Goal: Task Accomplishment & Management: Manage account settings

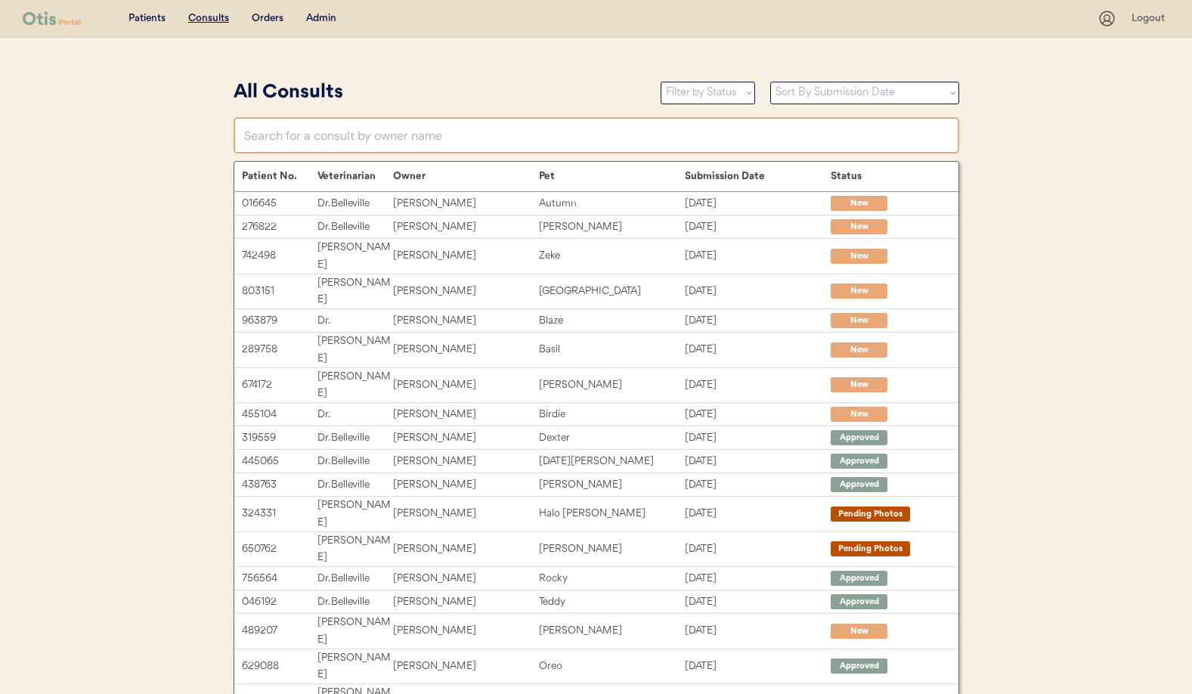
click at [504, 139] on input "text" at bounding box center [597, 135] width 726 height 36
click at [458, 136] on input "text" at bounding box center [597, 135] width 726 height 36
paste input "[PERSON_NAME]"
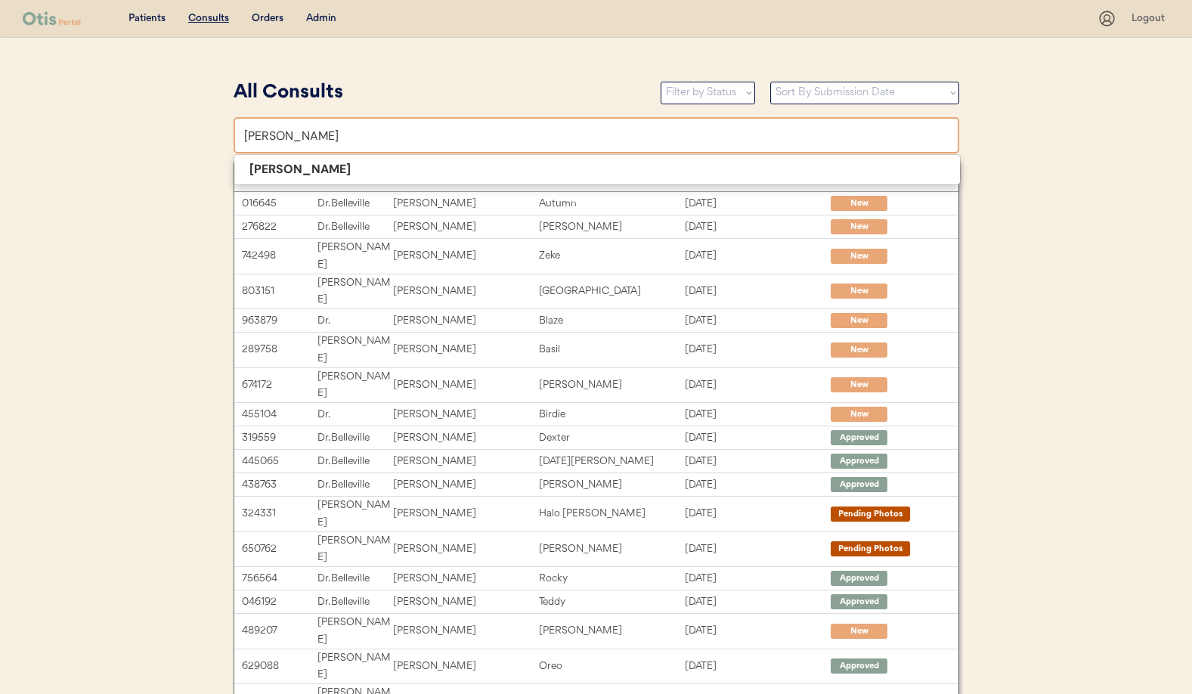
type input "[PERSON_NAME]"
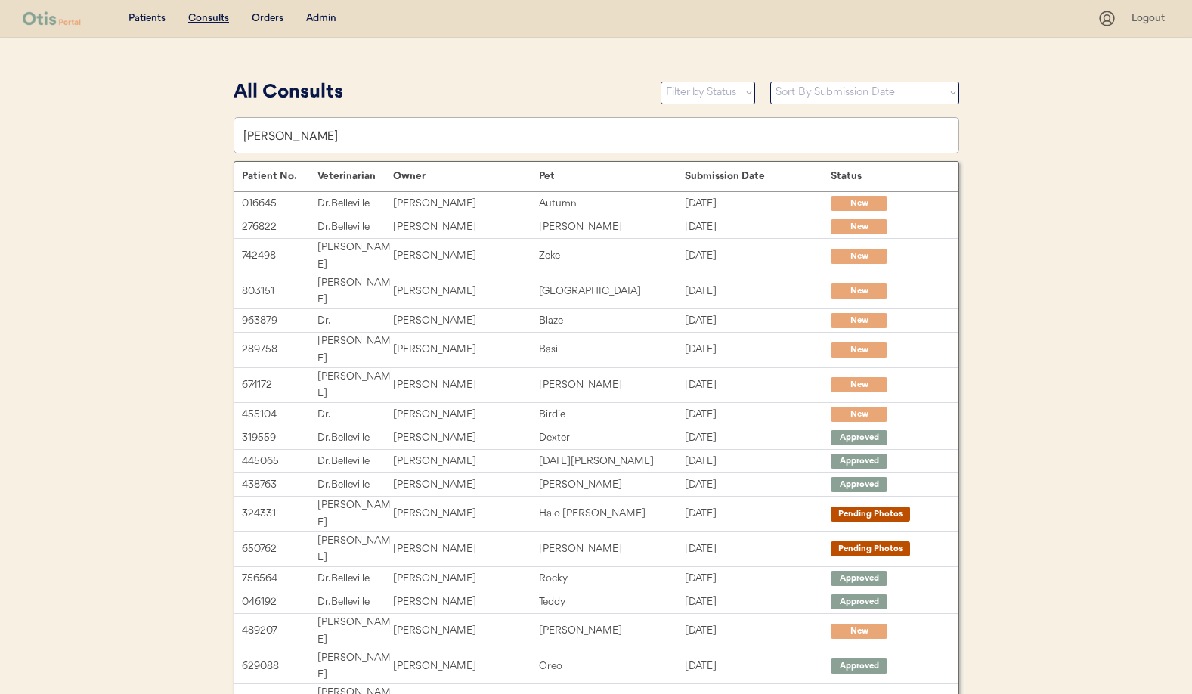
click at [320, 15] on div "Admin" at bounding box center [321, 18] width 30 height 15
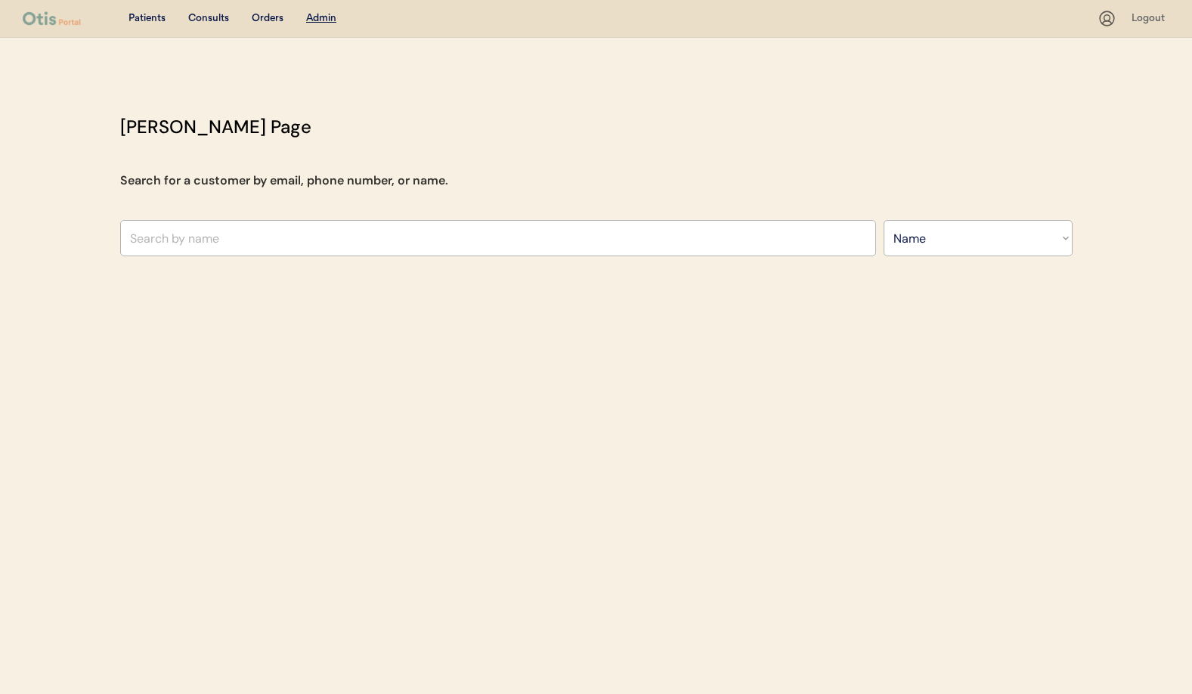
select select ""Name""
click at [255, 243] on input "text" at bounding box center [498, 238] width 756 height 36
paste input "[PERSON_NAME]"
type input "[PERSON_NAME]"
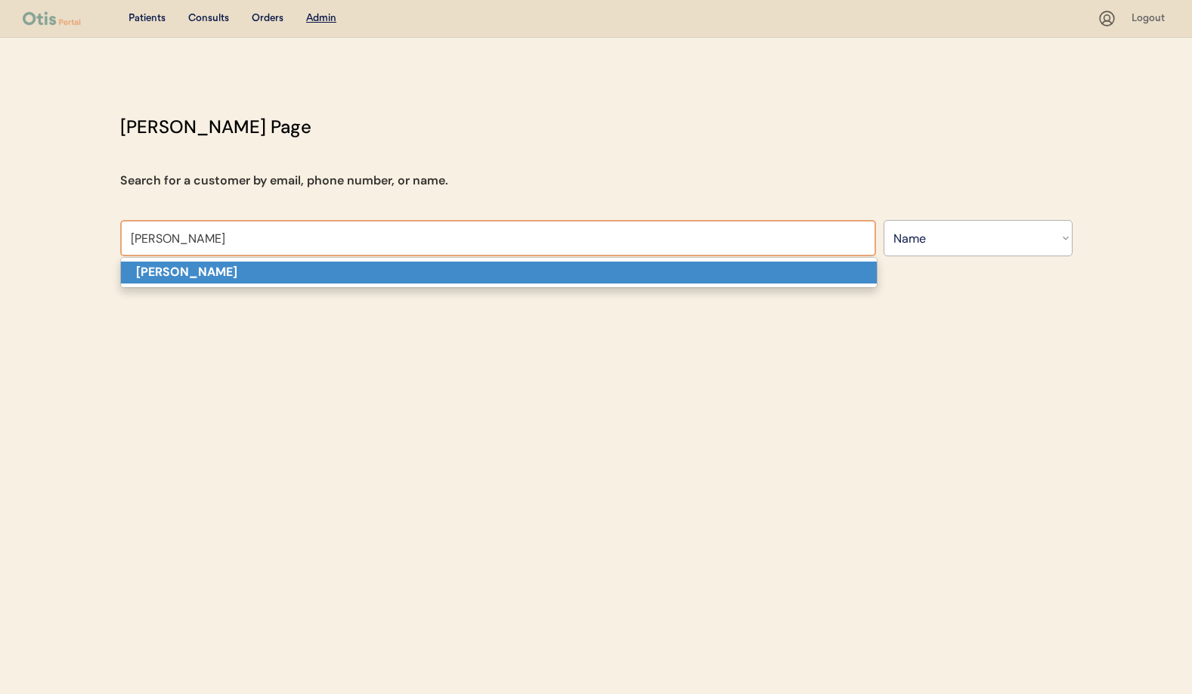
drag, startPoint x: 241, startPoint y: 271, endPoint x: 250, endPoint y: 277, distance: 10.9
click at [240, 271] on p "[PERSON_NAME]" at bounding box center [499, 273] width 756 height 22
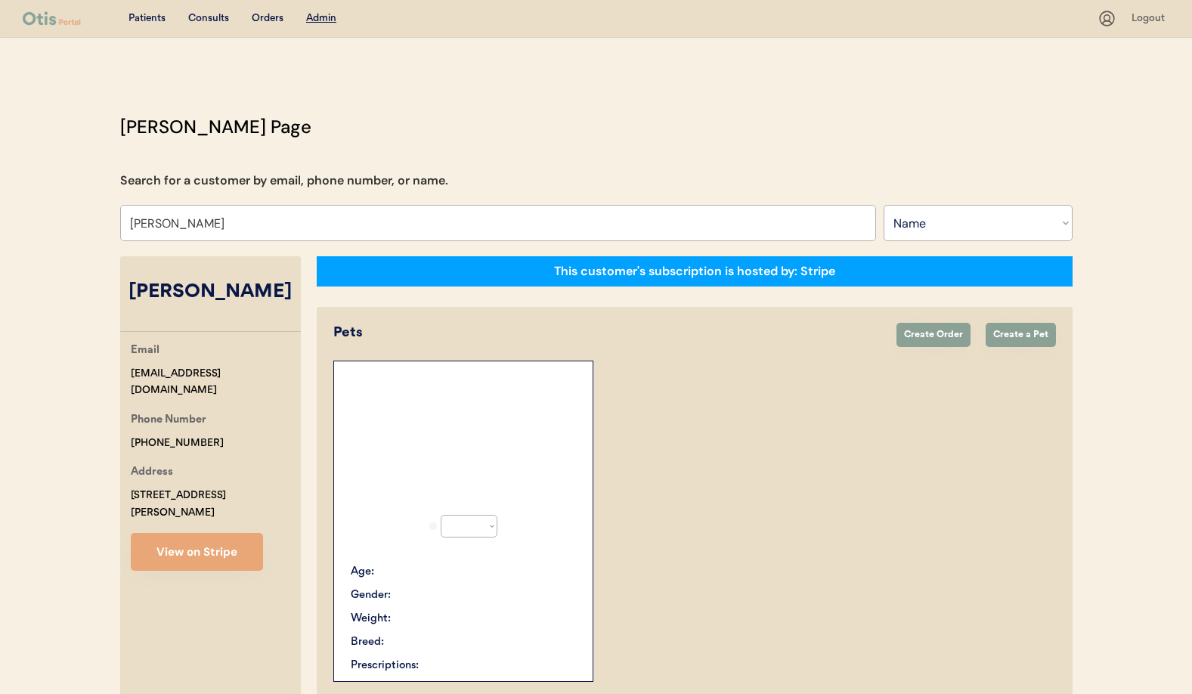
select select "true"
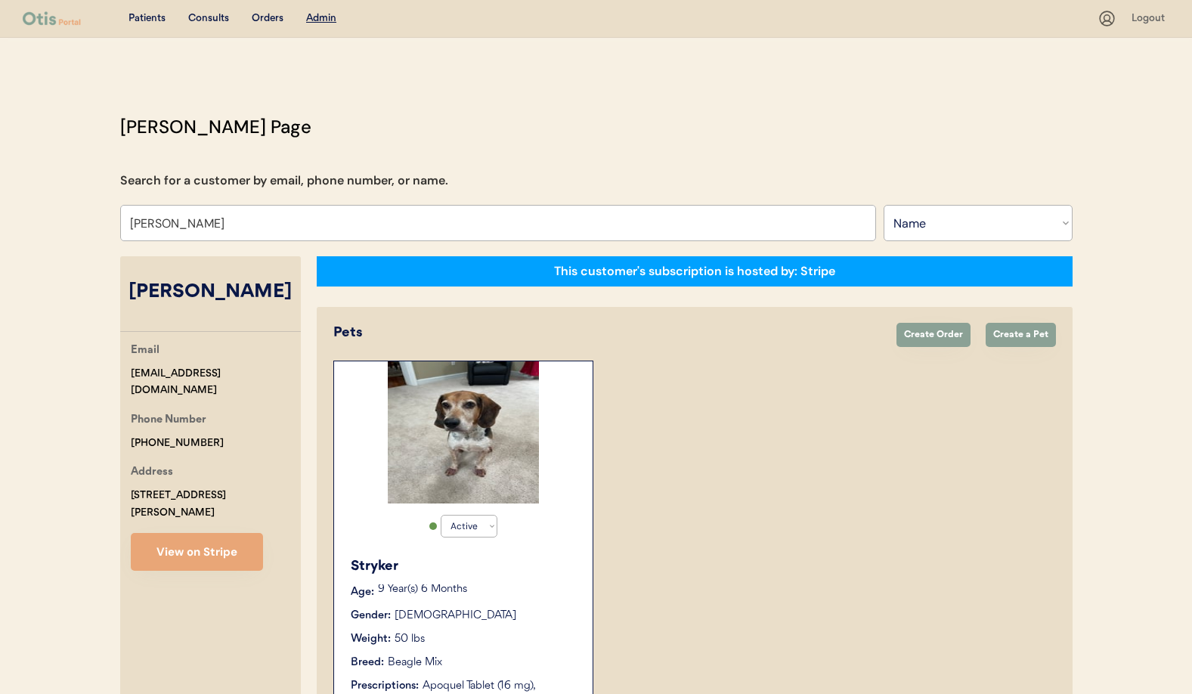
type input "[PERSON_NAME]"
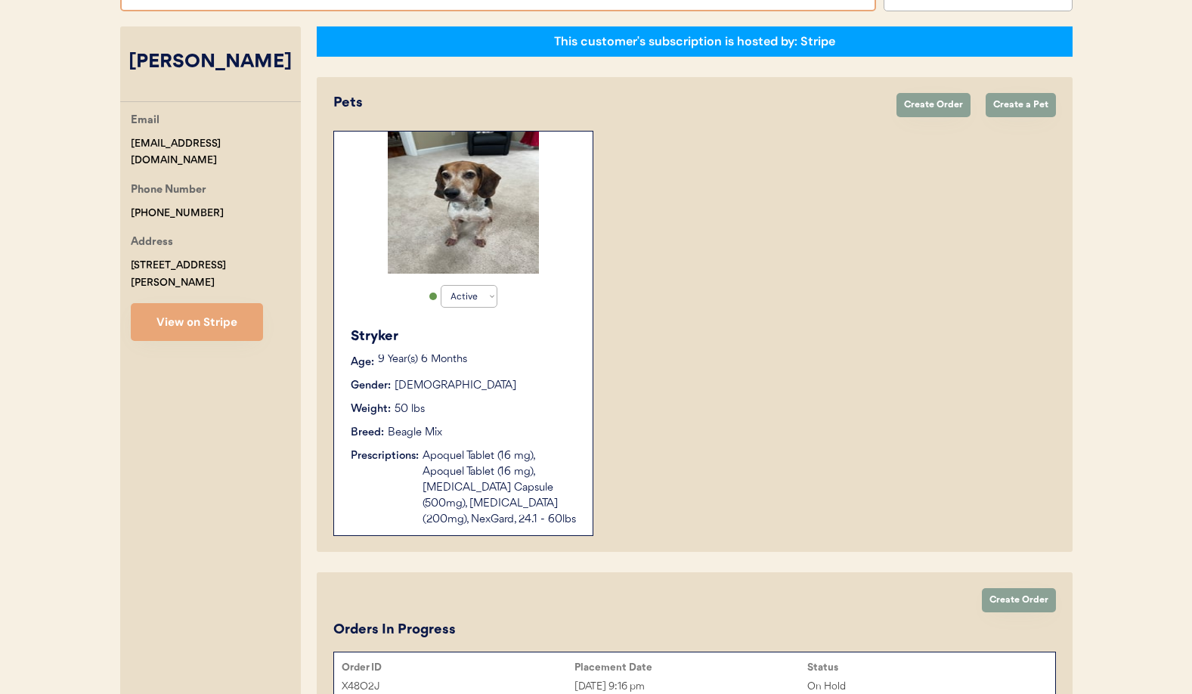
scroll to position [232, 0]
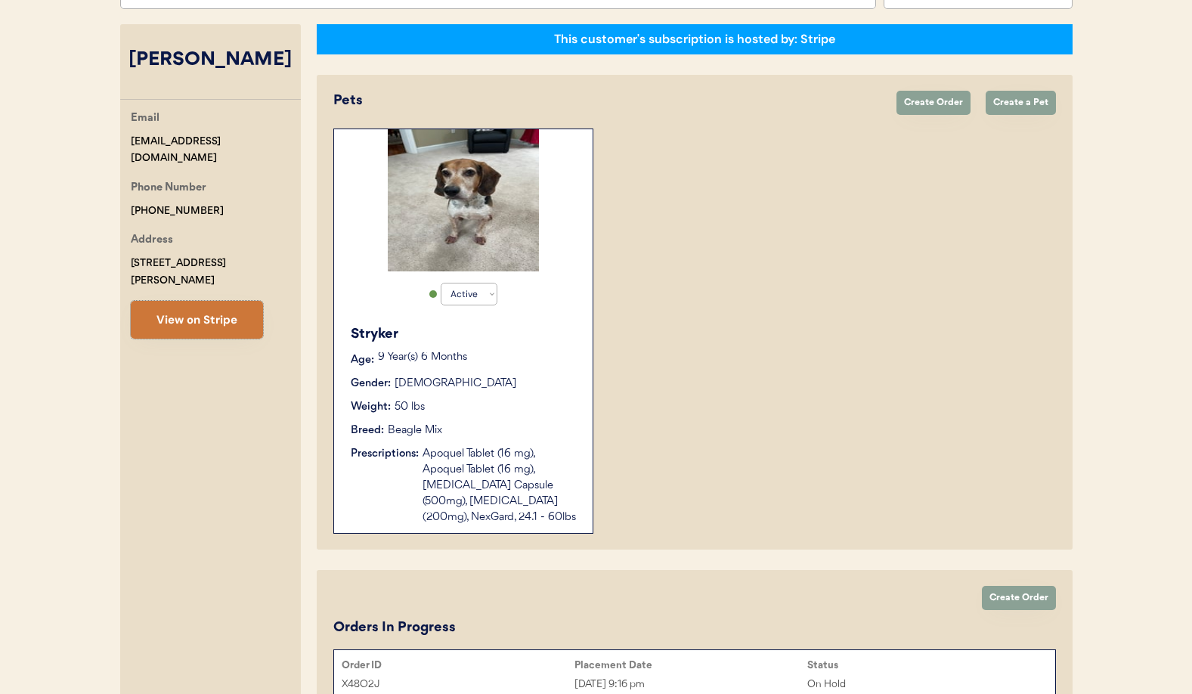
click at [231, 303] on button "View on Stripe" at bounding box center [197, 320] width 132 height 38
click at [486, 464] on div "Apoquel Tablet (16 mg), Apoquel Tablet (16 mg), Cephalexin Capsule (500mg), Ket…" at bounding box center [500, 485] width 155 height 79
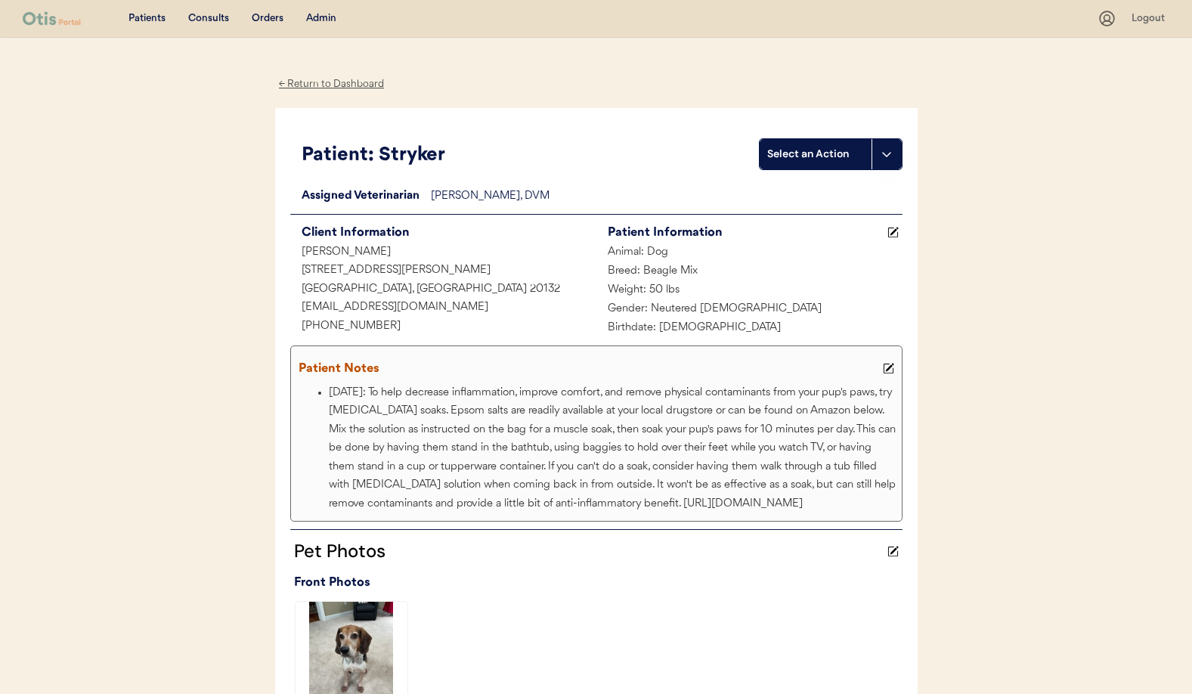
drag, startPoint x: 329, startPoint y: 88, endPoint x: 336, endPoint y: 101, distance: 15.2
click at [329, 88] on div "← Return to Dashboard" at bounding box center [331, 84] width 113 height 17
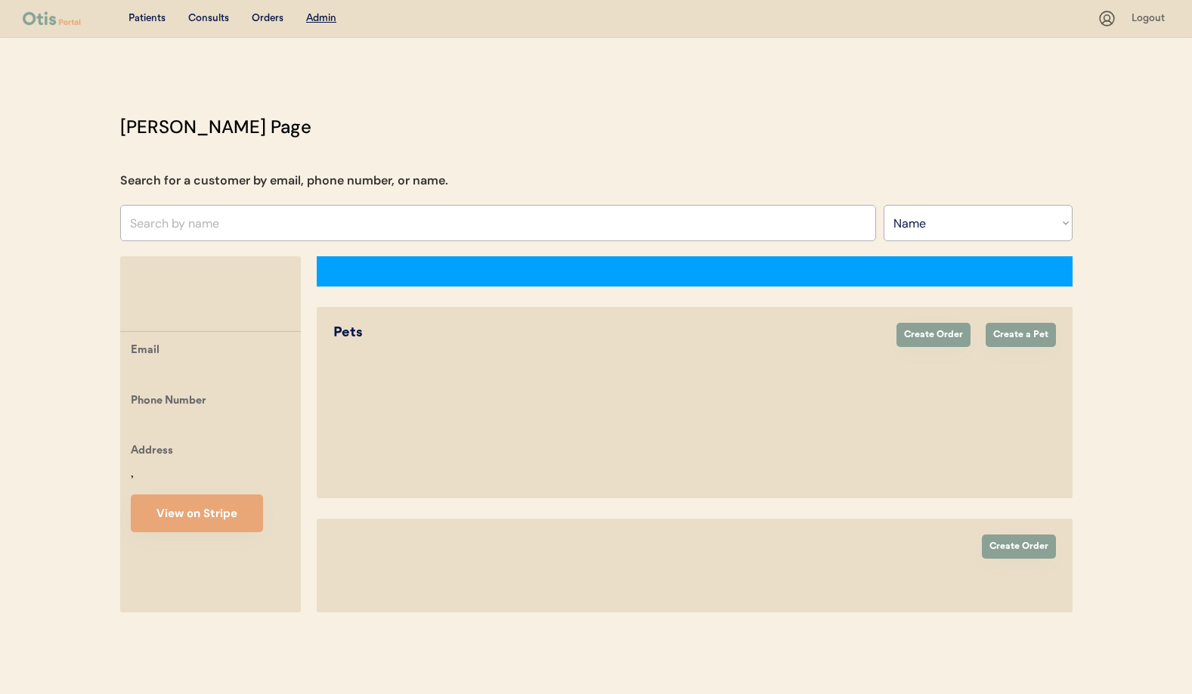
select select ""Name""
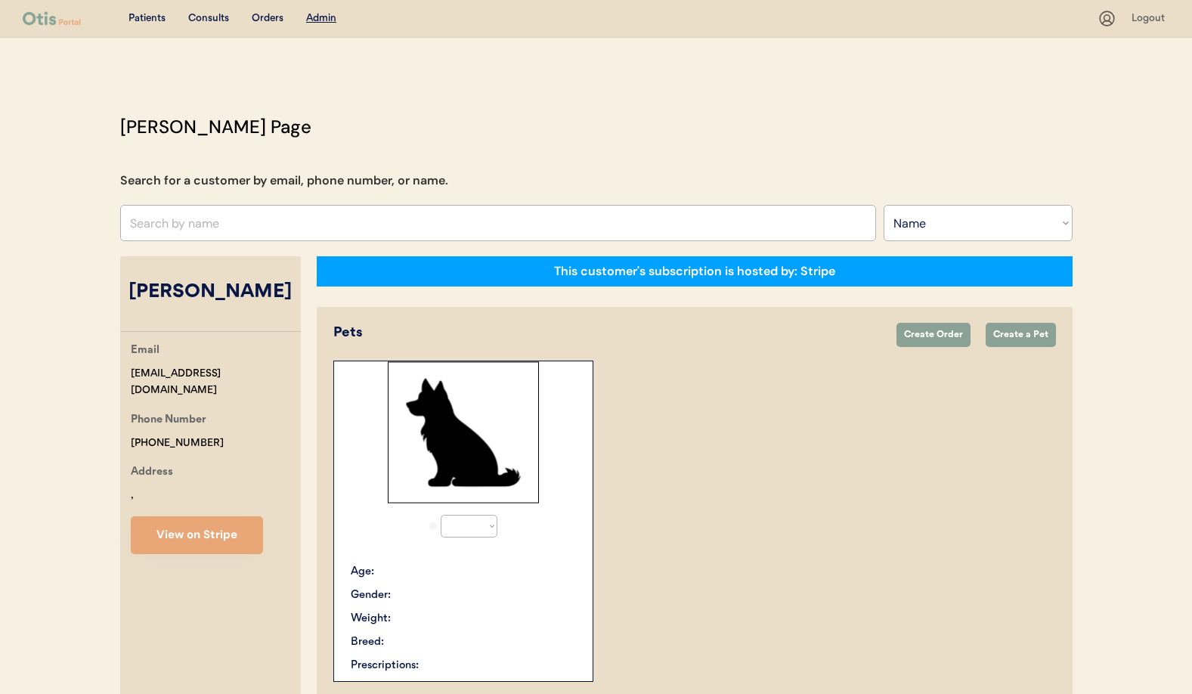
scroll to position [232, 0]
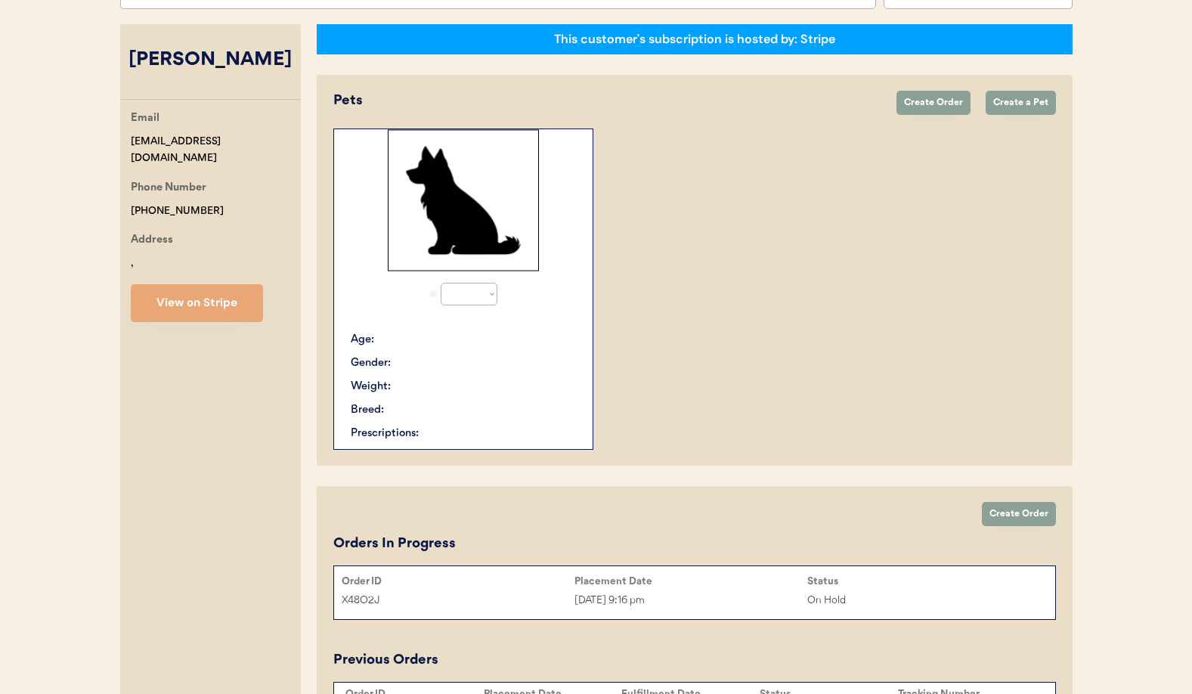
select select "true"
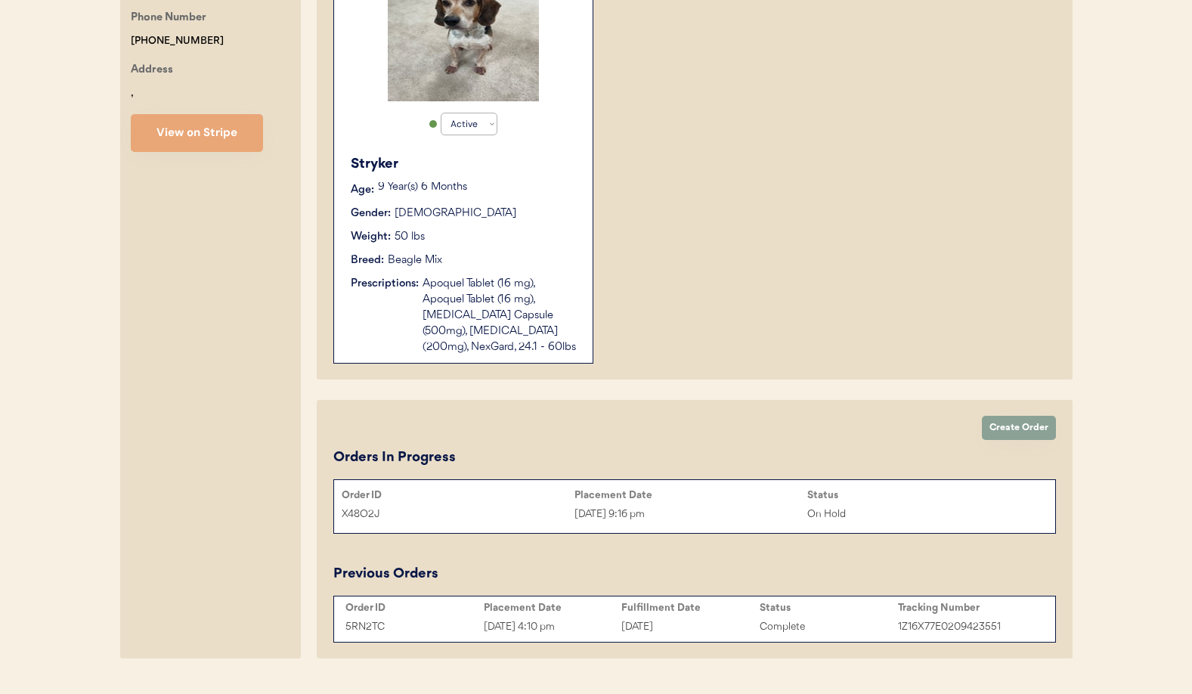
scroll to position [437, 0]
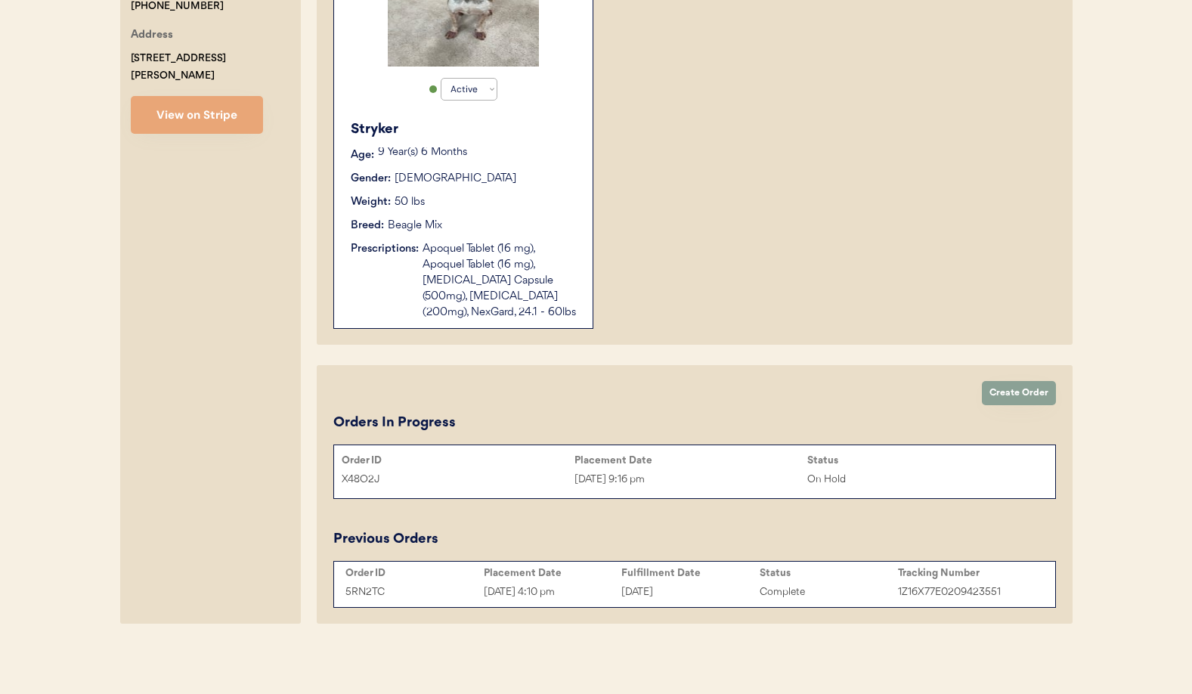
click at [696, 482] on div "[DATE] 9:16 pm" at bounding box center [691, 479] width 233 height 17
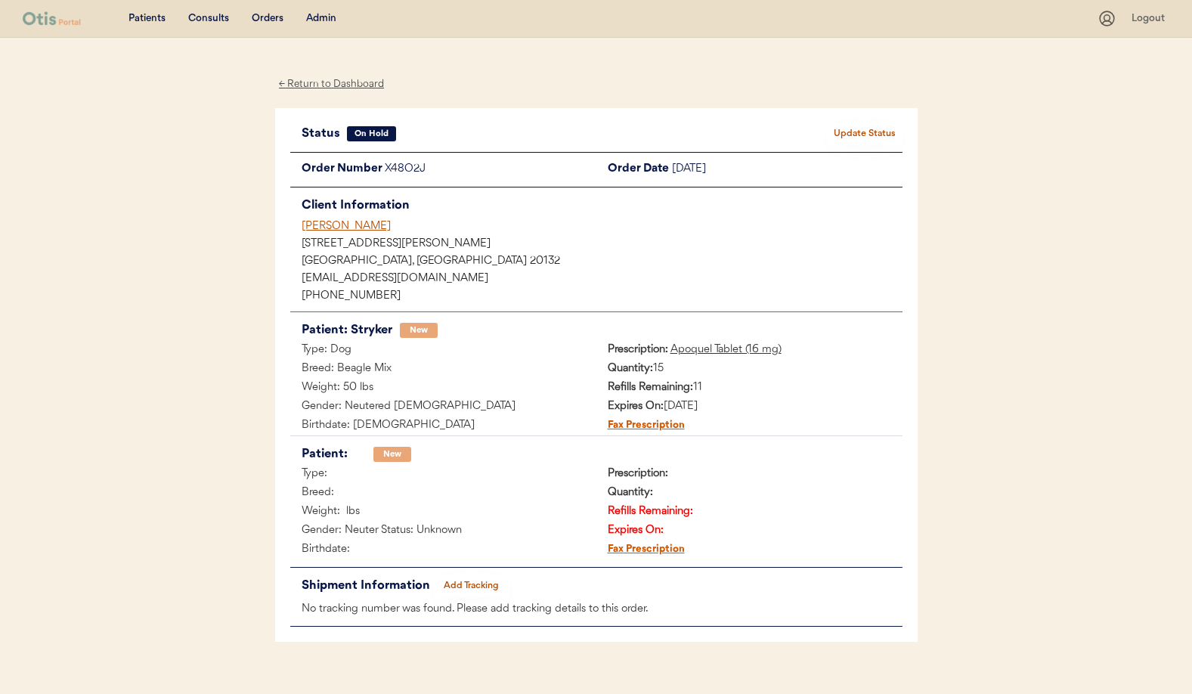
click at [346, 223] on div "[PERSON_NAME]" at bounding box center [602, 226] width 601 height 16
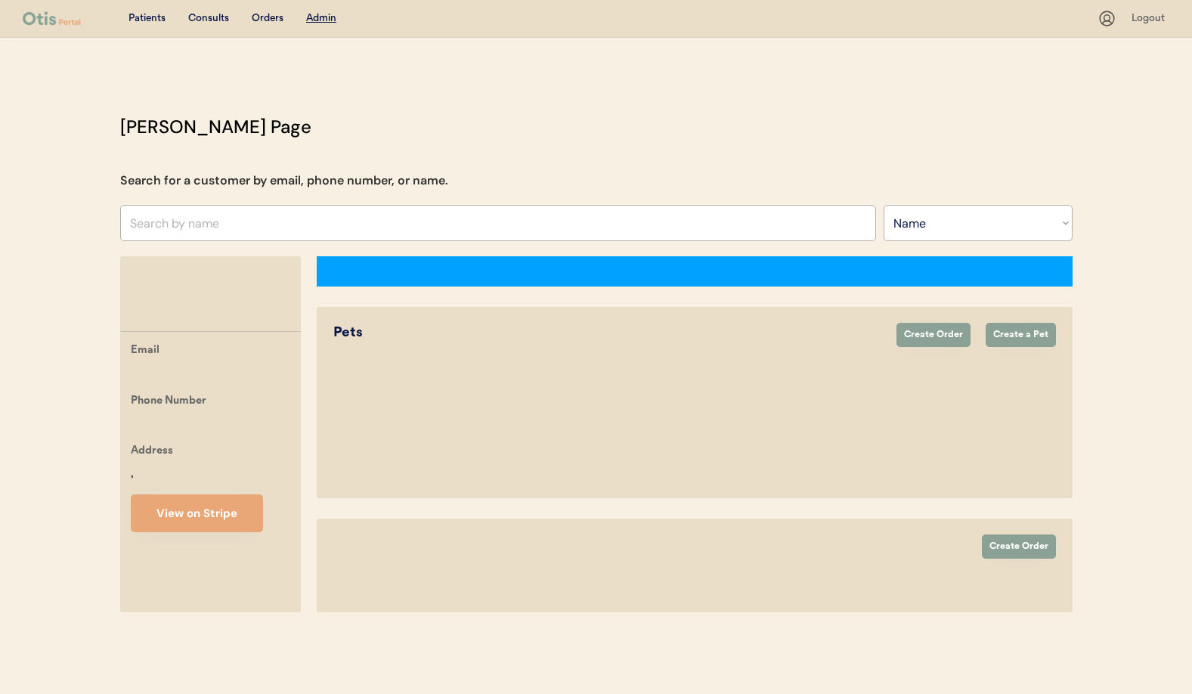
select select ""Name""
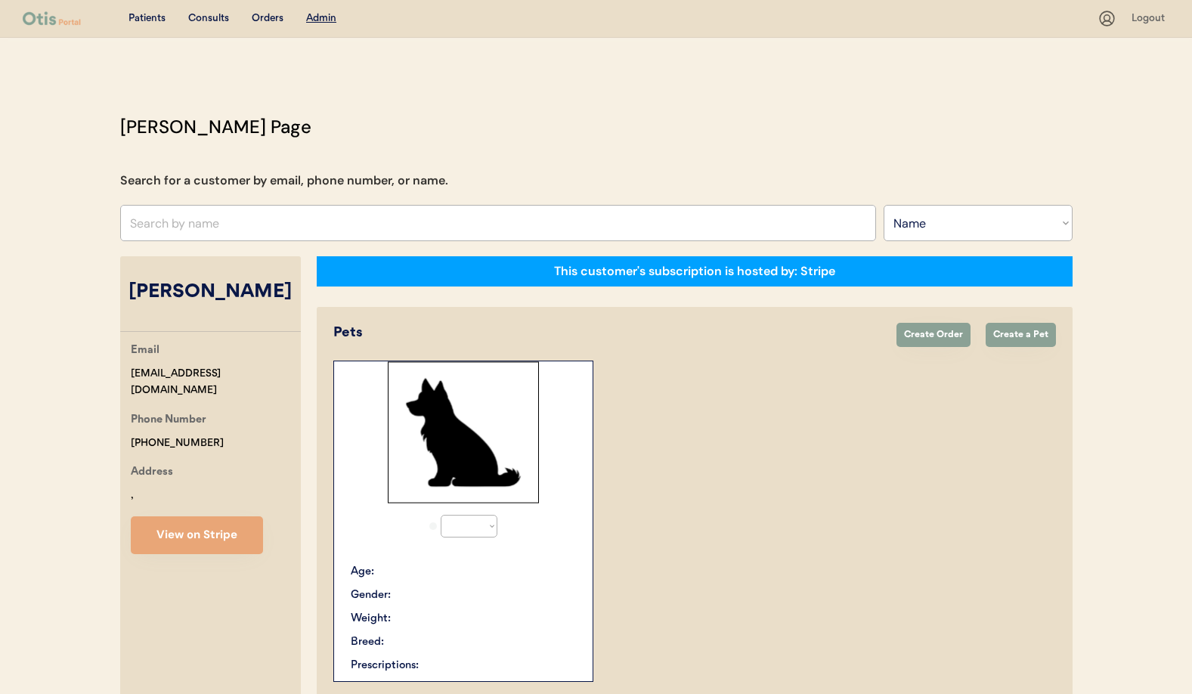
select select "true"
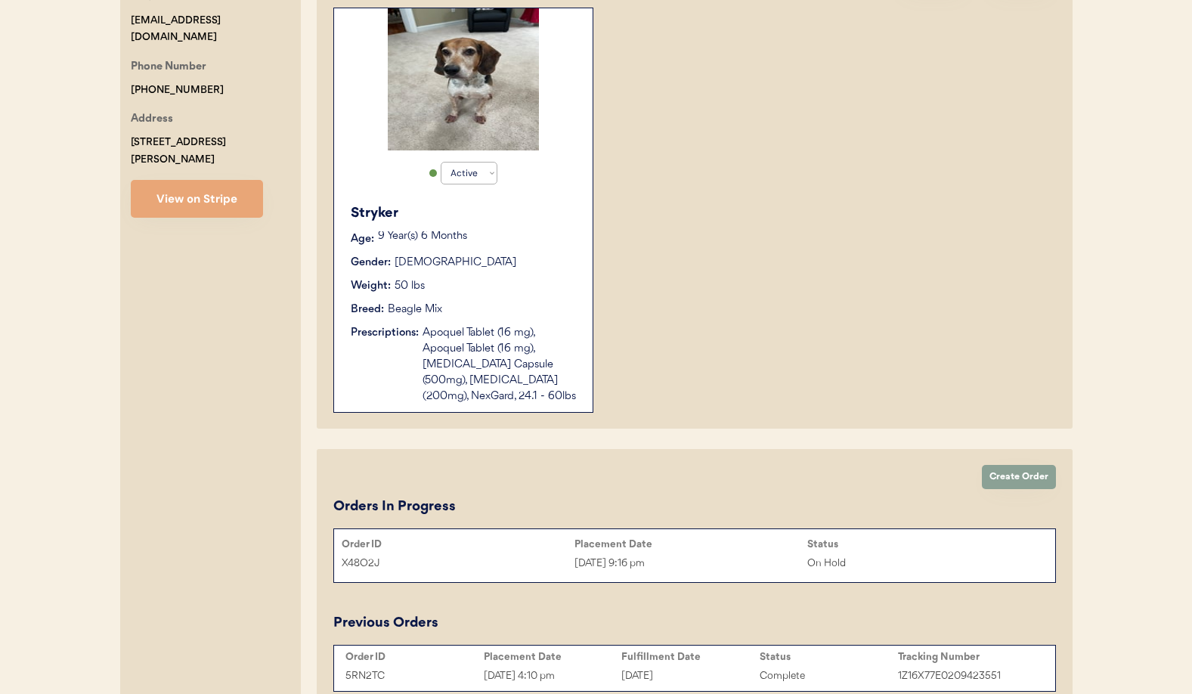
scroll to position [371, 0]
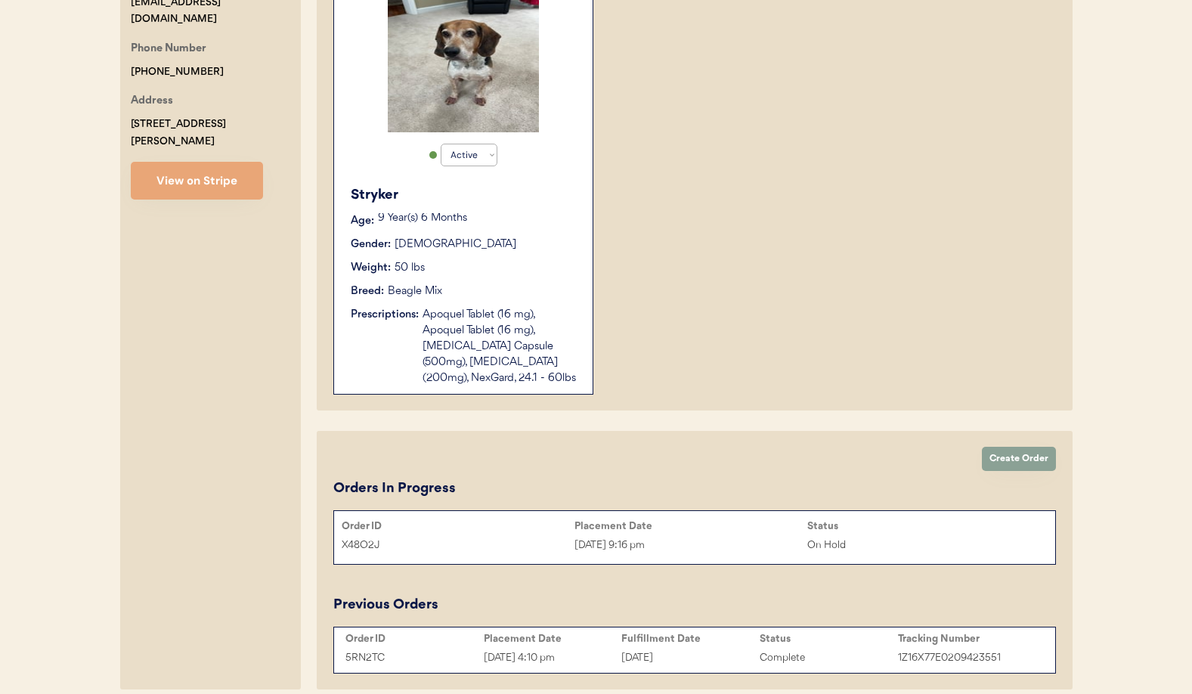
click at [454, 365] on div "Apoquel Tablet (16 mg), Apoquel Tablet (16 mg), Cephalexin Capsule (500mg), Ket…" at bounding box center [500, 346] width 155 height 79
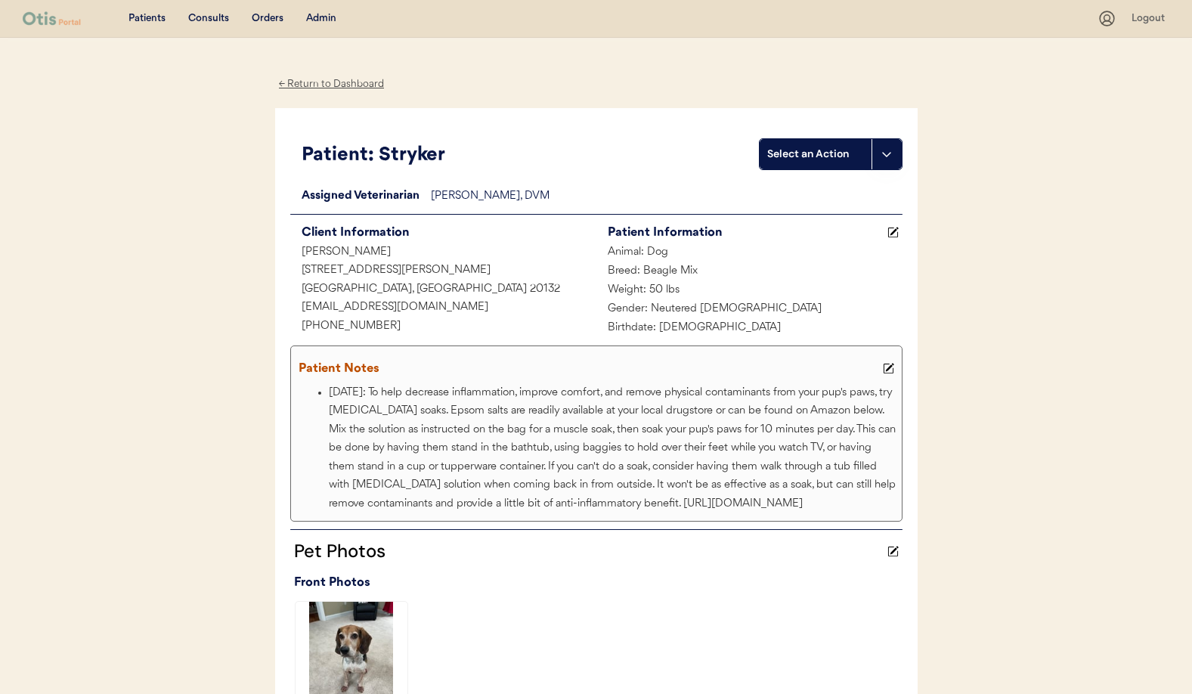
click at [318, 81] on div "← Return to Dashboard" at bounding box center [331, 84] width 113 height 17
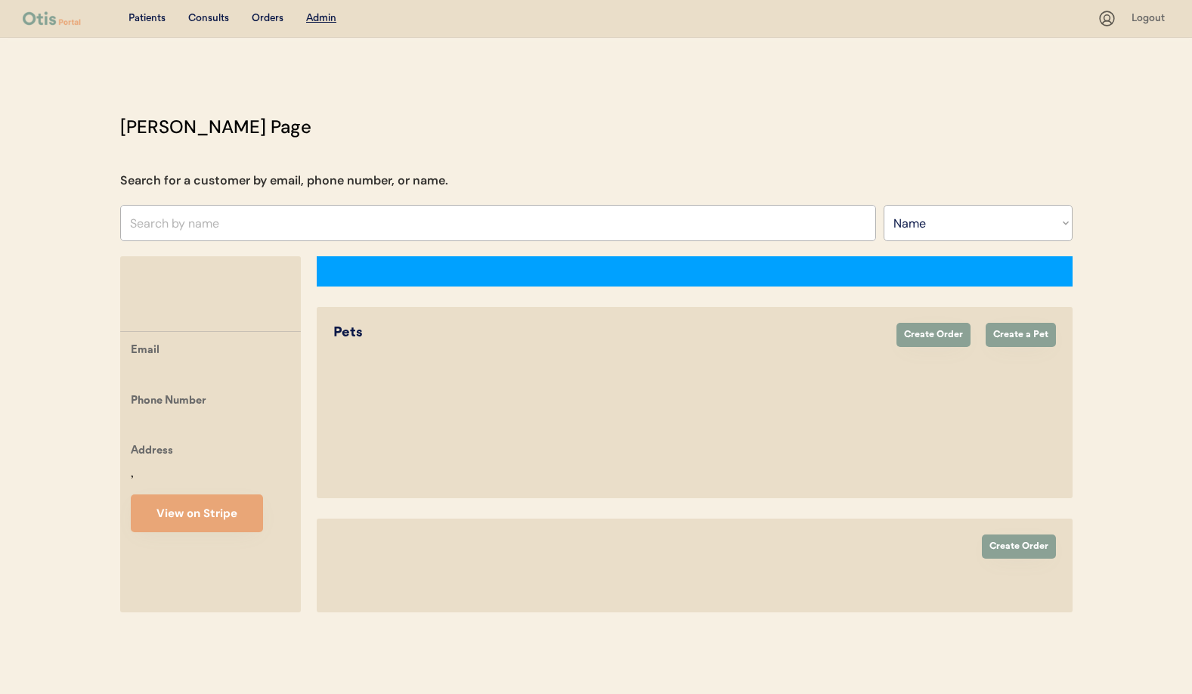
select select ""Name""
select select "true"
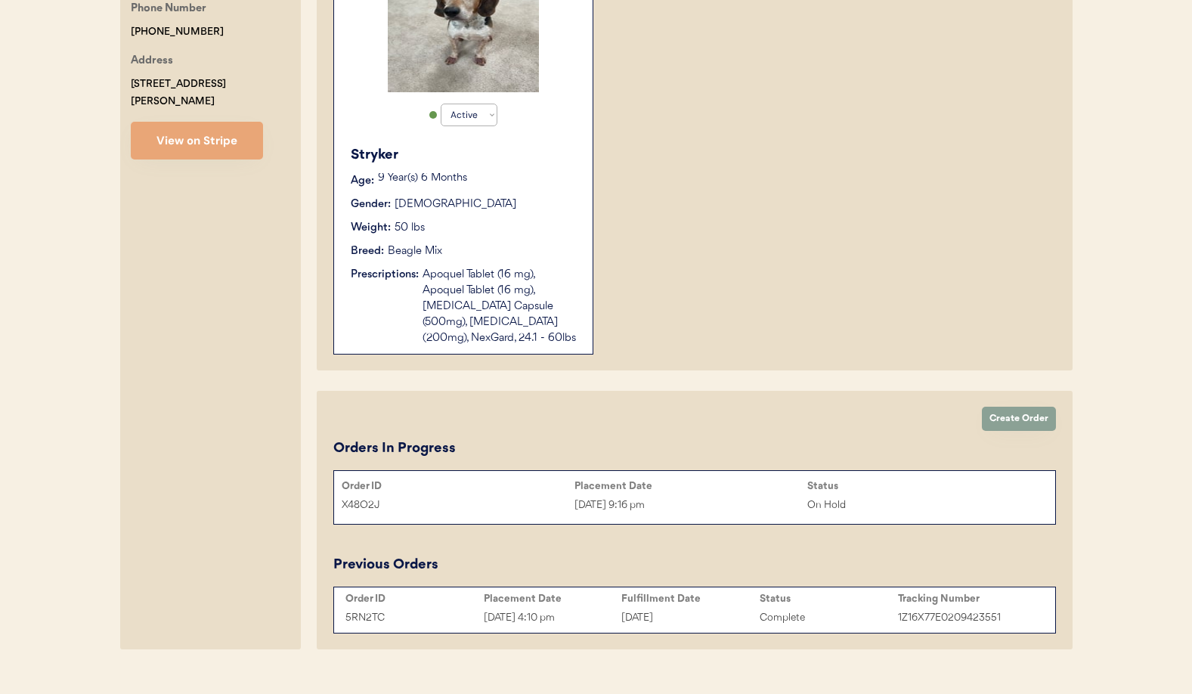
scroll to position [437, 0]
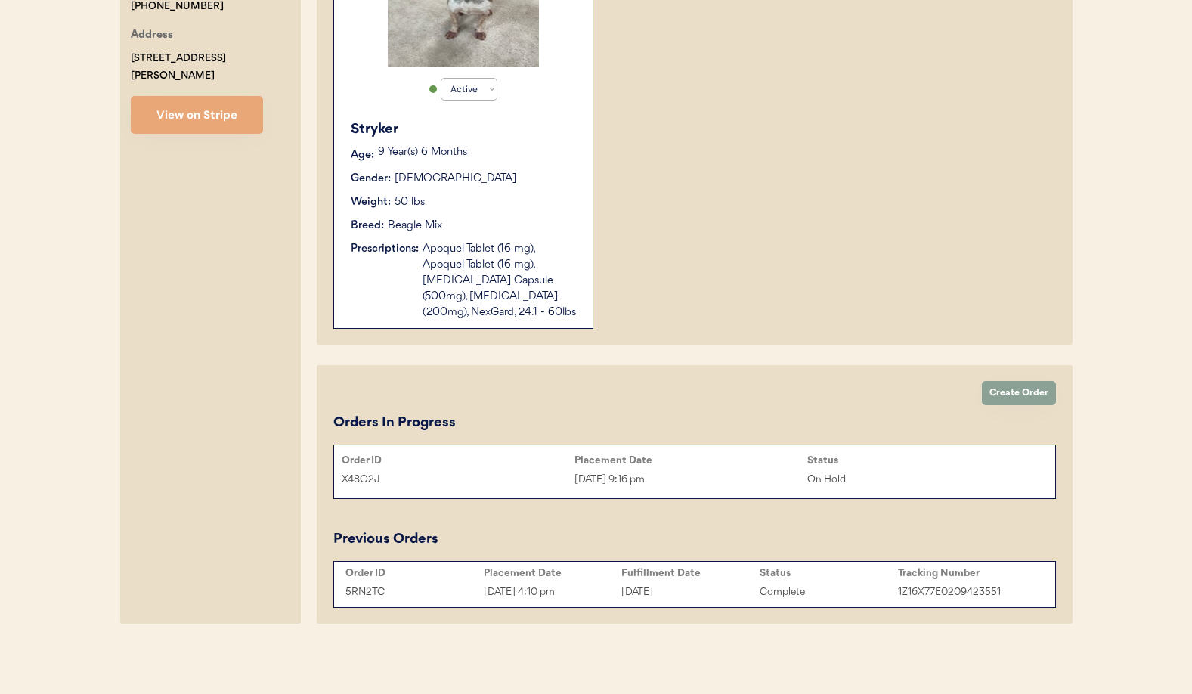
click at [814, 485] on div "On Hold" at bounding box center [923, 479] width 233 height 17
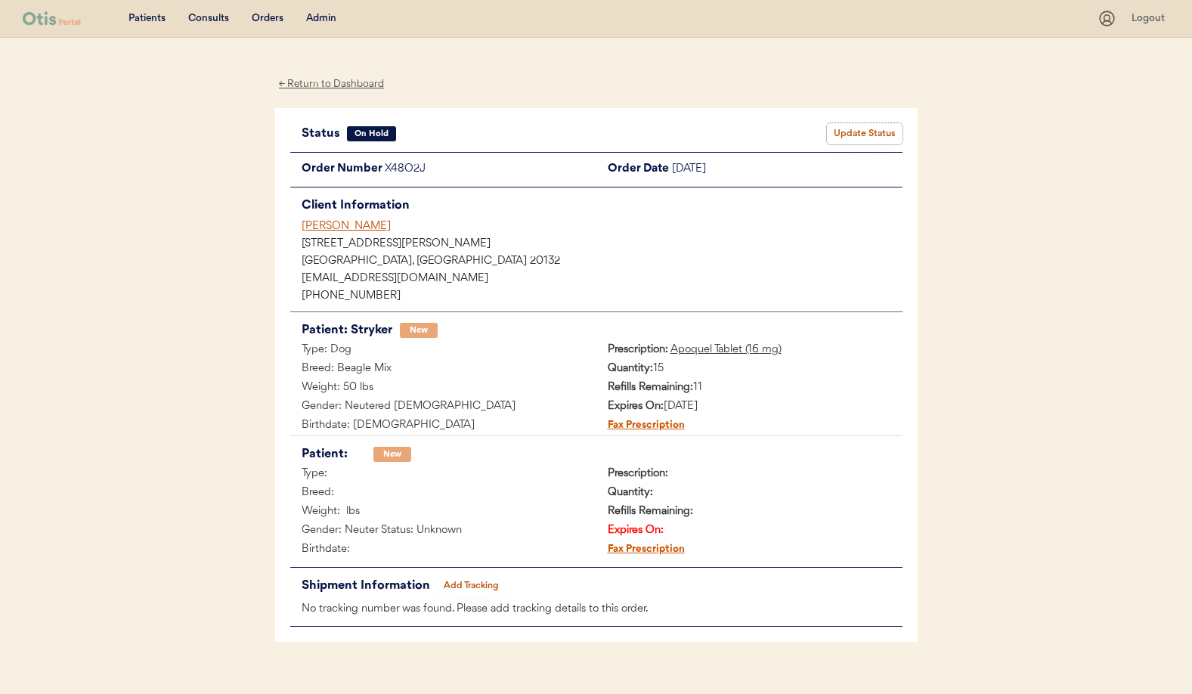
click at [859, 133] on button "Update Status" at bounding box center [865, 133] width 76 height 21
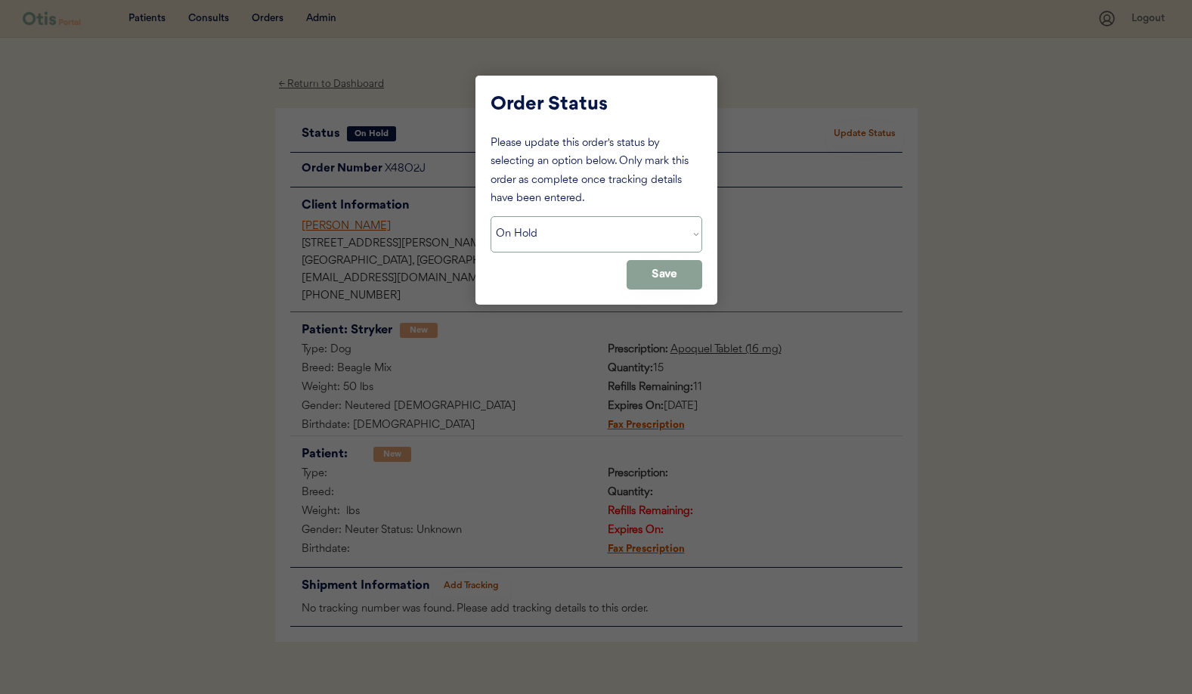
click at [545, 233] on select "Status On Hold New In Progress Complete Pending HW Consent Canceled" at bounding box center [597, 234] width 212 height 36
select select ""cancelled""
click at [491, 216] on select "Status On Hold New In Progress Complete Pending HW Consent Canceled" at bounding box center [597, 234] width 212 height 36
click at [685, 278] on button "Save" at bounding box center [665, 274] width 76 height 29
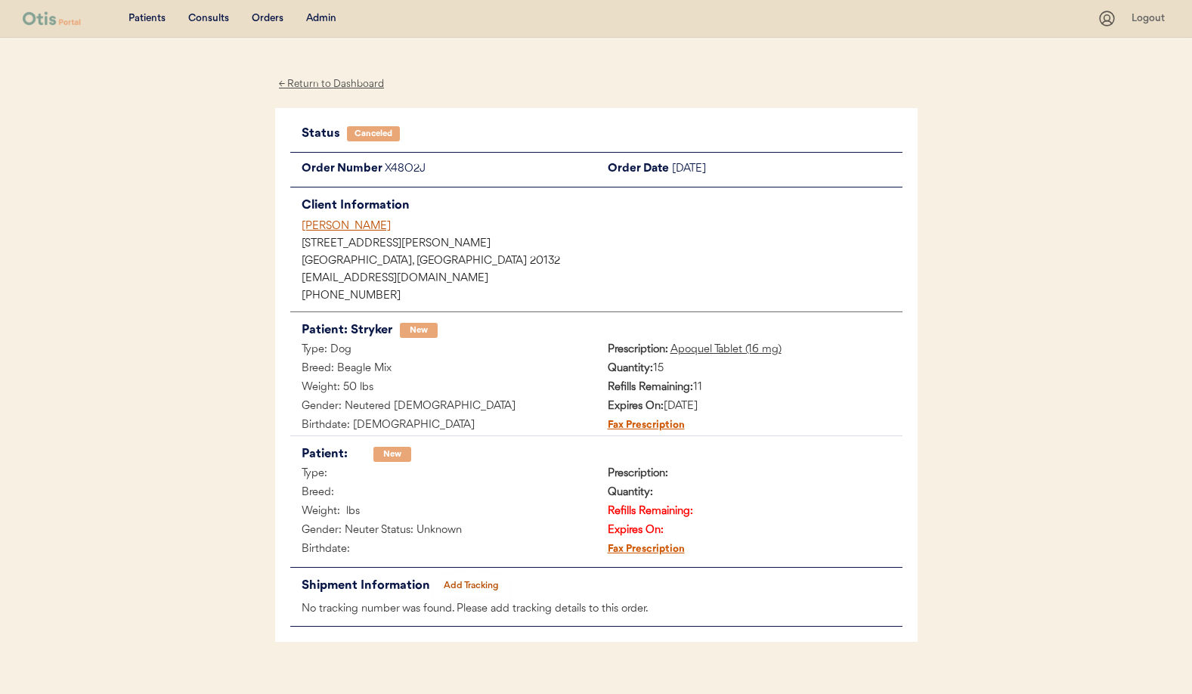
click at [339, 226] on div "Ron Zimmerer" at bounding box center [602, 226] width 601 height 16
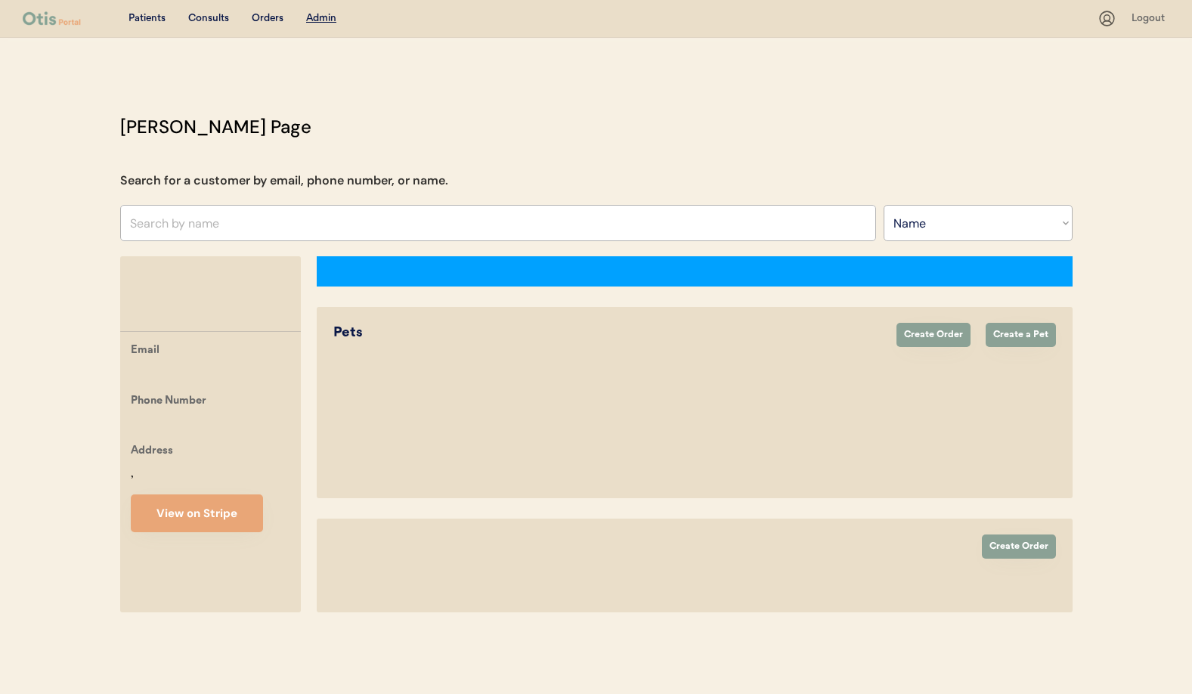
select select ""Name""
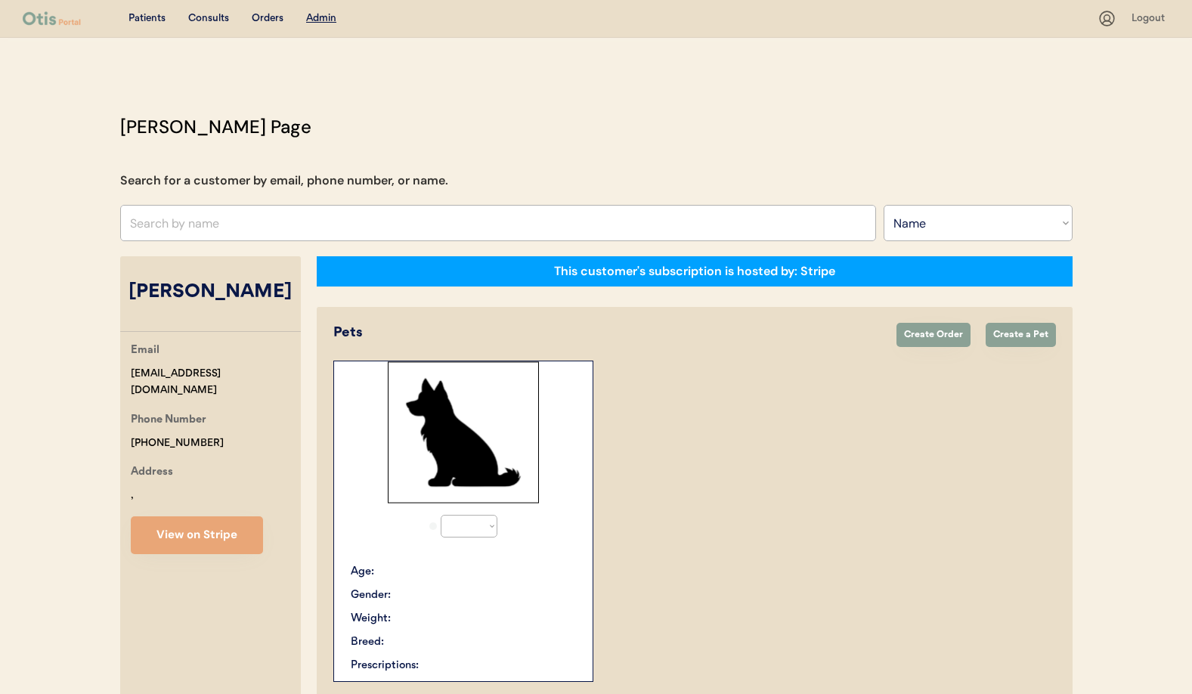
select select "true"
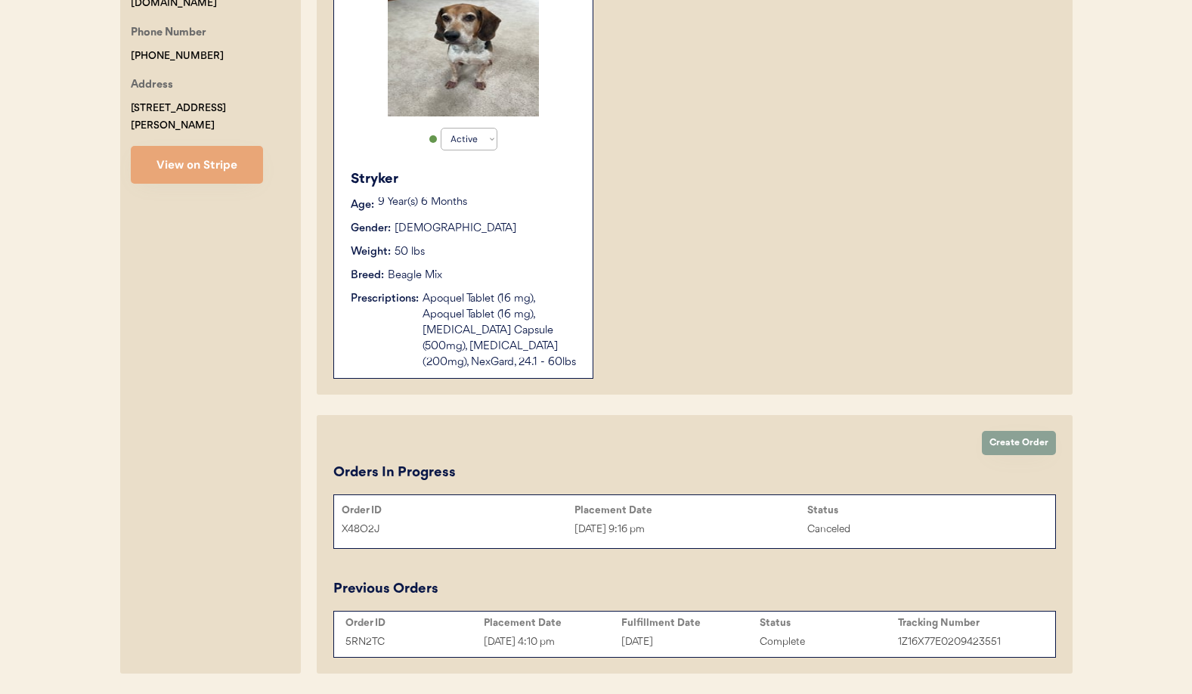
scroll to position [437, 0]
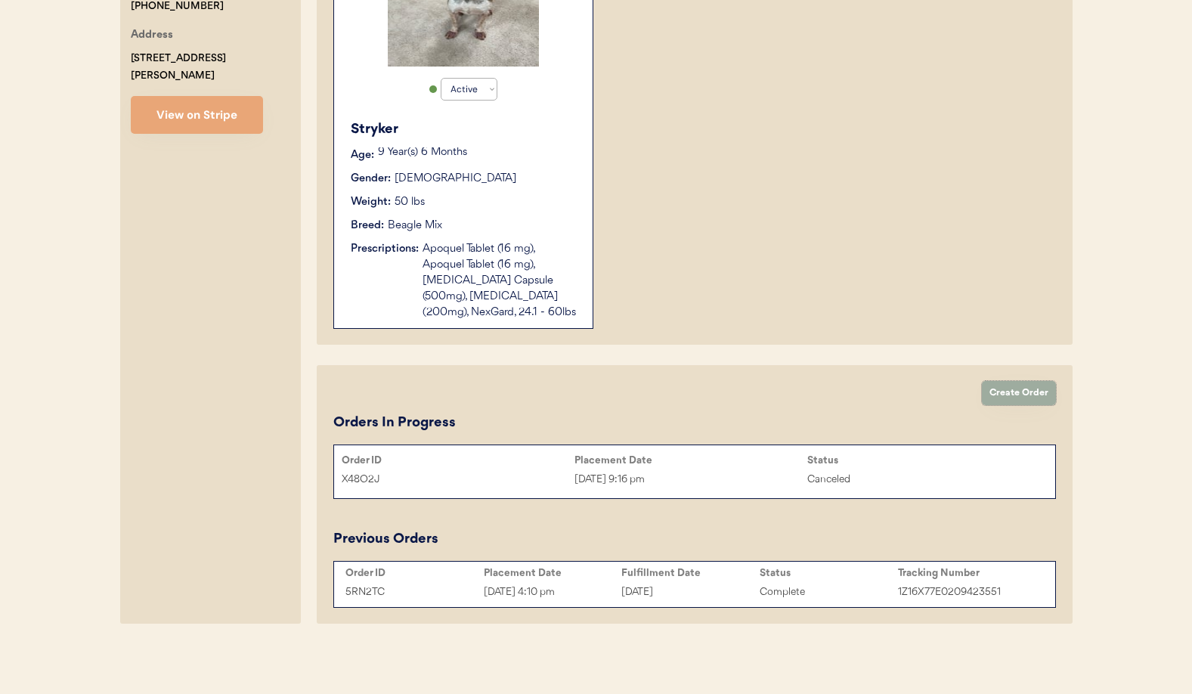
click at [1030, 399] on button "Create Order" at bounding box center [1019, 393] width 74 height 24
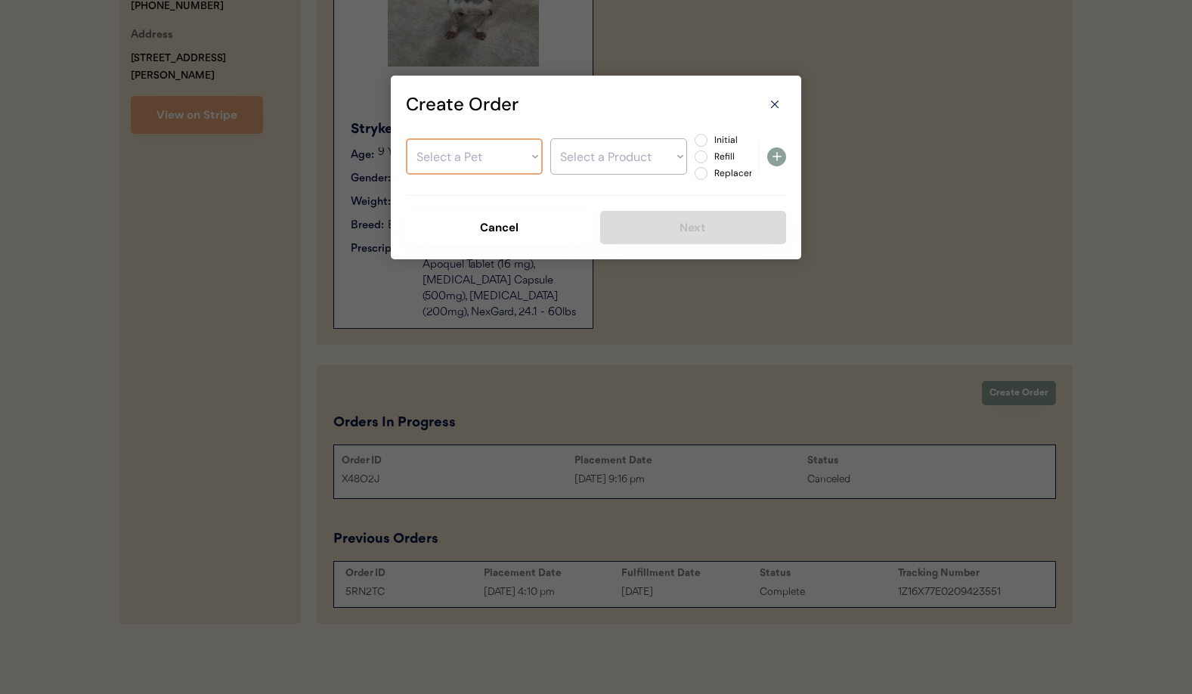
click at [469, 149] on select "Select a Pet Stryker" at bounding box center [474, 156] width 137 height 36
select select ""1348695171700984260__LOOKUP__1752861884022x980044329833988100""
click at [406, 138] on select "Select a Pet Stryker" at bounding box center [474, 156] width 137 height 36
click at [600, 156] on select "Select a Product" at bounding box center [618, 156] width 137 height 36
select select ""1348695171700984260__LOOKUP__1753823310398x768880854117646300""
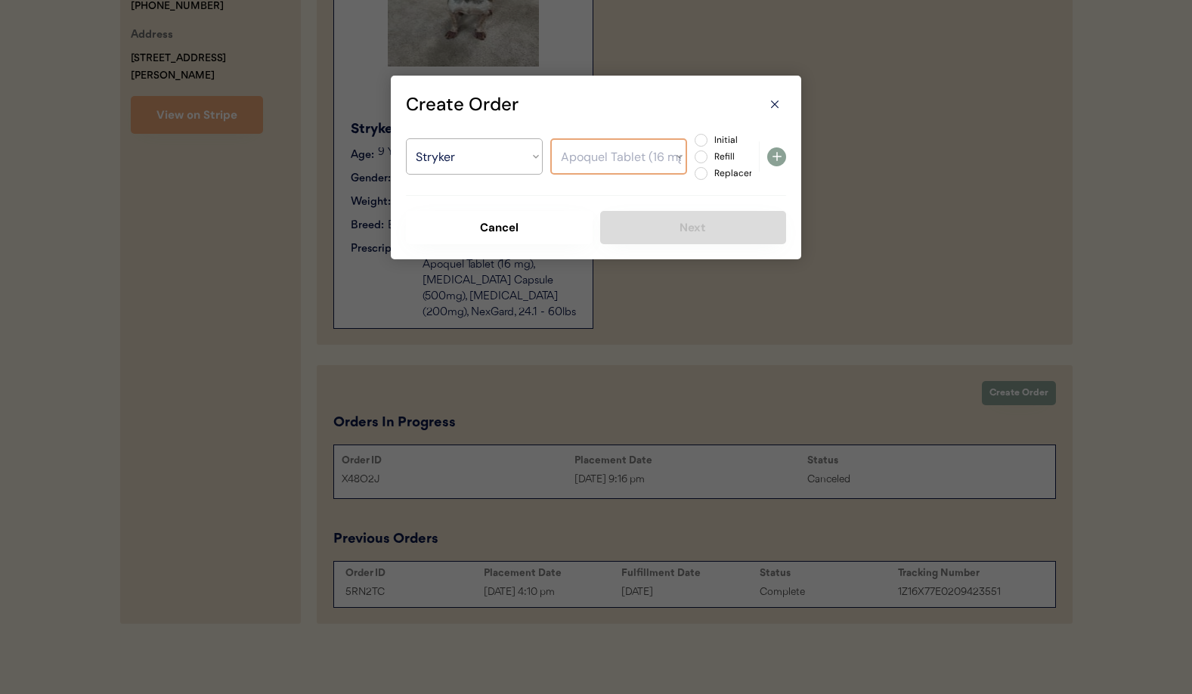
click at [550, 138] on select "Select a Product Apoquel Tablet (16 mg) Apoquel Tablet (16 mg) Cephalexin Capsu…" at bounding box center [618, 156] width 137 height 36
click at [710, 158] on label "Refill" at bounding box center [743, 156] width 67 height 9
click at [693, 145] on input "Refill" at bounding box center [688, 140] width 10 height 10
radio input "true"
click at [778, 153] on icon at bounding box center [777, 156] width 18 height 18
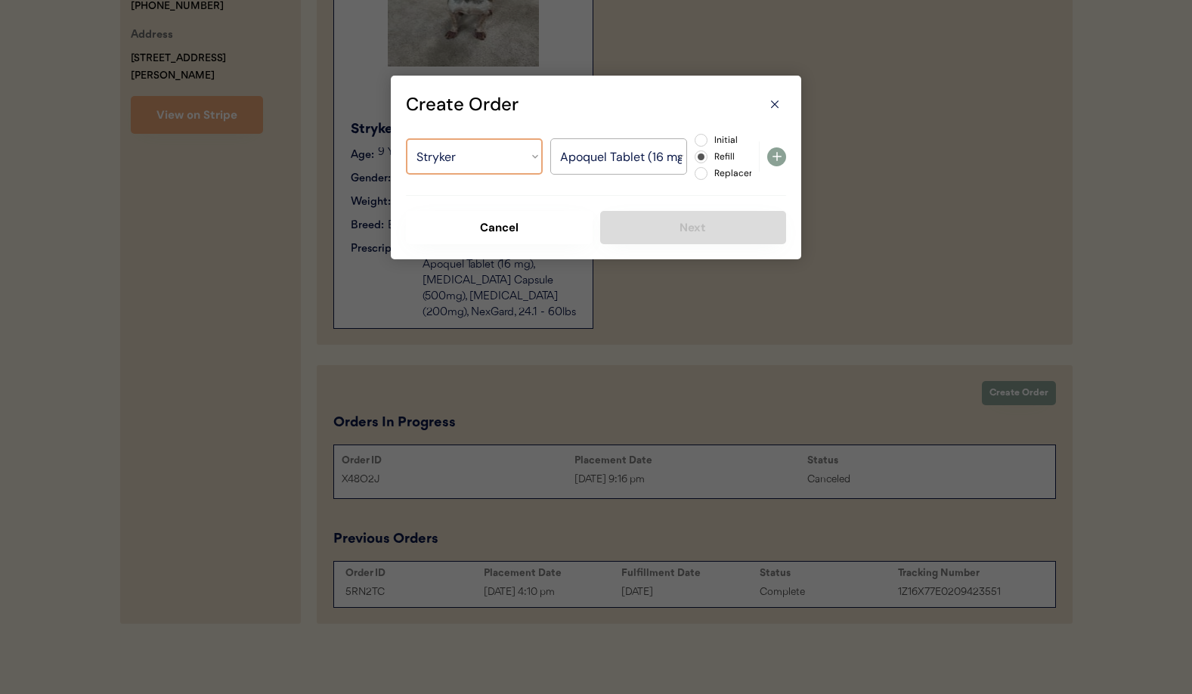
select select ""PLACEHOLDER_1427118222253""
radio input "false"
select select ""PLACEHOLDER_1427118222253""
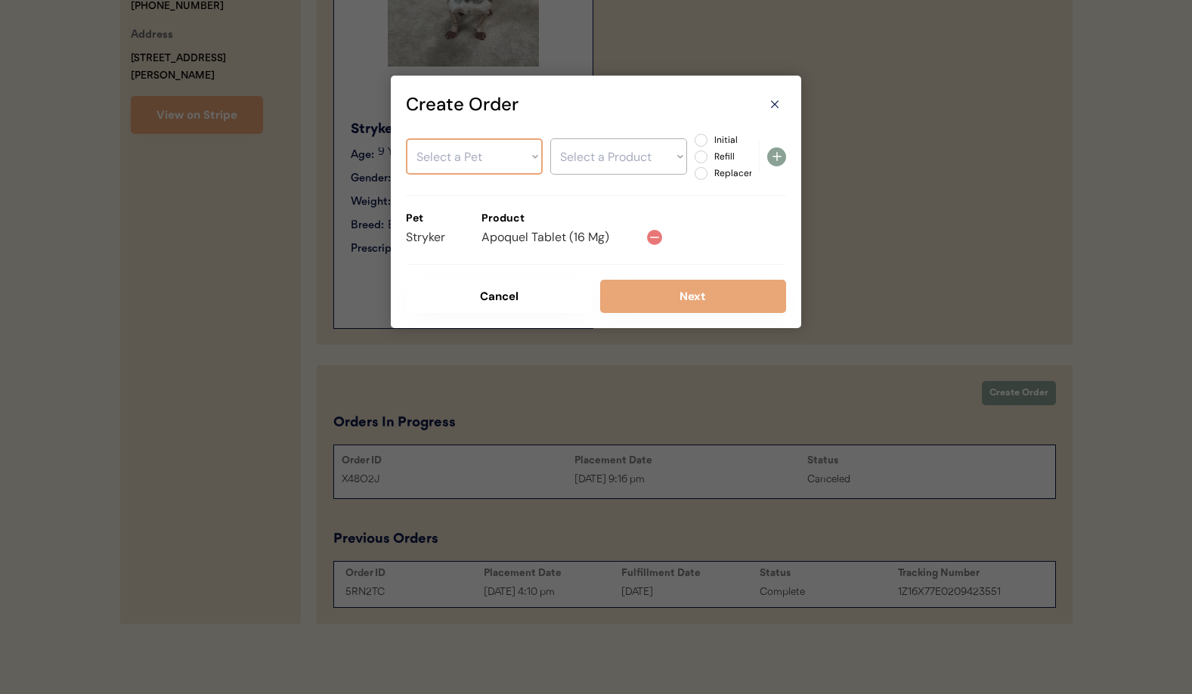
click at [473, 168] on select "Select a Pet Stryker" at bounding box center [474, 156] width 137 height 36
select select ""1348695171700984260__LOOKUP__1752861884022x980044329833988100""
click at [406, 138] on select "Select a Pet Stryker" at bounding box center [474, 156] width 137 height 36
click at [647, 163] on select "Select a Product" at bounding box center [618, 156] width 137 height 36
select select ""1348695171700984260__LOOKUP__1753823379709x320057259663556600""
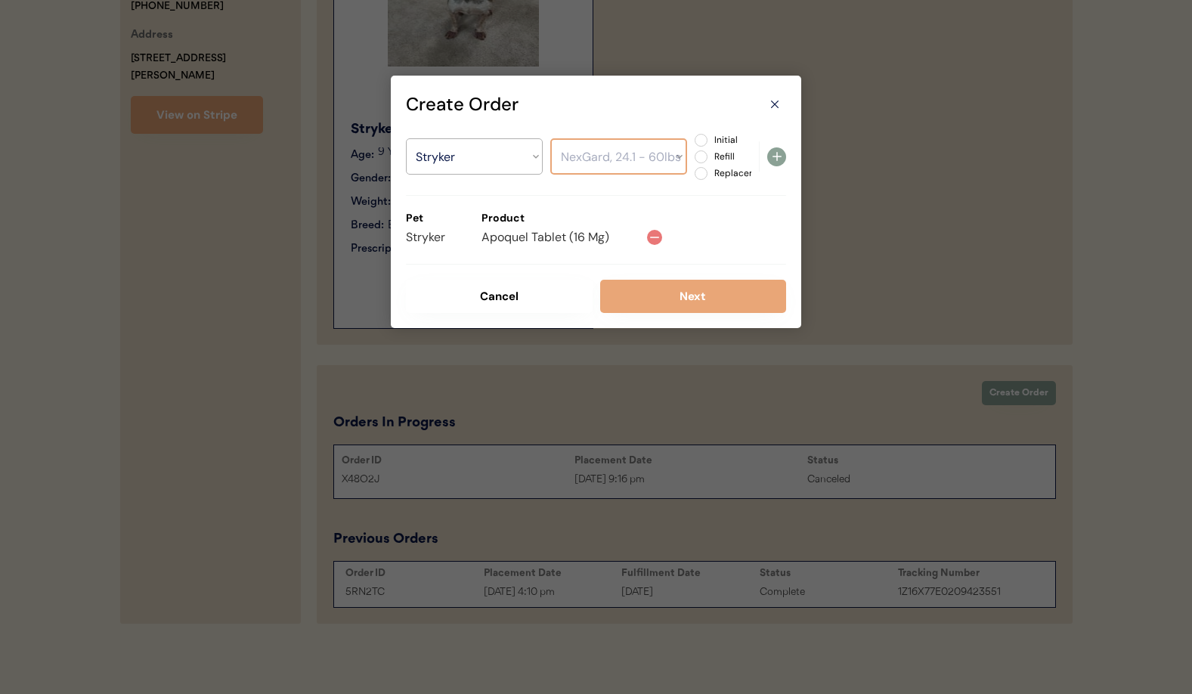
click at [550, 138] on select "Select a Product Apoquel Tablet (16 mg) Apoquel Tablet (16 mg) Cephalexin Capsu…" at bounding box center [618, 156] width 137 height 36
click at [710, 155] on label "Refill" at bounding box center [743, 156] width 67 height 9
click at [693, 145] on input "Refill" at bounding box center [688, 140] width 10 height 10
radio input "true"
click at [771, 156] on icon at bounding box center [777, 156] width 18 height 18
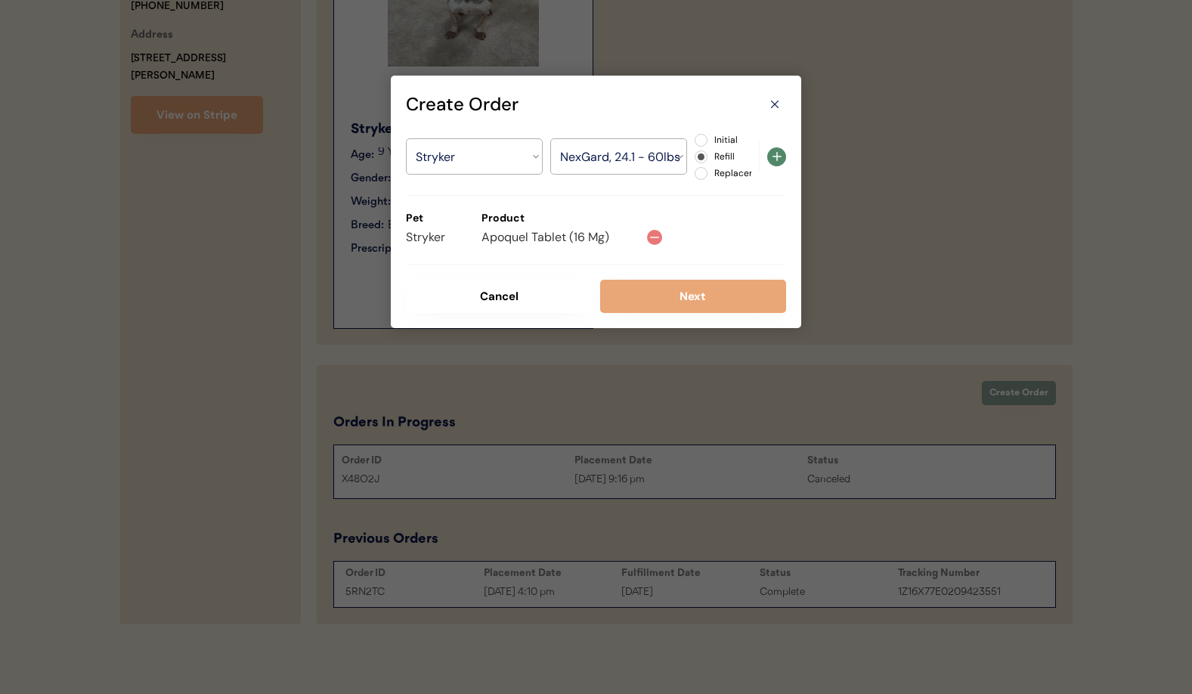
select select ""PLACEHOLDER_1427118222253""
radio input "false"
select select ""PLACEHOLDER_1427118222253""
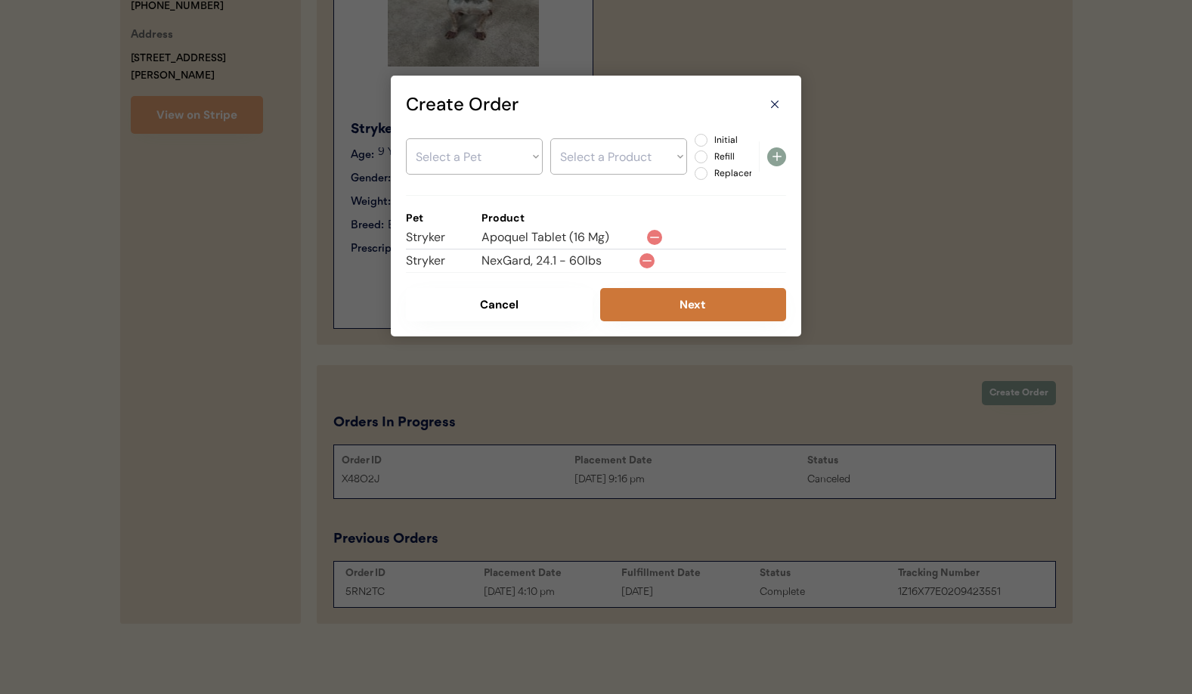
click at [716, 308] on button "Next" at bounding box center [693, 304] width 187 height 33
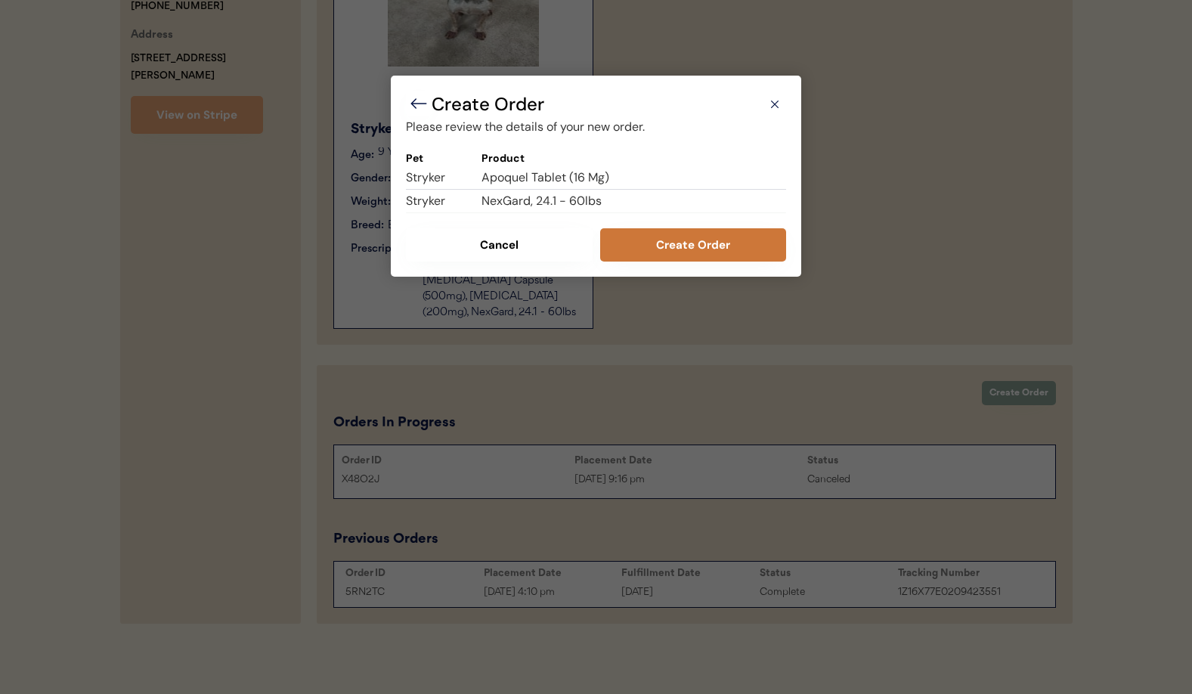
click at [676, 228] on button "Create Order" at bounding box center [693, 244] width 187 height 33
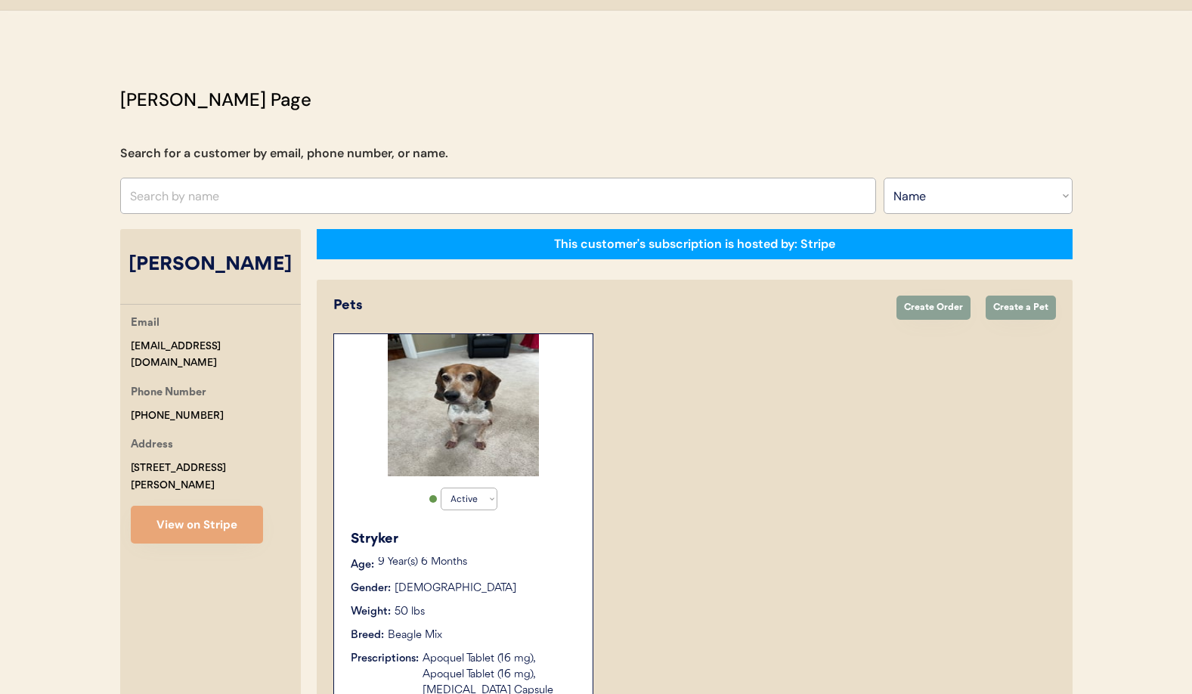
scroll to position [0, 0]
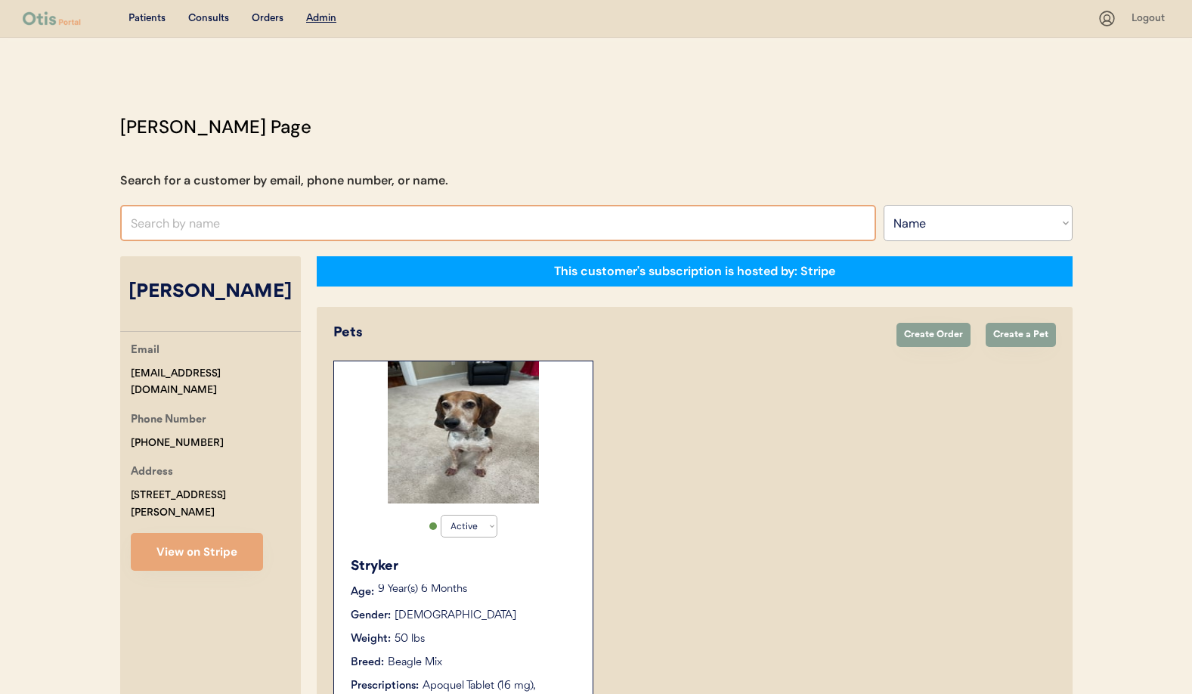
click at [209, 224] on input "text" at bounding box center [498, 223] width 756 height 36
type input "Angel"
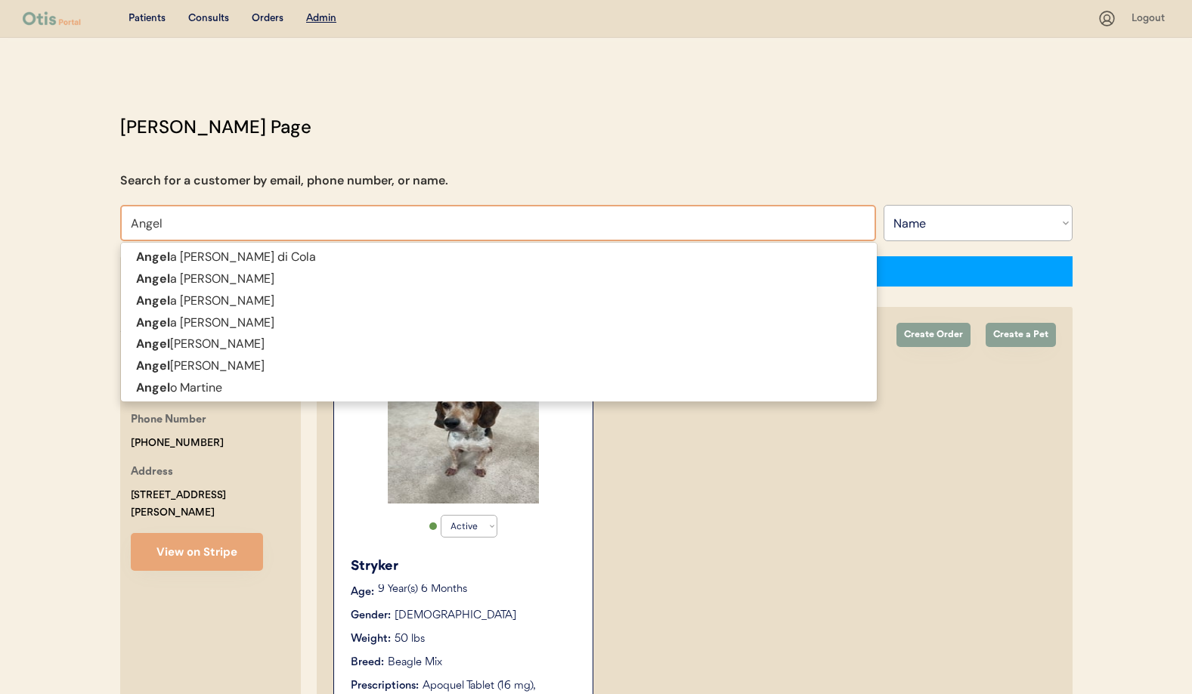
type input "Angela Schiano di Cola"
type input "Angela"
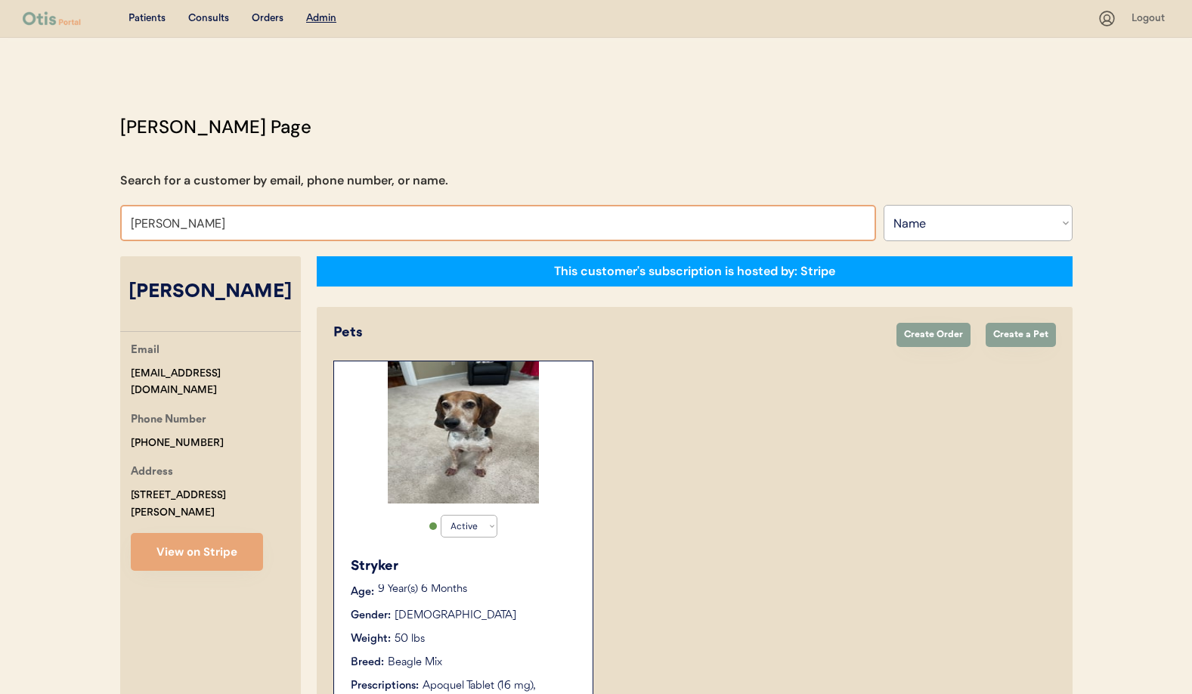
type input "Angela"
type input "Angela Schiano di Cola"
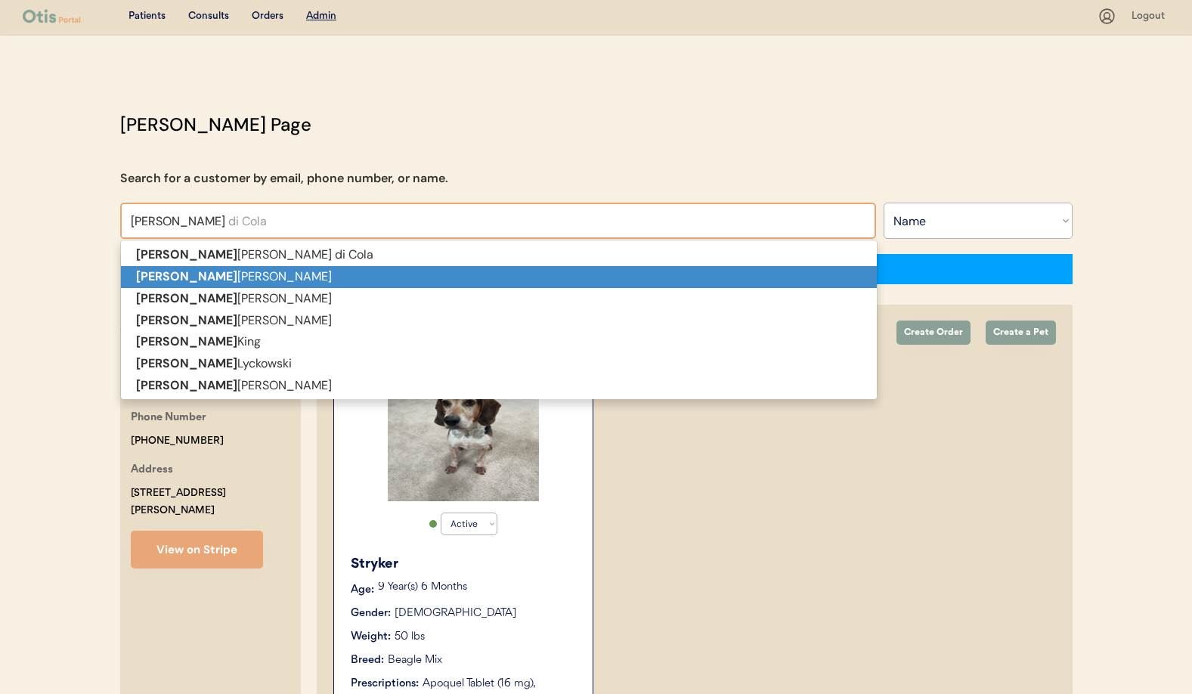
scroll to position [8, 0]
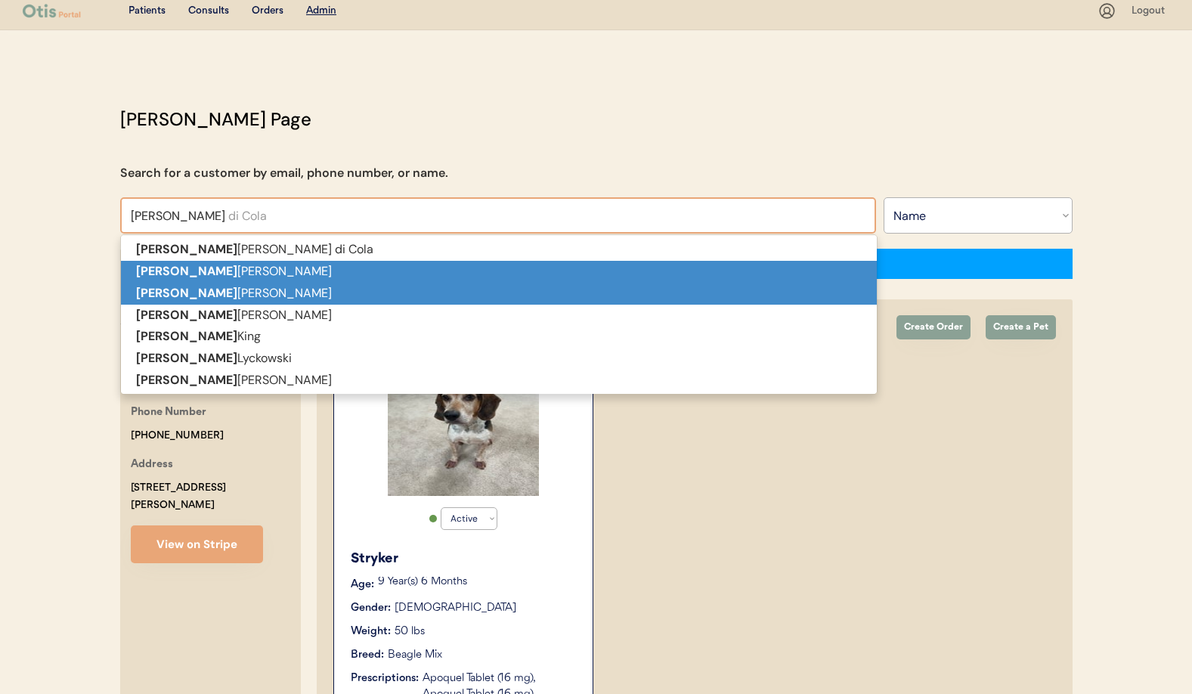
click at [203, 286] on p "Angela Clagg" at bounding box center [499, 294] width 756 height 22
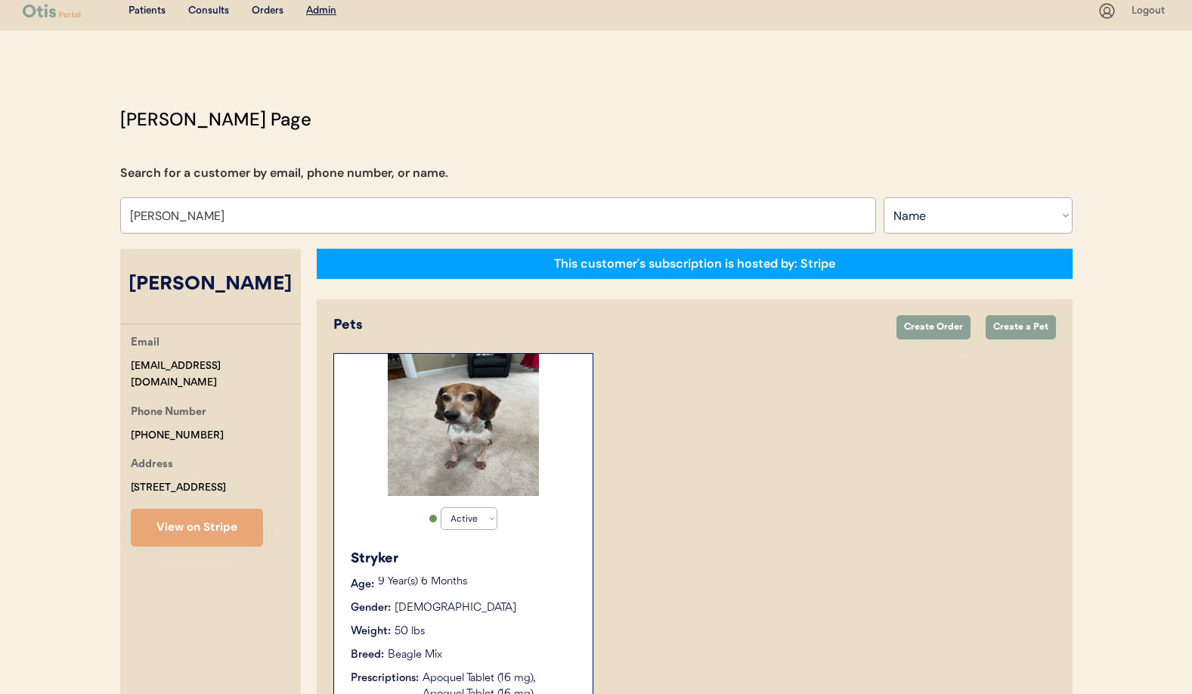
type input "Angela Clagg"
select select "true"
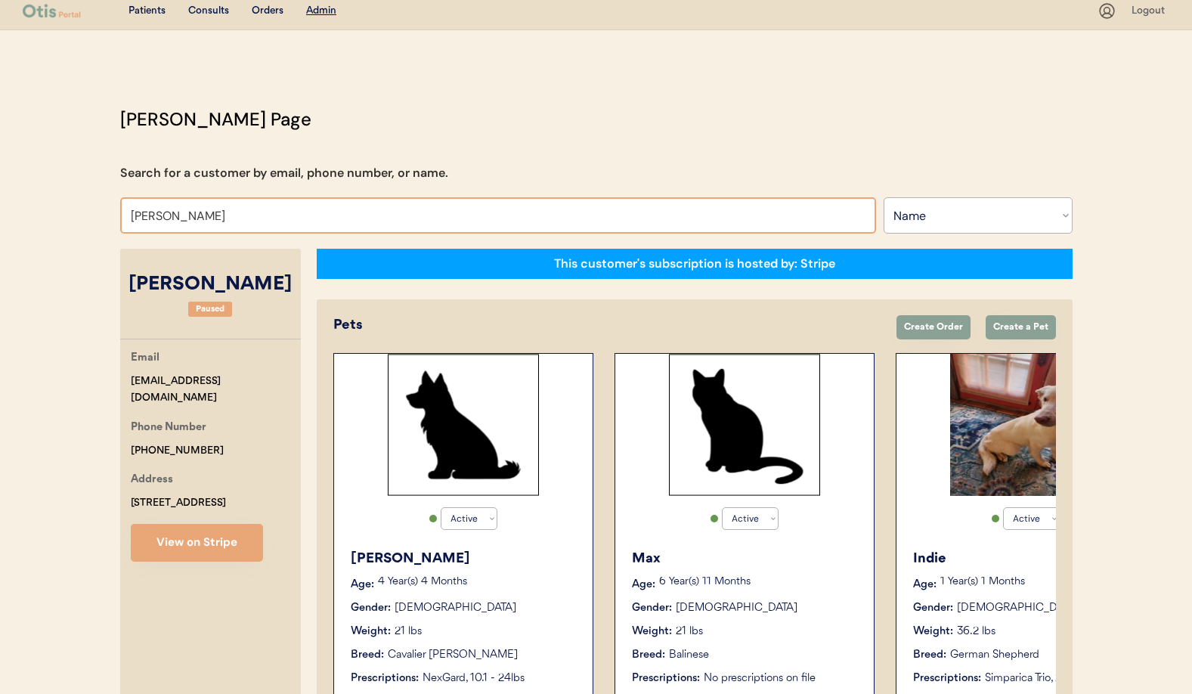
drag, startPoint x: 241, startPoint y: 211, endPoint x: 171, endPoint y: 220, distance: 70.9
click at [171, 220] on input "Angela Clagg" at bounding box center [498, 215] width 756 height 36
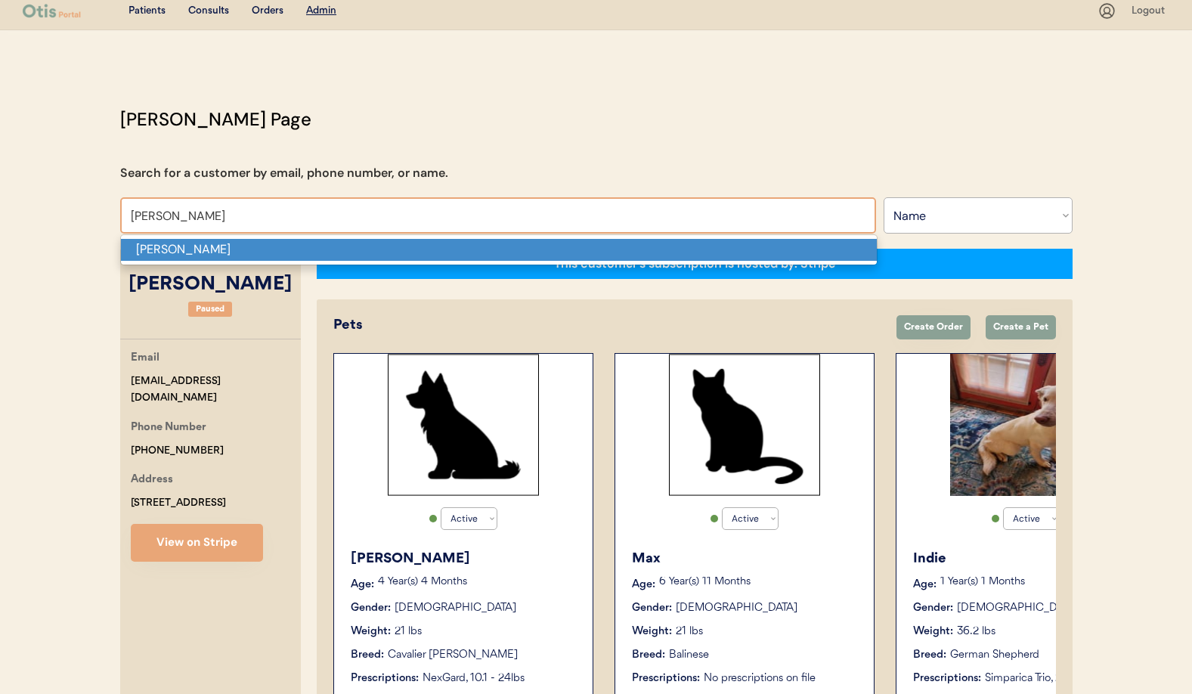
click at [175, 255] on p "Angela Gober" at bounding box center [499, 250] width 756 height 22
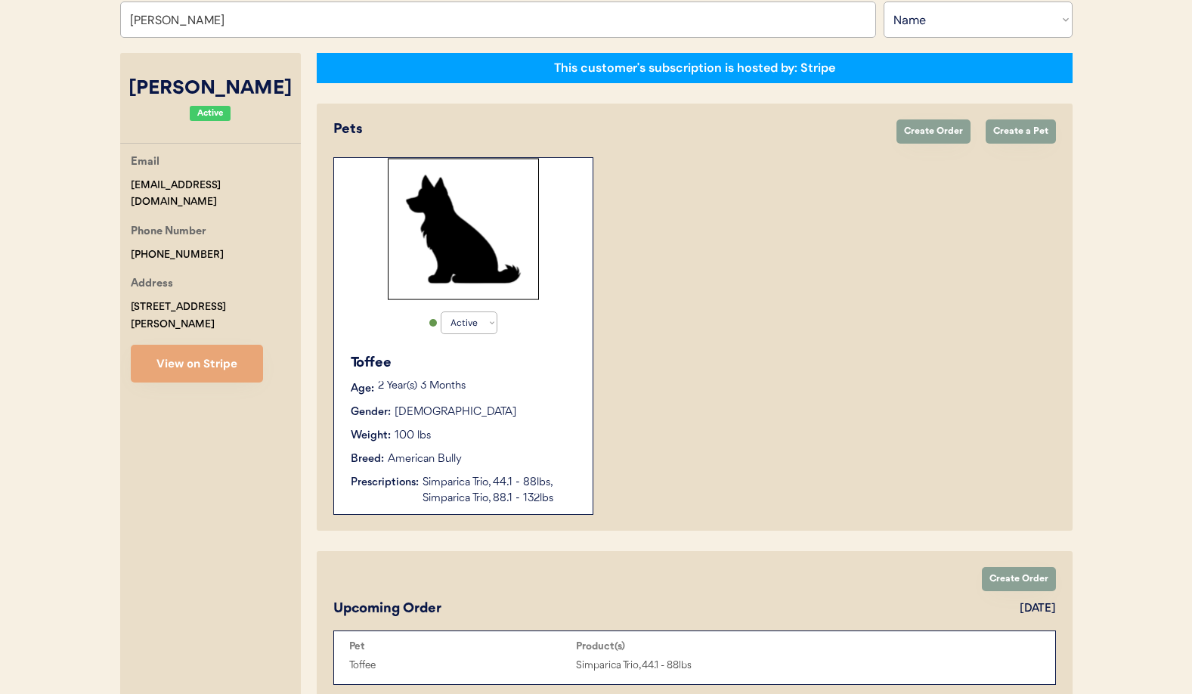
scroll to position [241, 0]
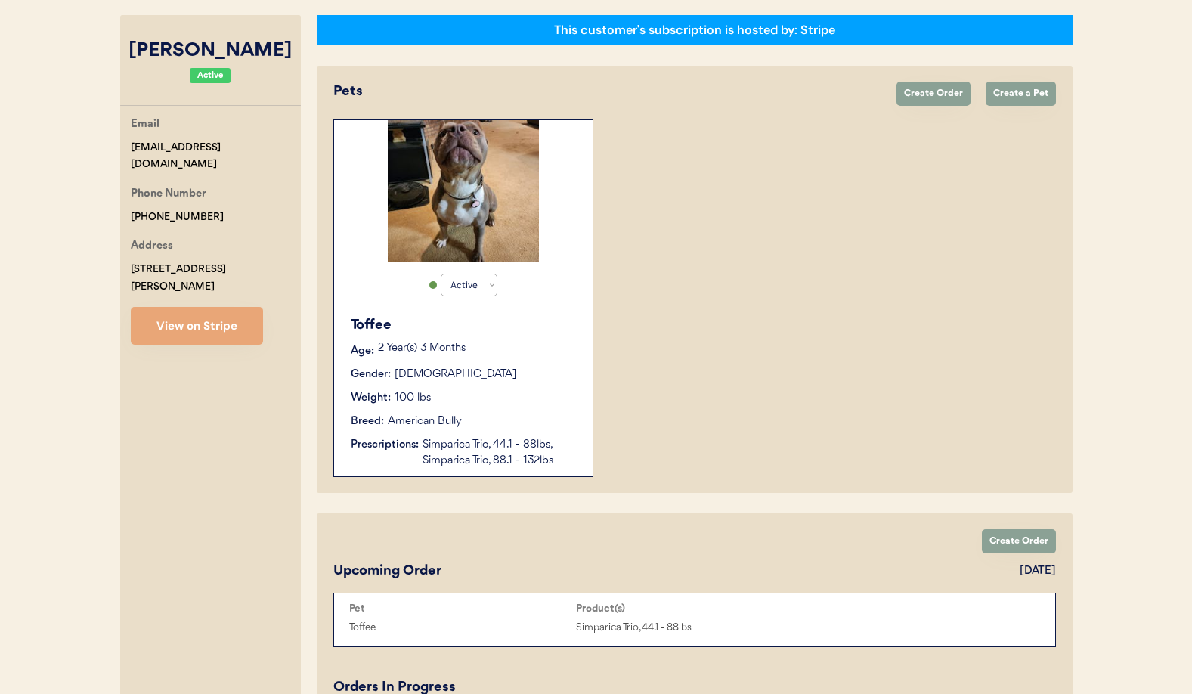
type input "Angela Gober"
click at [505, 380] on div "Gender: Female" at bounding box center [464, 375] width 227 height 16
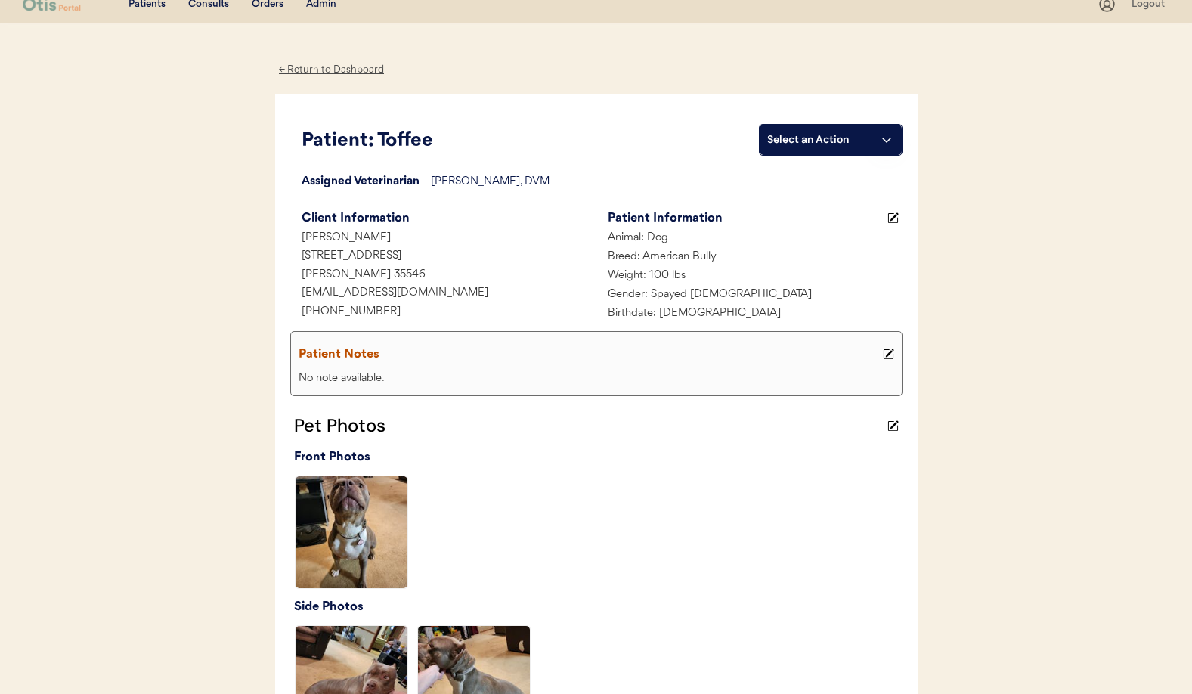
scroll to position [13, 0]
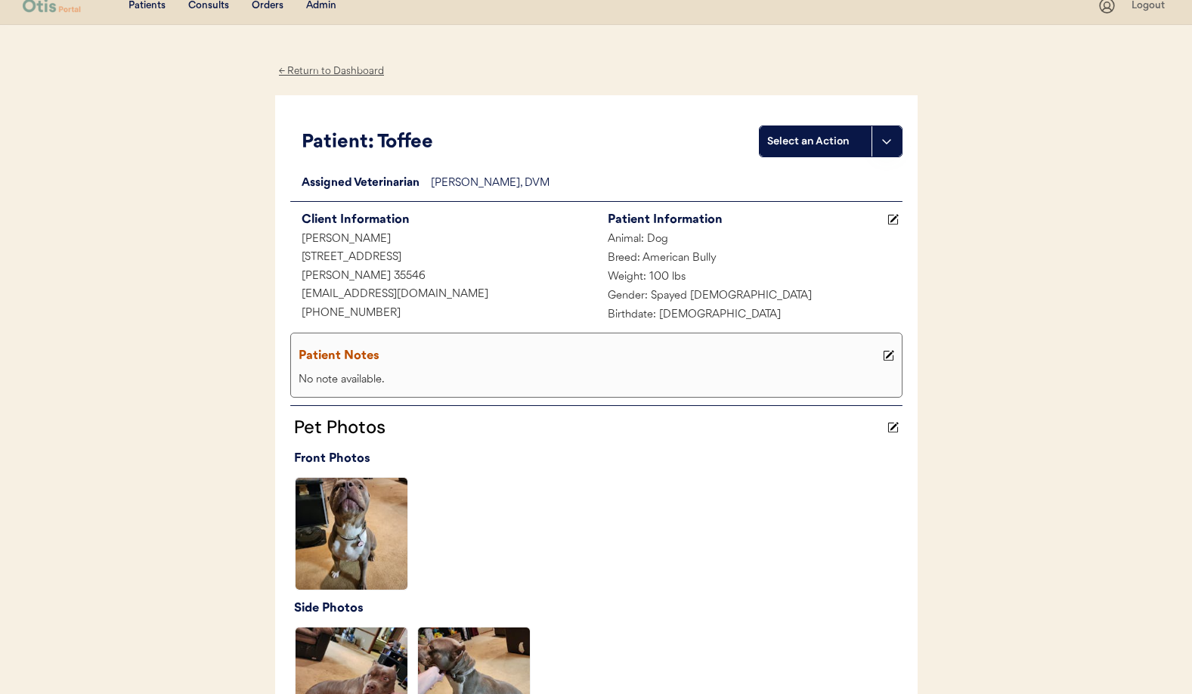
click at [306, 67] on div "← Return to Dashboard" at bounding box center [331, 71] width 113 height 17
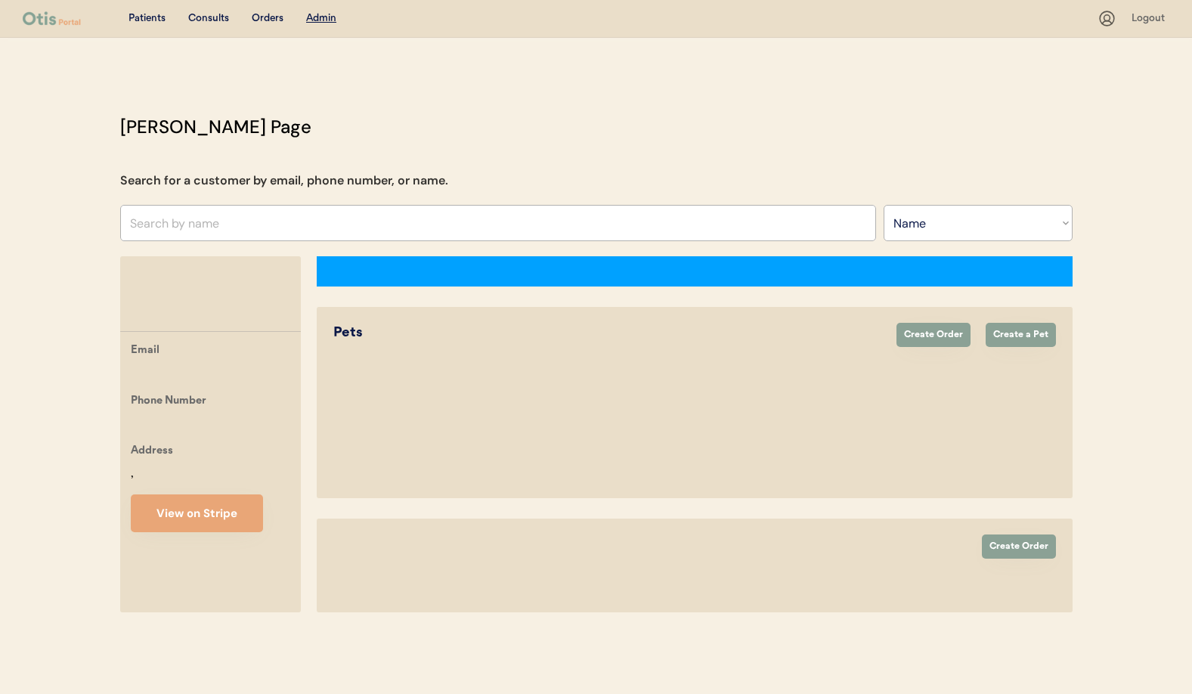
select select ""Name""
select select "true"
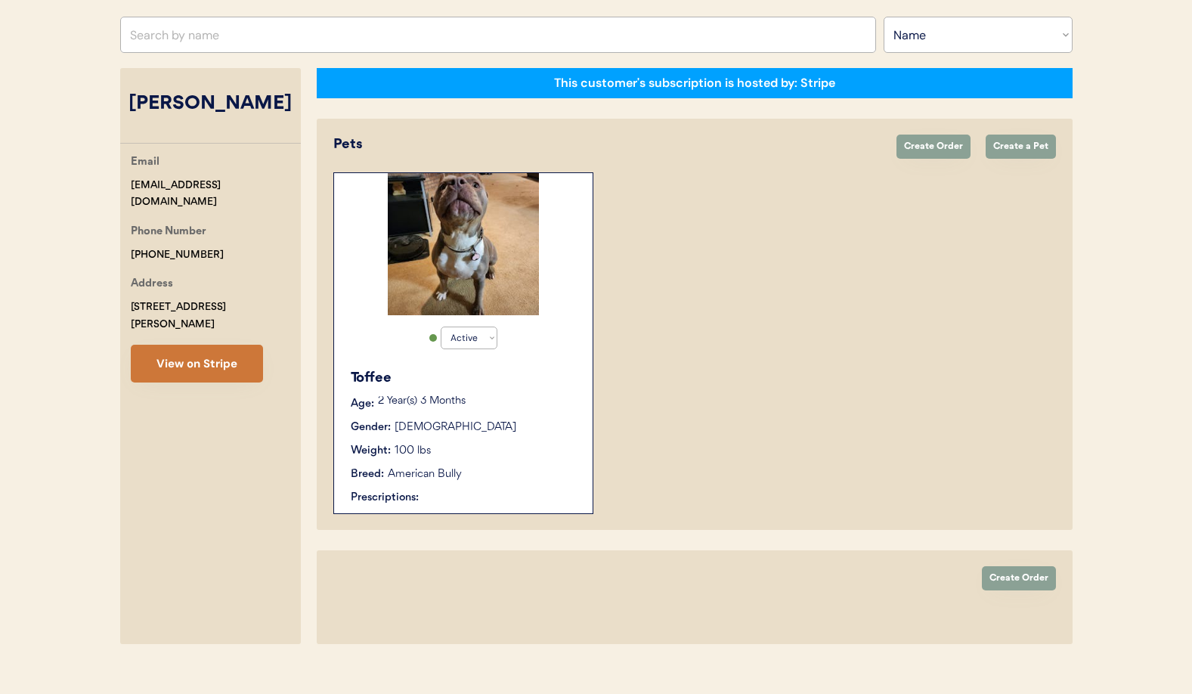
click at [184, 353] on button "View on Stripe" at bounding box center [197, 364] width 132 height 38
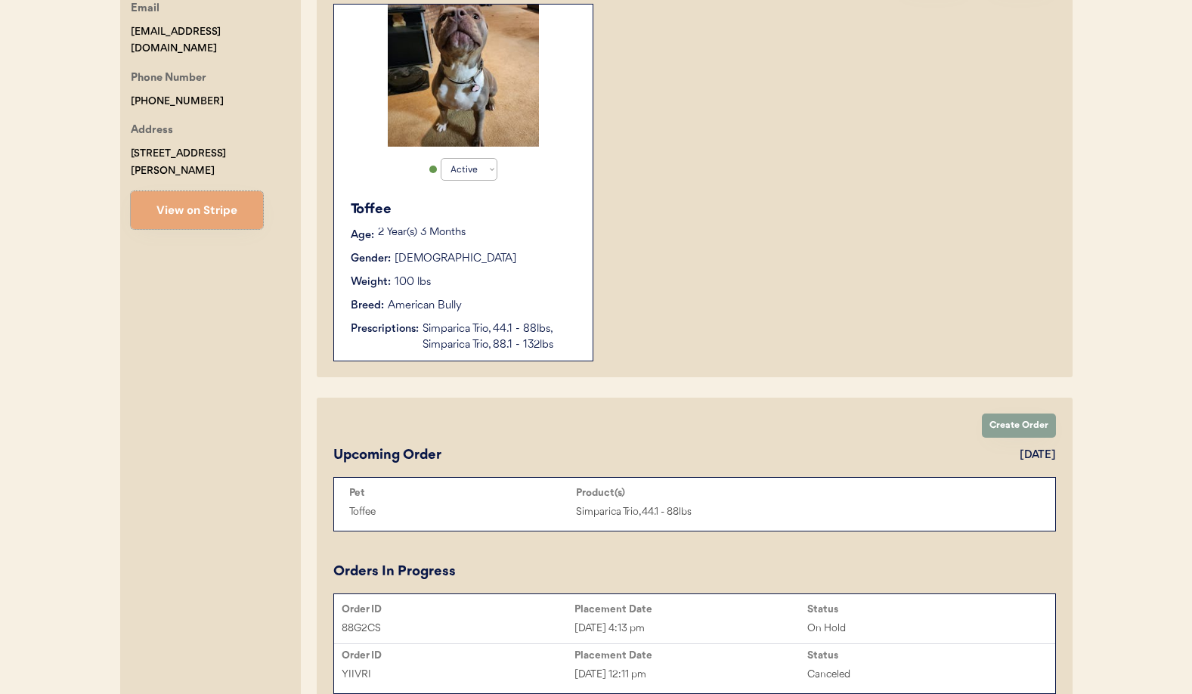
scroll to position [355, 0]
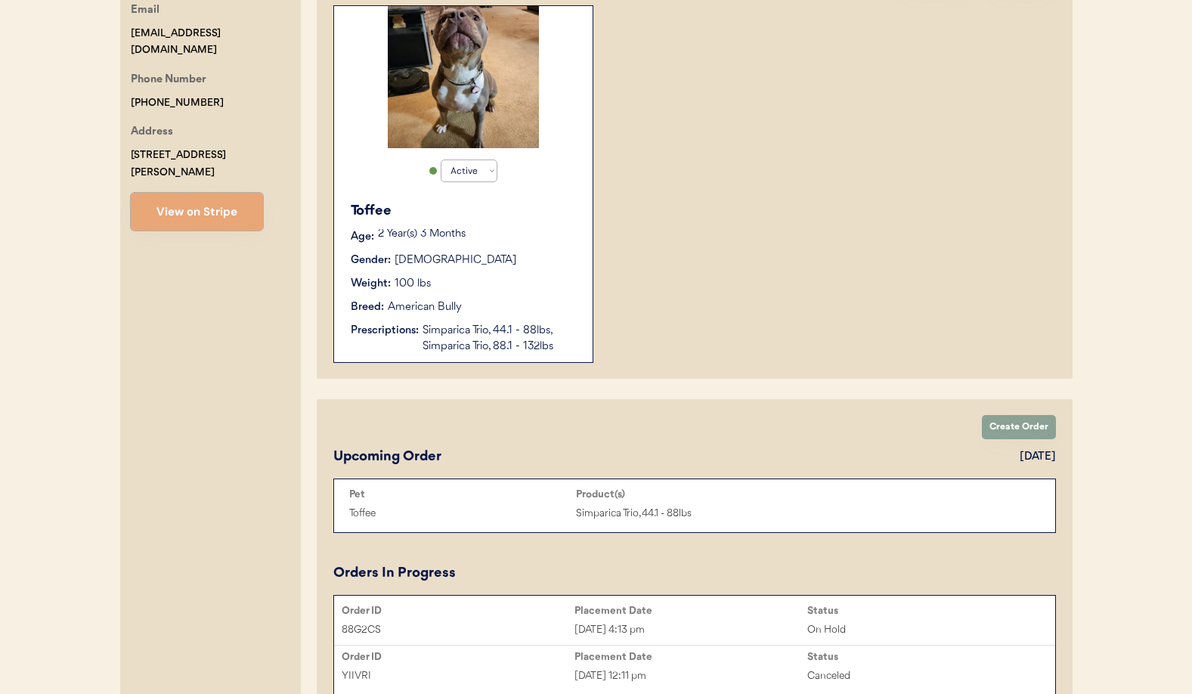
click at [946, 506] on div "Toffee Simparica Trio, 44.1 - 88lbs" at bounding box center [695, 513] width 706 height 23
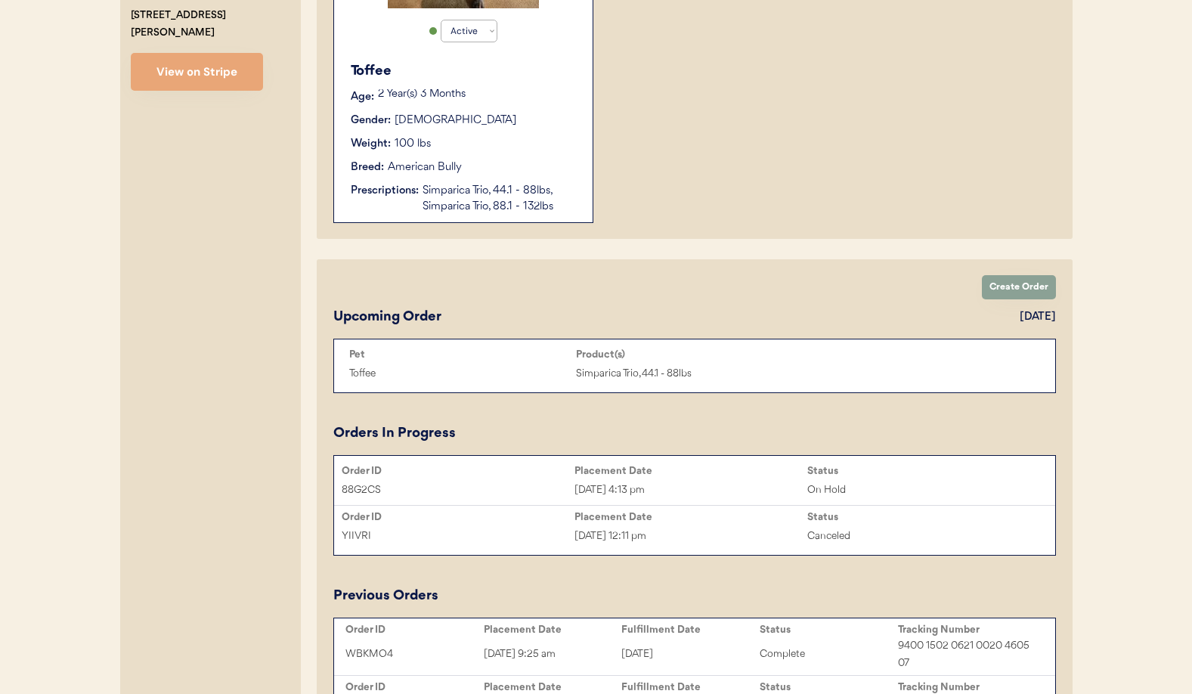
click at [615, 482] on div "[DATE] 4:13 pm" at bounding box center [691, 490] width 233 height 17
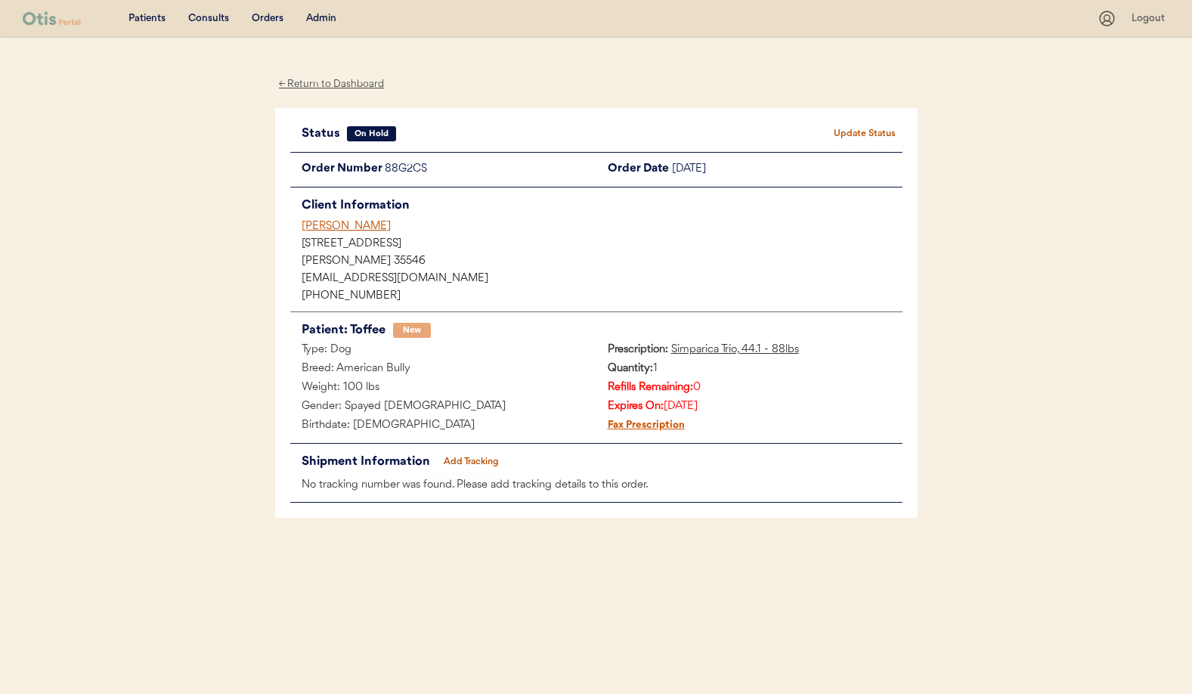
click at [854, 131] on button "Update Status" at bounding box center [865, 133] width 76 height 21
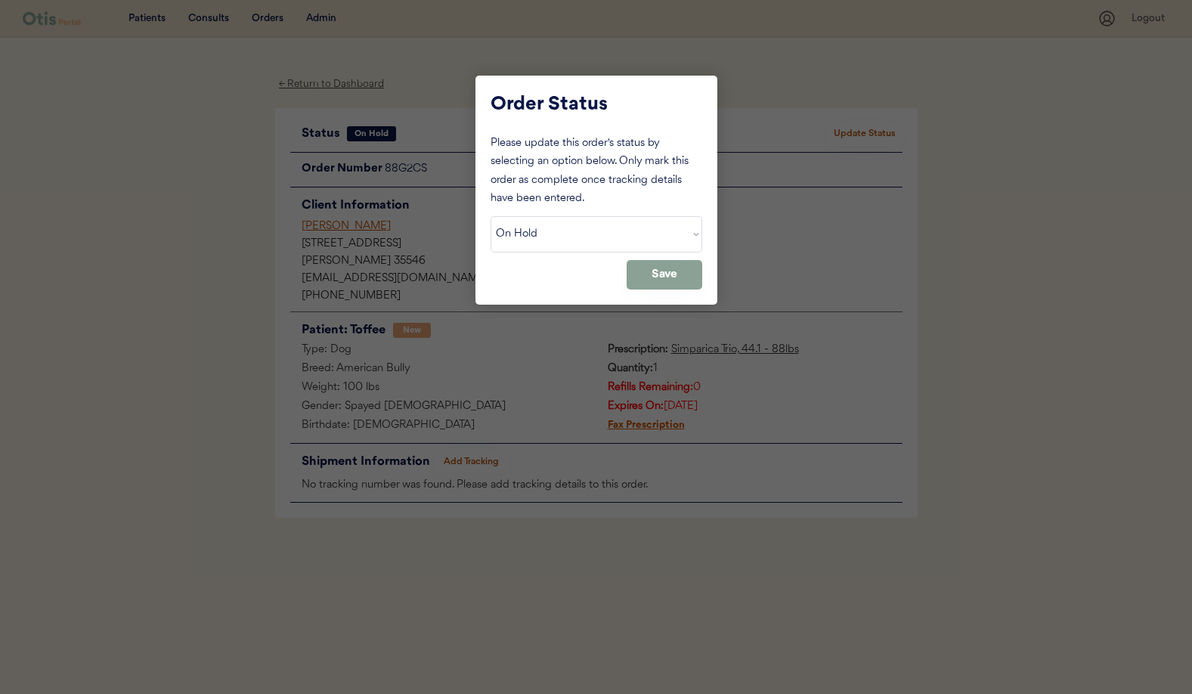
click at [574, 229] on select "Status On Hold New In Progress Complete Pending HW Consent Canceled" at bounding box center [597, 234] width 212 height 36
select select ""cancelled""
click at [491, 216] on select "Status On Hold New In Progress Complete Pending HW Consent Canceled" at bounding box center [597, 234] width 212 height 36
click at [666, 277] on button "Save" at bounding box center [665, 274] width 76 height 29
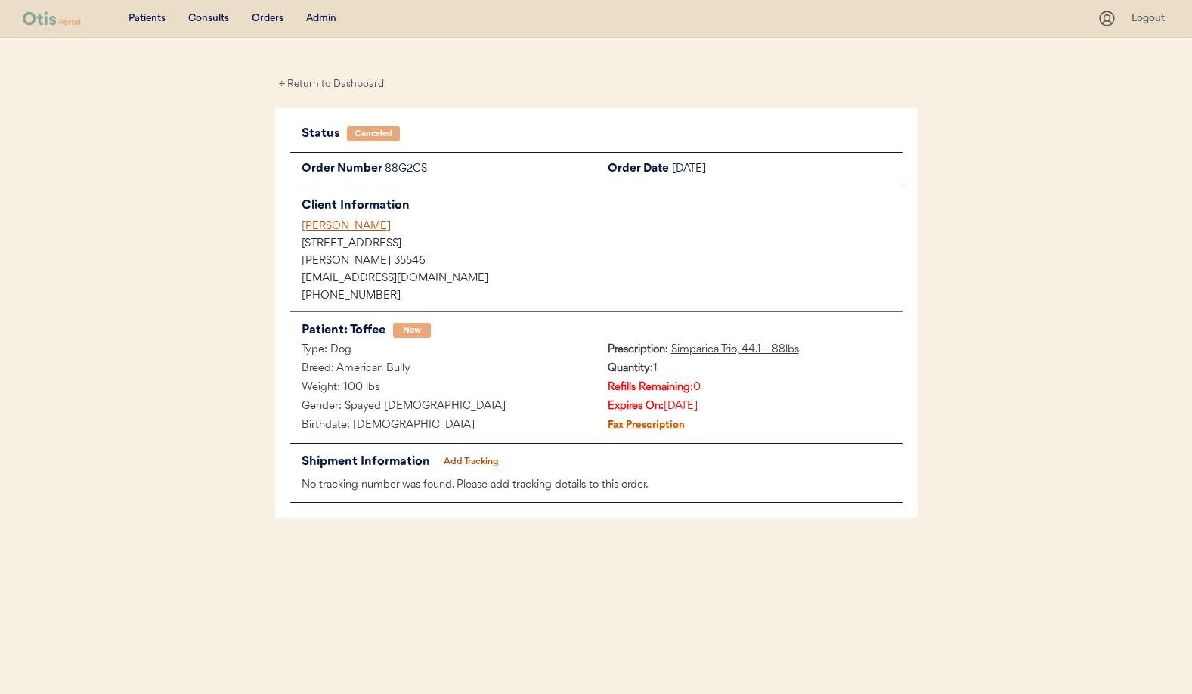
click at [323, 224] on div "[PERSON_NAME]" at bounding box center [602, 226] width 601 height 16
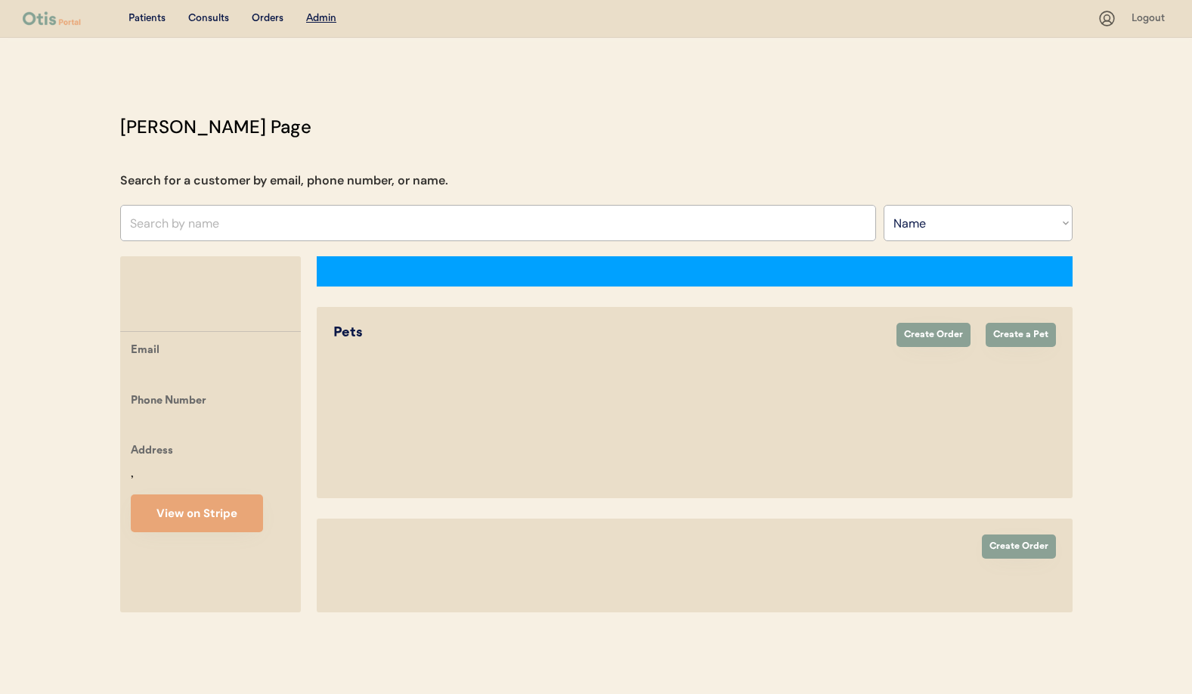
select select ""Name""
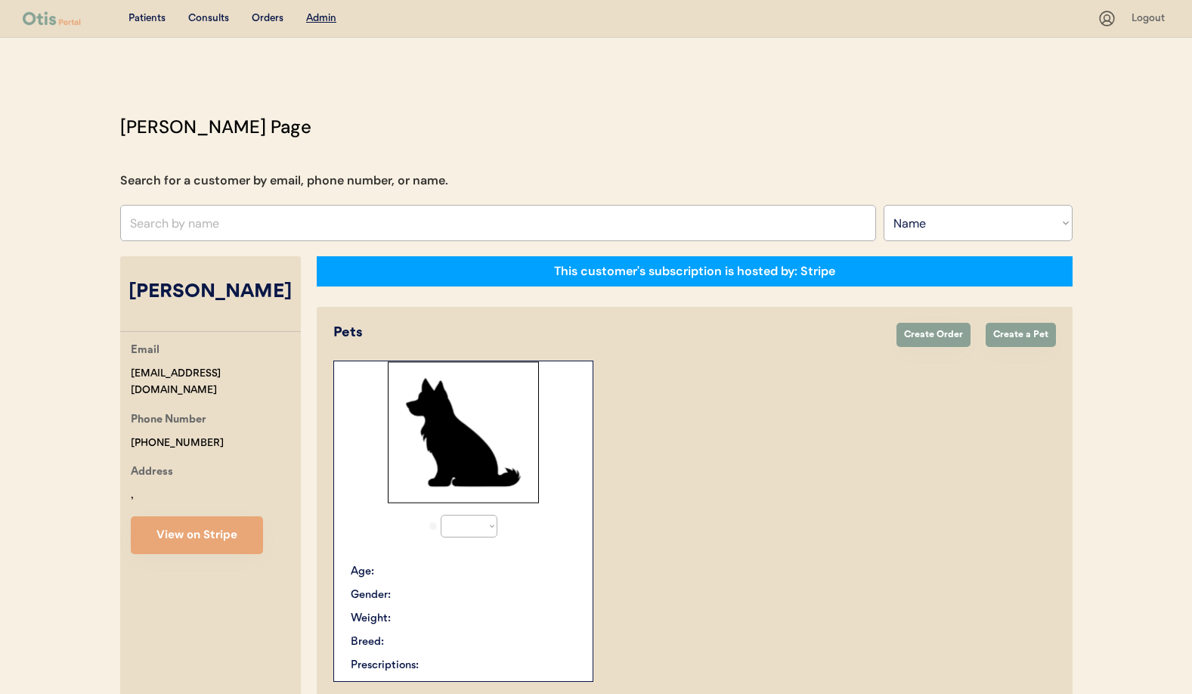
select select "true"
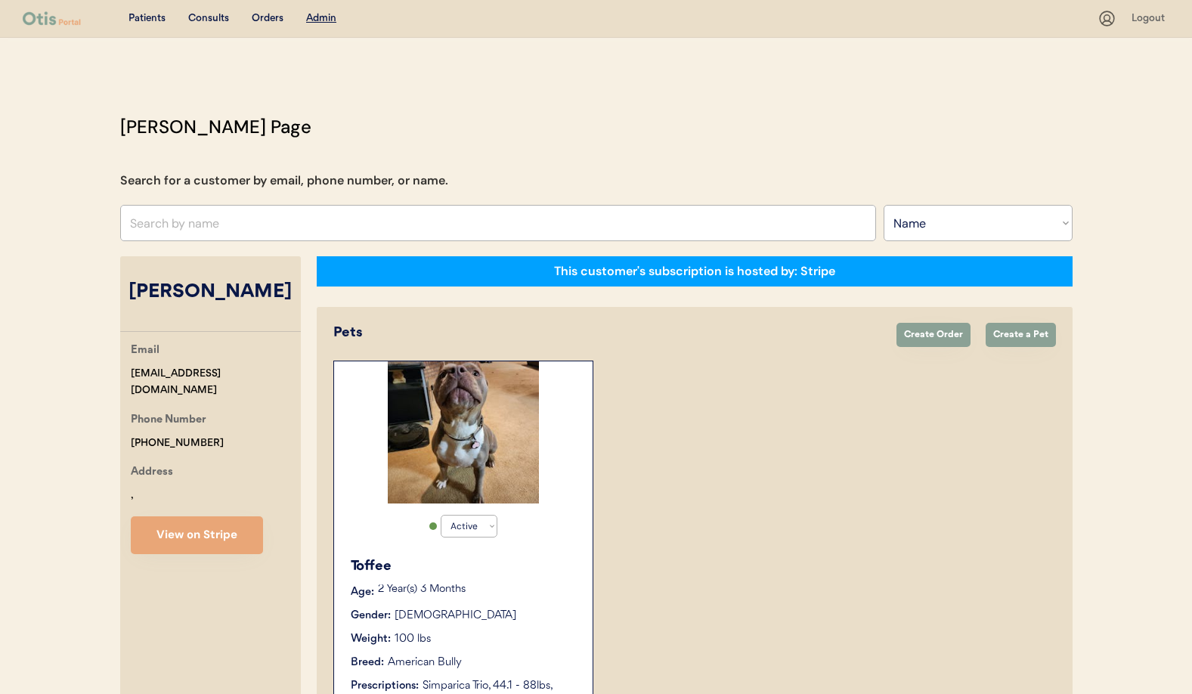
scroll to position [628, 0]
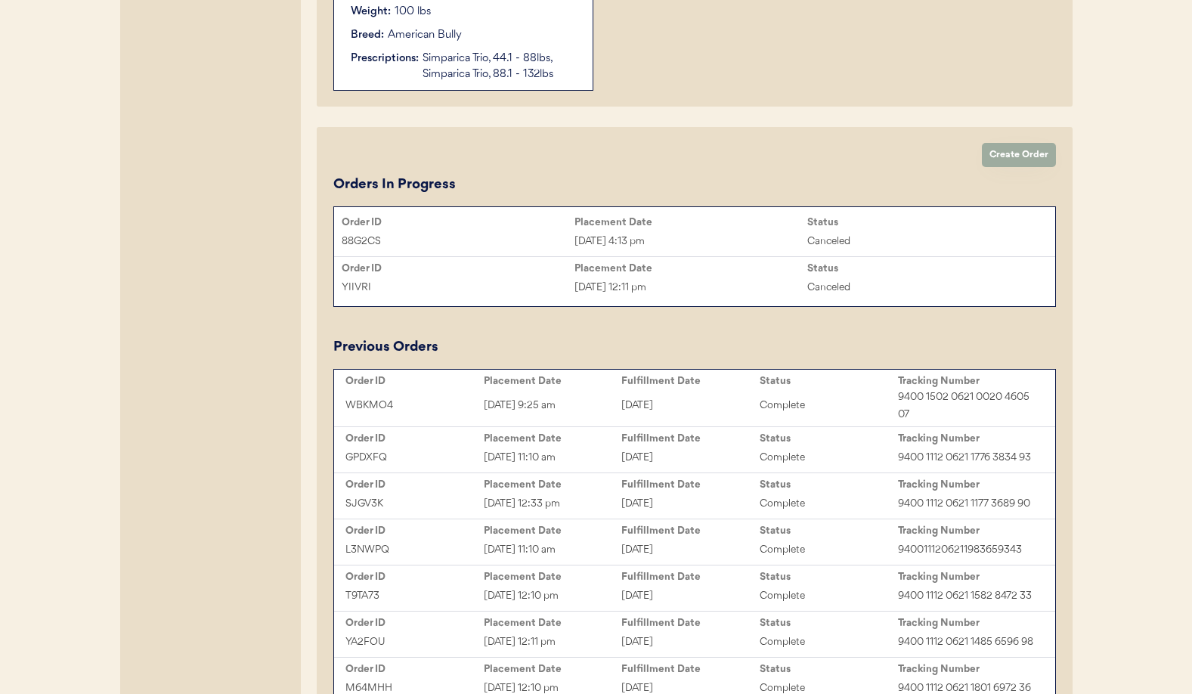
click at [1017, 153] on button "Create Order" at bounding box center [1019, 155] width 74 height 24
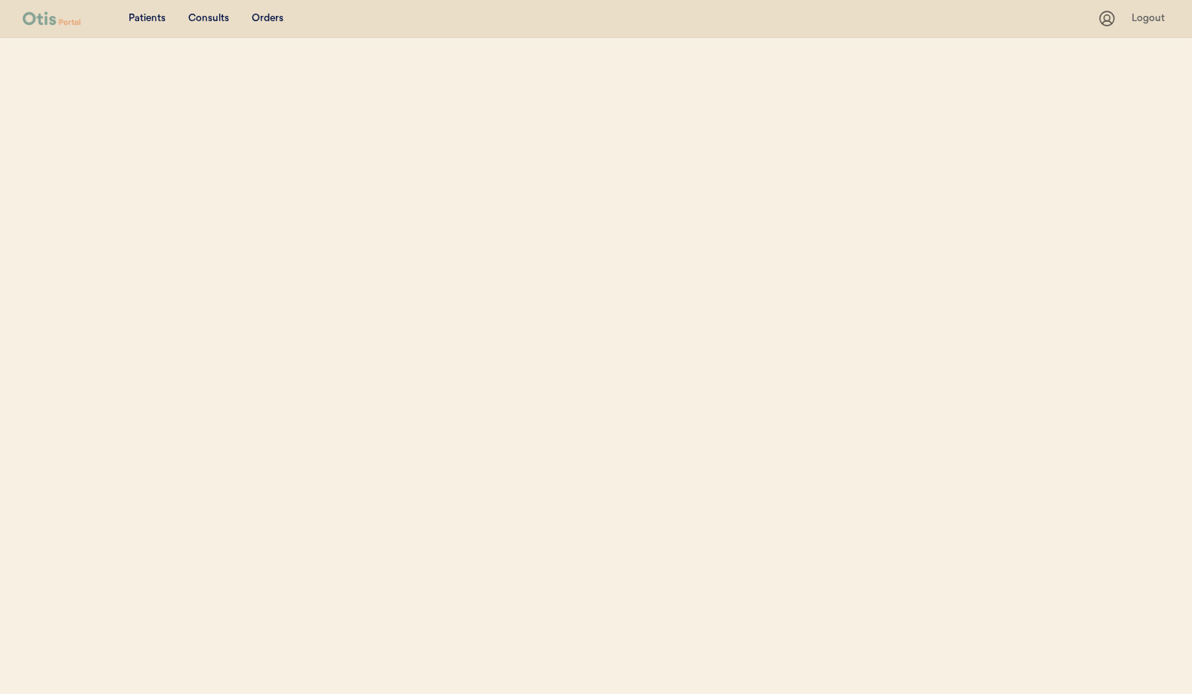
select select ""Email""
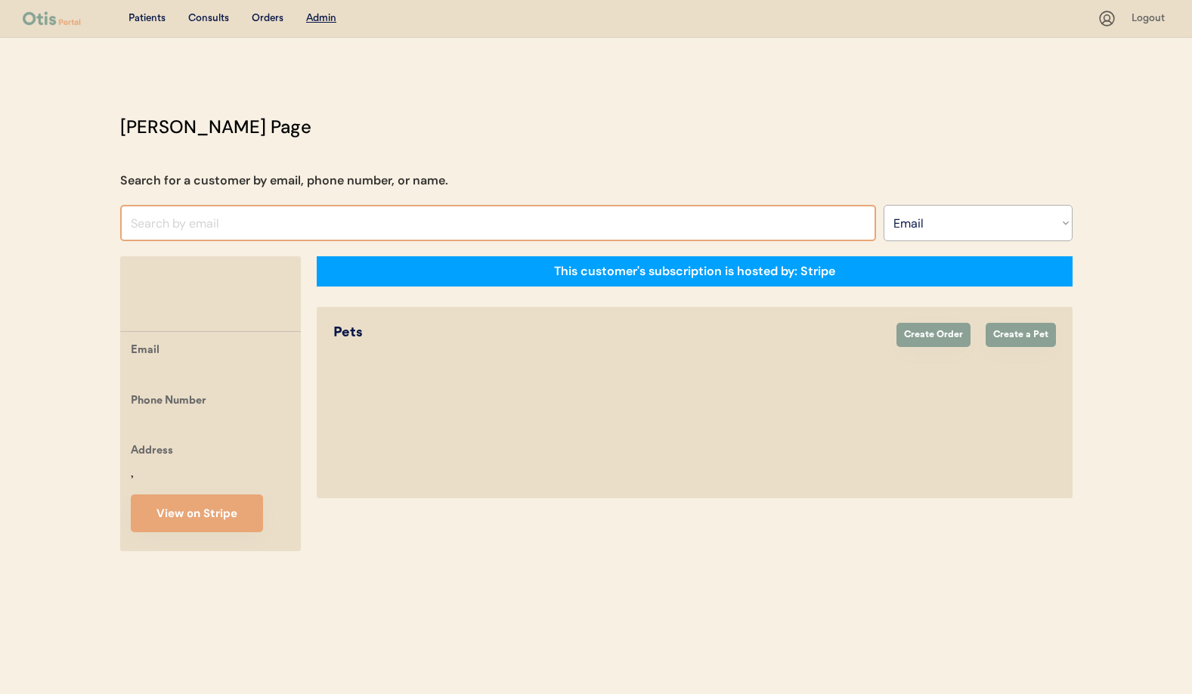
click at [156, 225] on input "input" at bounding box center [498, 223] width 756 height 36
paste input "[EMAIL_ADDRESS][DOMAIN_NAME]"
type input "[EMAIL_ADDRESS][DOMAIN_NAME]"
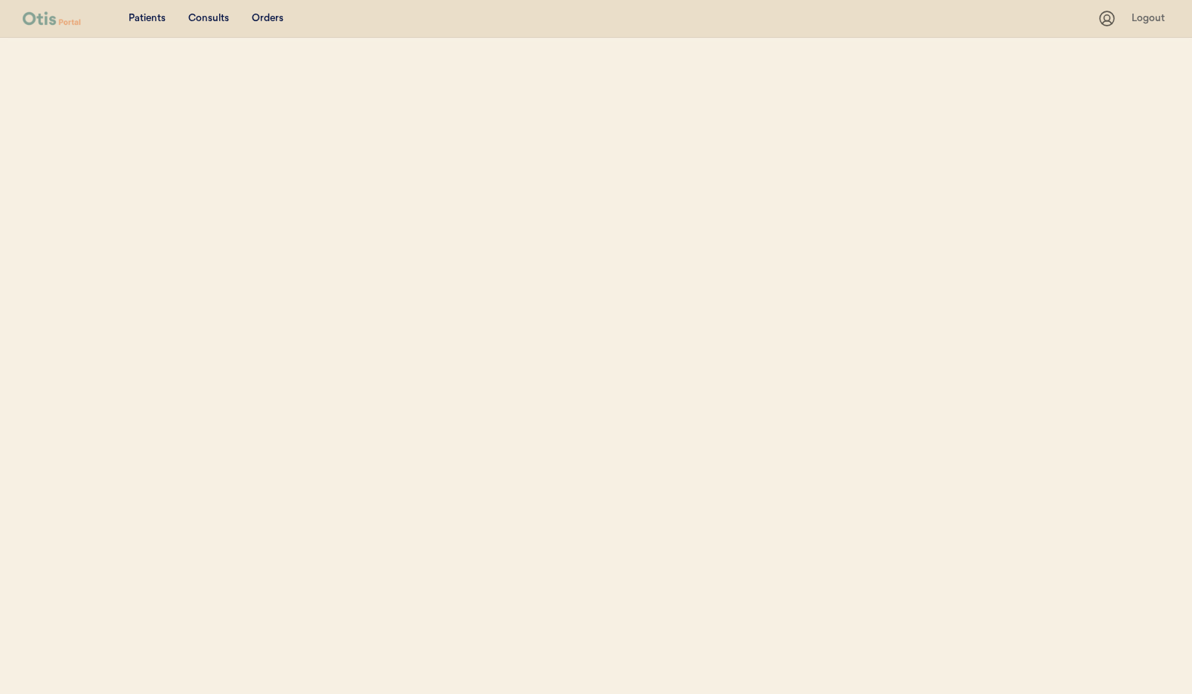
select select ""Email""
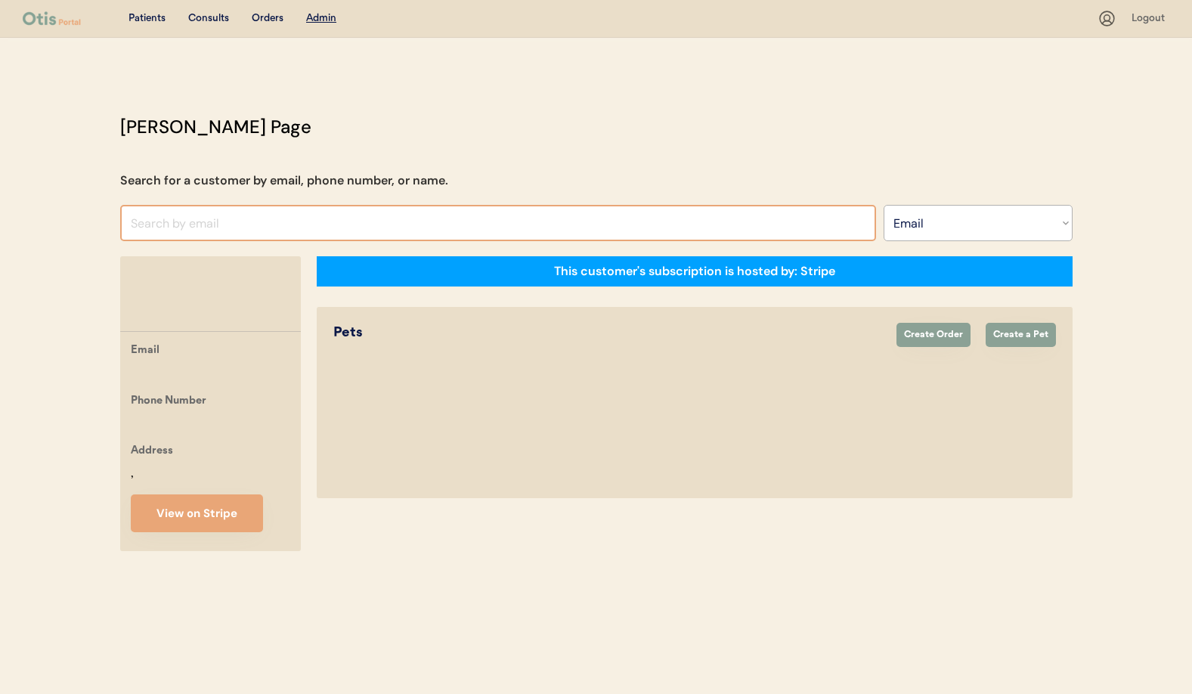
click at [150, 228] on input "input" at bounding box center [498, 223] width 756 height 36
paste input "gardenglory7474@gmail.com"
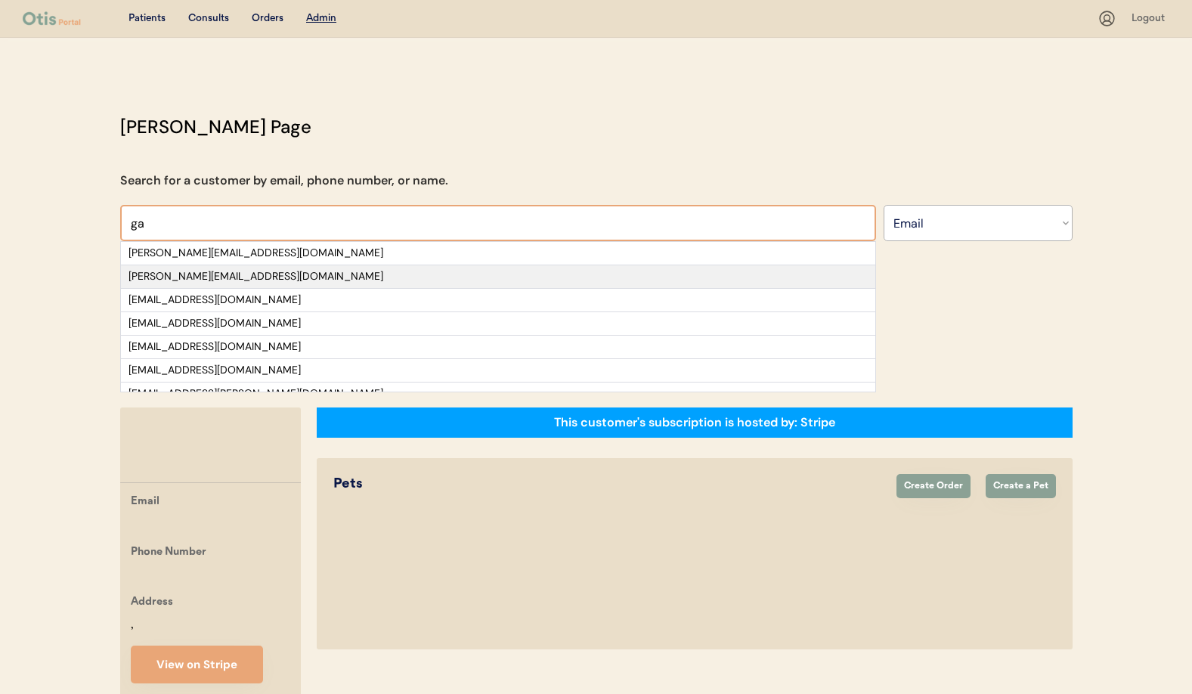
type input "g"
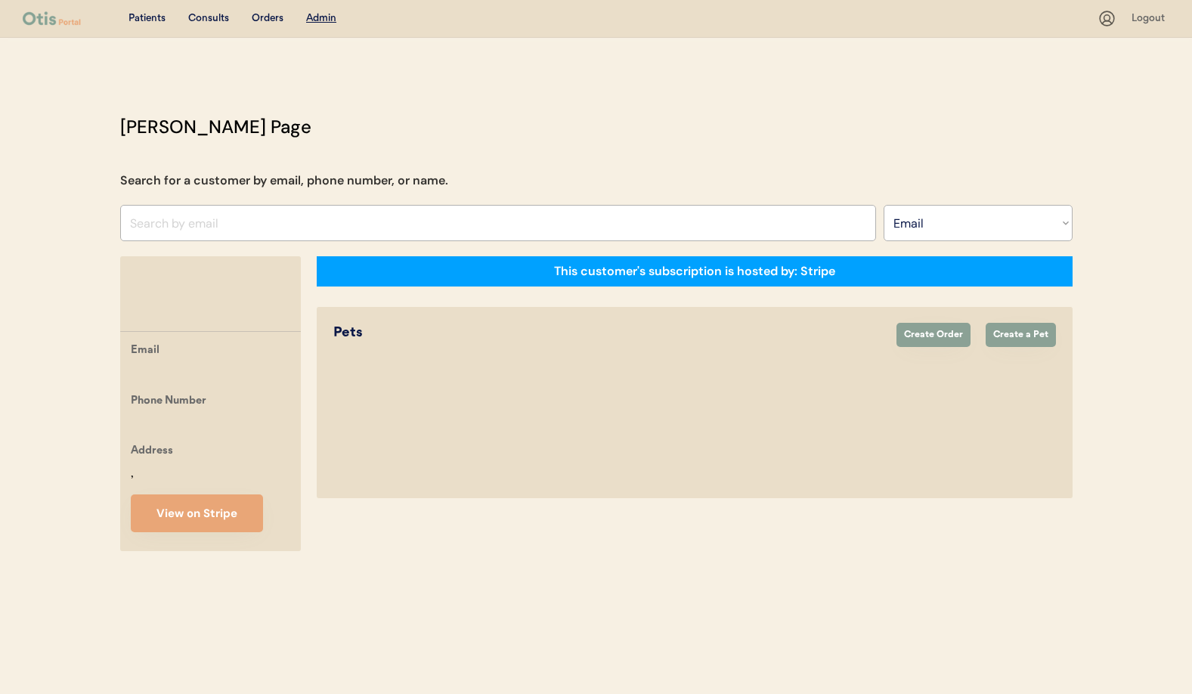
click at [216, 229] on input "input" at bounding box center [498, 223] width 756 height 36
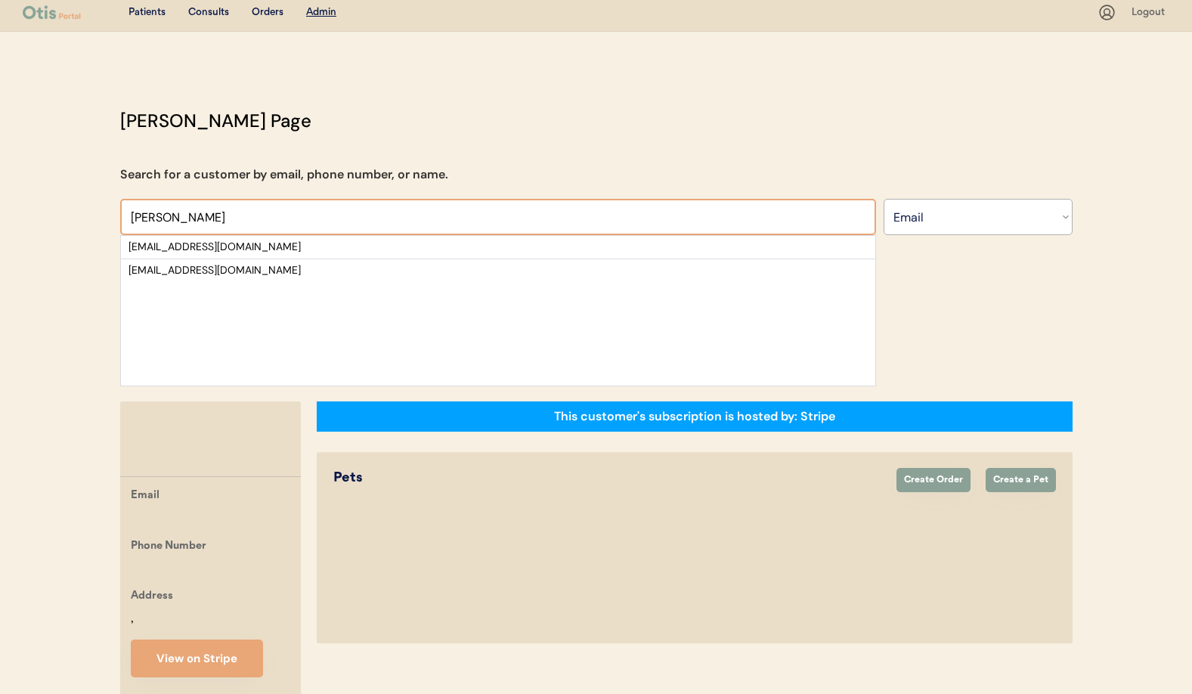
scroll to position [5, 0]
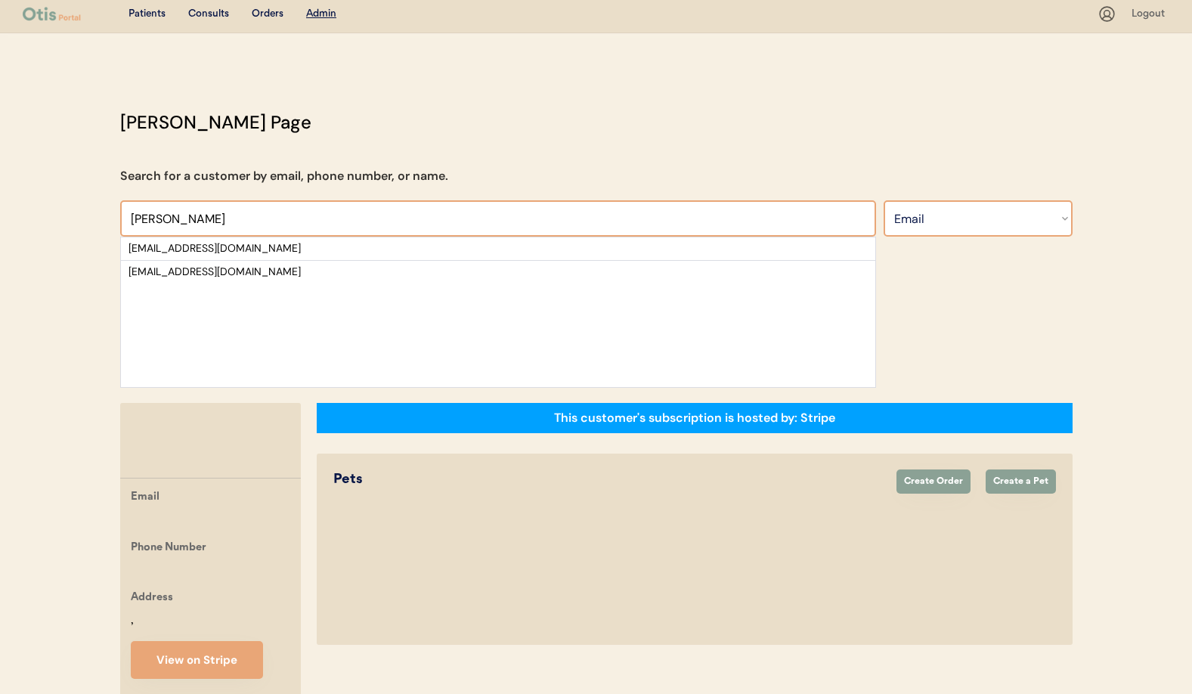
type input "darter"
click at [982, 224] on select "Search By Name Email Phone Number" at bounding box center [978, 218] width 189 height 36
select select ""Name""
click at [884, 200] on select "Search By Name Email Phone Number" at bounding box center [978, 218] width 189 height 36
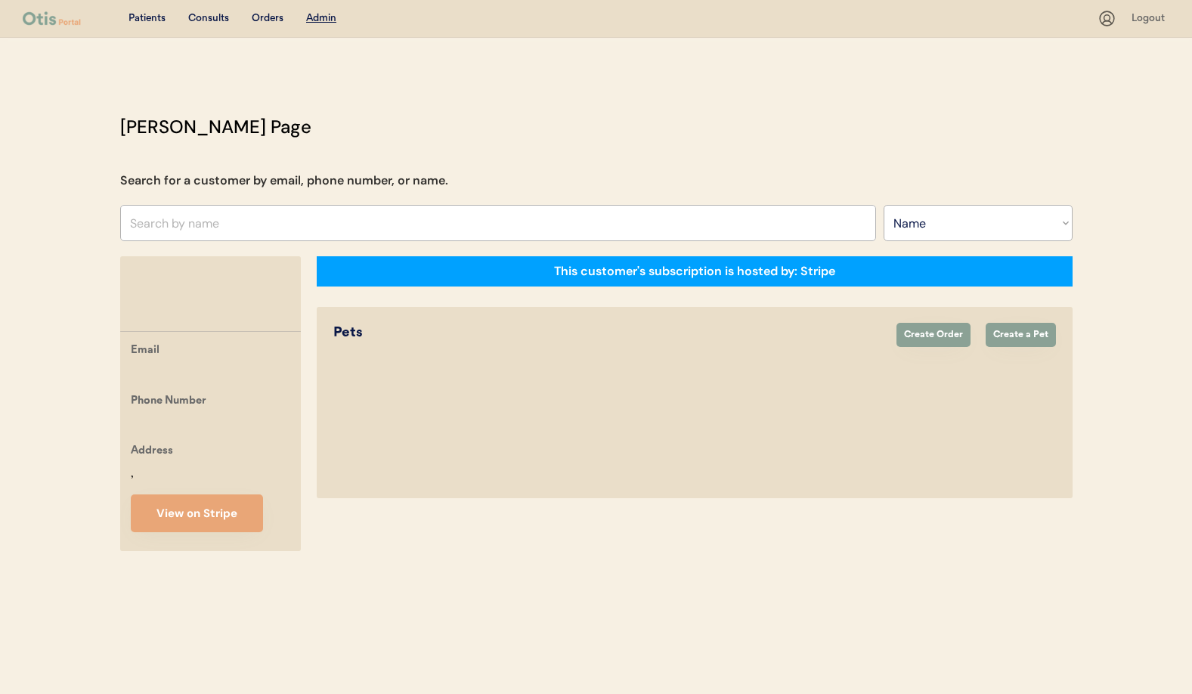
scroll to position [0, 0]
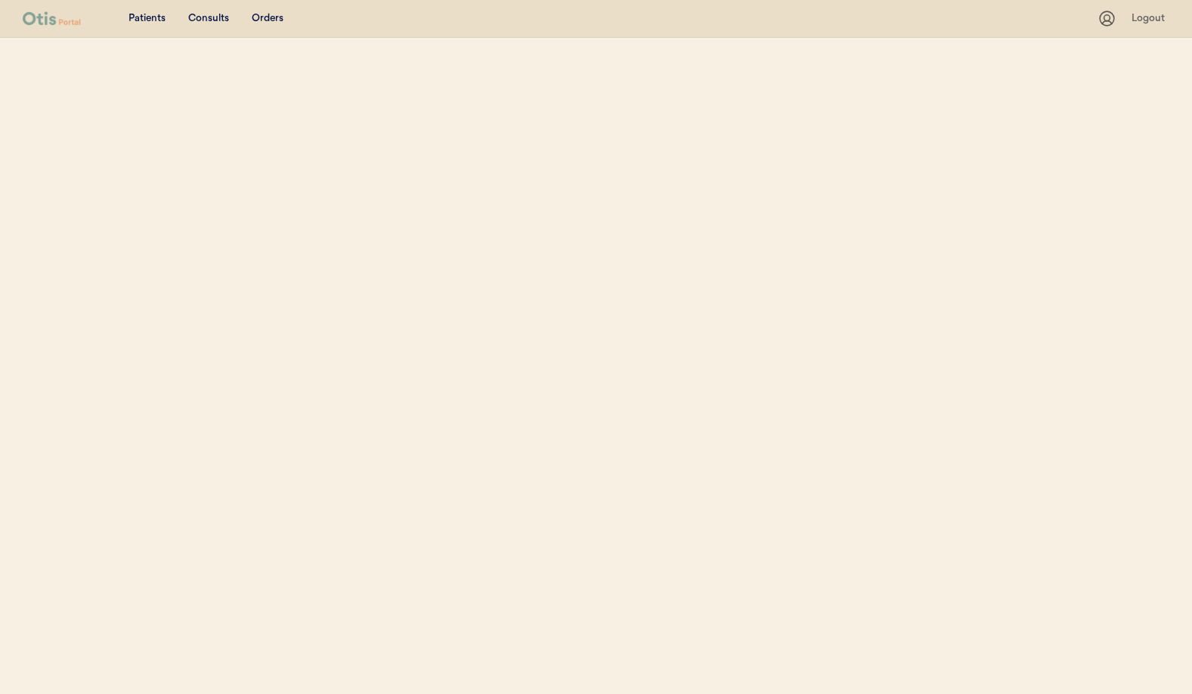
select select ""Name""
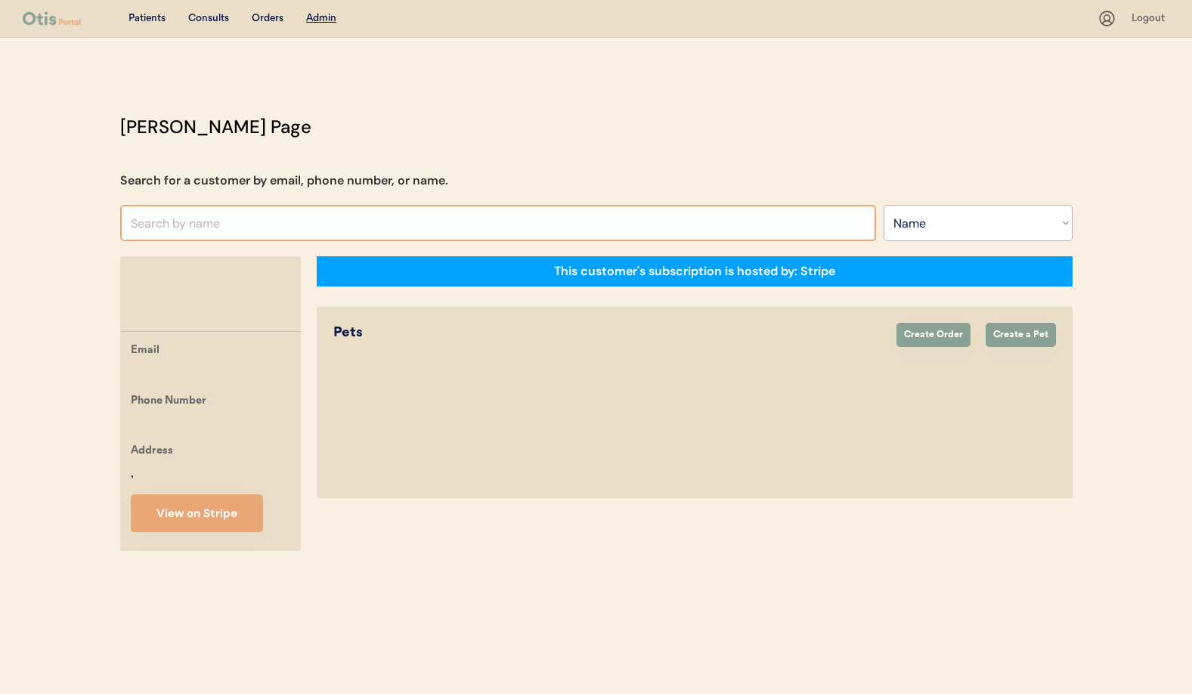
click at [225, 227] on input "text" at bounding box center [498, 223] width 756 height 36
type input "Har"
type input "[PERSON_NAME]"
type input "Ha"
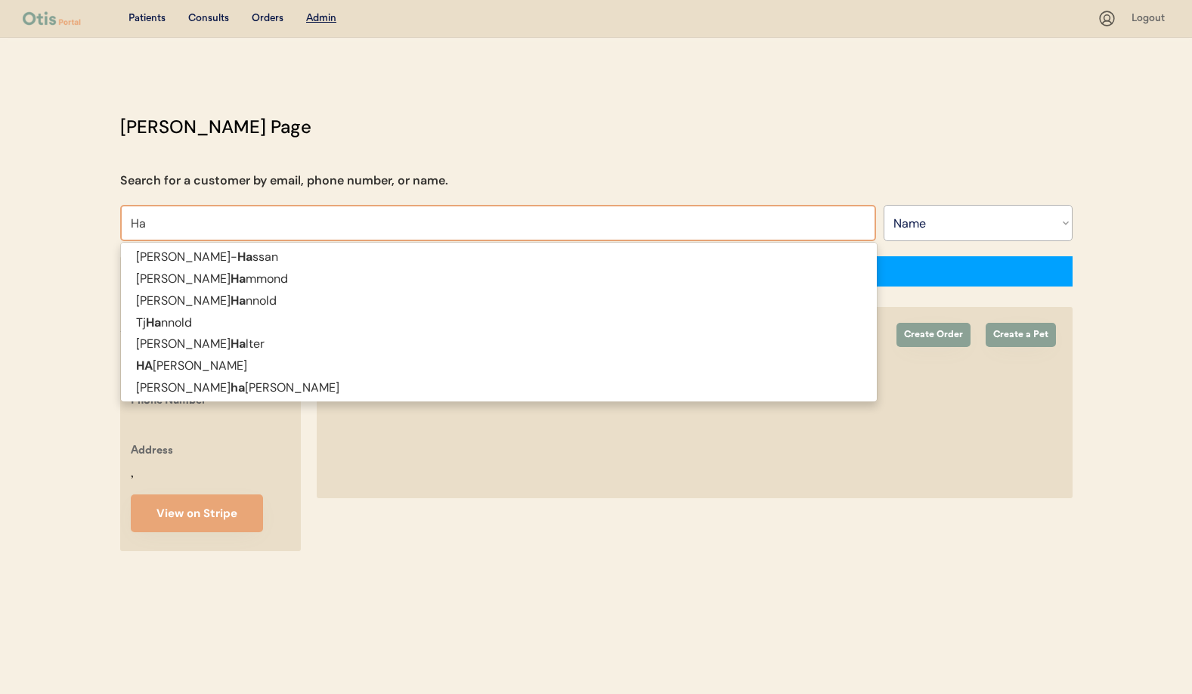
type input "H"
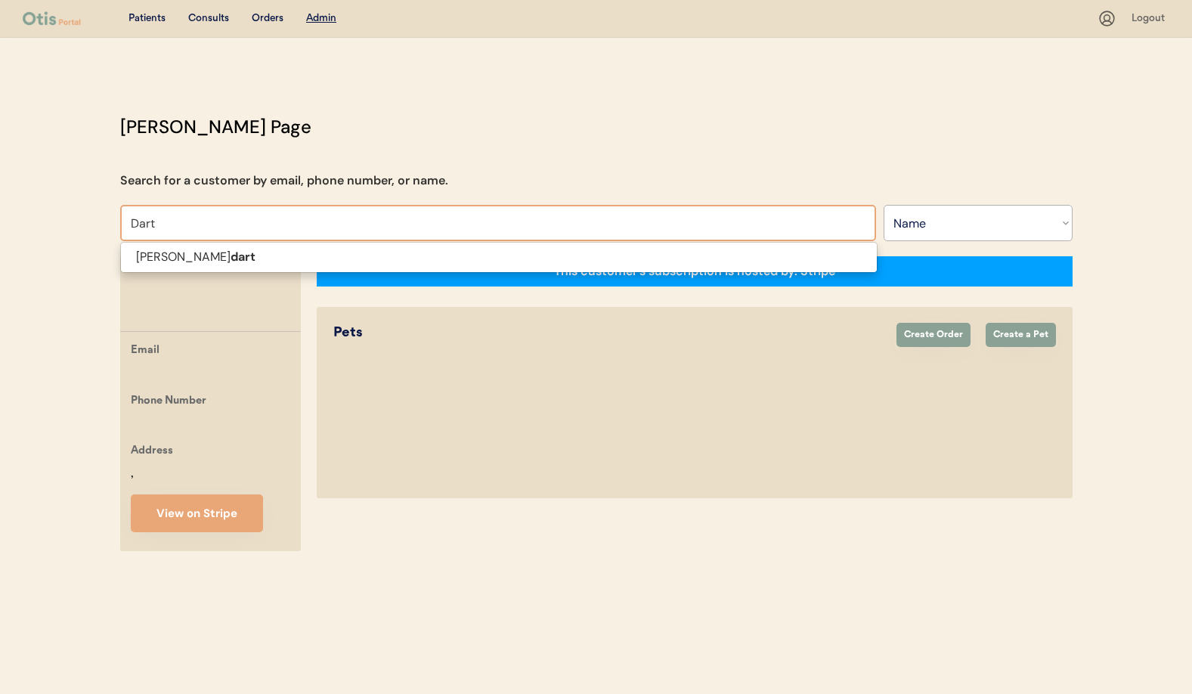
type input "Dar"
type input "Darlene Davis"
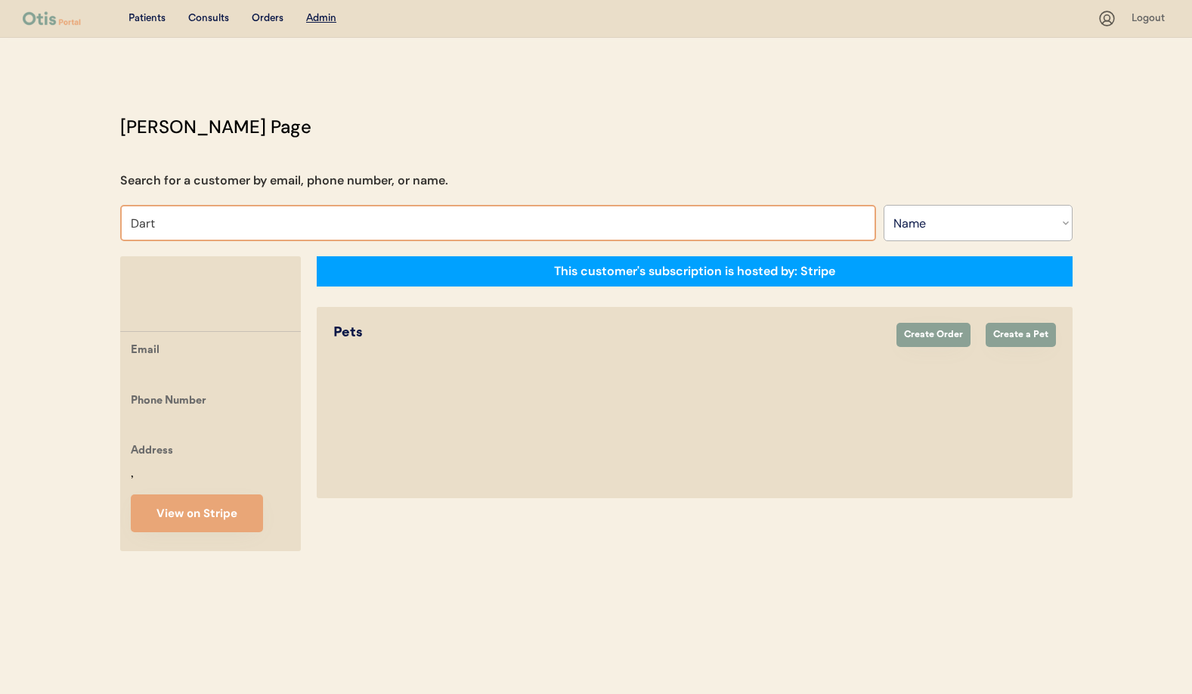
type input "Dar"
type input "Darlene Davis"
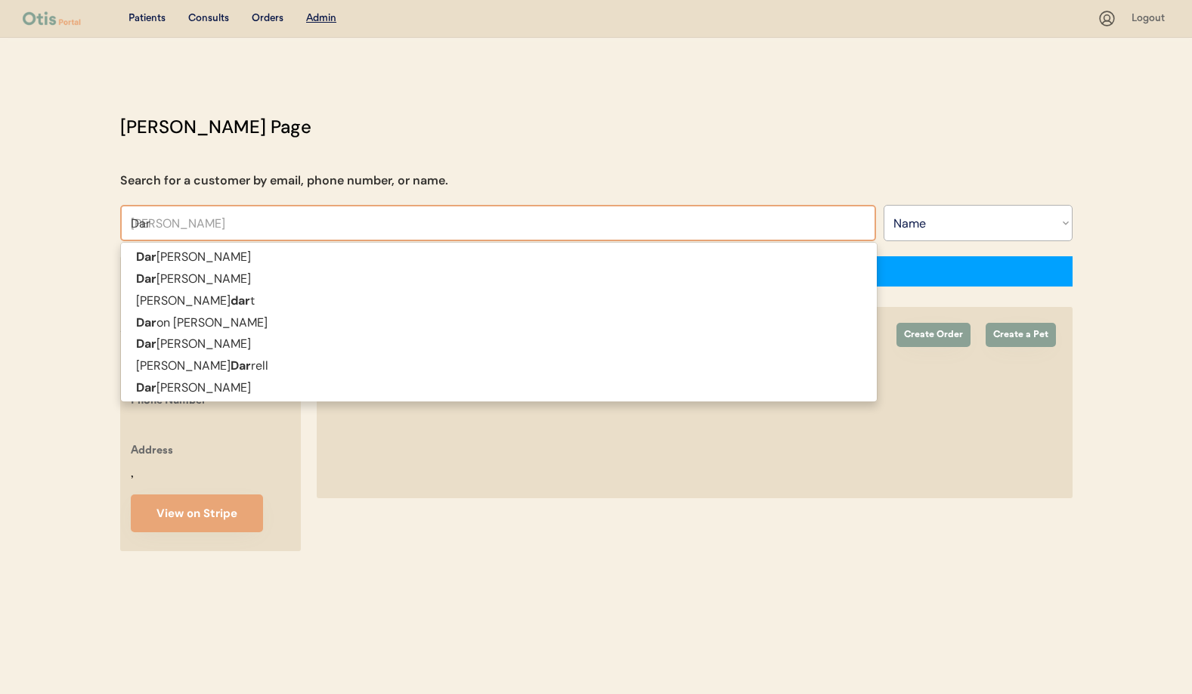
type input "Da"
type input "David Lobo"
type input "D"
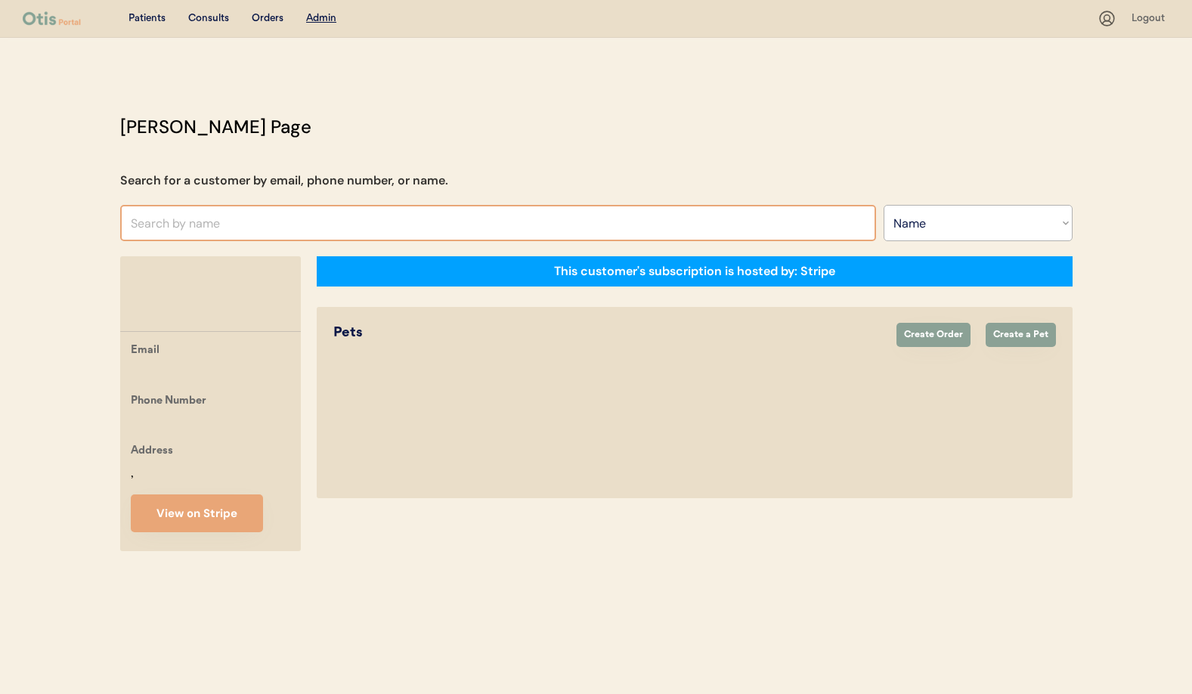
click at [147, 21] on div "Patients" at bounding box center [147, 18] width 37 height 15
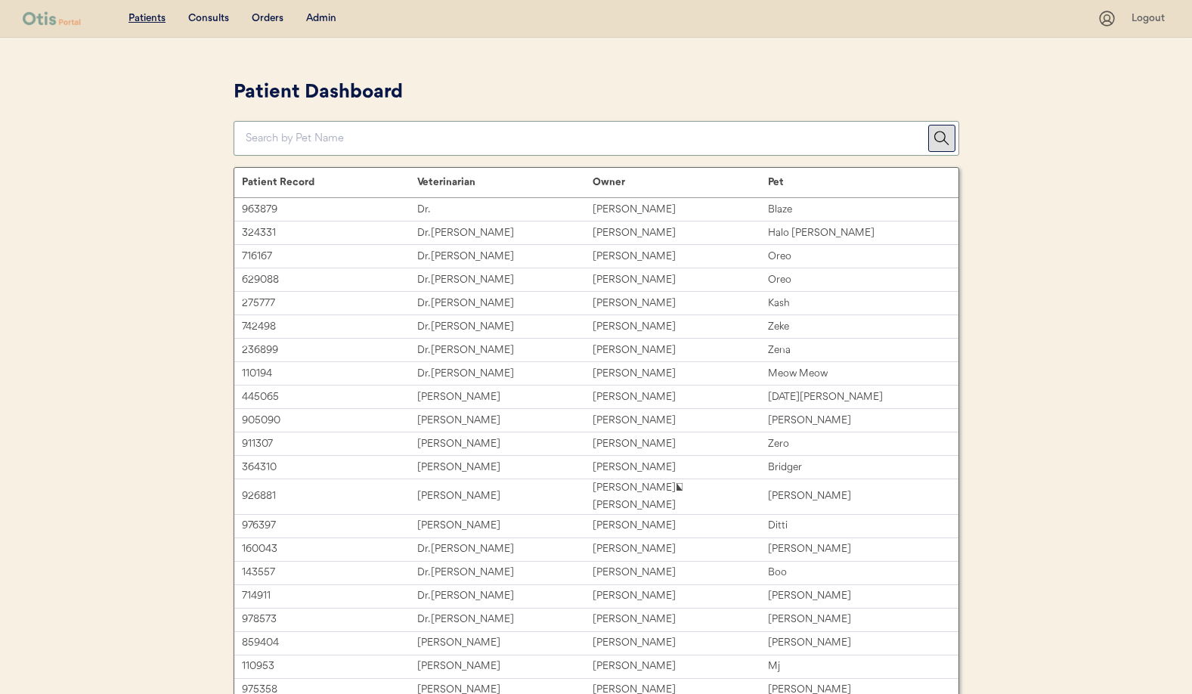
click at [303, 143] on input "input" at bounding box center [587, 138] width 683 height 33
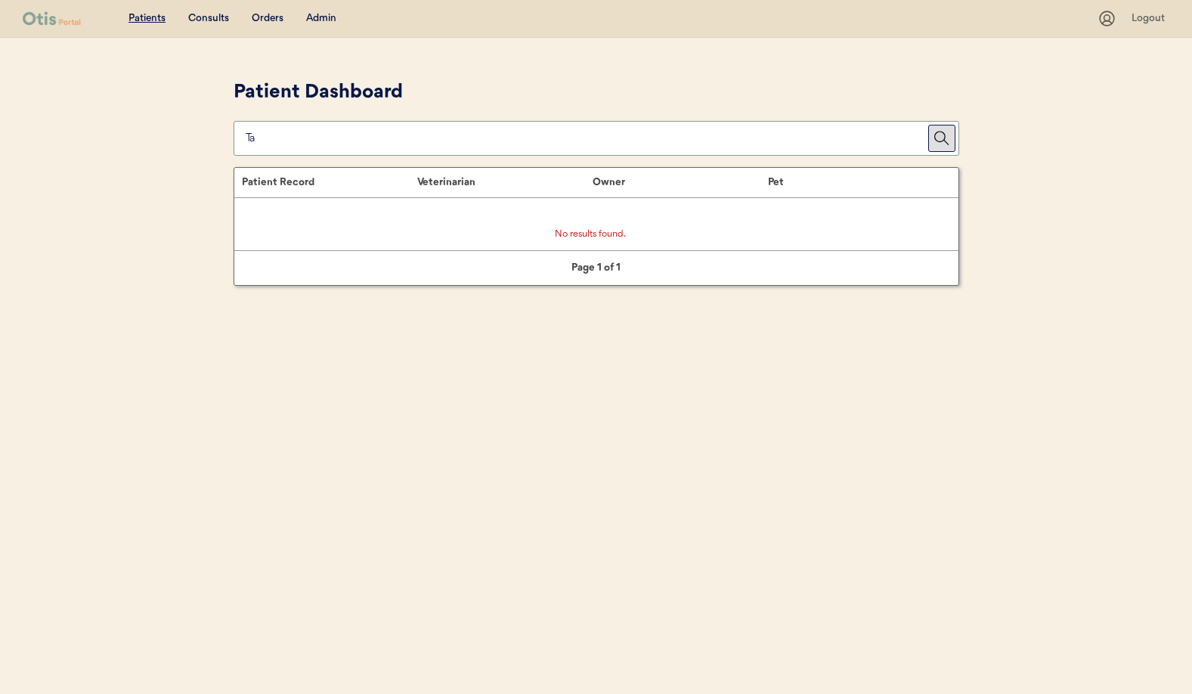
type input "T"
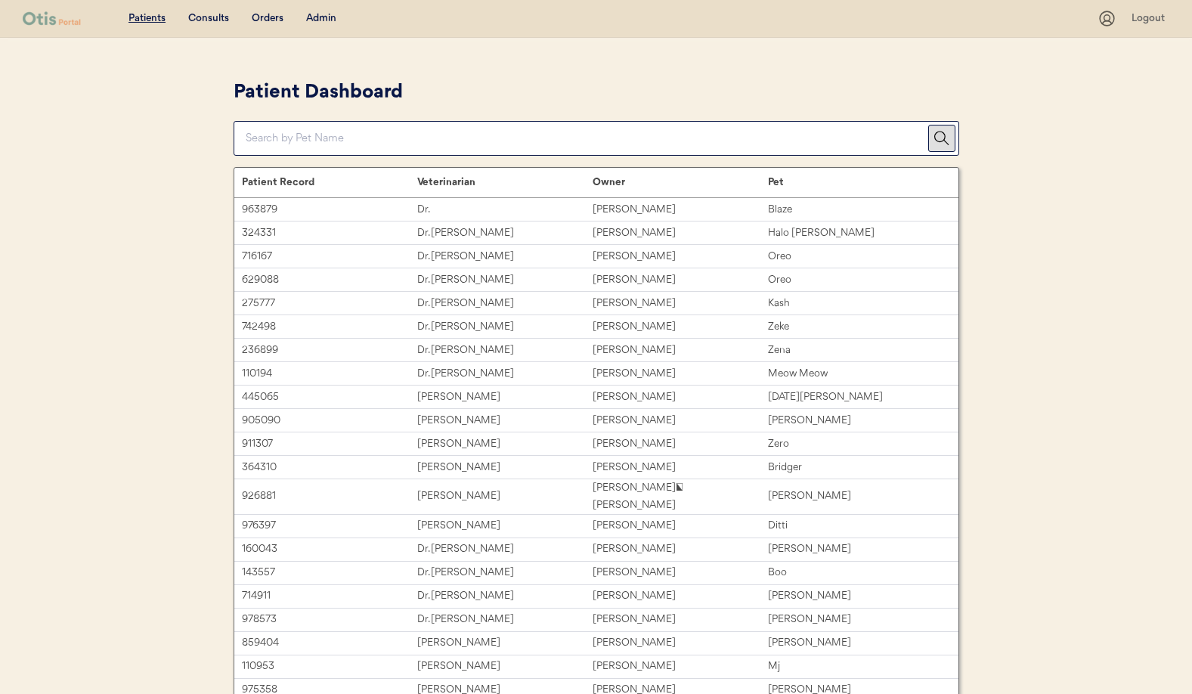
click at [318, 18] on div "Admin" at bounding box center [321, 18] width 30 height 15
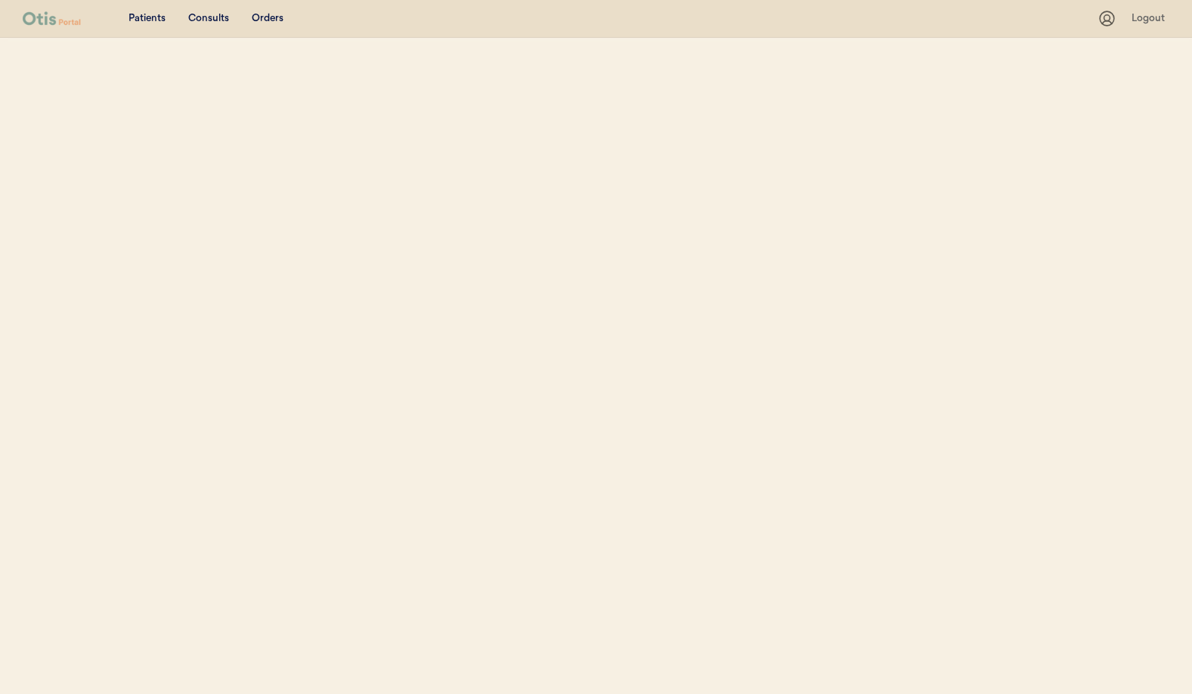
select select ""Name""
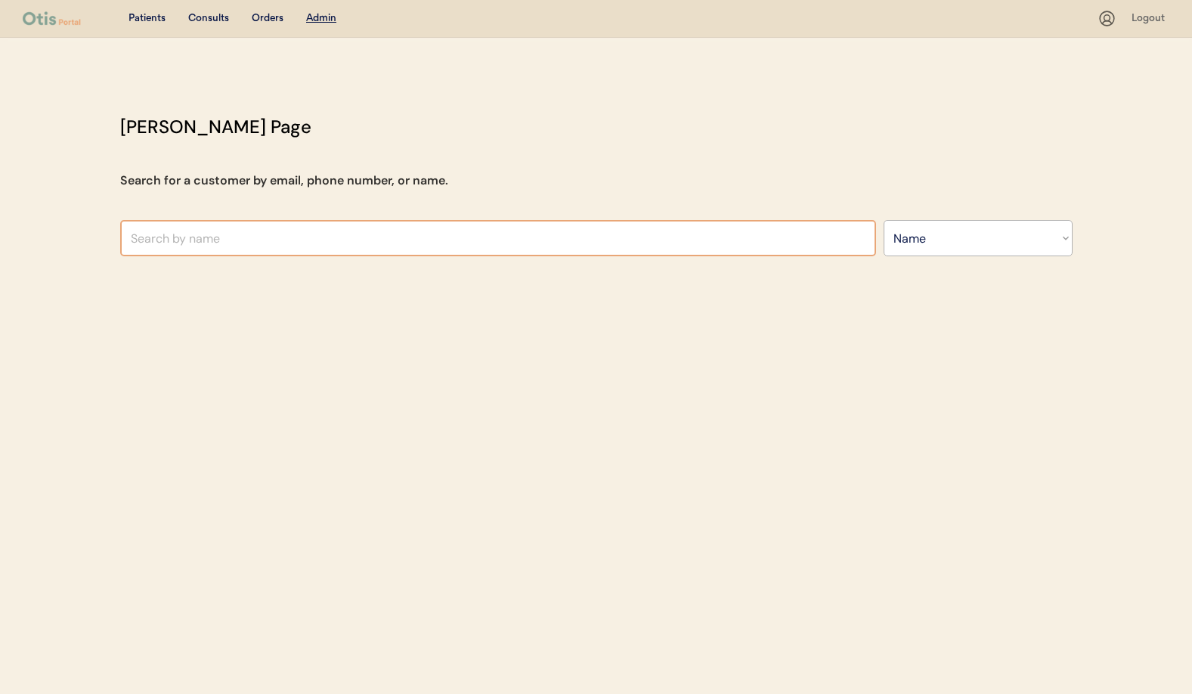
click at [195, 234] on input "text" at bounding box center [498, 238] width 756 height 36
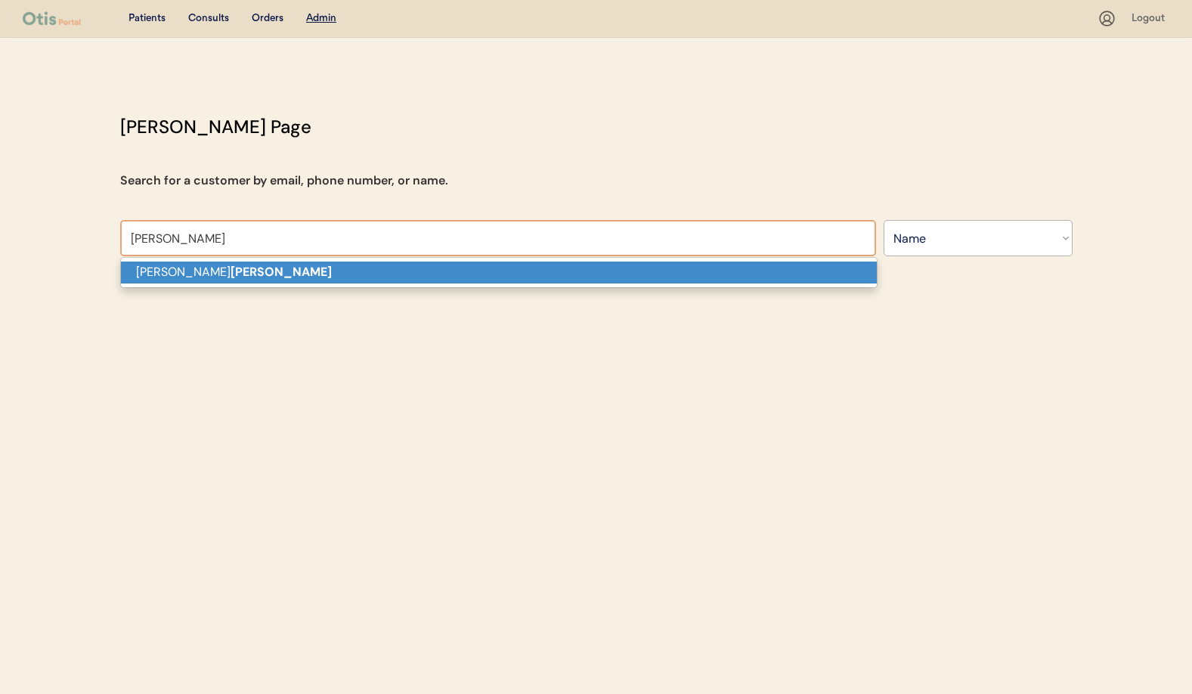
click at [231, 274] on strong "[PERSON_NAME]" at bounding box center [281, 272] width 101 height 16
type input "[PERSON_NAME]"
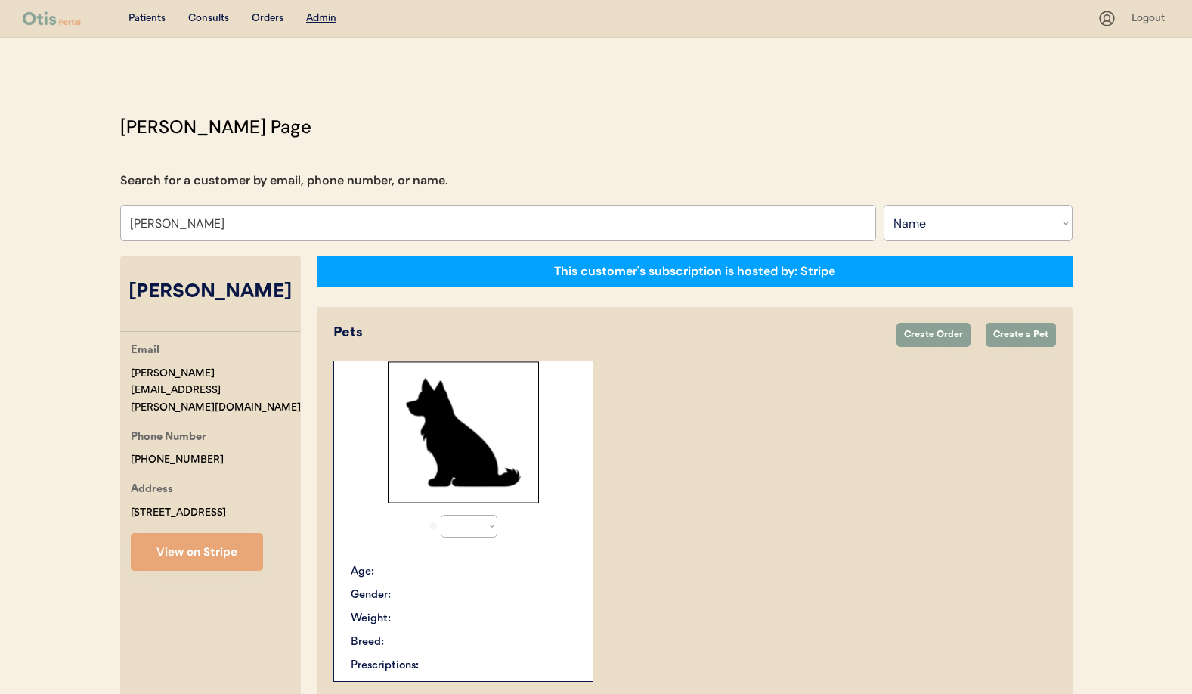
select select "true"
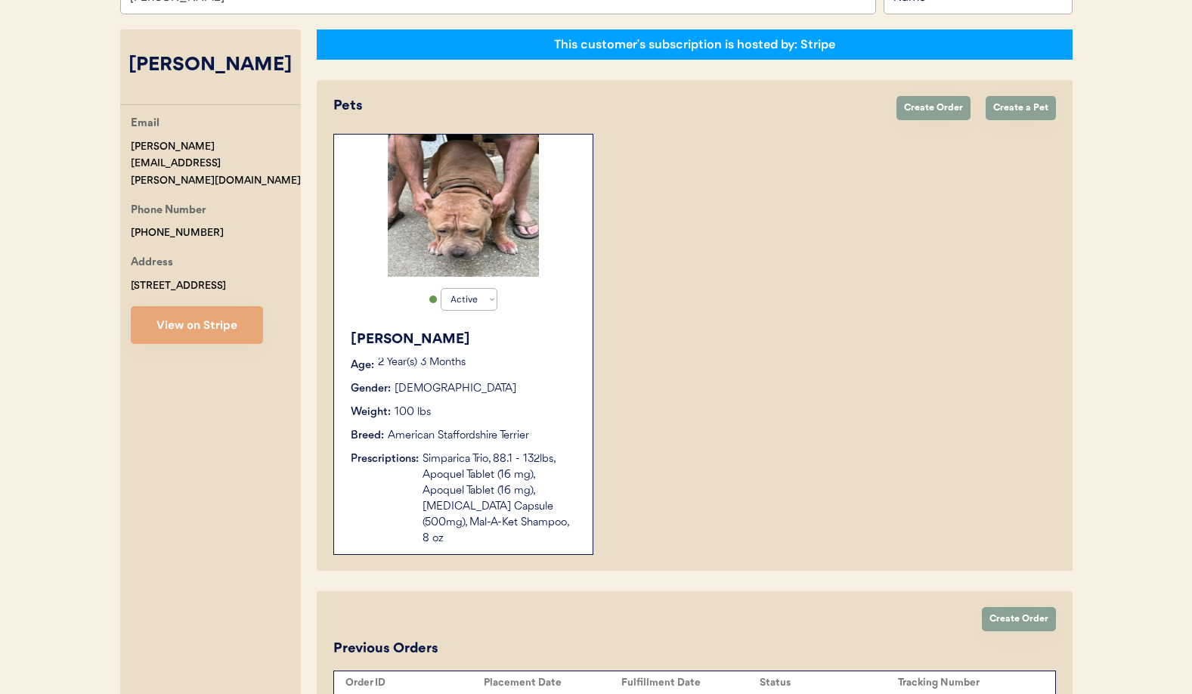
scroll to position [231, 0]
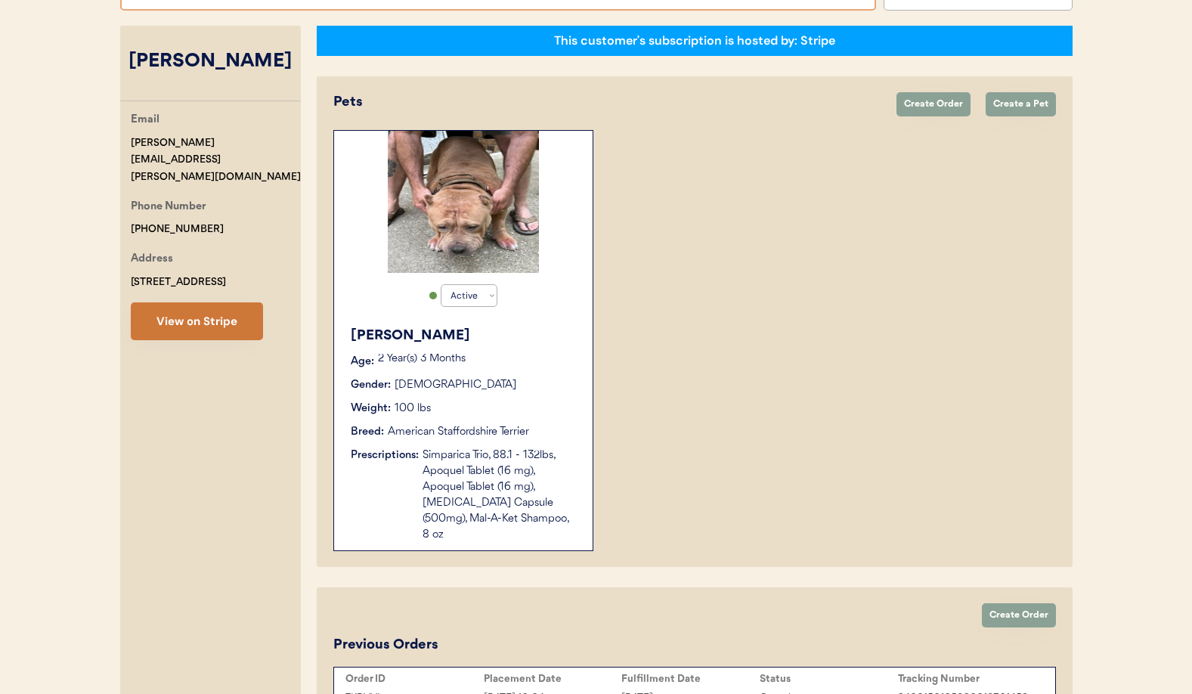
click at [173, 302] on button "View on Stripe" at bounding box center [197, 321] width 132 height 38
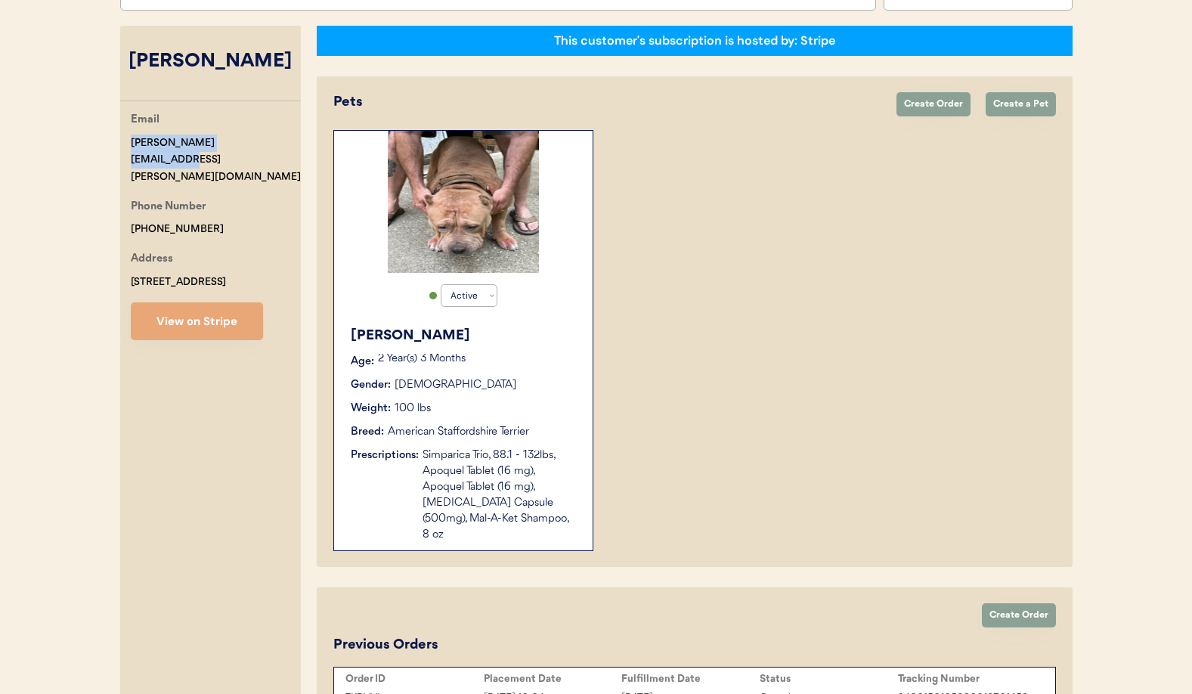
drag, startPoint x: 258, startPoint y: 140, endPoint x: 132, endPoint y: 146, distance: 126.4
click at [131, 146] on div "Email [PERSON_NAME][EMAIL_ADDRESS][PERSON_NAME][DOMAIN_NAME]" at bounding box center [216, 148] width 170 height 75
copy div "[PERSON_NAME][EMAIL_ADDRESS][PERSON_NAME][DOMAIN_NAME]"
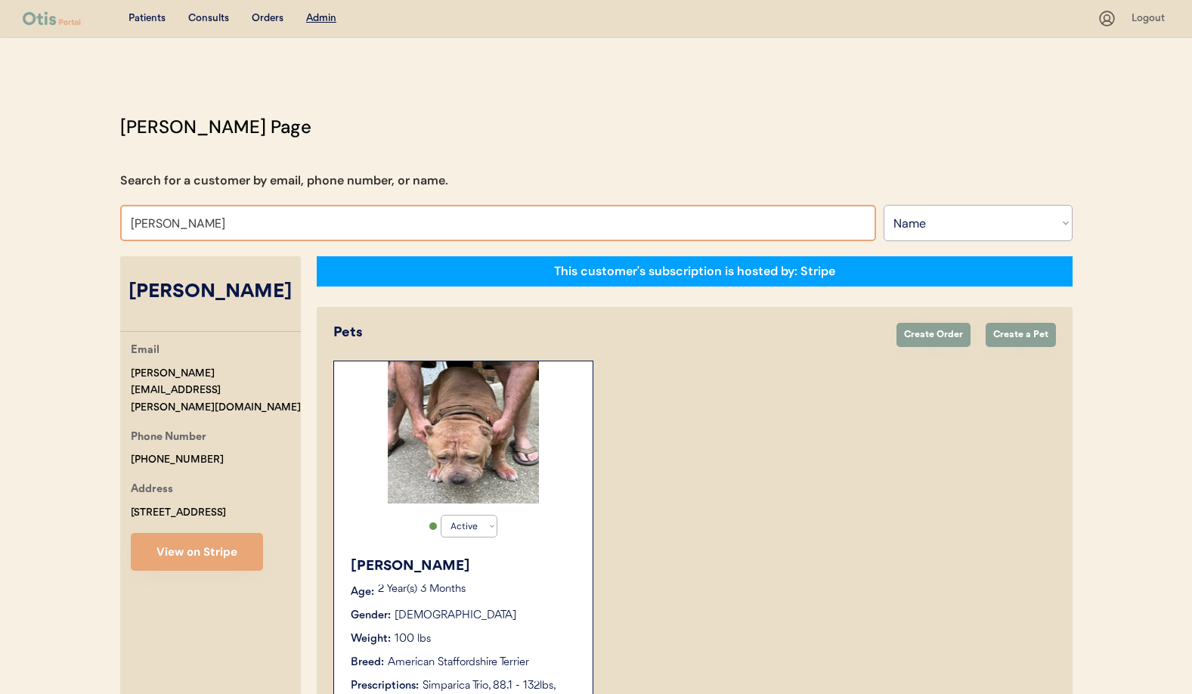
drag, startPoint x: 210, startPoint y: 228, endPoint x: 112, endPoint y: 228, distance: 98.3
click at [112, 228] on div "[PERSON_NAME] Page Search for a customer by email, phone number, or name. [PERS…" at bounding box center [596, 609] width 983 height 993
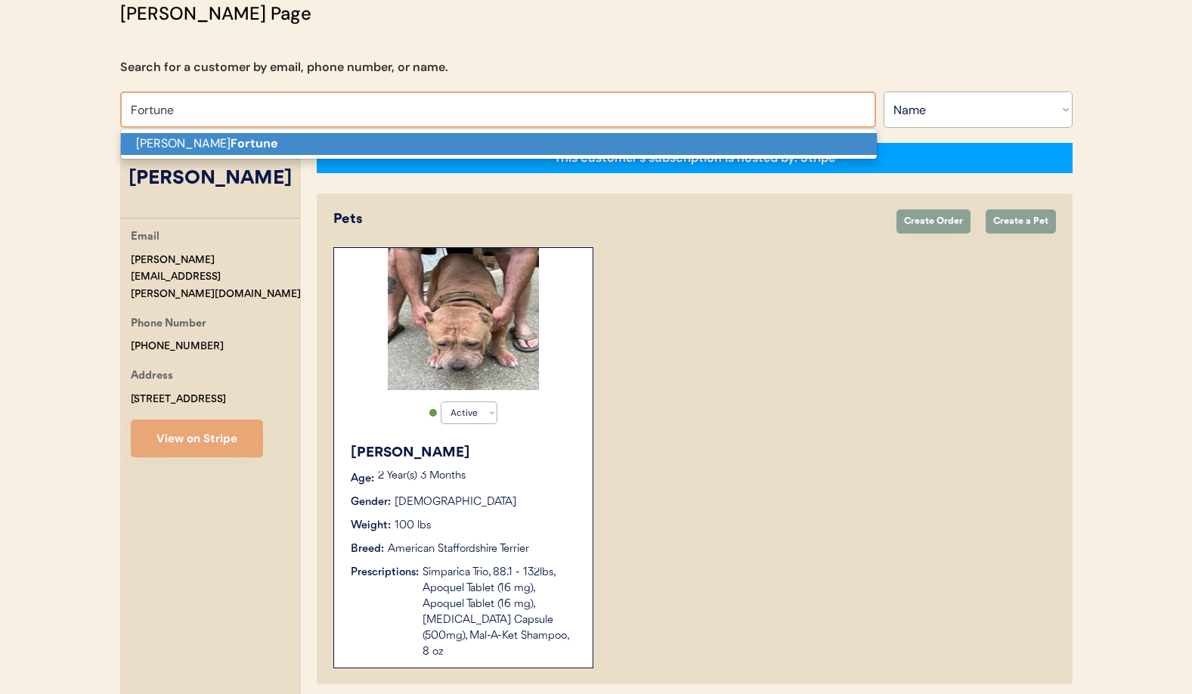
scroll to position [114, 0]
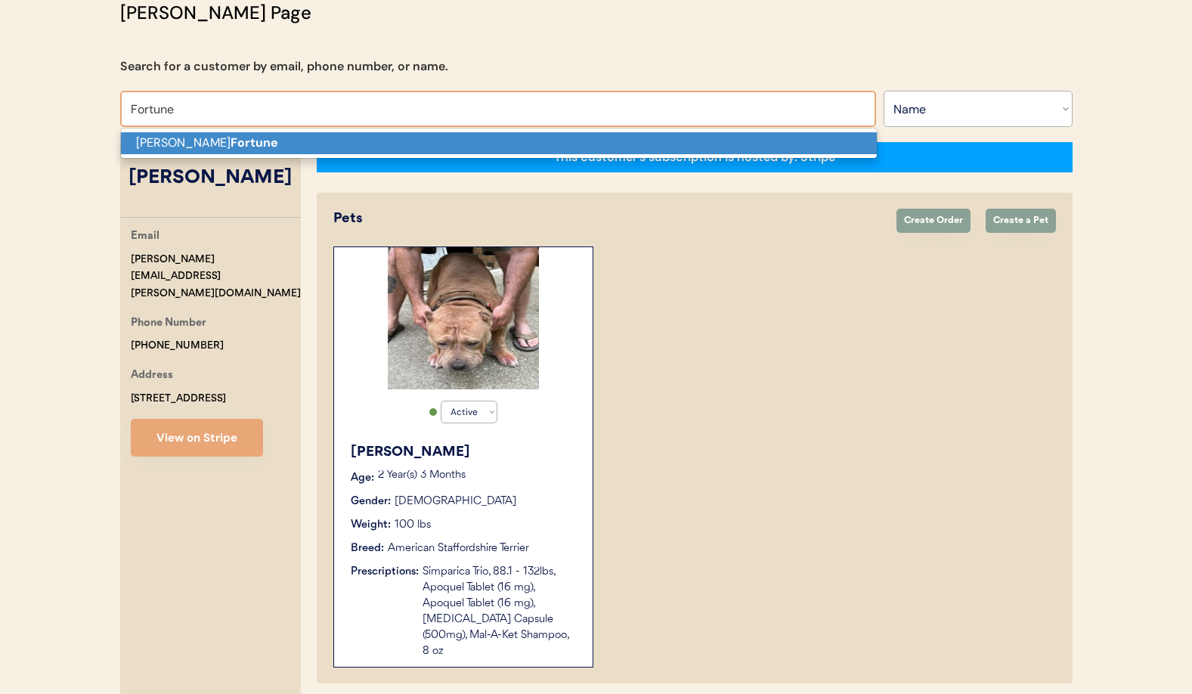
click at [180, 147] on p "[PERSON_NAME]" at bounding box center [499, 143] width 756 height 22
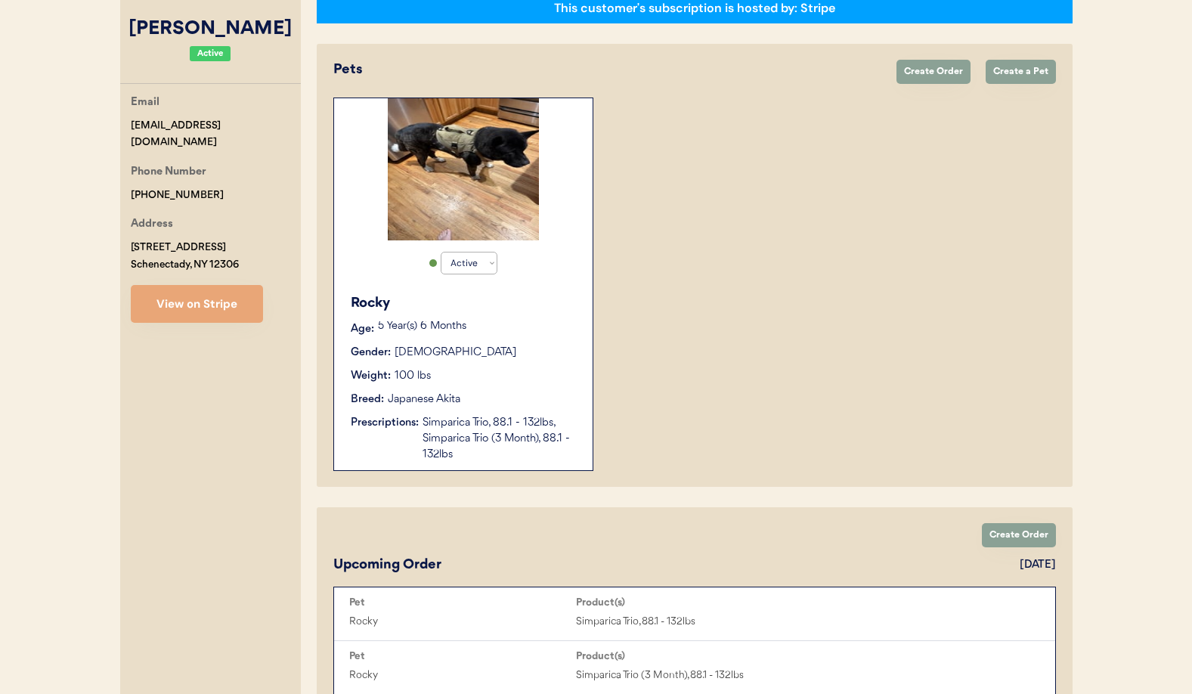
scroll to position [262, 0]
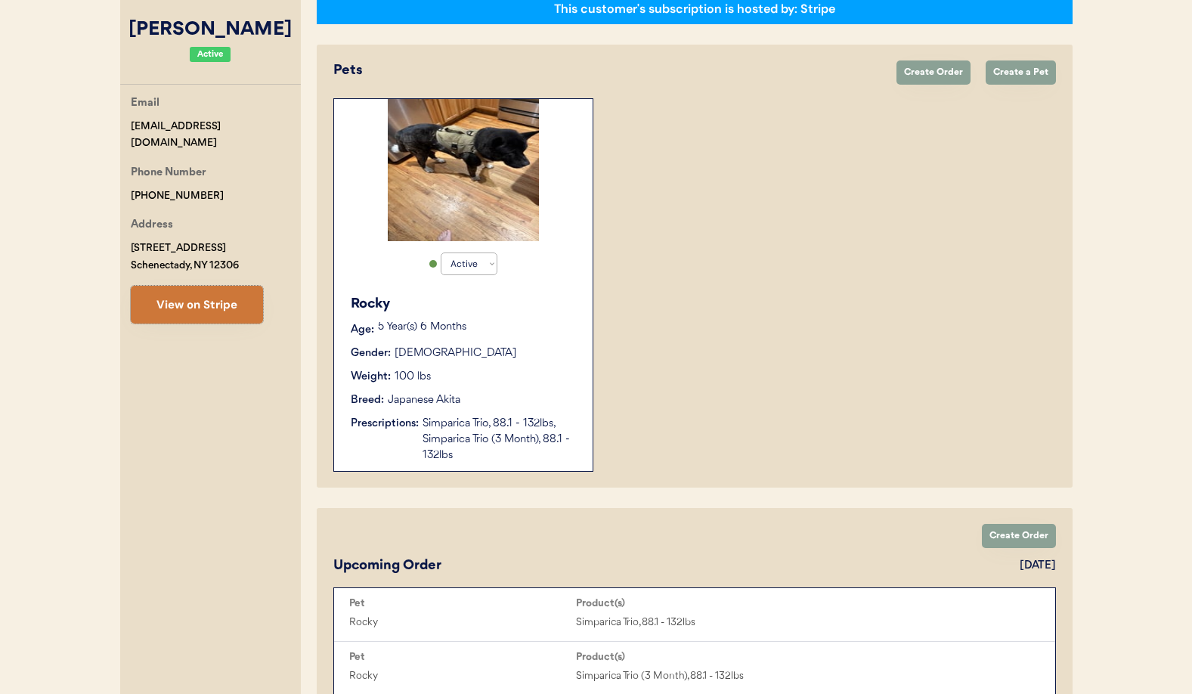
click at [185, 309] on button "View on Stripe" at bounding box center [197, 305] width 132 height 38
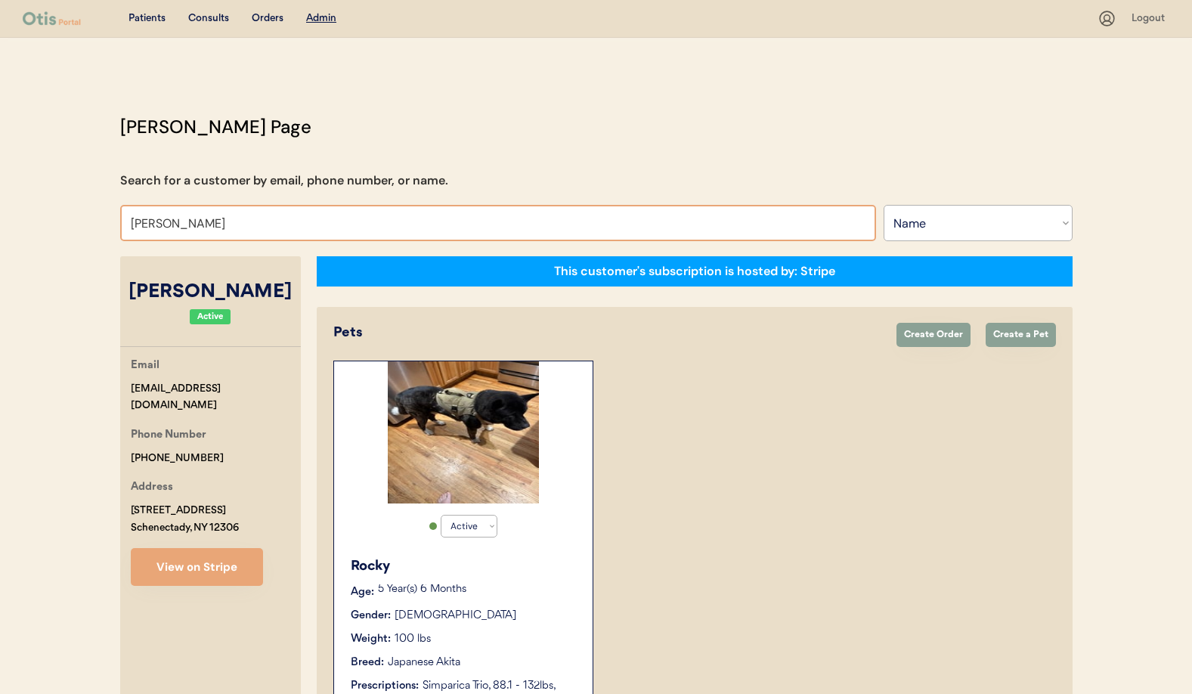
drag, startPoint x: 251, startPoint y: 234, endPoint x: 256, endPoint y: 226, distance: 9.2
click at [251, 234] on input "[PERSON_NAME]" at bounding box center [498, 223] width 756 height 36
drag, startPoint x: 247, startPoint y: 223, endPoint x: 68, endPoint y: 222, distance: 179.2
click at [68, 222] on div "Patients Consults Orders Admin Logout [PERSON_NAME] Admin Page Search for a cus…" at bounding box center [596, 605] width 1192 height 1210
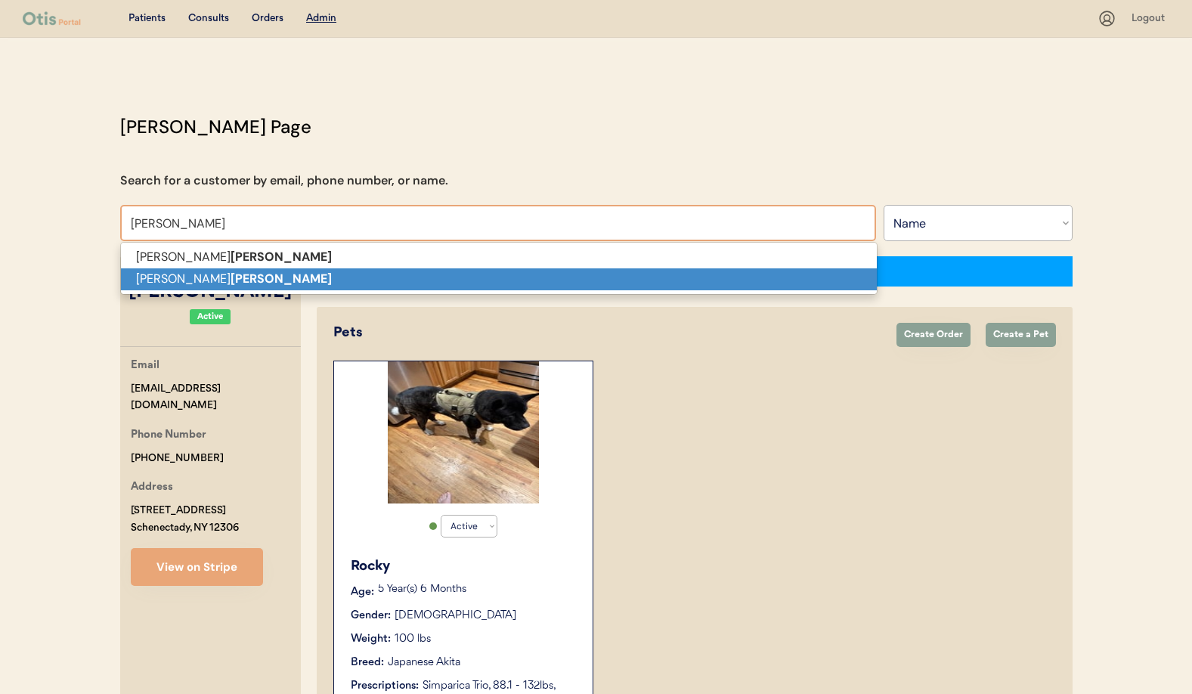
click at [124, 284] on p "[PERSON_NAME]" at bounding box center [499, 279] width 756 height 22
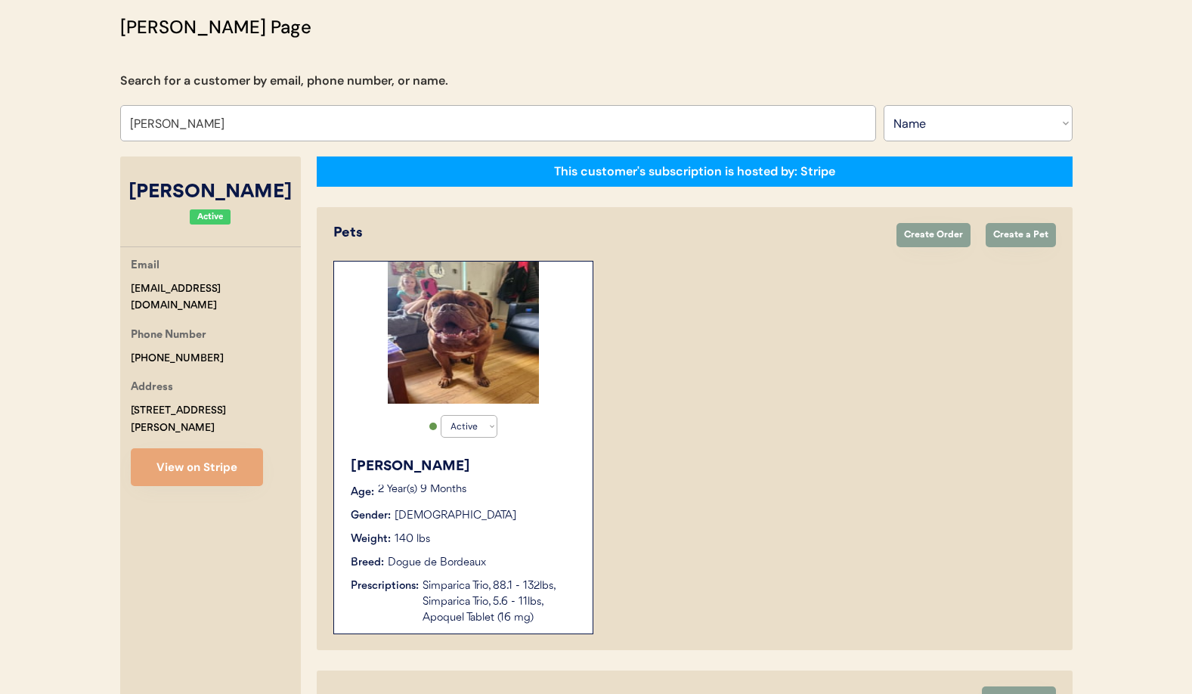
scroll to position [95, 0]
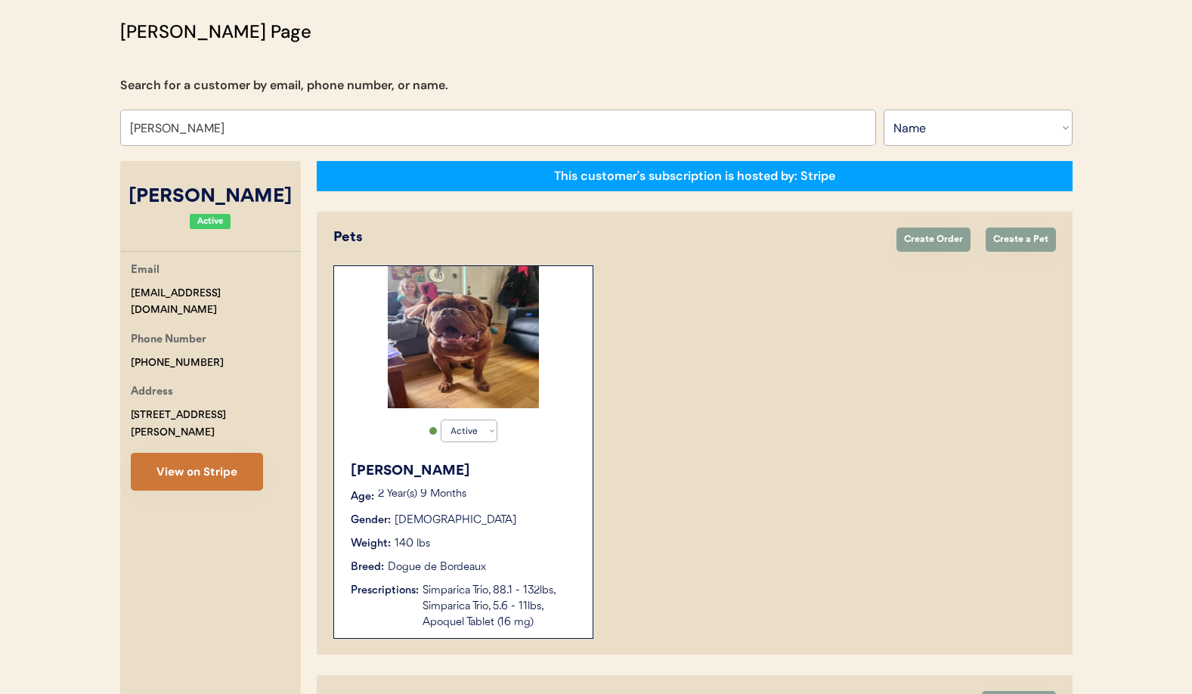
click at [179, 453] on button "View on Stripe" at bounding box center [197, 472] width 132 height 38
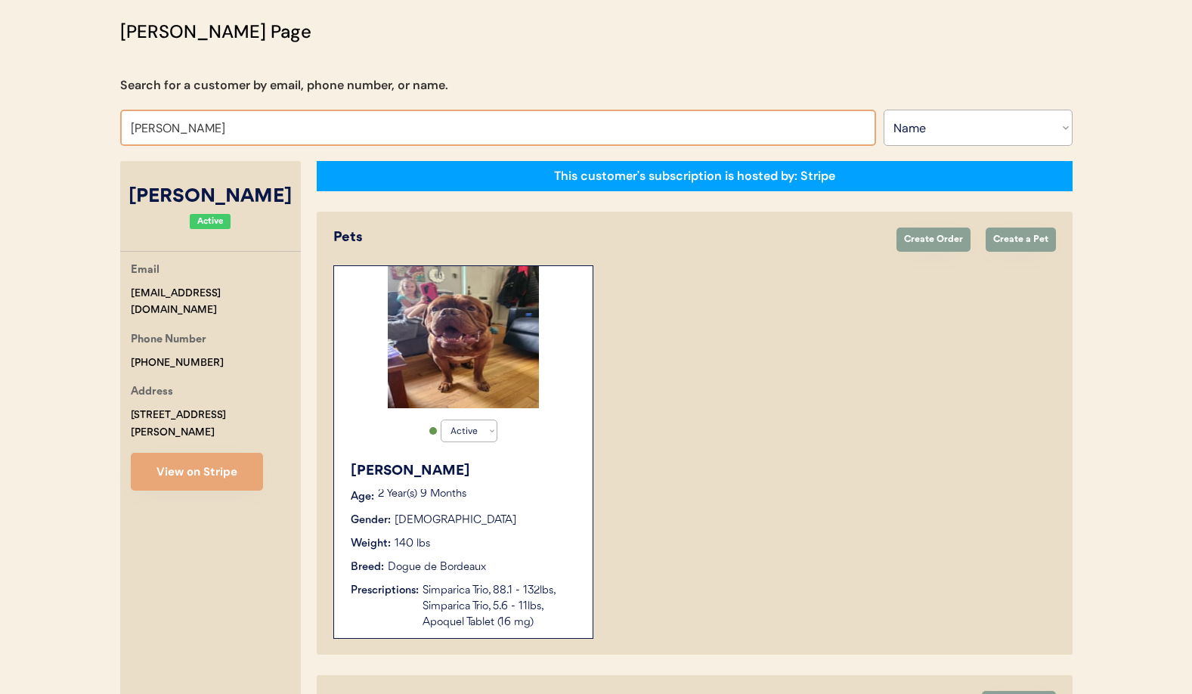
drag, startPoint x: 242, startPoint y: 132, endPoint x: 58, endPoint y: 126, distance: 183.8
click at [58, 126] on div "Patients Consults Orders Admin Logout Otis Admin Page Search for a customer by …" at bounding box center [596, 512] width 1192 height 1215
type input "Leisa"
type input "Leisa Ellison"
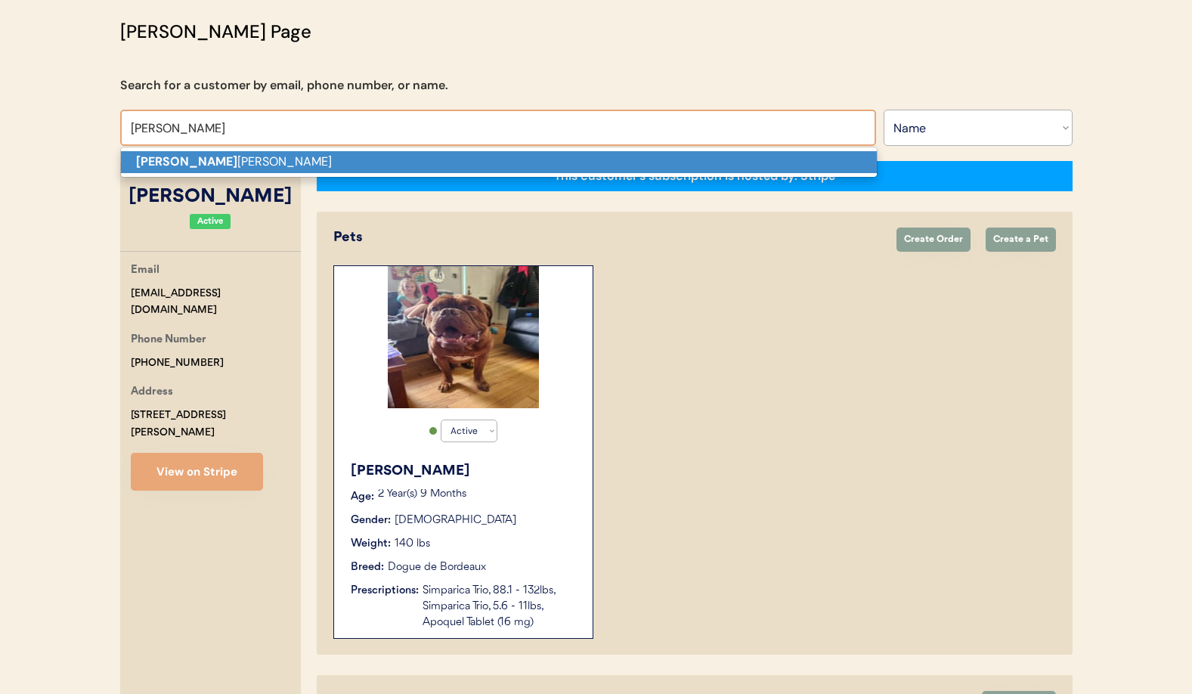
click at [141, 160] on strong "Leisa" at bounding box center [186, 161] width 101 height 16
type input "Leisa Ellison"
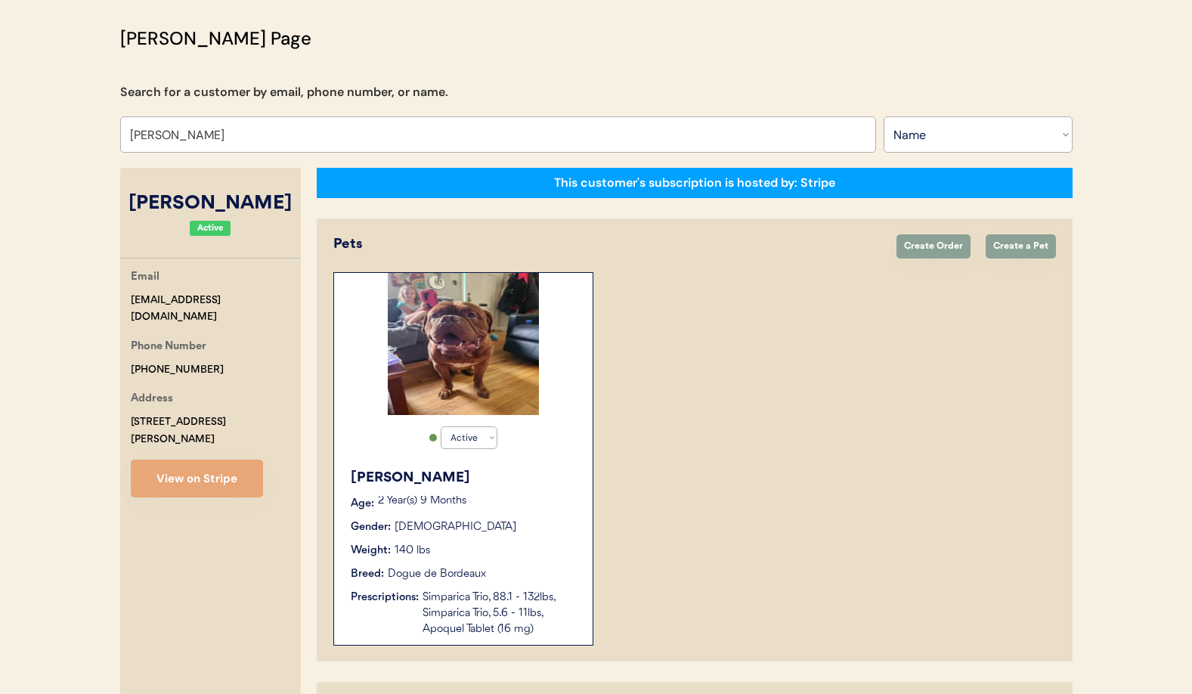
scroll to position [91, 0]
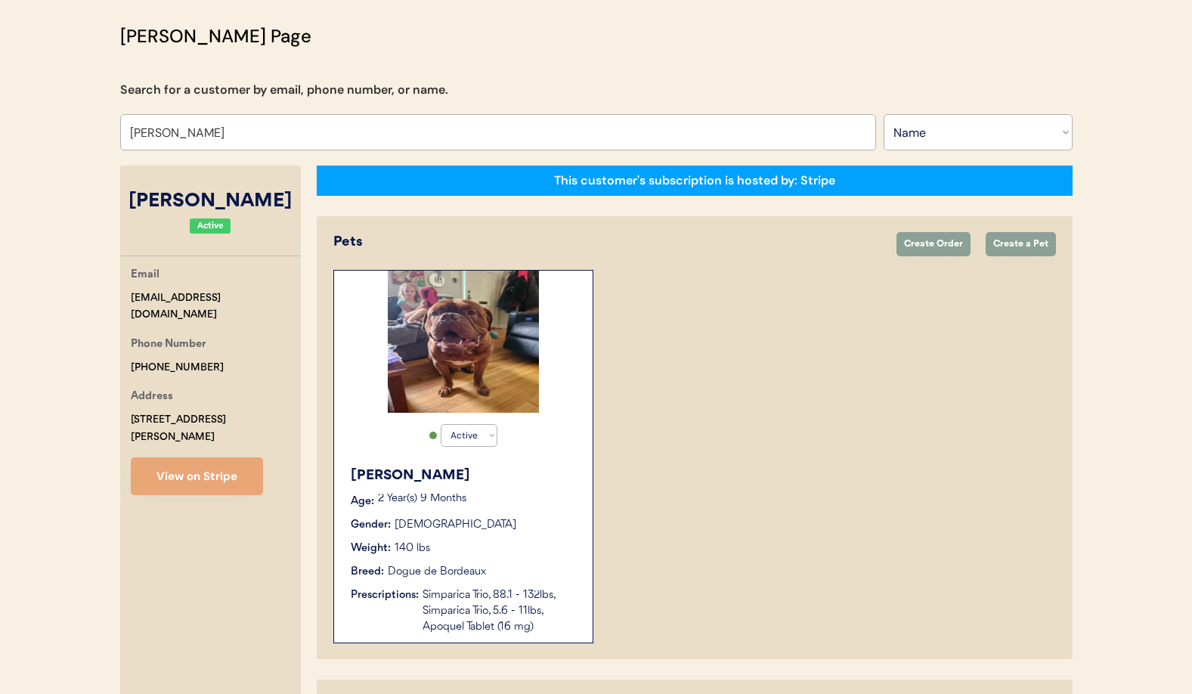
select select "true"
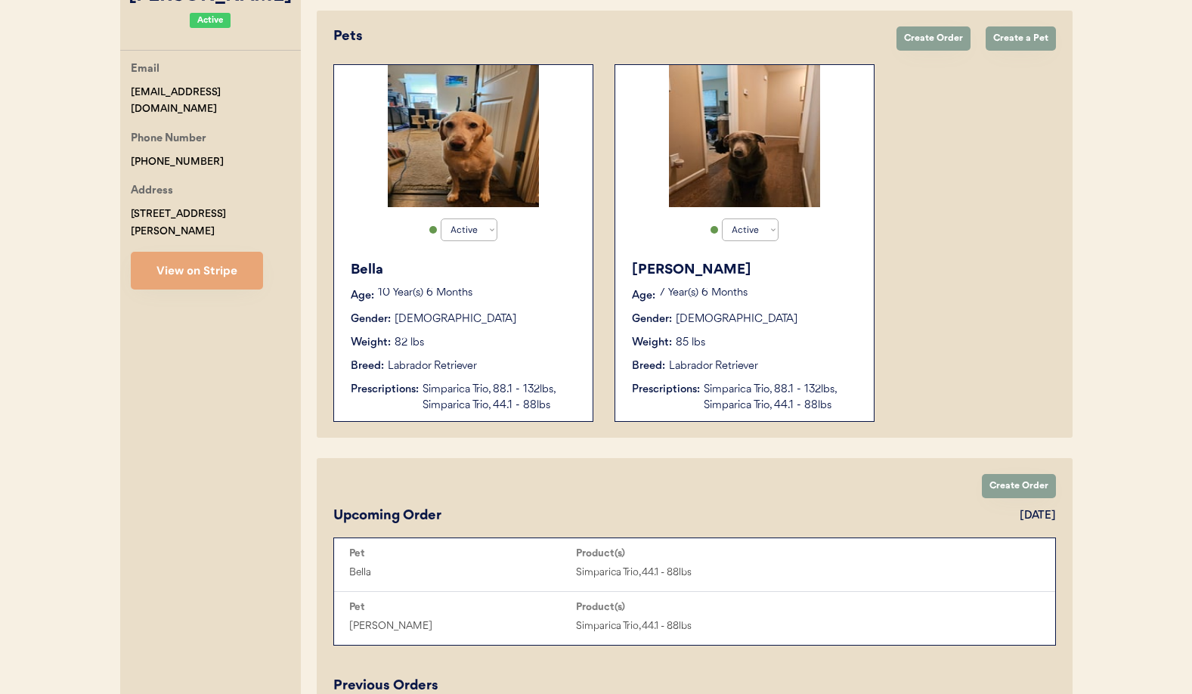
scroll to position [370, 0]
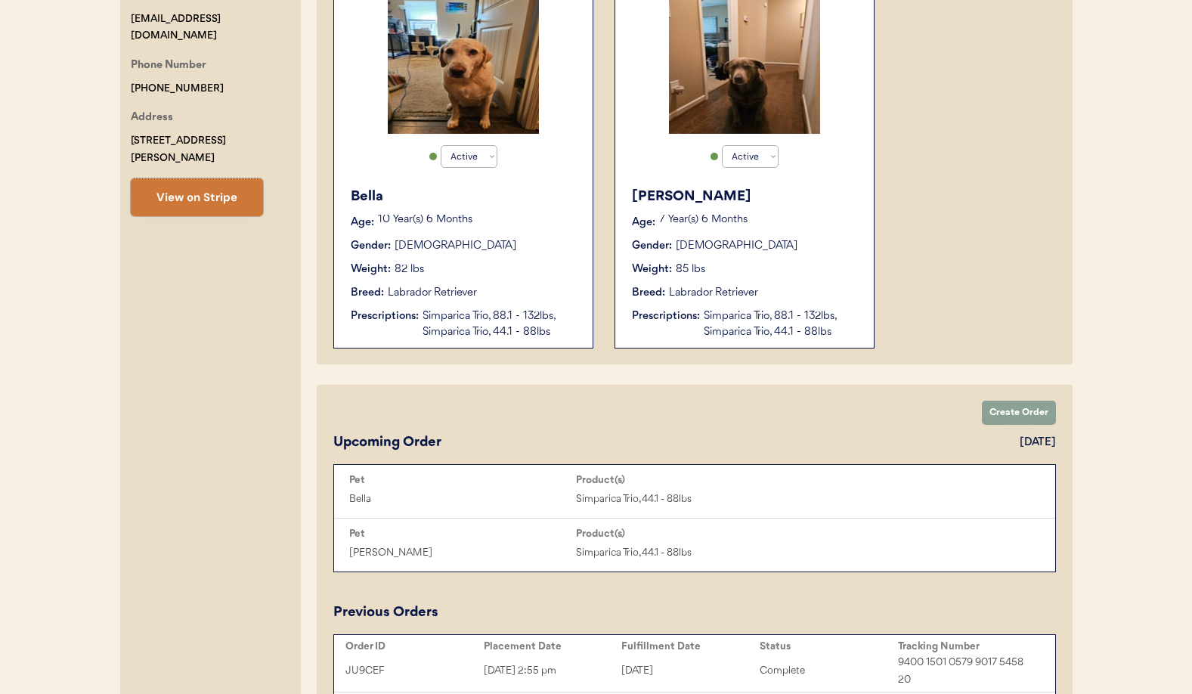
click at [196, 181] on button "View on Stripe" at bounding box center [197, 197] width 132 height 38
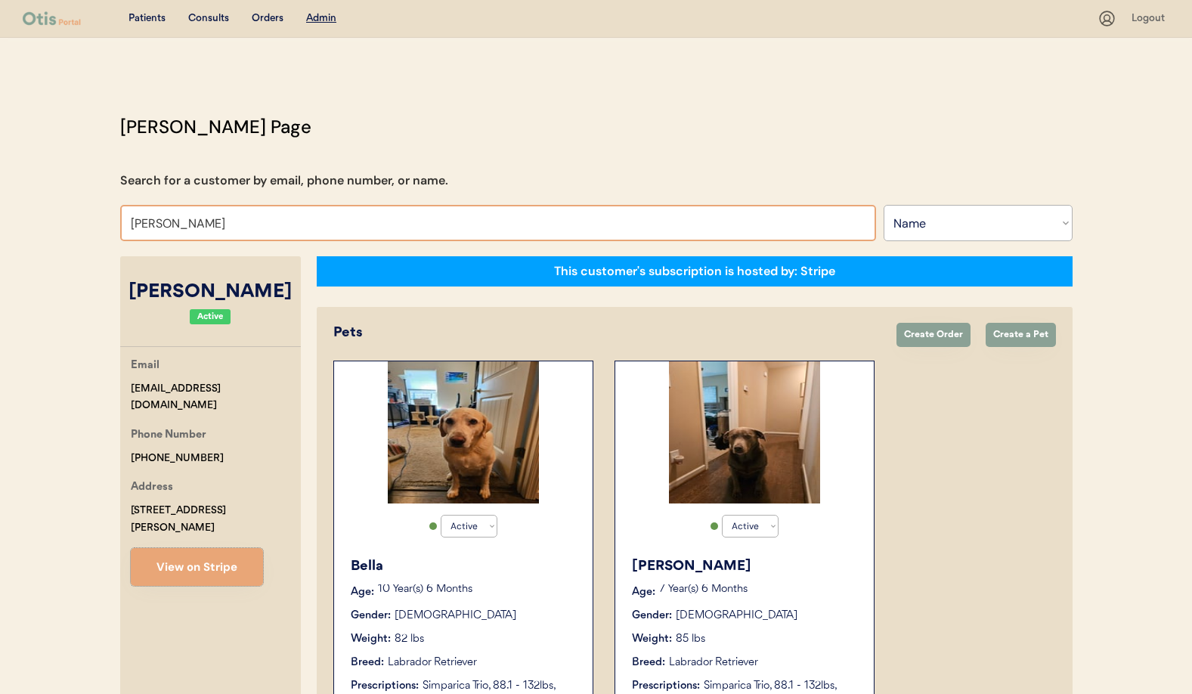
click at [203, 225] on input "Leisa Ellison" at bounding box center [498, 223] width 756 height 36
drag, startPoint x: 205, startPoint y: 224, endPoint x: 76, endPoint y: 219, distance: 128.6
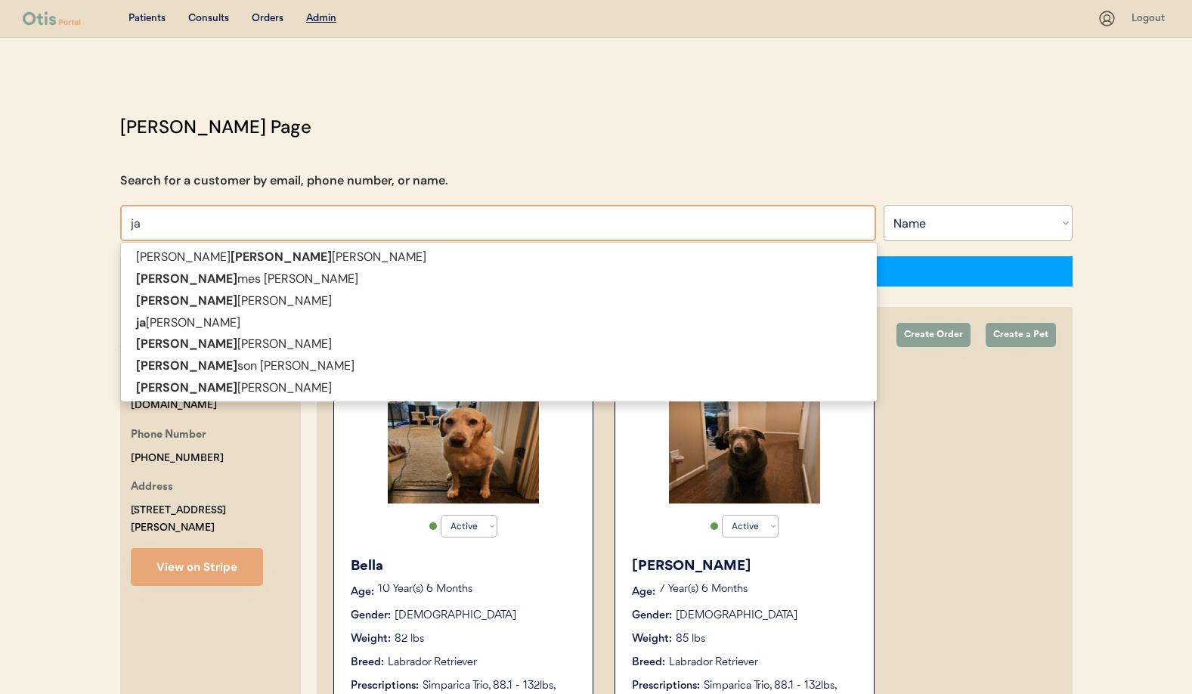
type input "j"
type input "Janel"
type input "Janelle D Goodwin"
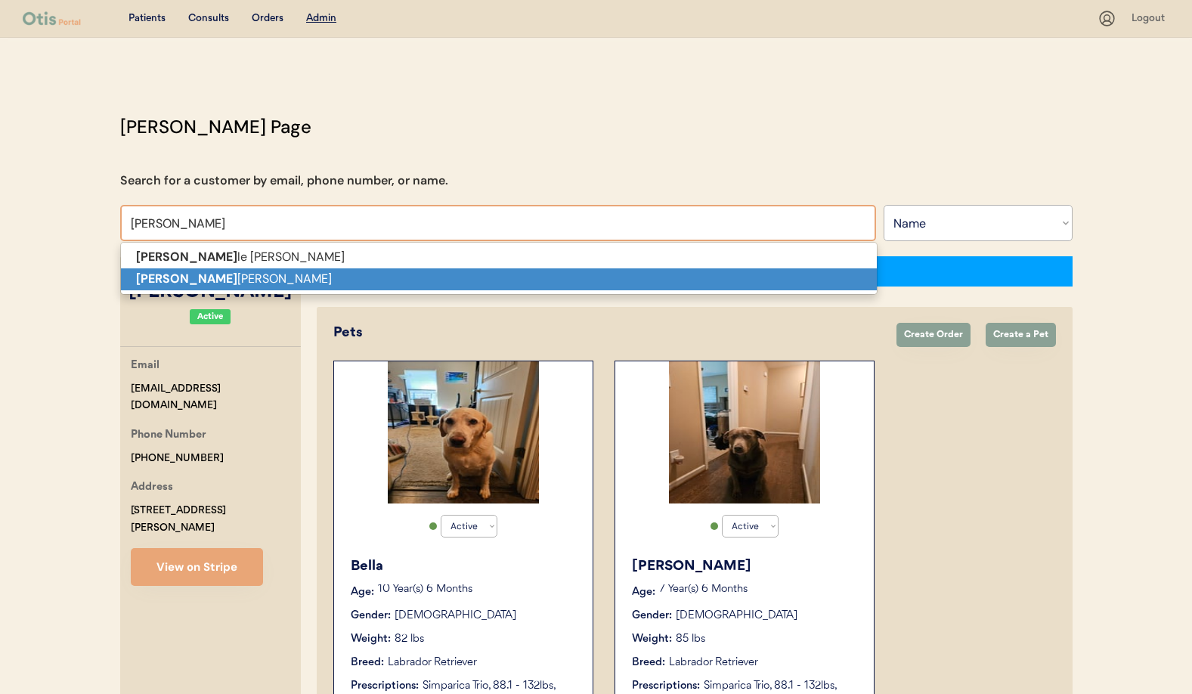
click at [156, 281] on strong "Janel" at bounding box center [186, 279] width 101 height 16
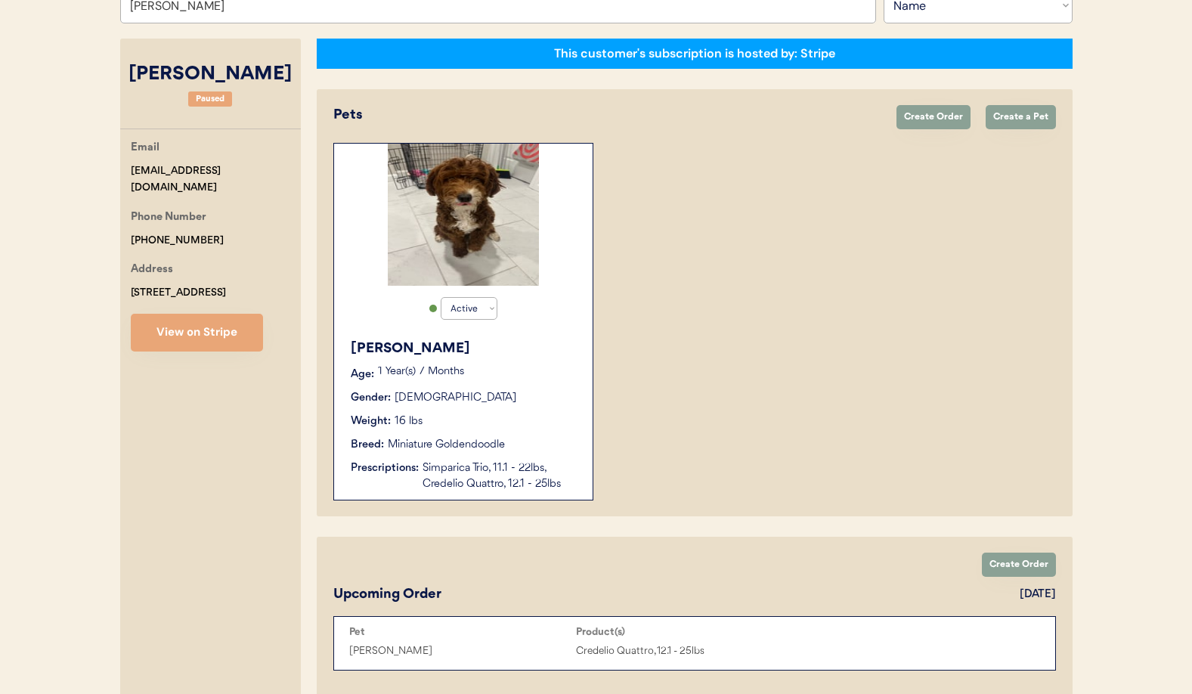
scroll to position [219, 0]
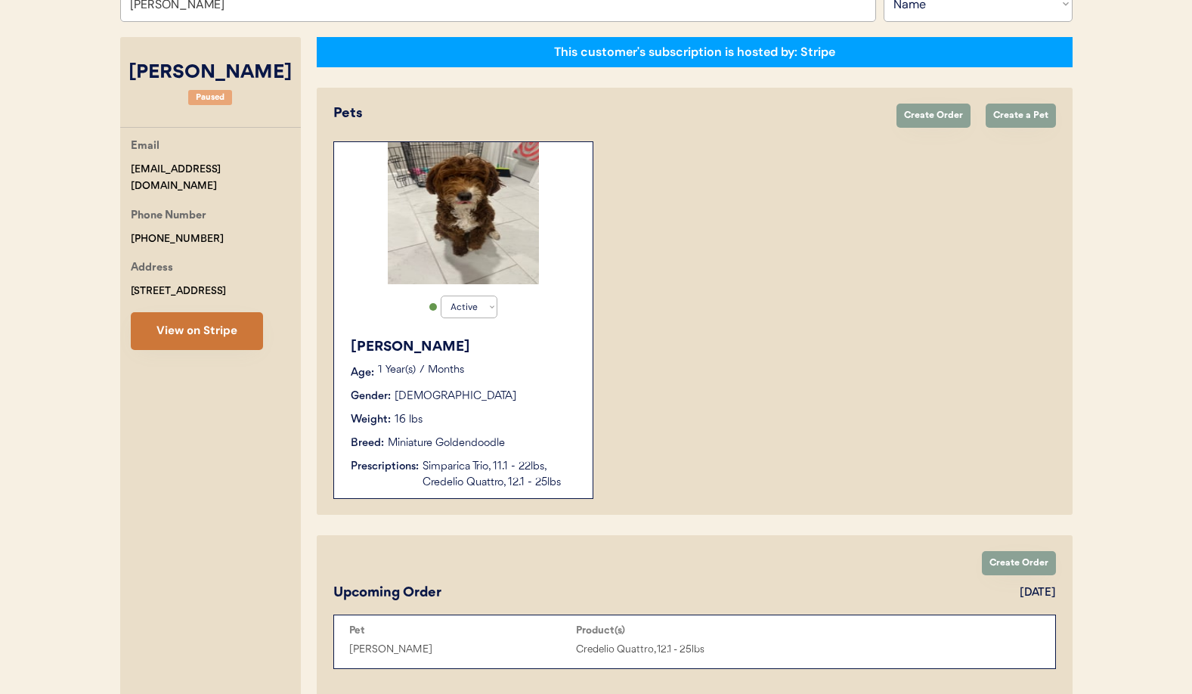
click at [223, 339] on button "View on Stripe" at bounding box center [197, 331] width 132 height 38
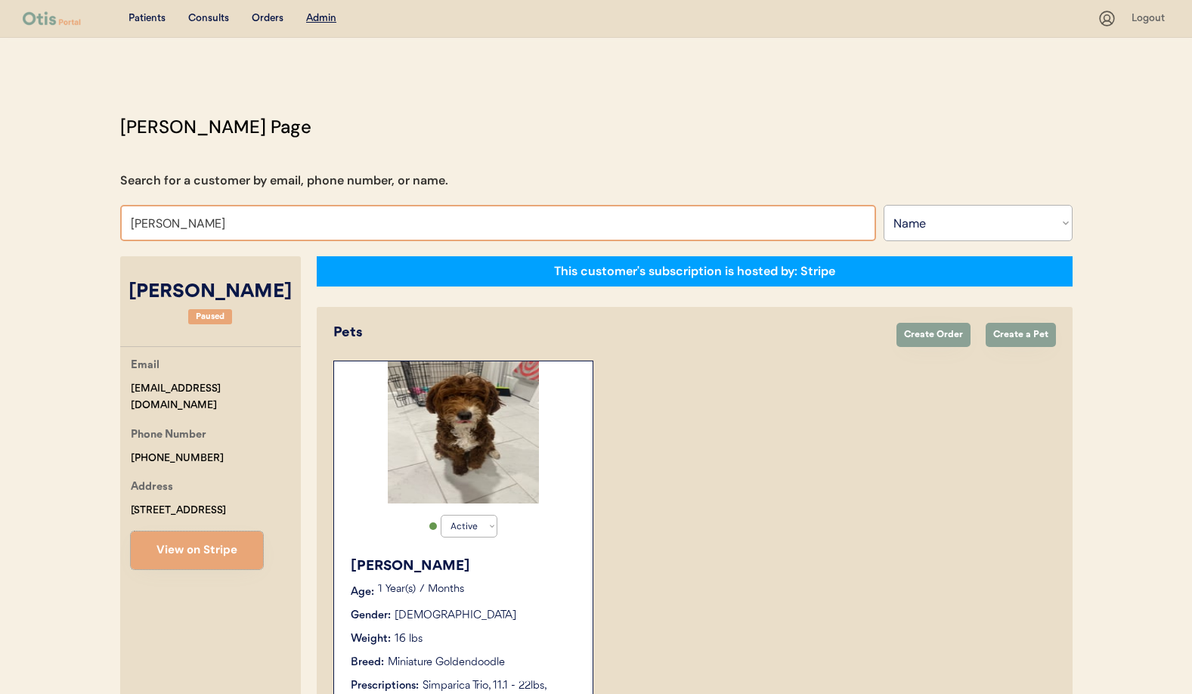
click at [216, 225] on input "Janelle Lyons" at bounding box center [498, 223] width 756 height 36
drag, startPoint x: 215, startPoint y: 225, endPoint x: 72, endPoint y: 227, distance: 143.7
click at [72, 227] on div "Patients Consults Orders Admin Logout Otis Admin Page Search for a customer by …" at bounding box center [596, 704] width 1192 height 1408
type input "Terri Shell"
click at [999, 215] on select "Search By Name Email Phone Number" at bounding box center [978, 223] width 189 height 36
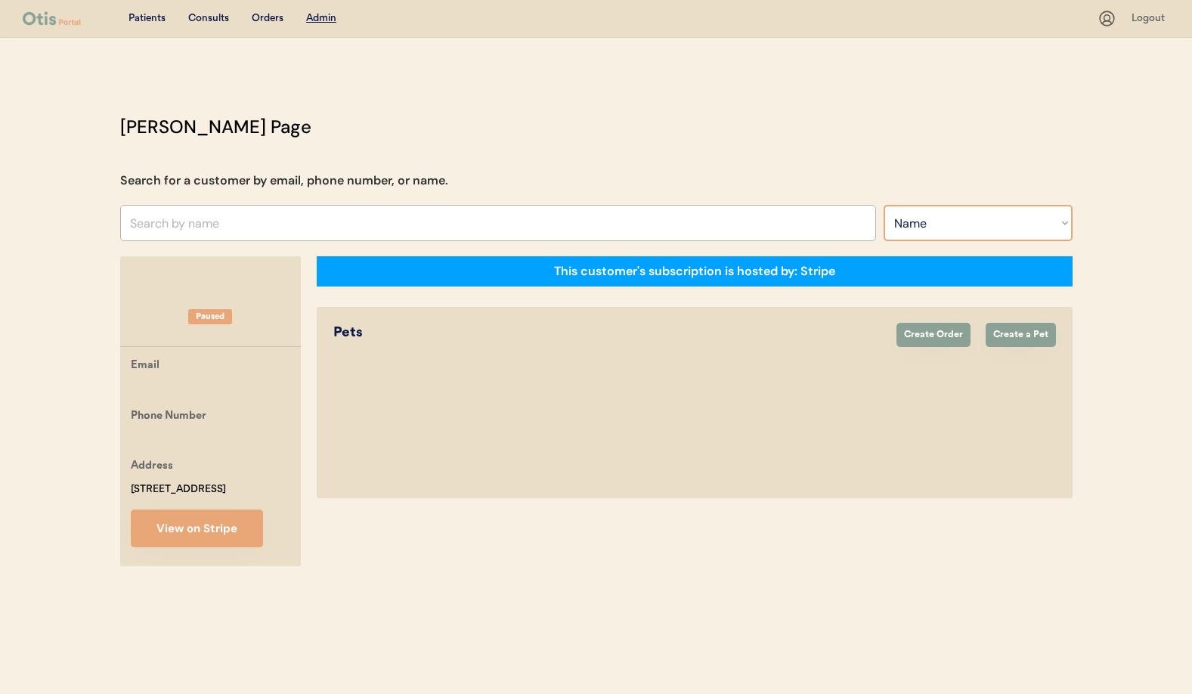
select select ""Email""
click at [884, 205] on select "Search By Name Email Phone Number" at bounding box center [978, 223] width 189 height 36
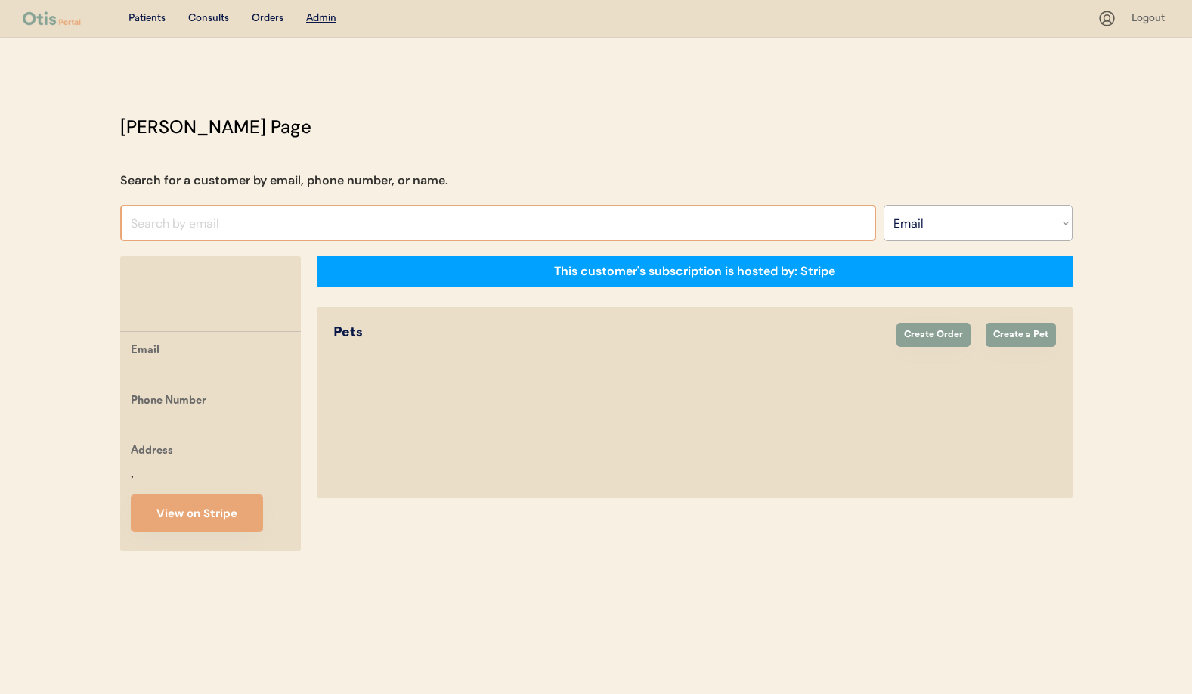
select select ""Email""
click at [173, 228] on input "input" at bounding box center [498, 223] width 756 height 36
paste input "[EMAIL_ADDRESS][DOMAIN_NAME]"
type input "terishell@yahoo.c"
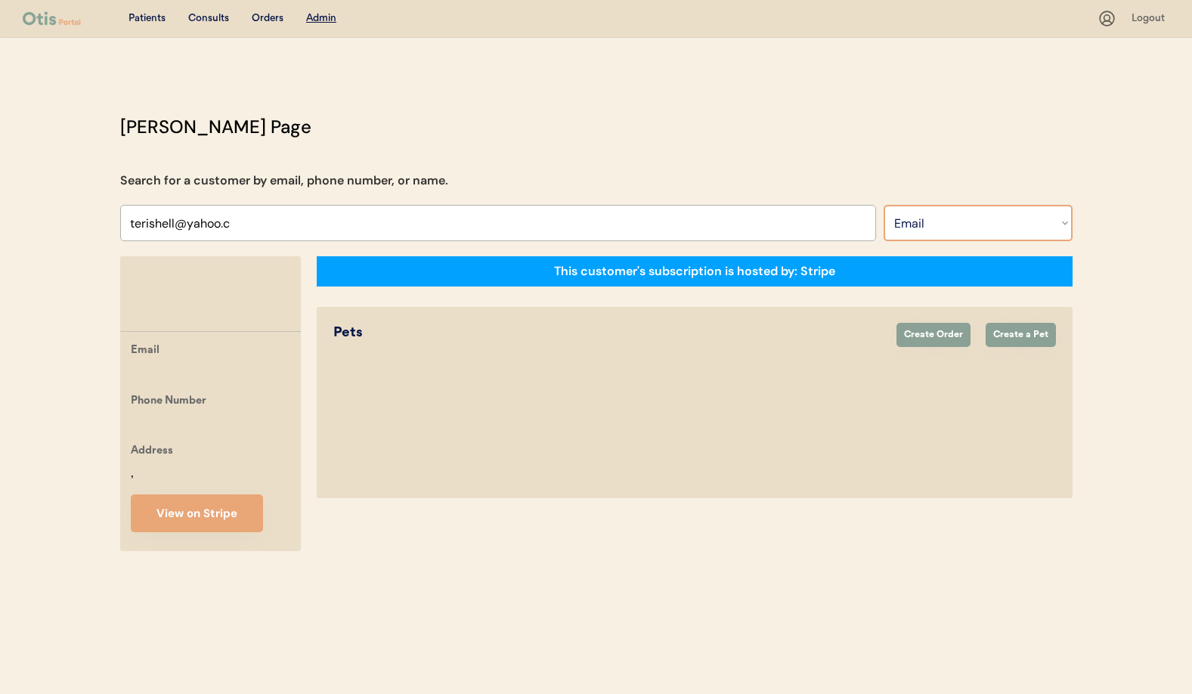
click at [981, 219] on select "Search By Name Email Phone Number" at bounding box center [978, 223] width 189 height 36
select select ""Phone Number""
click at [884, 205] on select "Search By Name Email Phone Number" at bounding box center [978, 223] width 189 height 36
select select ""Phone Number""
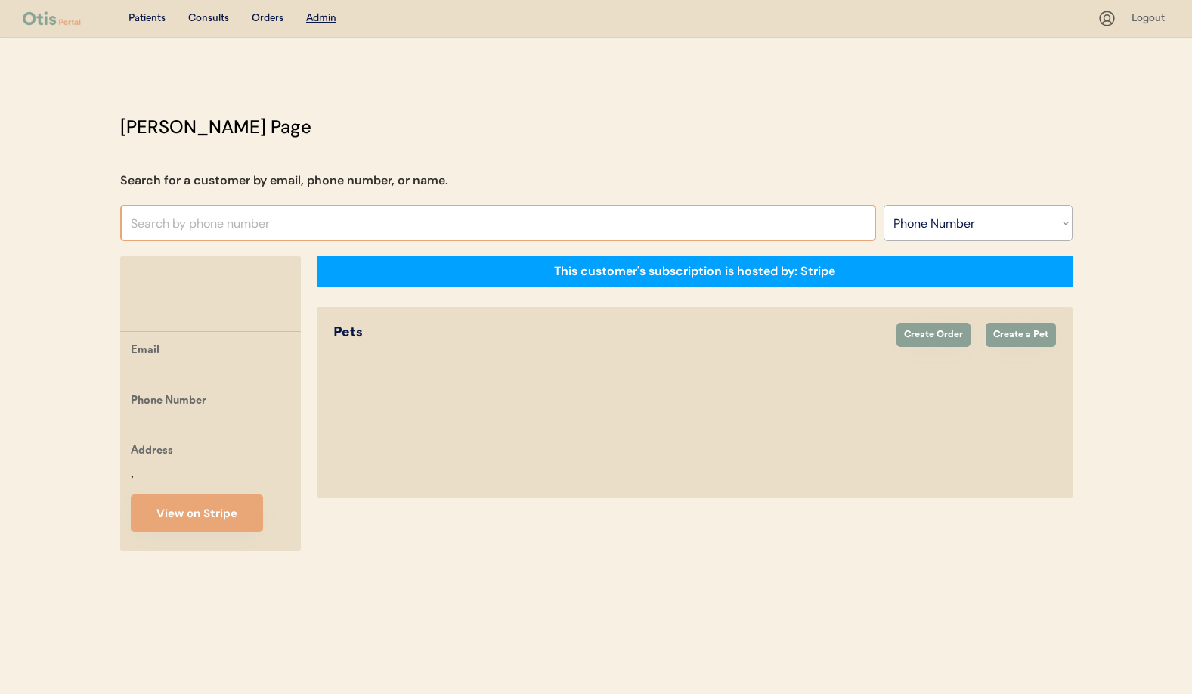
click at [166, 230] on input "text" at bounding box center [498, 223] width 756 height 36
type input "+12"
type input "+12144358362"
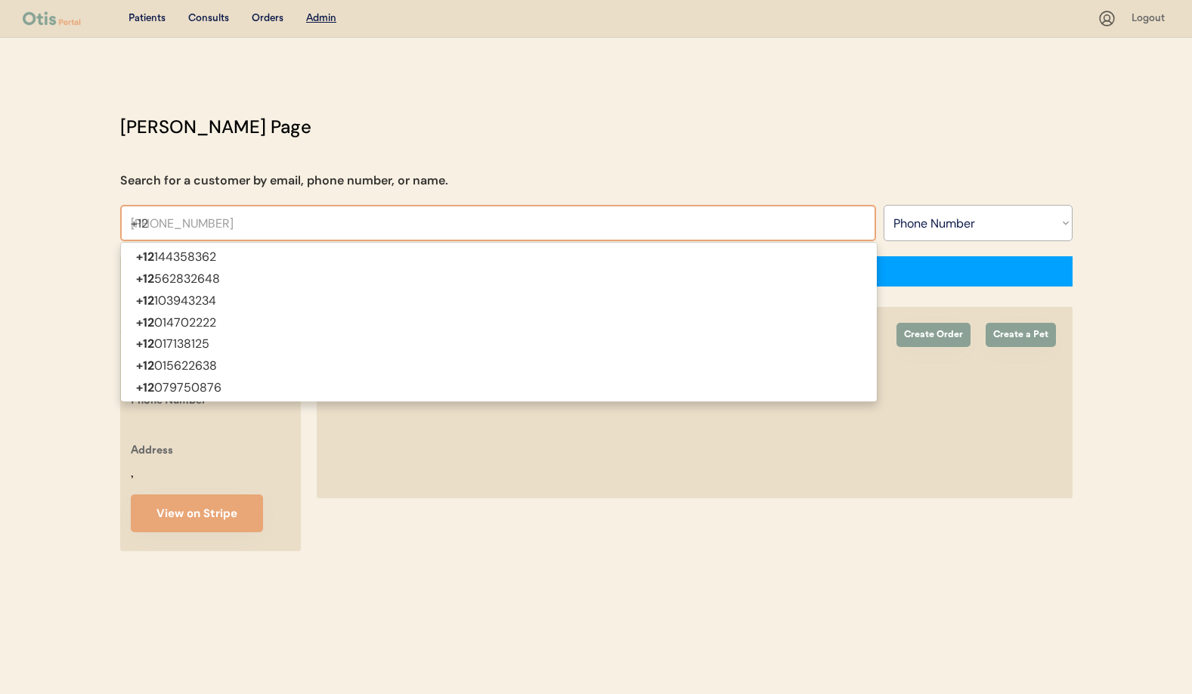
type input "+120"
type input "+12014702222"
type input "+1205"
type input "+12052439969"
type input "+12057"
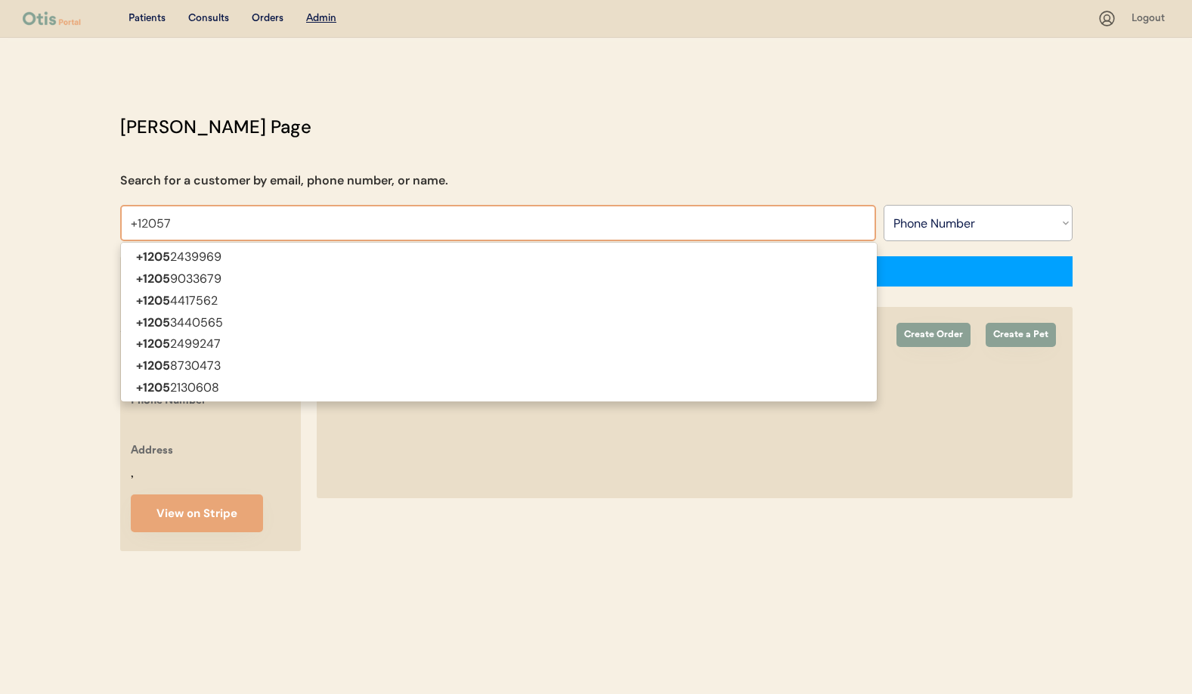
type input "+12057125229"
type input "+1205746"
type input "+12057461222"
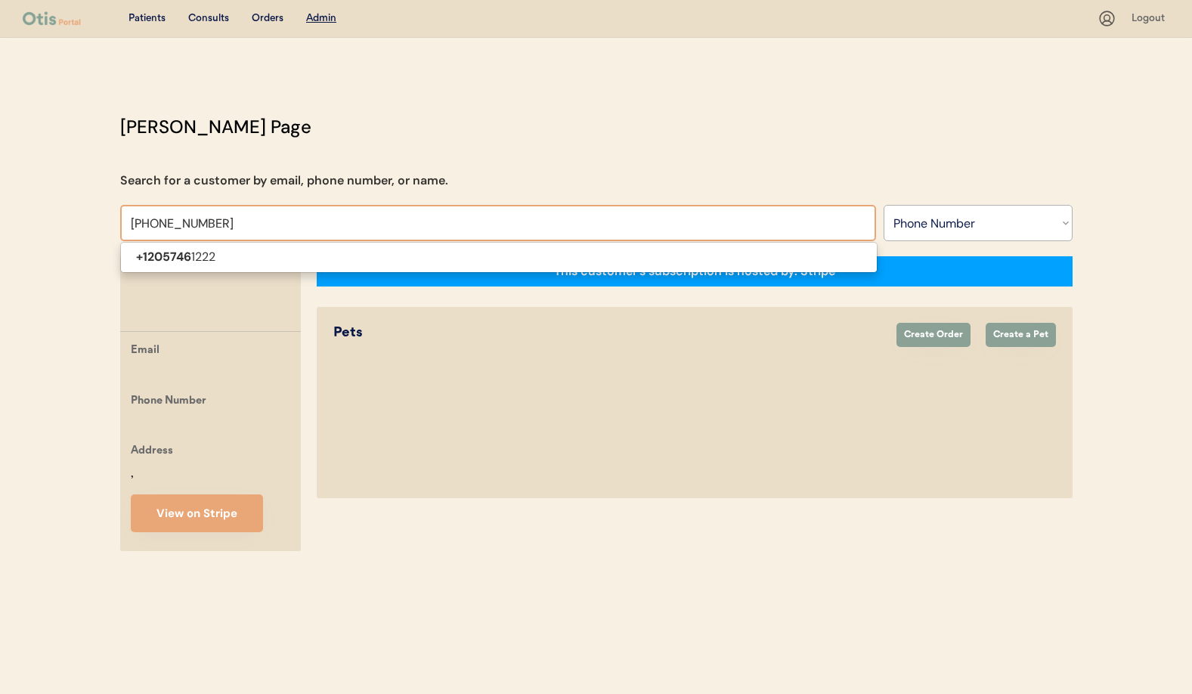
type input "+1205746122"
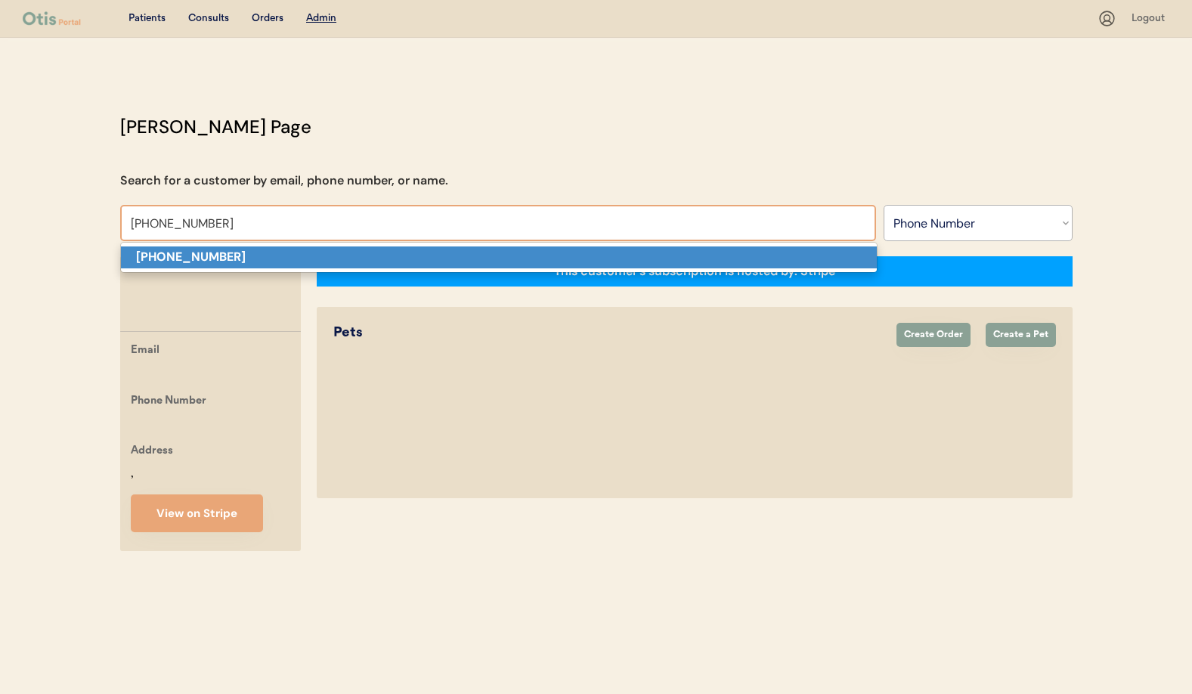
click at [187, 259] on strong "+12057461222" at bounding box center [191, 257] width 110 height 16
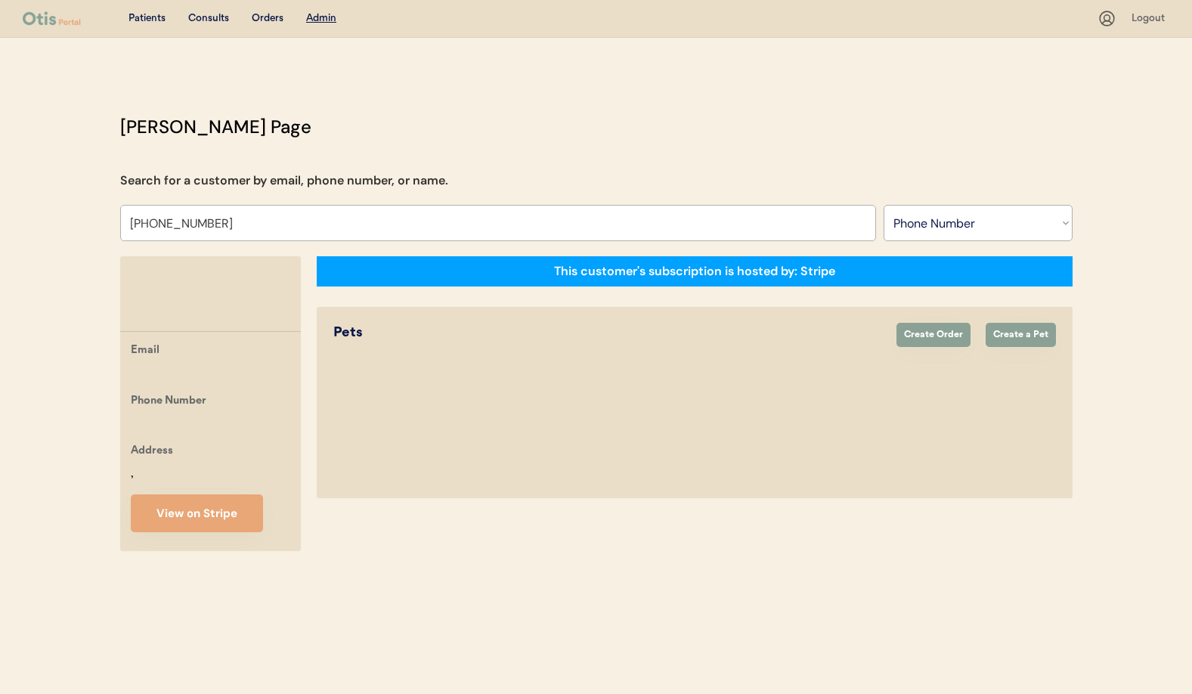
type input "+12057461222"
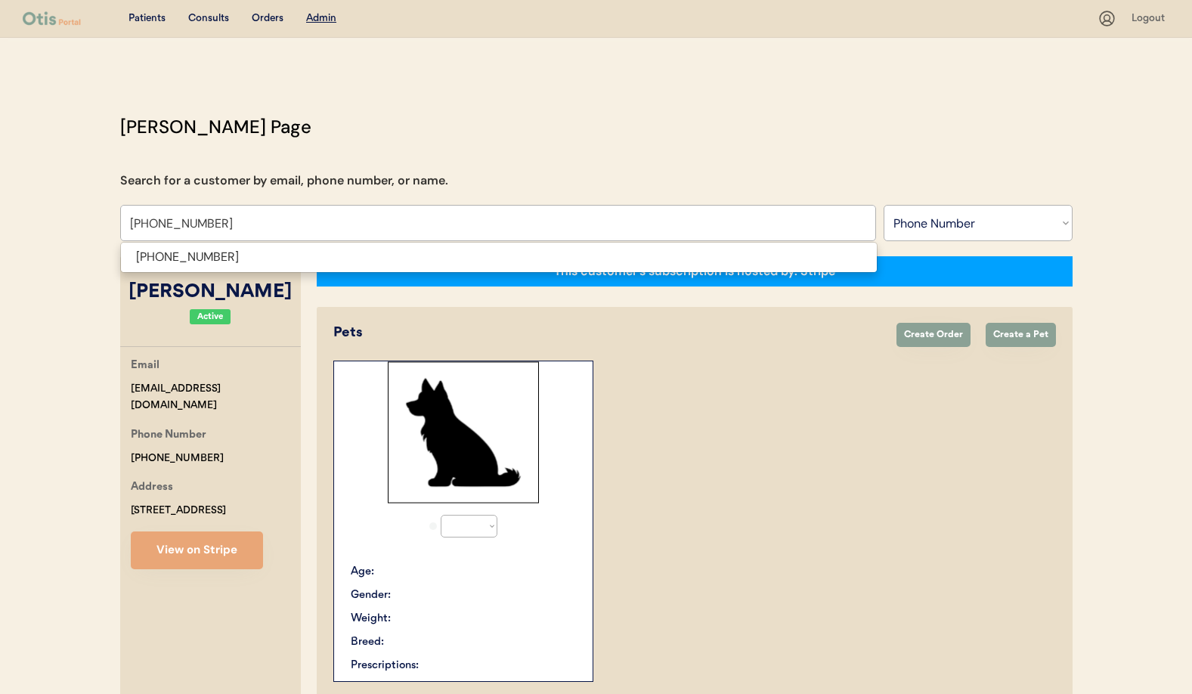
select select "true"
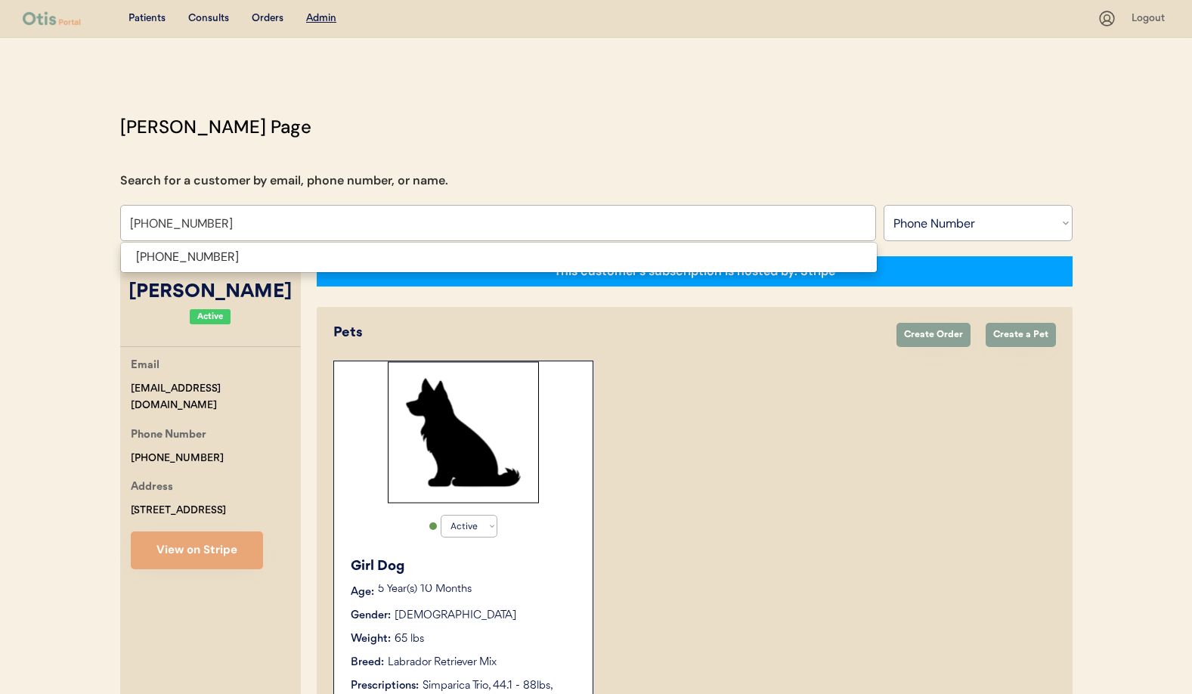
type input "+12057461222"
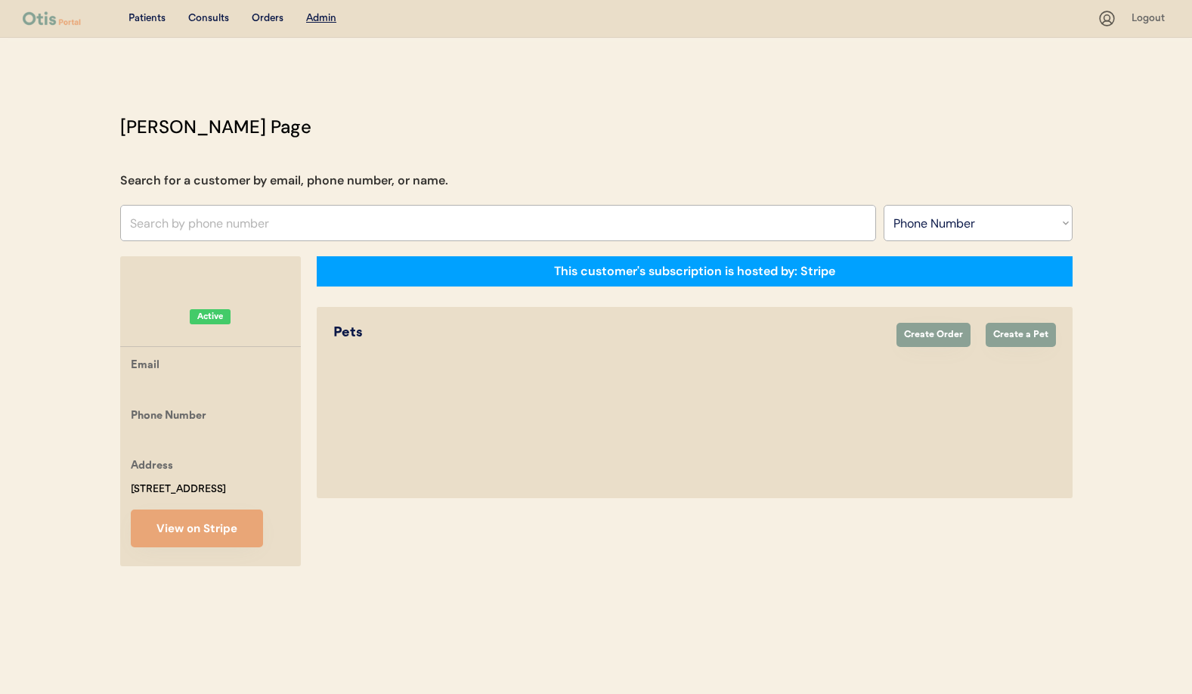
click at [865, 454] on div "Active Active Inactive Girl Dog Age: 5 Year(s) 10 Months Gender: Female Weight:…" at bounding box center [694, 422] width 723 height 122
click at [229, 235] on input "text" at bounding box center [498, 223] width 756 height 36
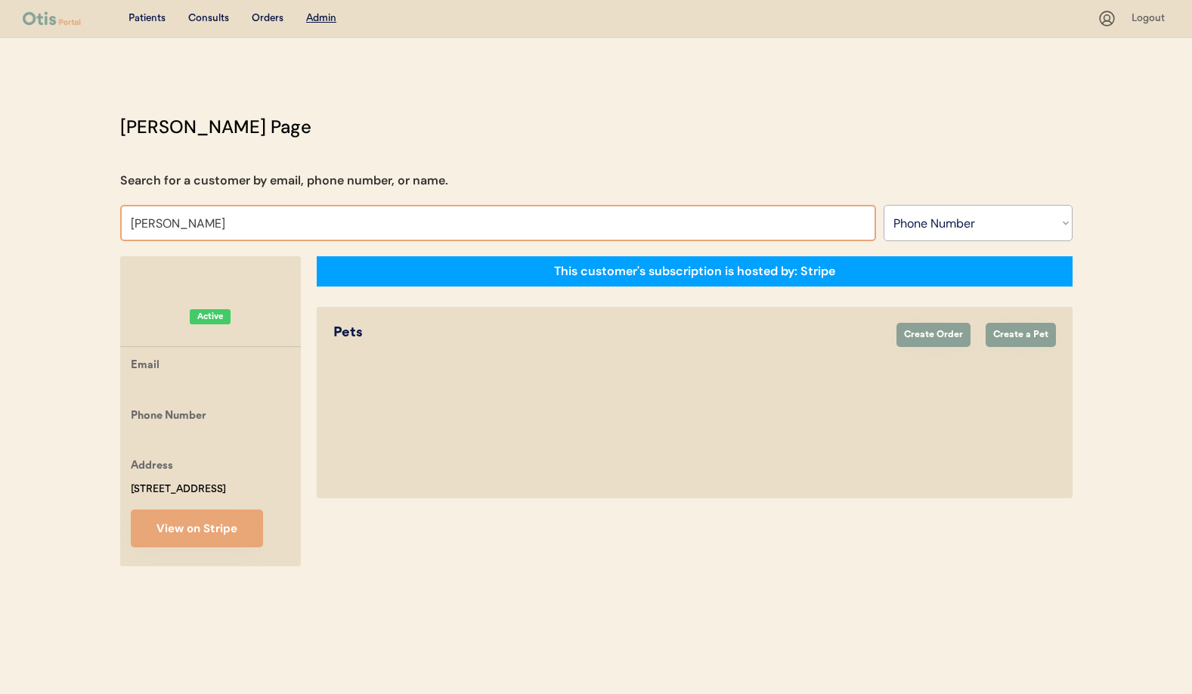
type input "Terri Shell"
click at [999, 223] on select "Search By Name Email Phone Number" at bounding box center [978, 223] width 189 height 36
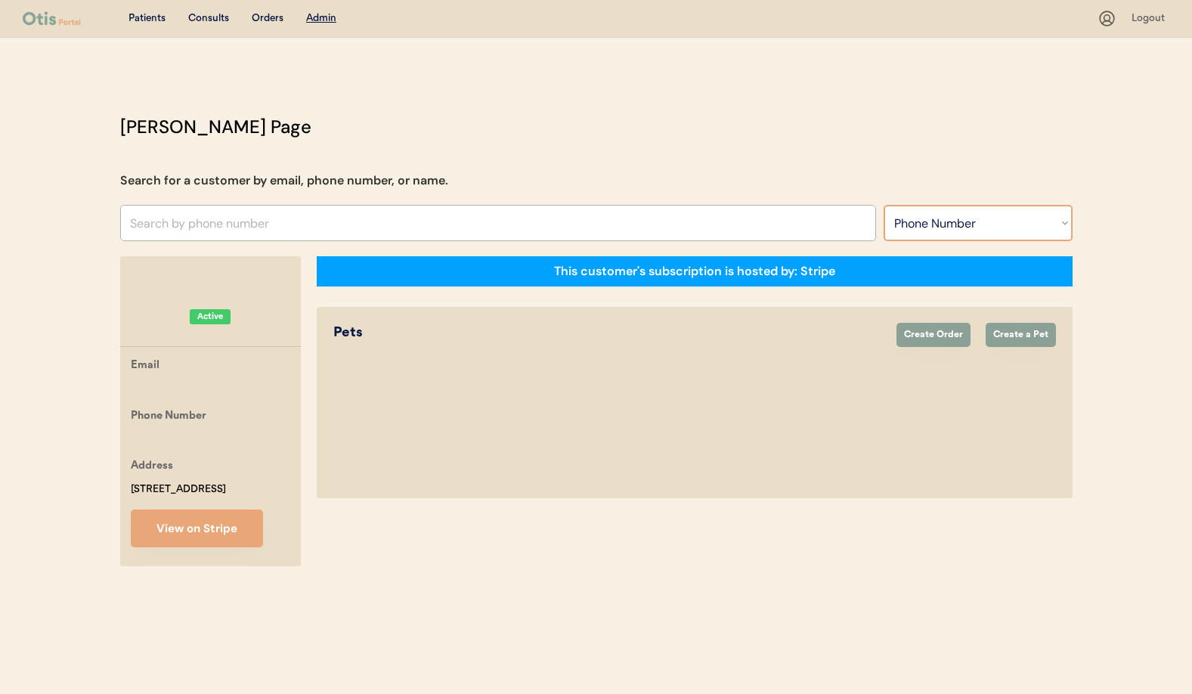
select select ""Name""
click at [884, 205] on select "Search By Name Email Phone Number" at bounding box center [978, 223] width 189 height 36
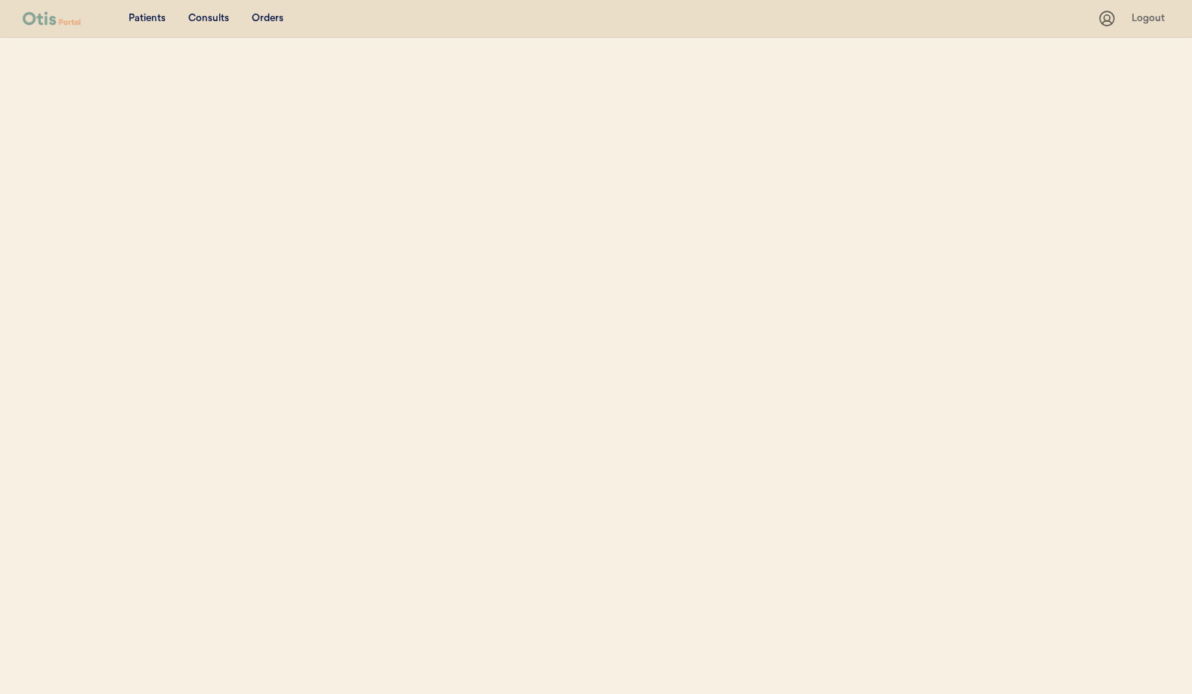
select select ""Name""
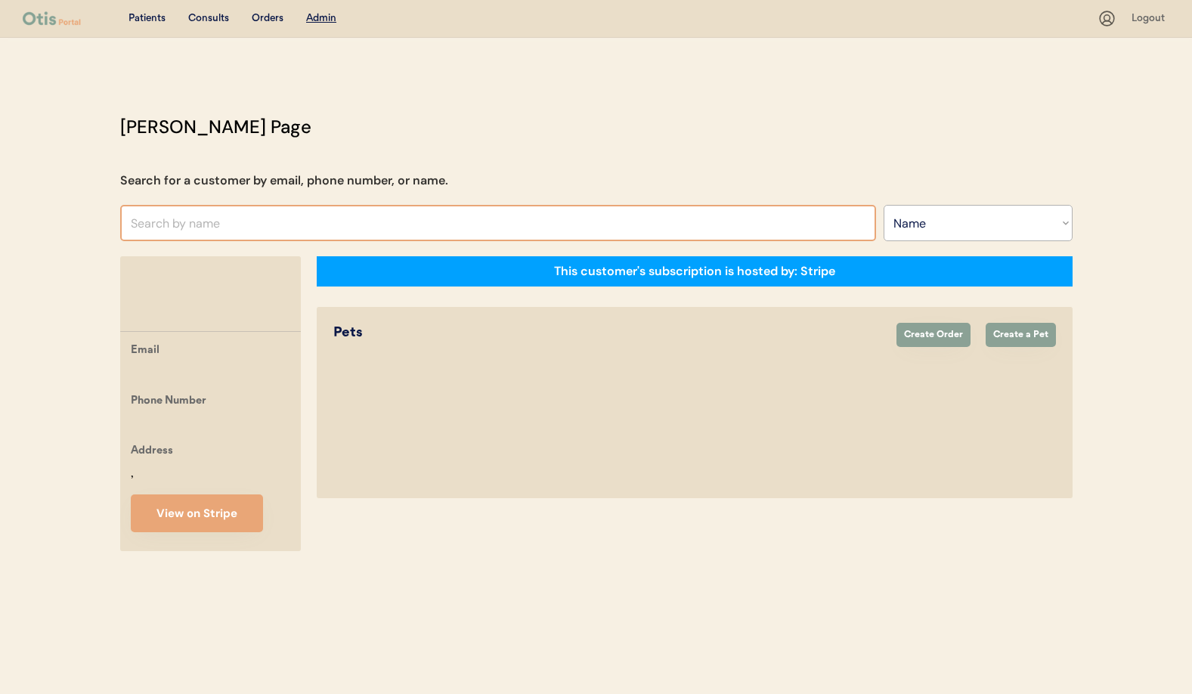
click at [187, 227] on input "text" at bounding box center [498, 223] width 756 height 36
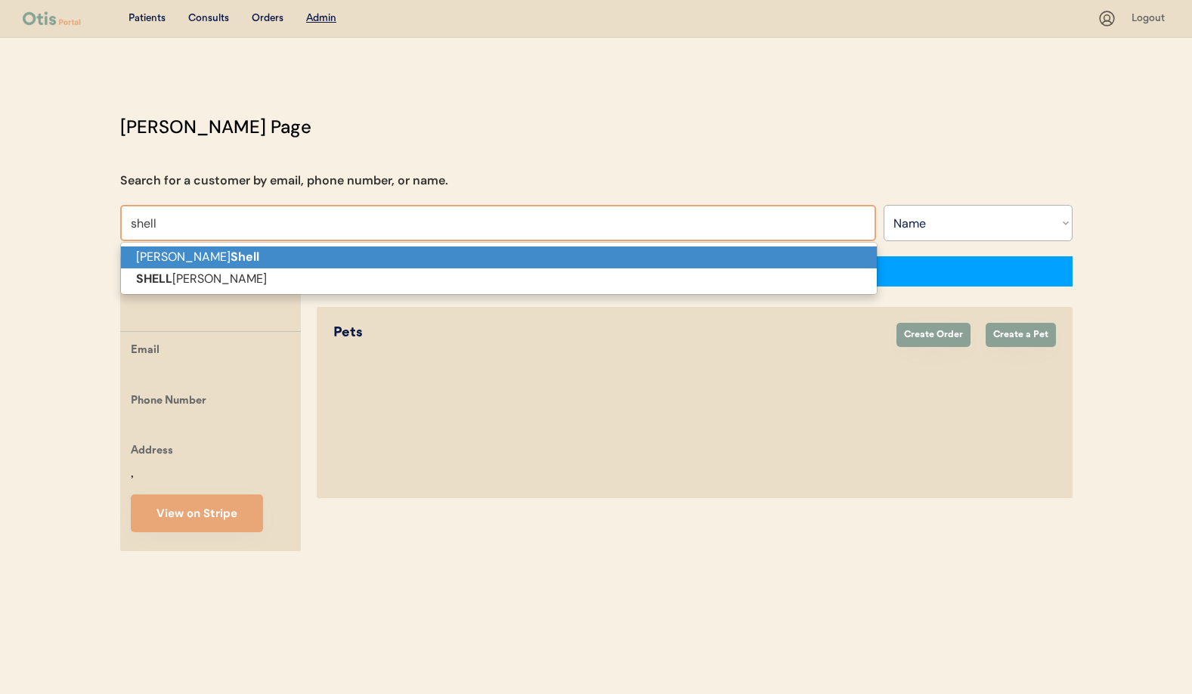
click at [231, 252] on strong "Shell" at bounding box center [245, 257] width 29 height 16
type input "[PERSON_NAME]"
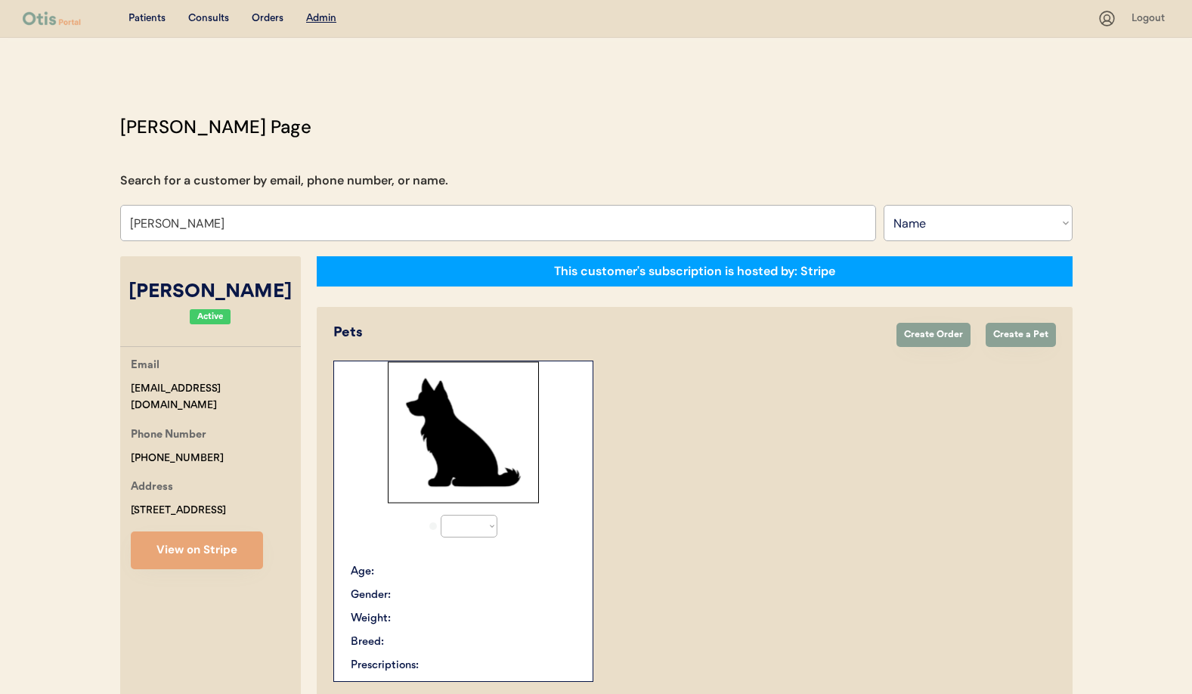
select select "true"
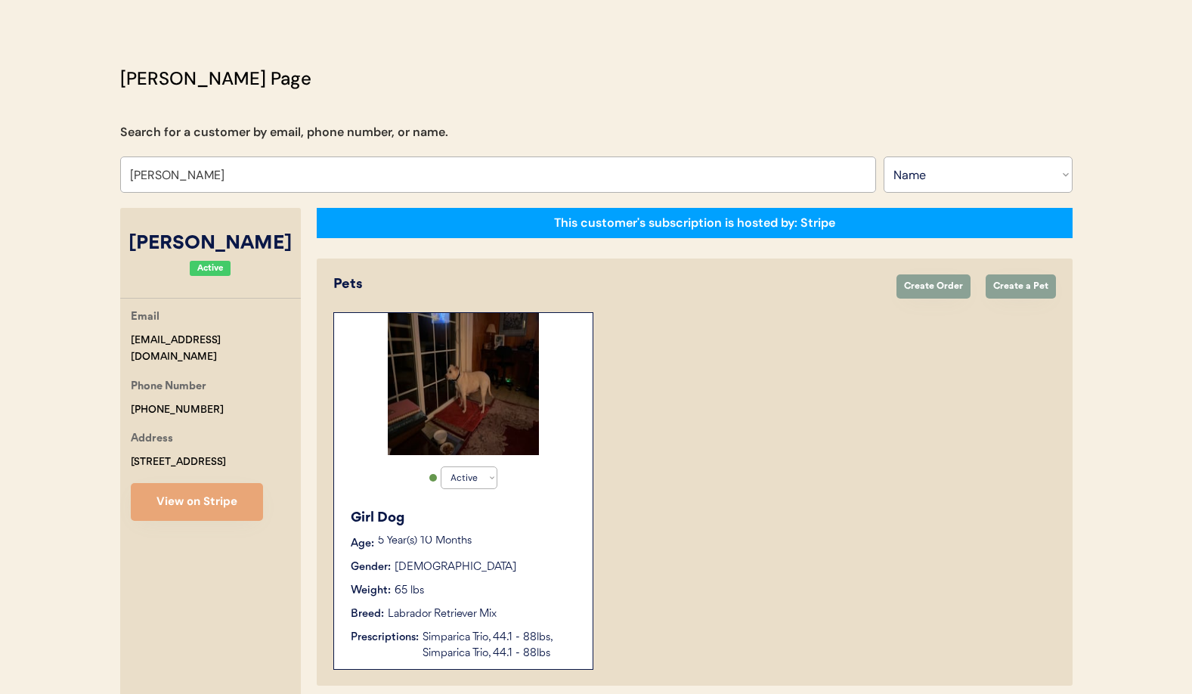
scroll to position [342, 0]
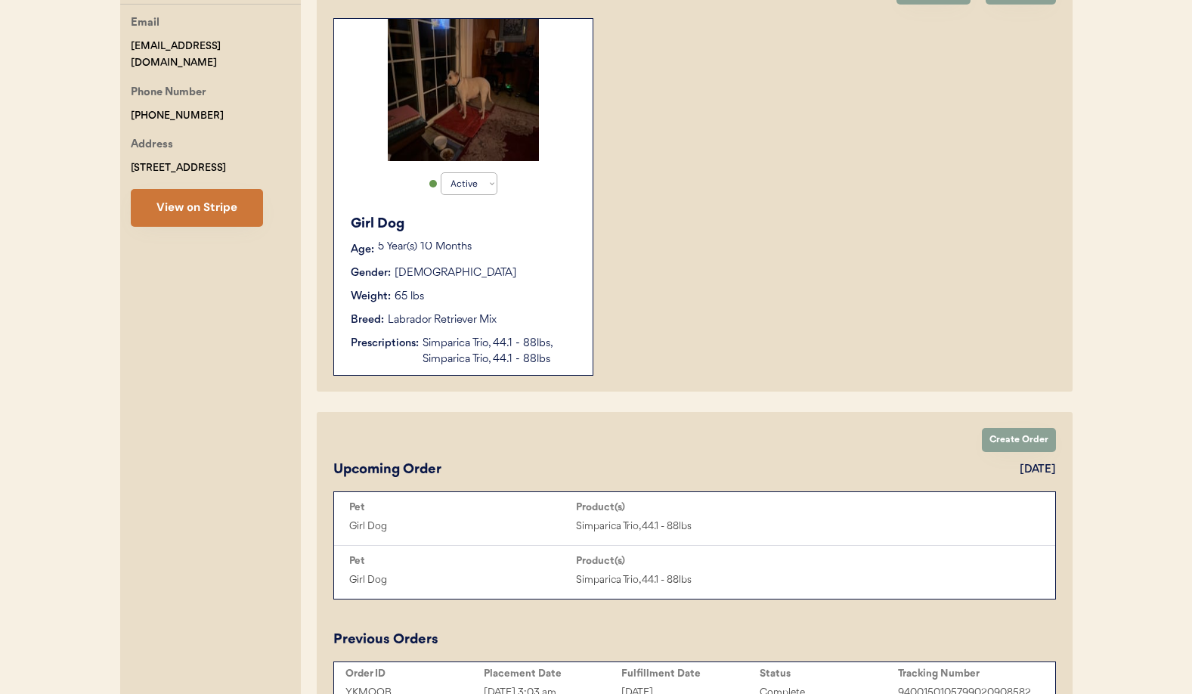
click at [220, 208] on button "View on Stripe" at bounding box center [197, 208] width 132 height 38
click at [203, 215] on button "View on Stripe" at bounding box center [197, 208] width 132 height 38
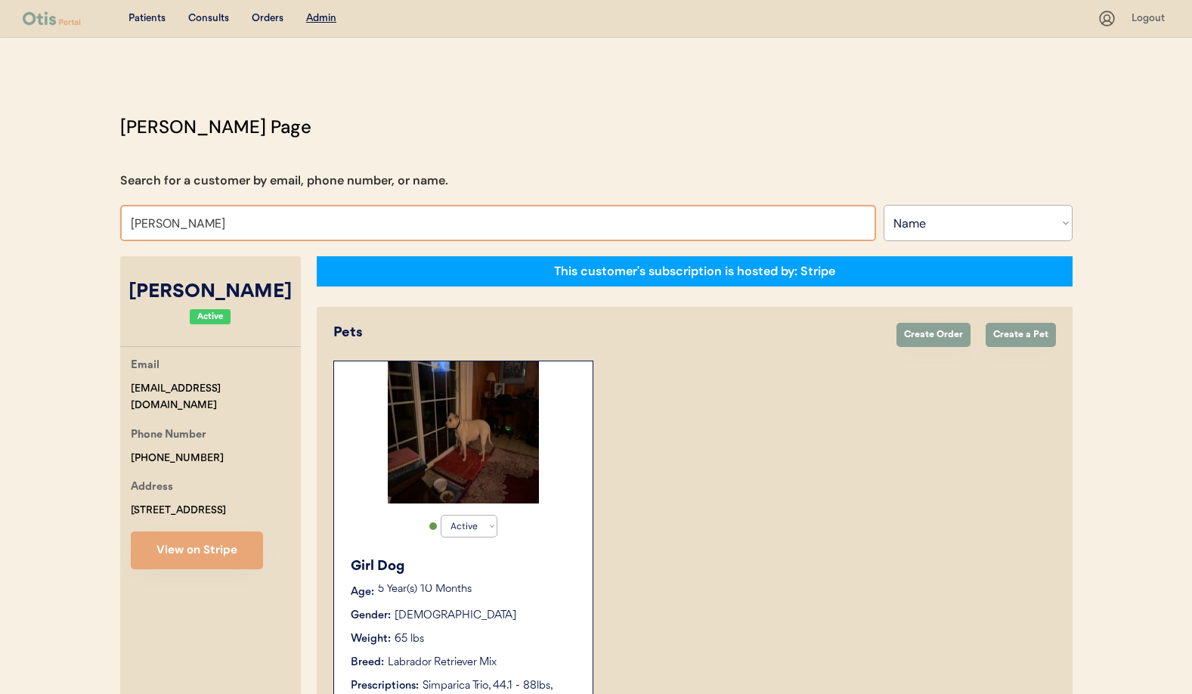
drag, startPoint x: 200, startPoint y: 226, endPoint x: 84, endPoint y: 222, distance: 115.7
type input "[PERSON_NAME]"
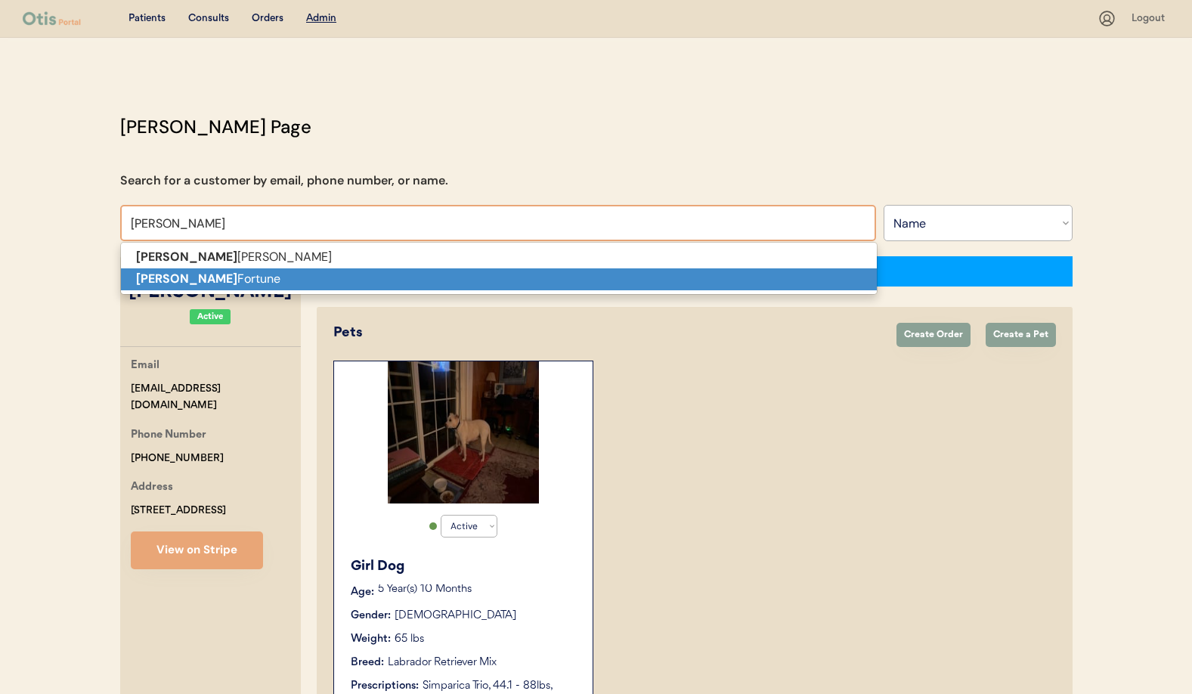
click at [148, 277] on strong "[PERSON_NAME]" at bounding box center [186, 279] width 101 height 16
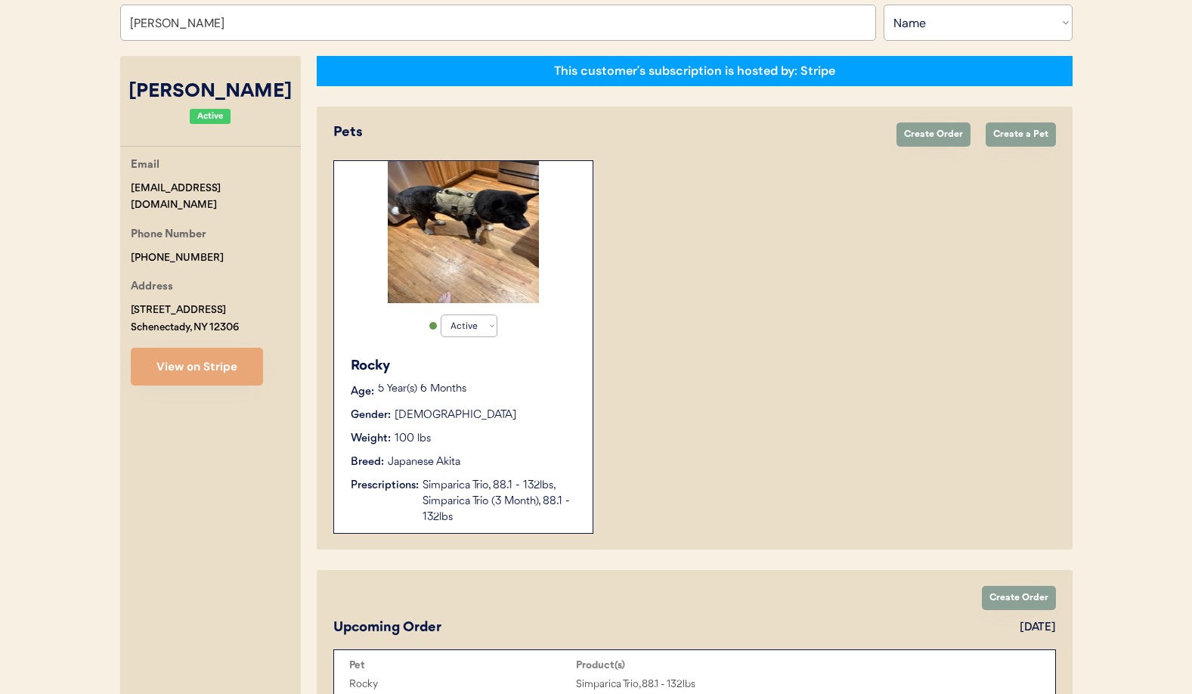
scroll to position [238, 0]
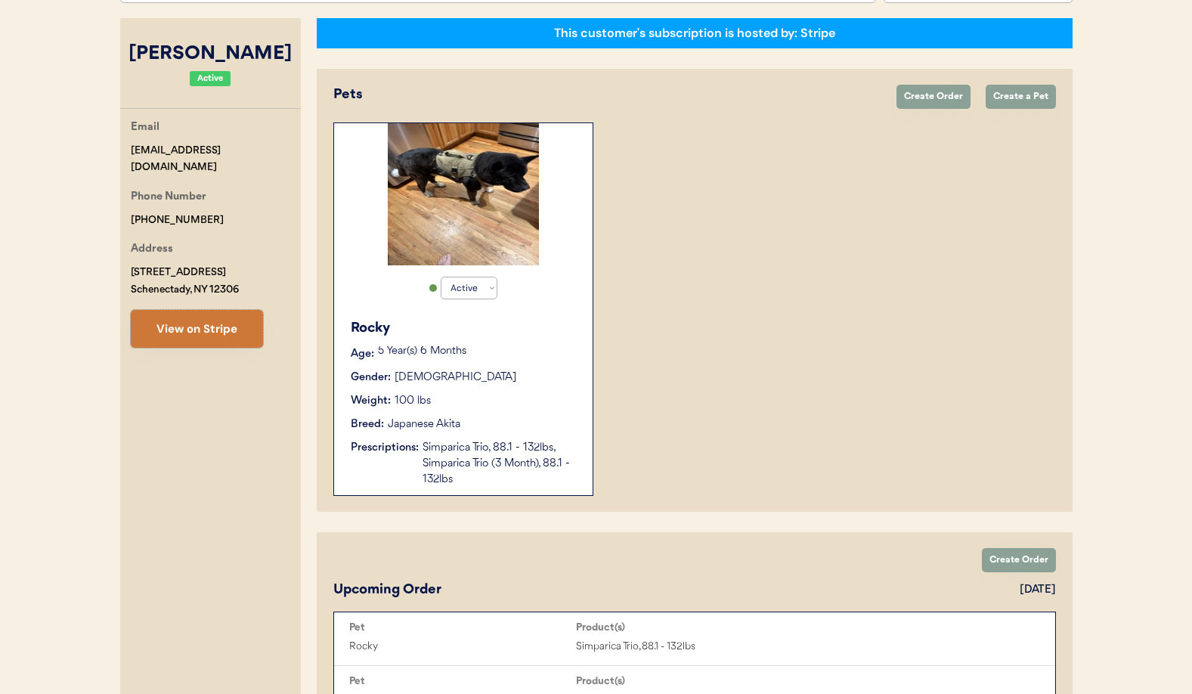
click at [226, 334] on button "View on Stripe" at bounding box center [197, 329] width 132 height 38
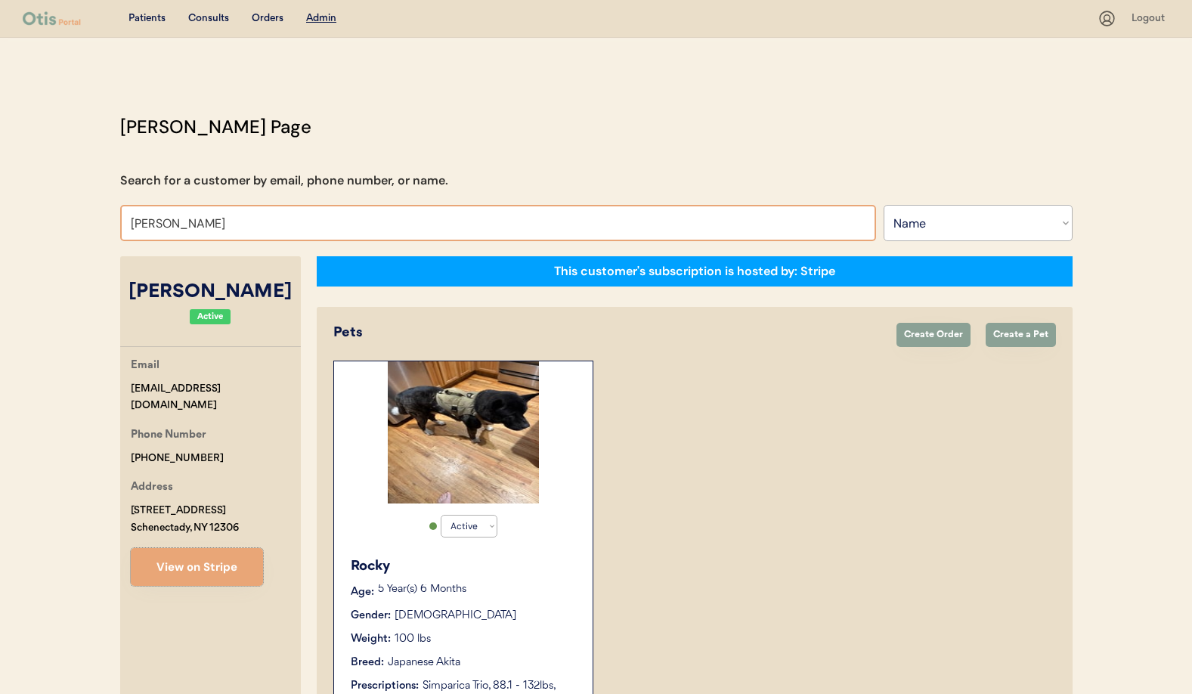
click at [203, 232] on input "[PERSON_NAME]" at bounding box center [498, 223] width 756 height 36
drag, startPoint x: 226, startPoint y: 227, endPoint x: 107, endPoint y: 228, distance: 119.5
click at [107, 228] on div "[PERSON_NAME] Page Search for a customer by email, phone number, or name. [PERS…" at bounding box center [596, 630] width 983 height 1034
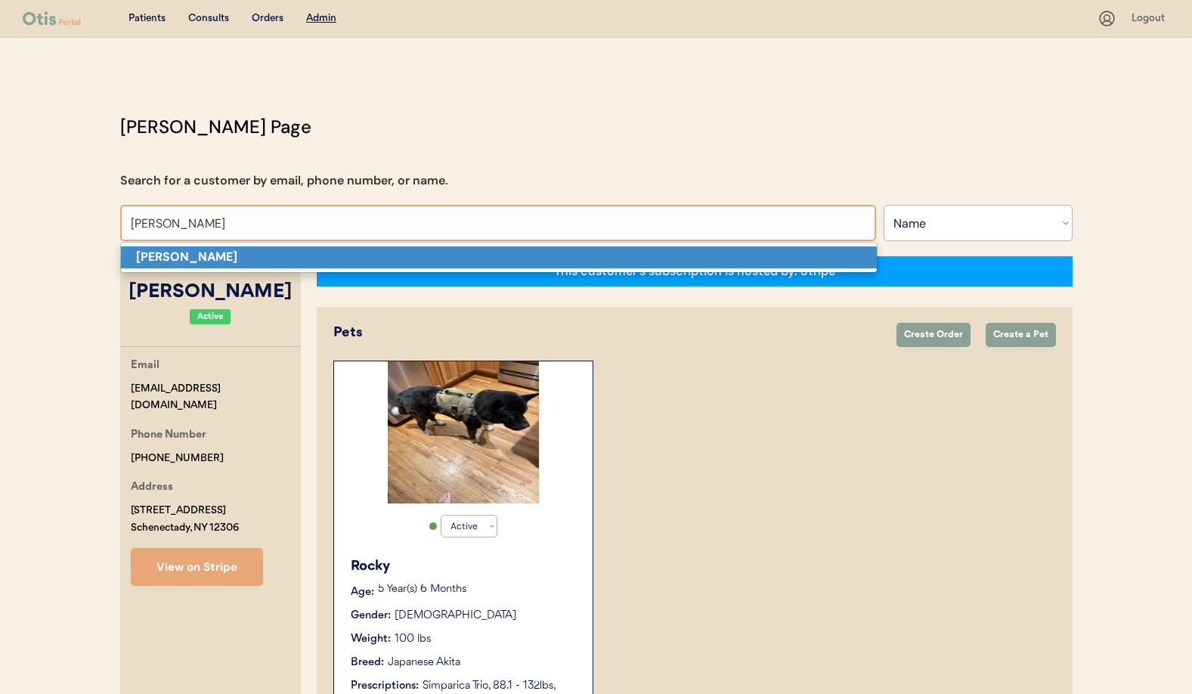
click at [184, 264] on strong "[PERSON_NAME]" at bounding box center [186, 257] width 101 height 16
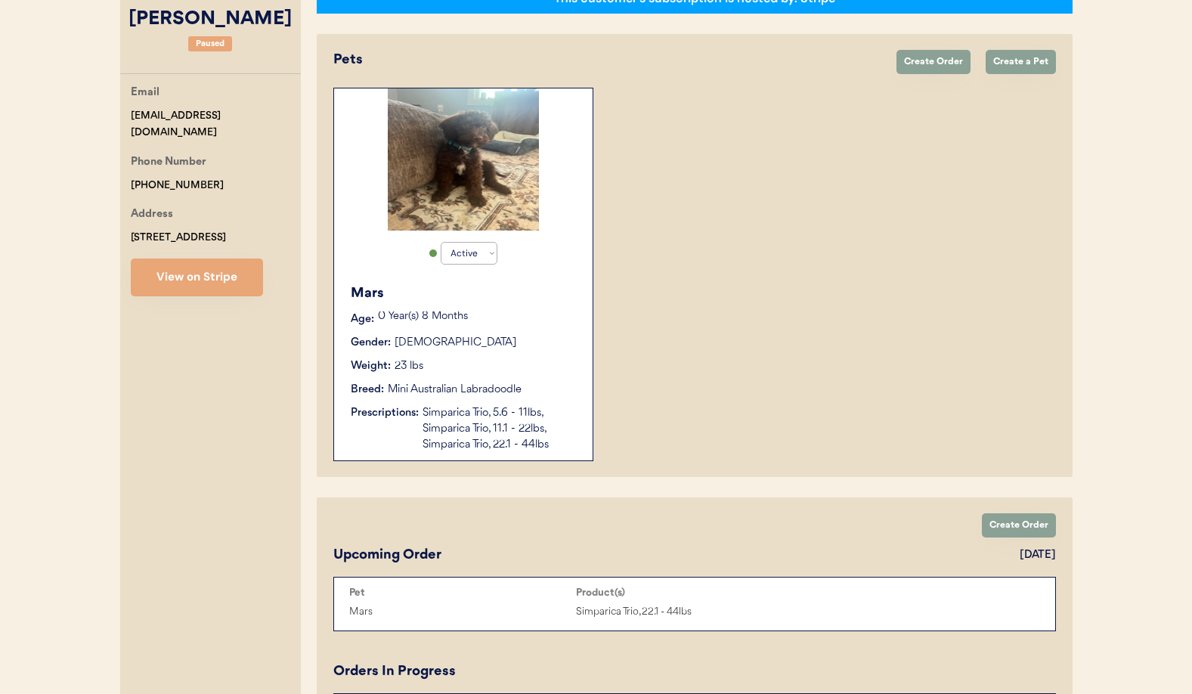
scroll to position [305, 0]
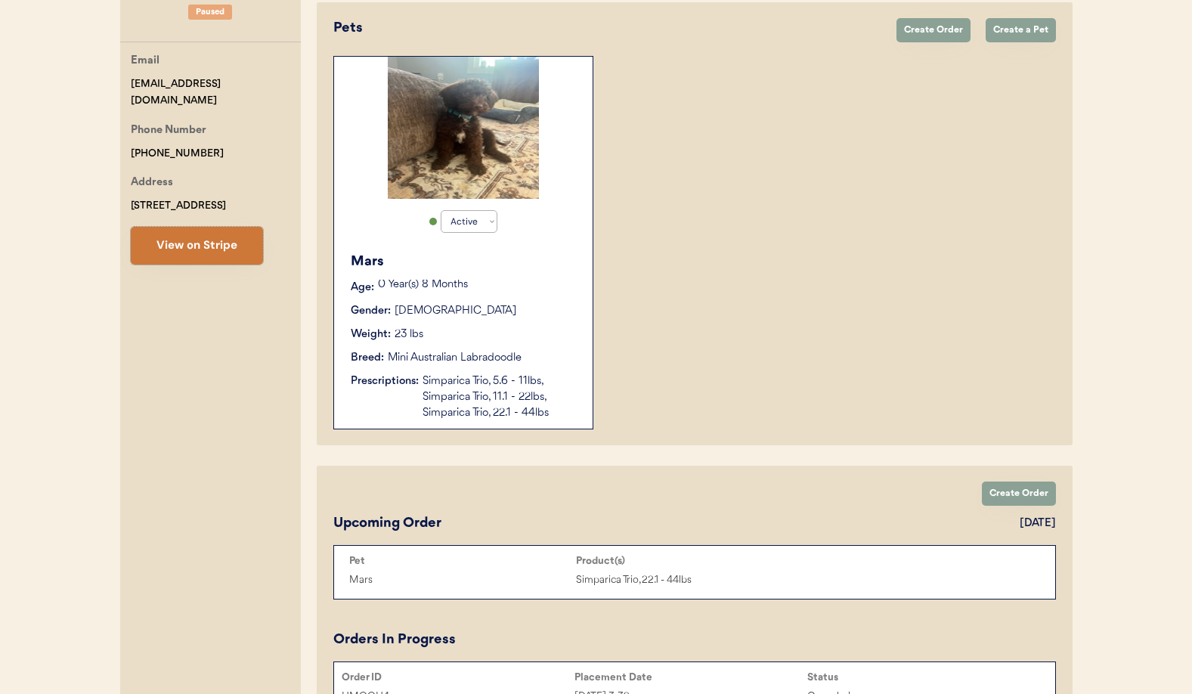
click at [192, 255] on button "View on Stripe" at bounding box center [197, 246] width 132 height 38
drag, startPoint x: 259, startPoint y: 83, endPoint x: 137, endPoint y: 79, distance: 121.8
click at [116, 82] on div "[PERSON_NAME] Page Search for a customer by email, phone number, or name. [PERS…" at bounding box center [596, 432] width 983 height 1247
copy div "[EMAIL_ADDRESS][DOMAIN_NAME]"
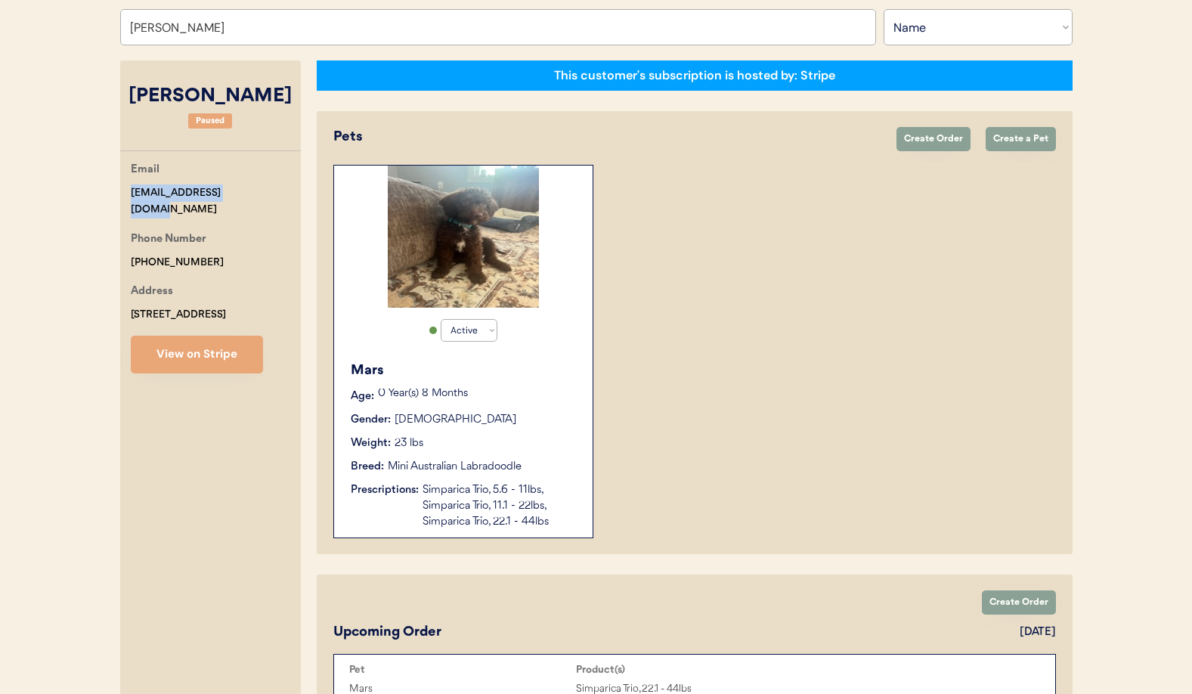
scroll to position [0, 0]
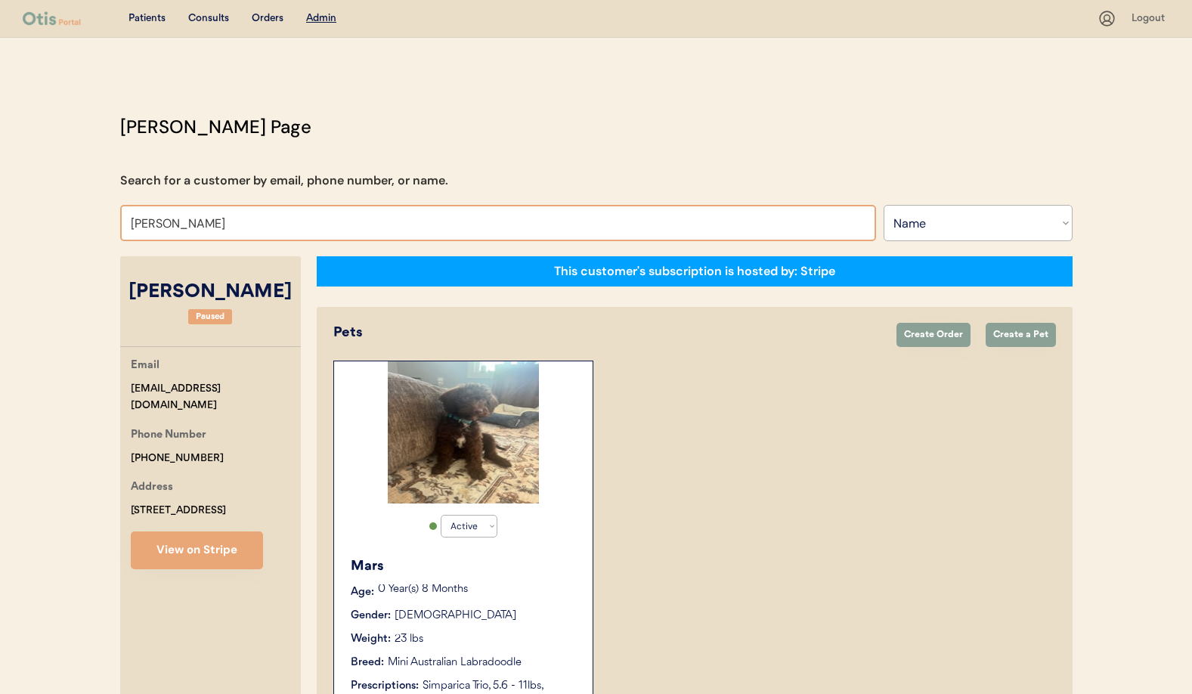
click at [222, 225] on input "[PERSON_NAME]" at bounding box center [498, 223] width 756 height 36
drag, startPoint x: 186, startPoint y: 222, endPoint x: 195, endPoint y: 222, distance: 9.1
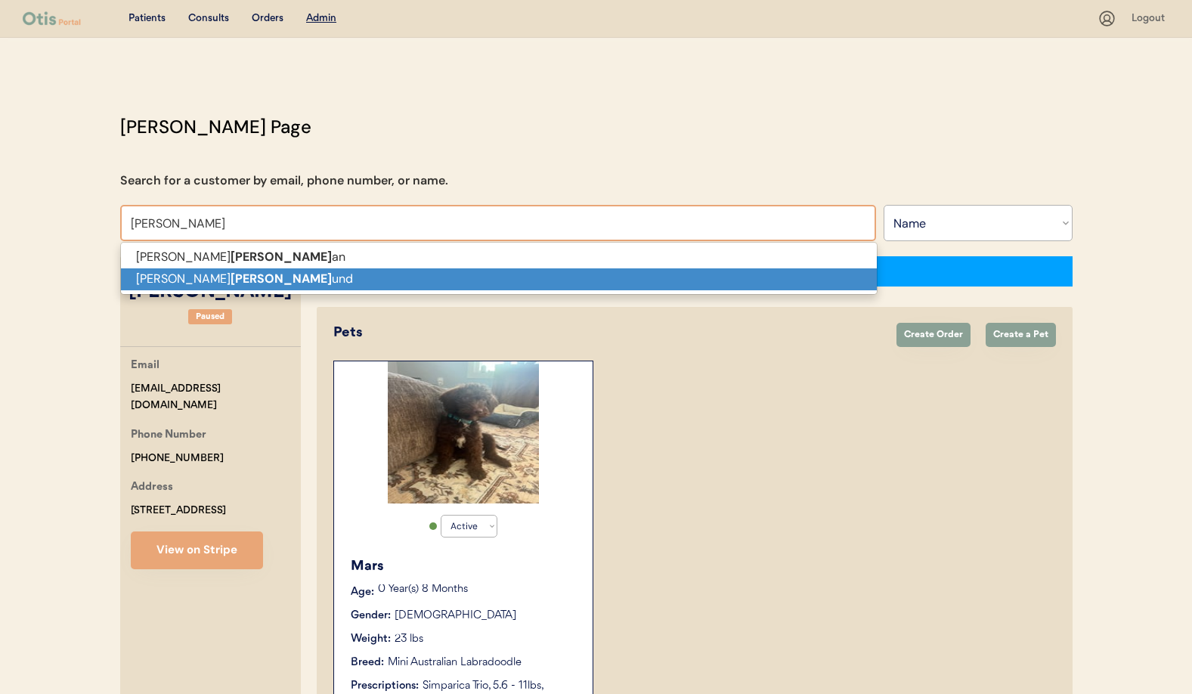
click at [231, 272] on strong "[PERSON_NAME]" at bounding box center [281, 279] width 101 height 16
type input "[PERSON_NAME]"
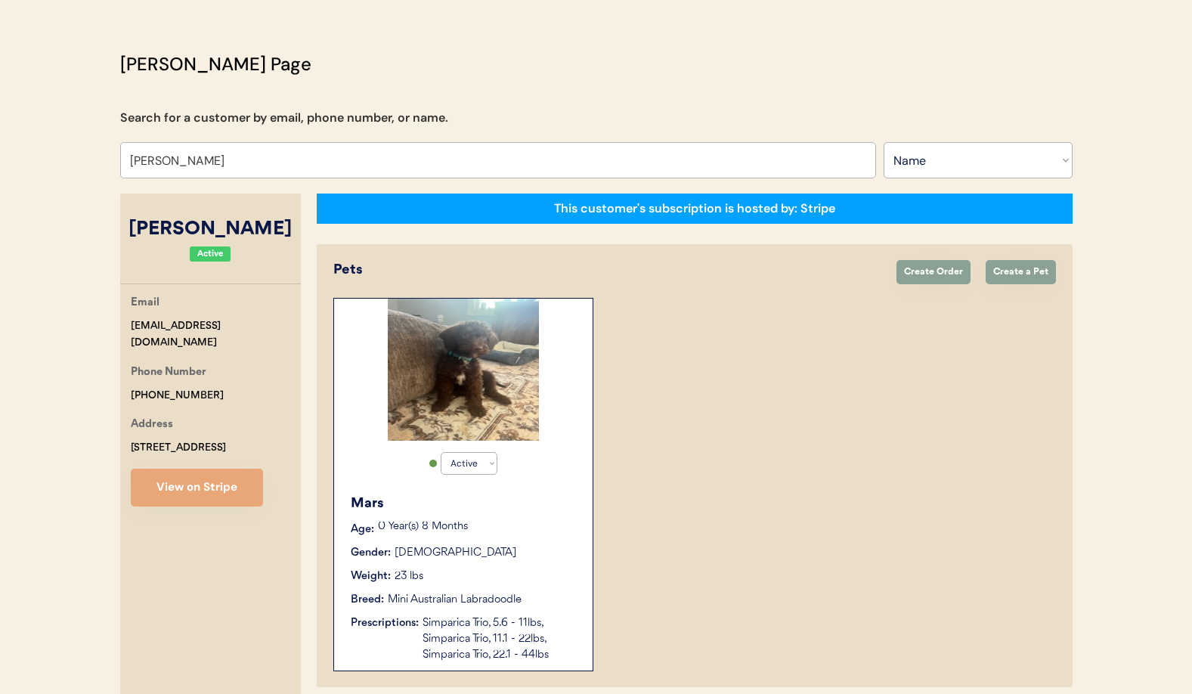
select select "true"
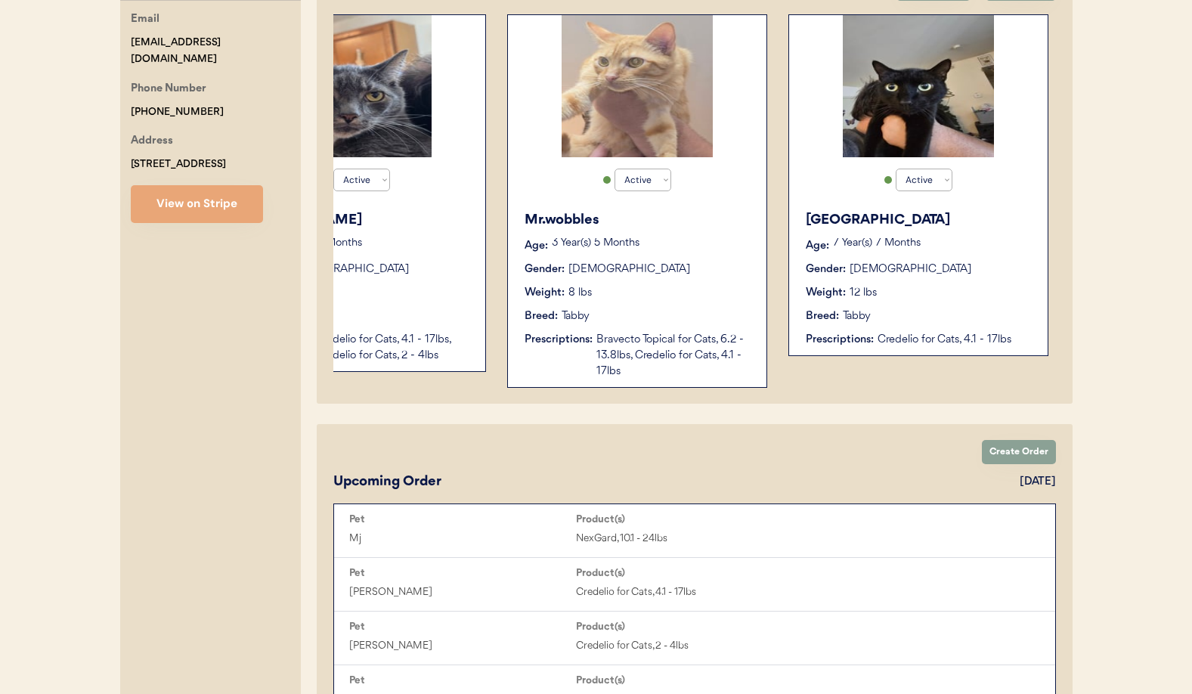
scroll to position [0, 402]
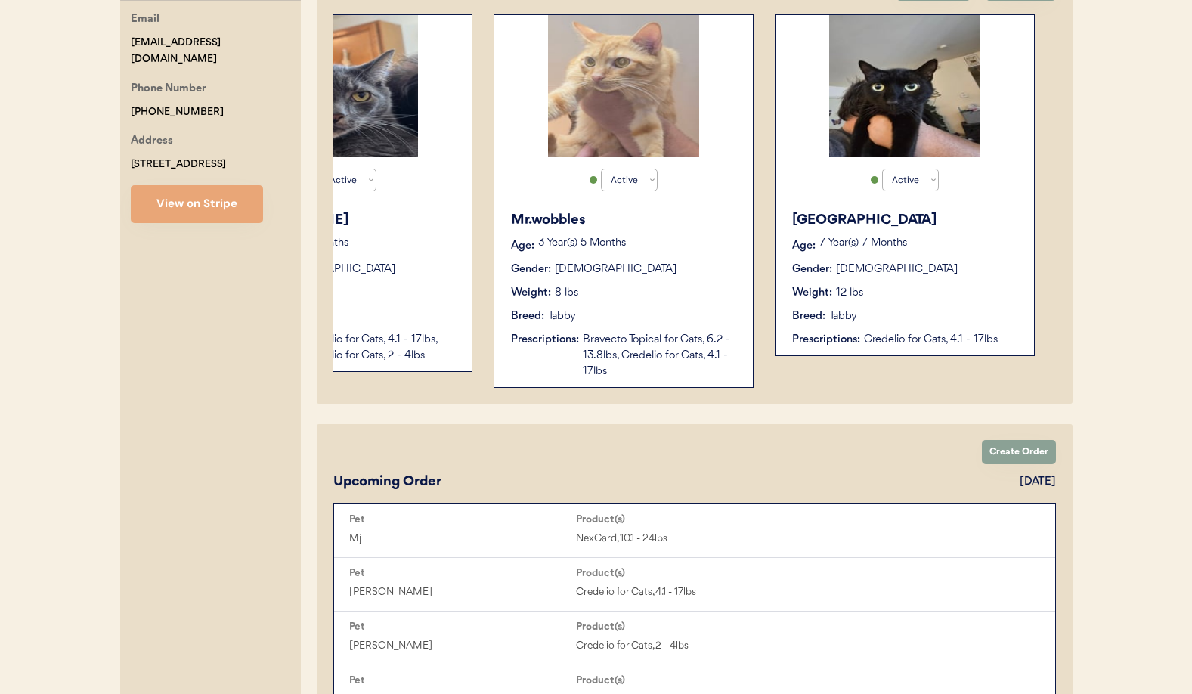
type input "[PERSON_NAME]"
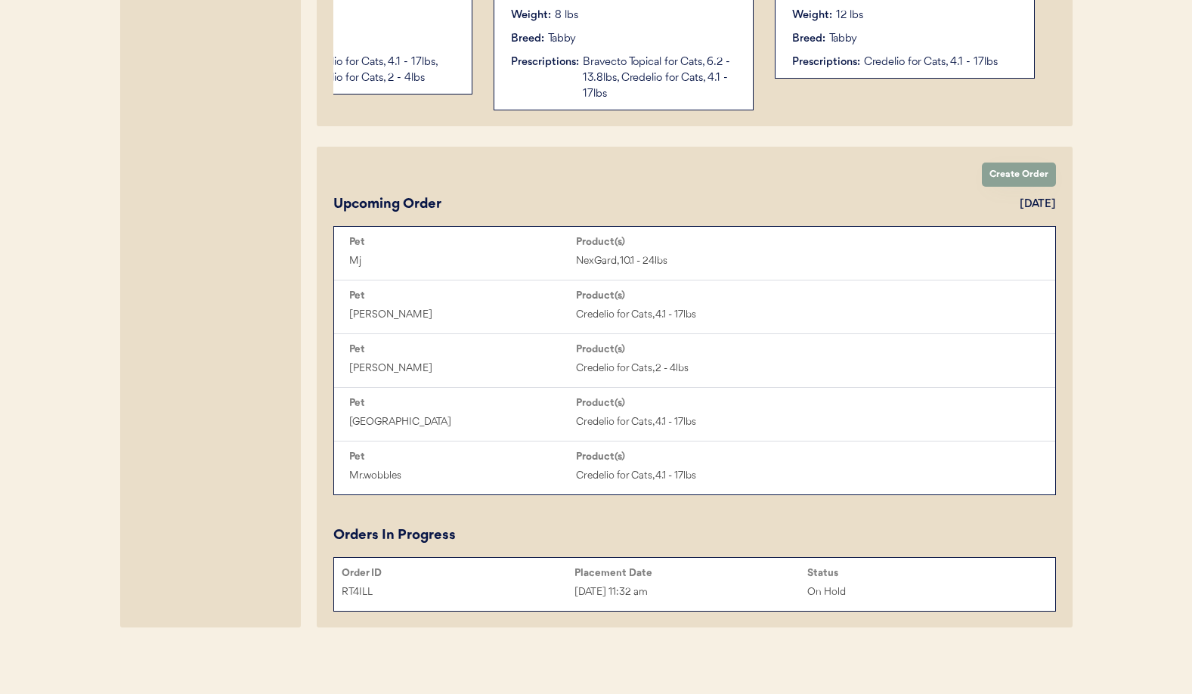
scroll to position [628, 0]
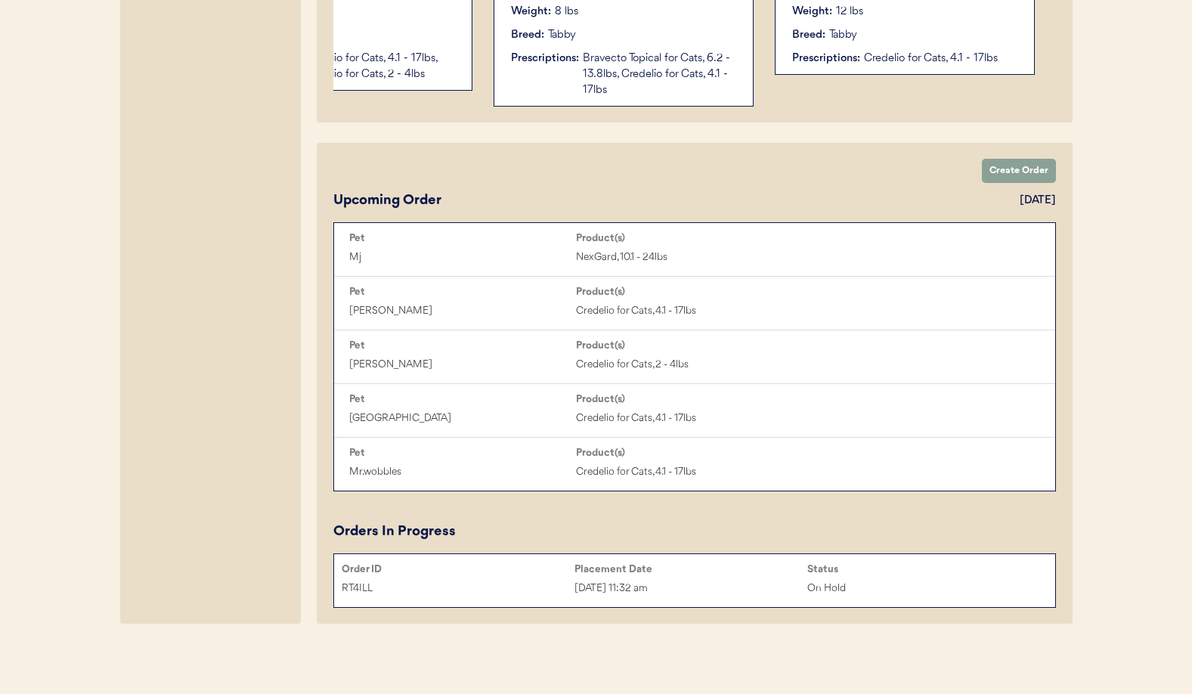
click at [729, 582] on div "[DATE] 11:32 am" at bounding box center [691, 588] width 233 height 17
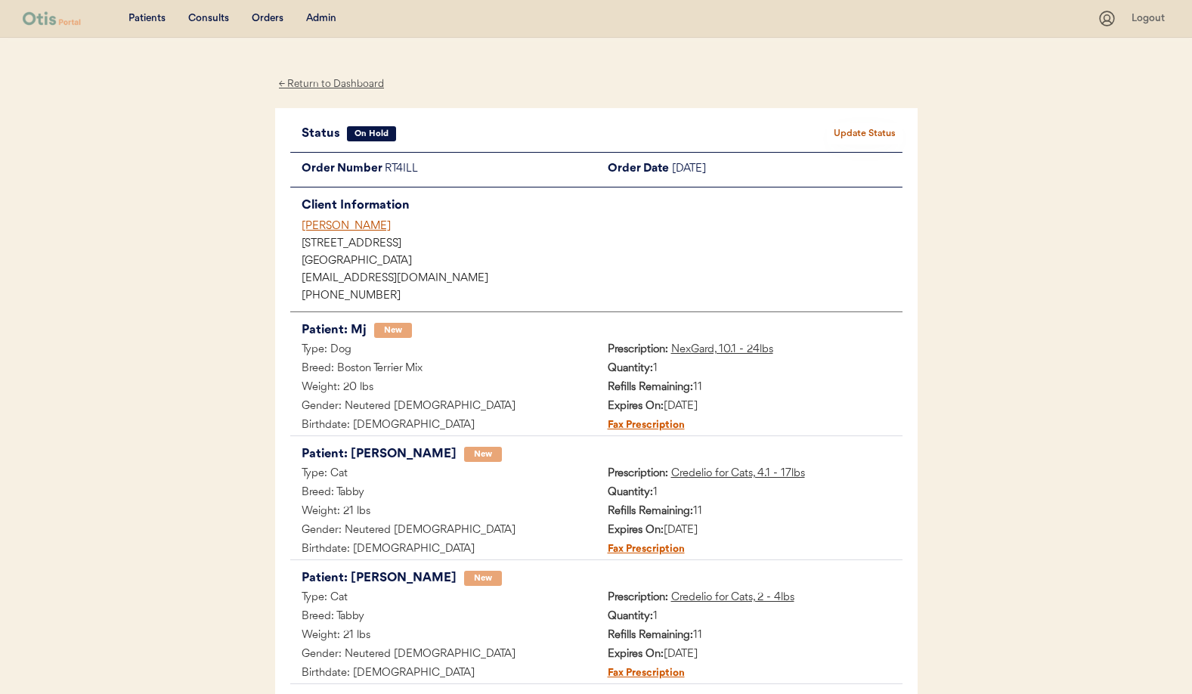
click at [839, 132] on button "Update Status" at bounding box center [865, 133] width 76 height 21
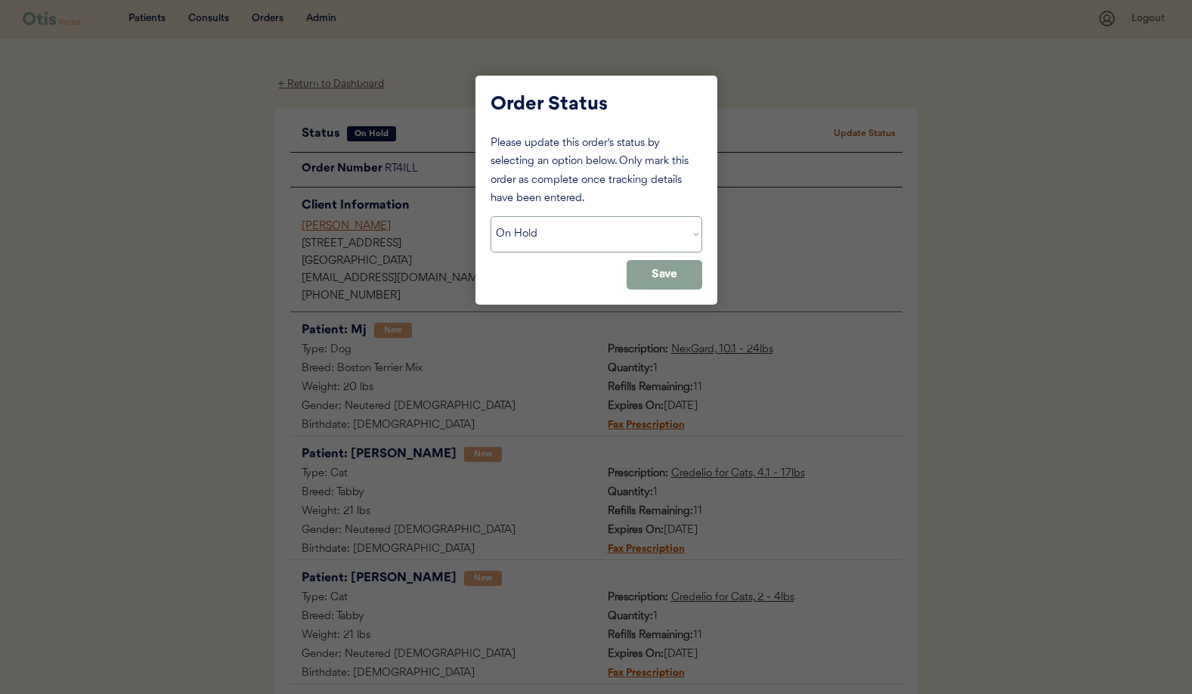
click at [590, 240] on select "Status On Hold New In Progress Complete Pending HW Consent Canceled" at bounding box center [597, 234] width 212 height 36
select select ""cancelled""
click at [491, 216] on select "Status On Hold New In Progress Complete Pending HW Consent Canceled" at bounding box center [597, 234] width 212 height 36
click at [654, 277] on button "Save" at bounding box center [665, 274] width 76 height 29
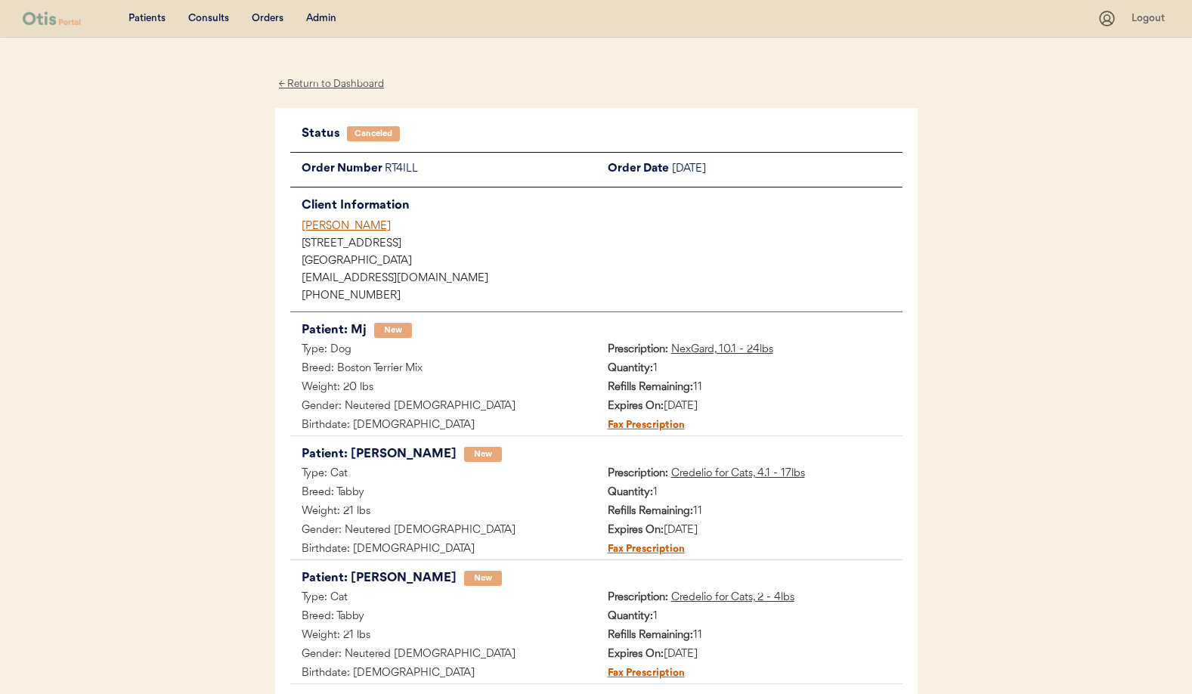
click at [340, 231] on div "[PERSON_NAME]" at bounding box center [602, 226] width 601 height 16
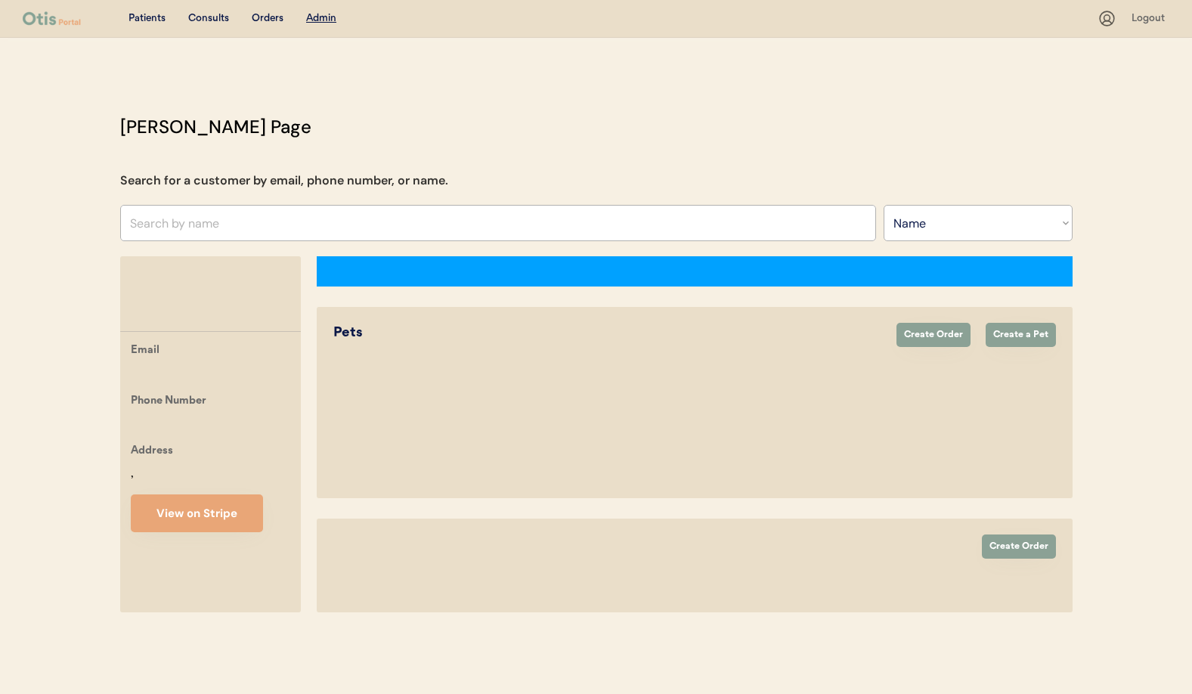
select select ""Name""
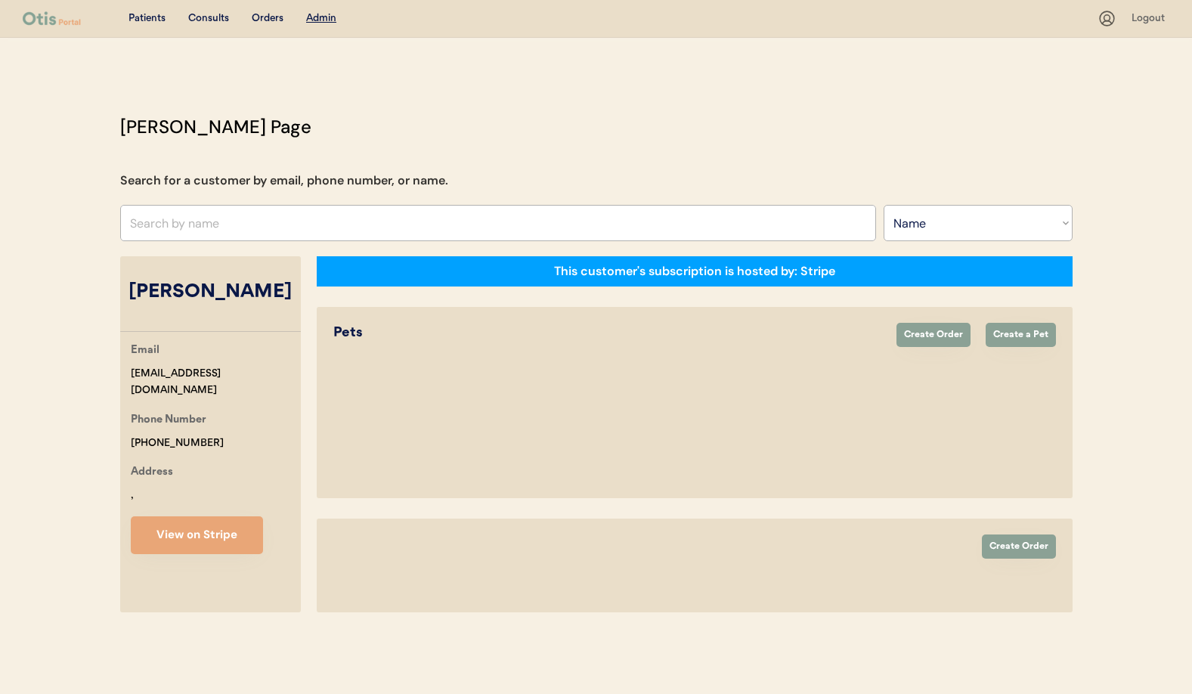
select select "true"
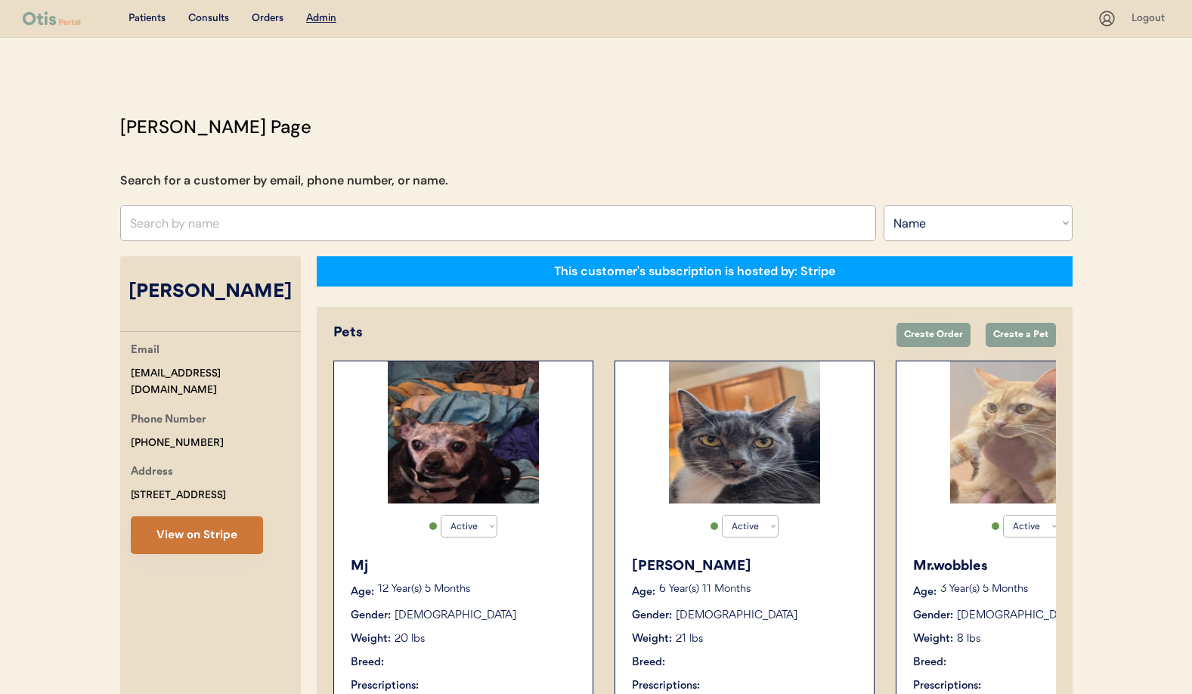
click at [210, 546] on button "View on Stripe" at bounding box center [197, 535] width 132 height 38
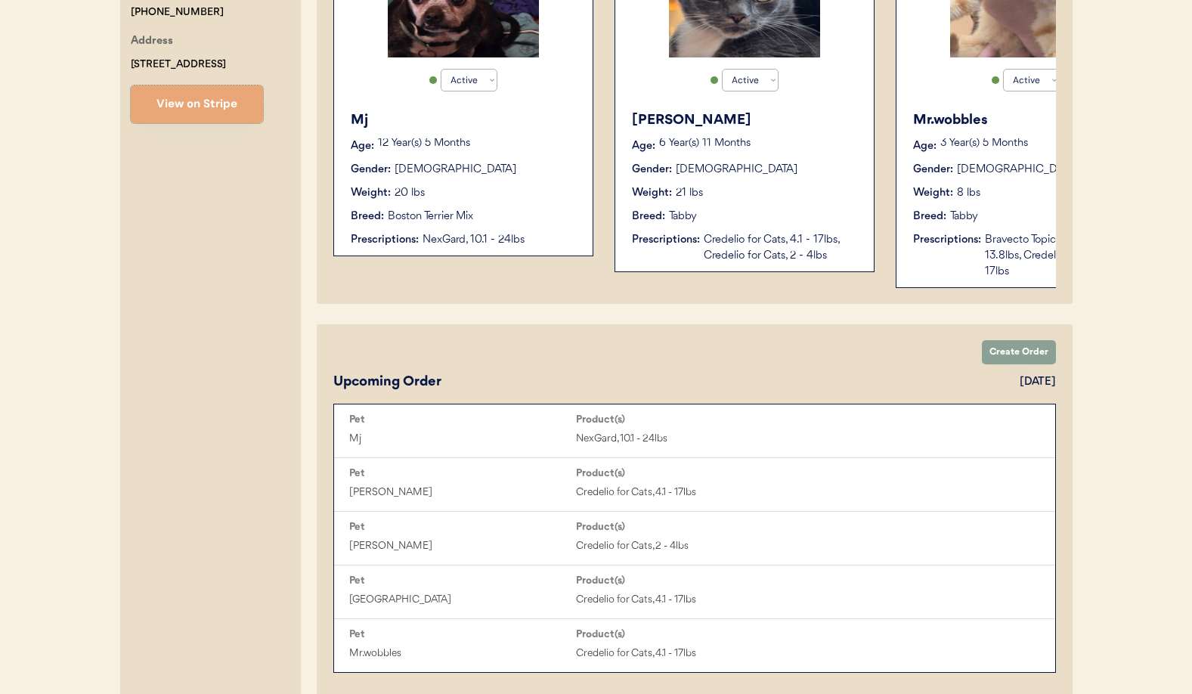
scroll to position [417, 0]
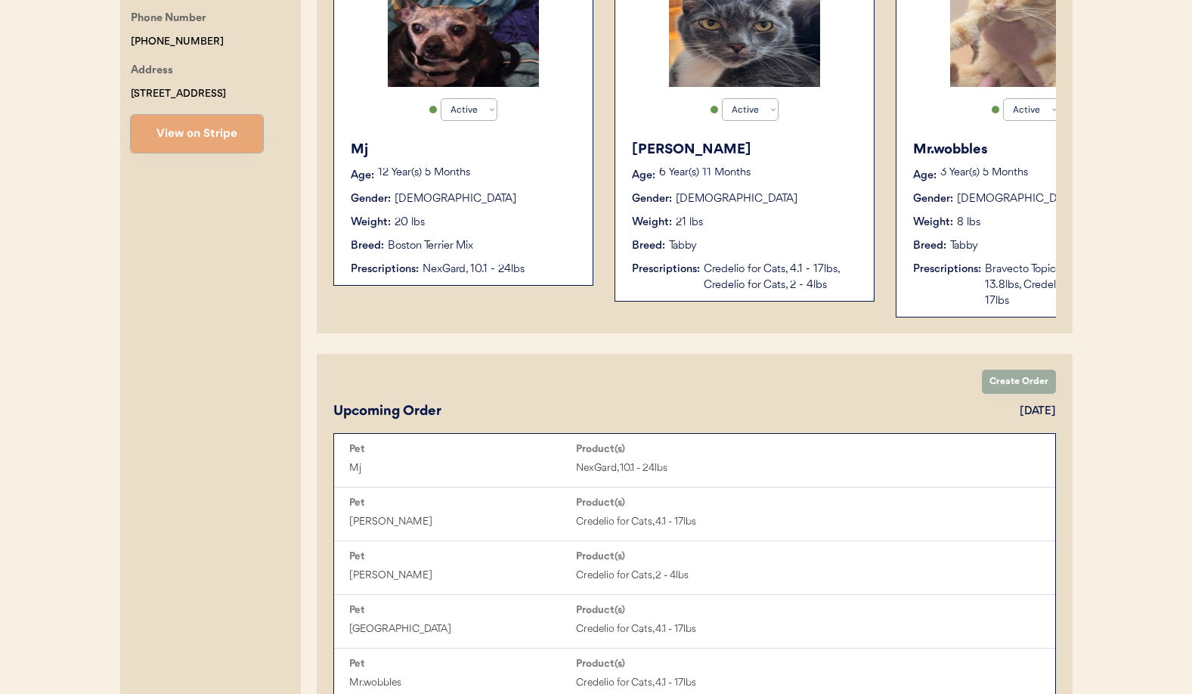
click at [1008, 383] on button "Create Order" at bounding box center [1019, 382] width 74 height 24
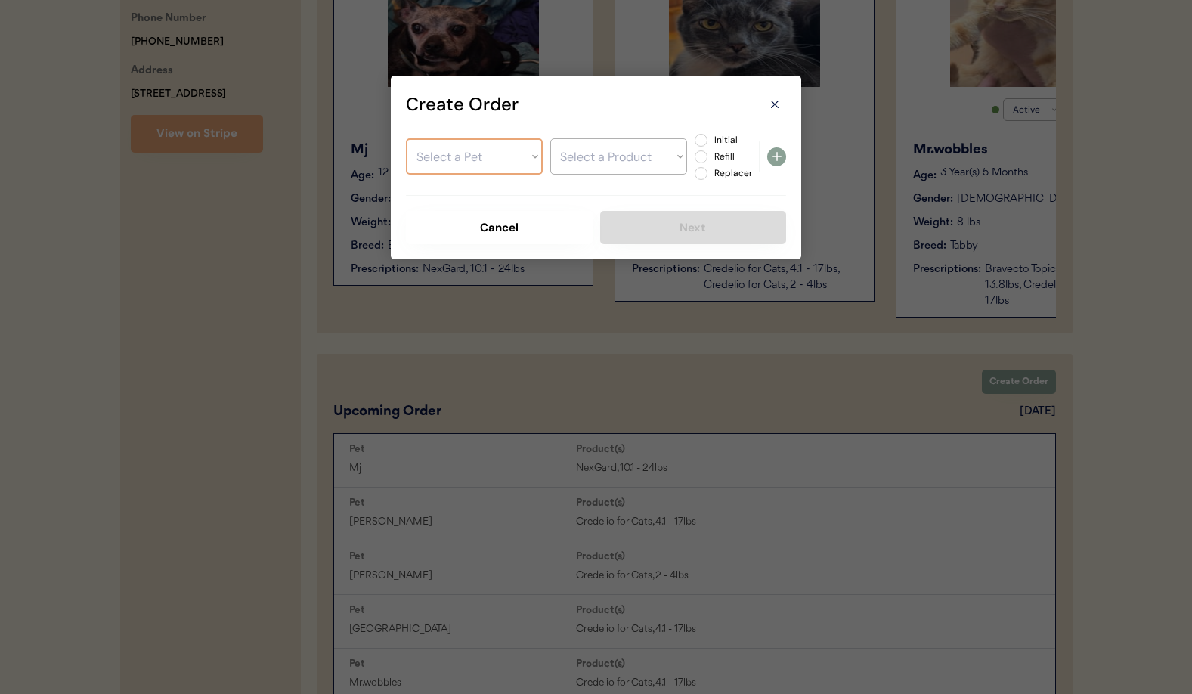
click at [464, 143] on select "Select a Pet [PERSON_NAME] Mr.wobbles [GEOGRAPHIC_DATA]" at bounding box center [474, 156] width 137 height 36
select select ""1348695171700984260__LOOKUP__1756137106912x401379078010044400""
click at [406, 138] on select "Select a Pet [PERSON_NAME] Mr.wobbles [GEOGRAPHIC_DATA]" at bounding box center [474, 156] width 137 height 36
click at [655, 157] on select "Select a Product" at bounding box center [618, 156] width 137 height 36
select select ""1348695171700984260__LOOKUP__1756251705129x433172112503996400""
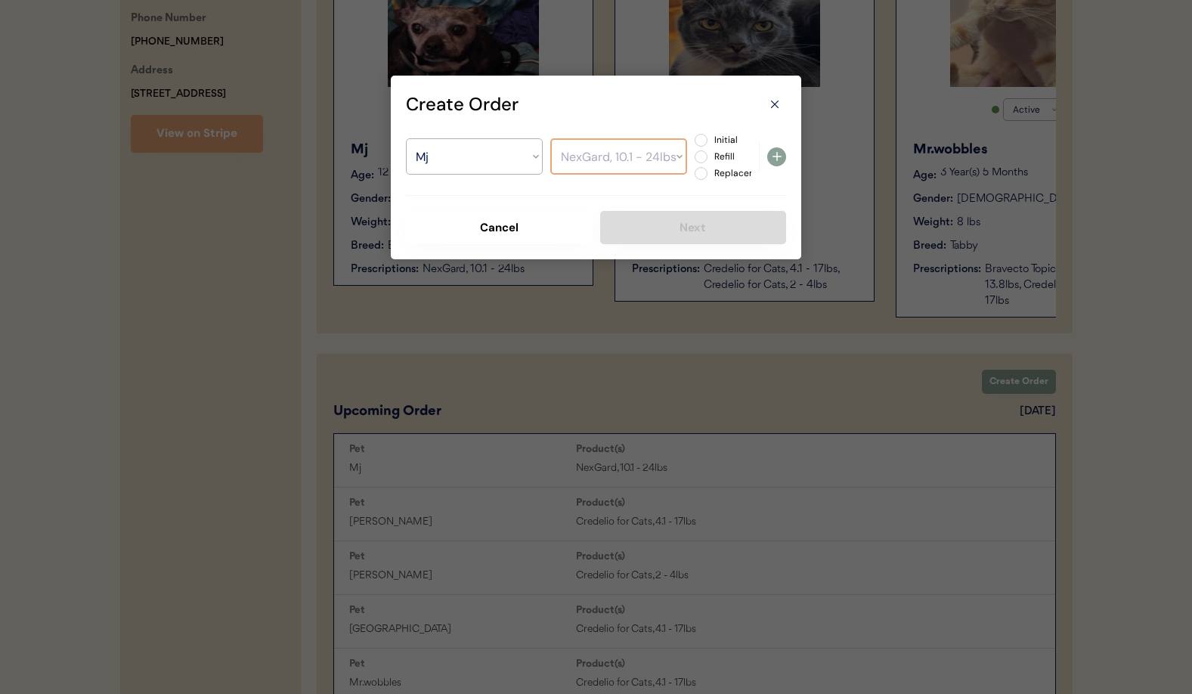
click at [550, 138] on select "Select a Product NexGard, 10.1 - 24lbs" at bounding box center [618, 156] width 137 height 36
click at [710, 141] on label "Initial" at bounding box center [743, 139] width 67 height 9
click at [693, 141] on input "Initial" at bounding box center [688, 140] width 10 height 10
radio input "true"
click at [781, 154] on icon at bounding box center [777, 156] width 18 height 18
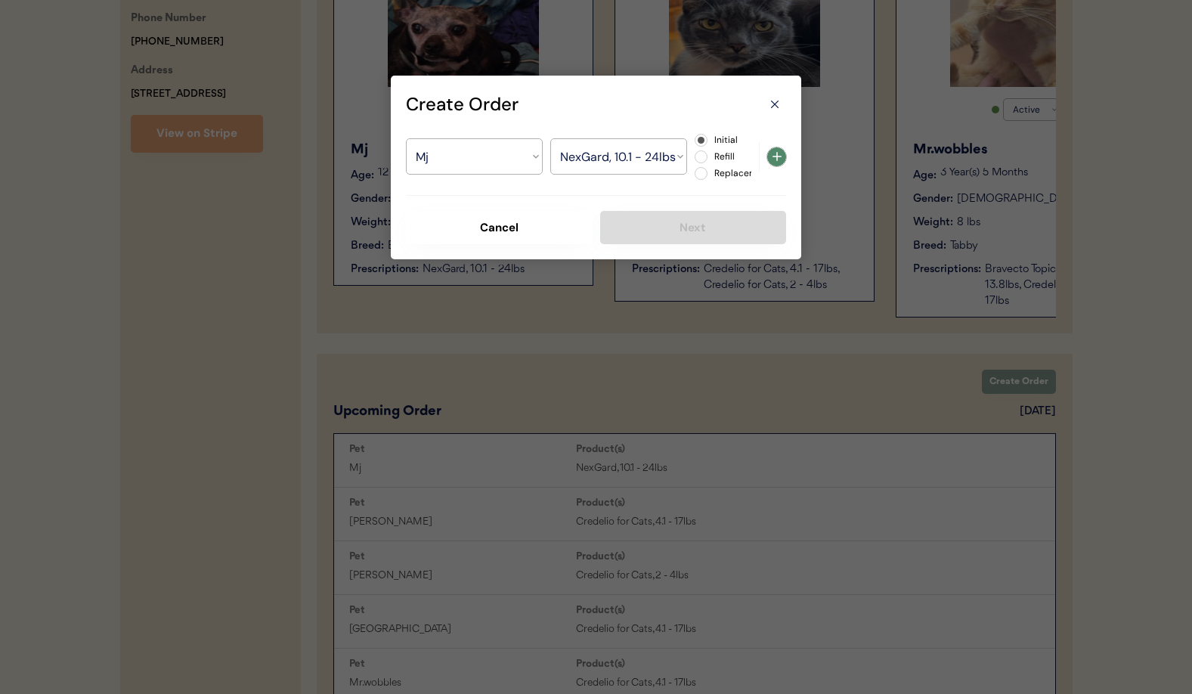
select select ""PLACEHOLDER_1427118222253""
radio input "false"
select select ""PLACEHOLDER_1427118222253""
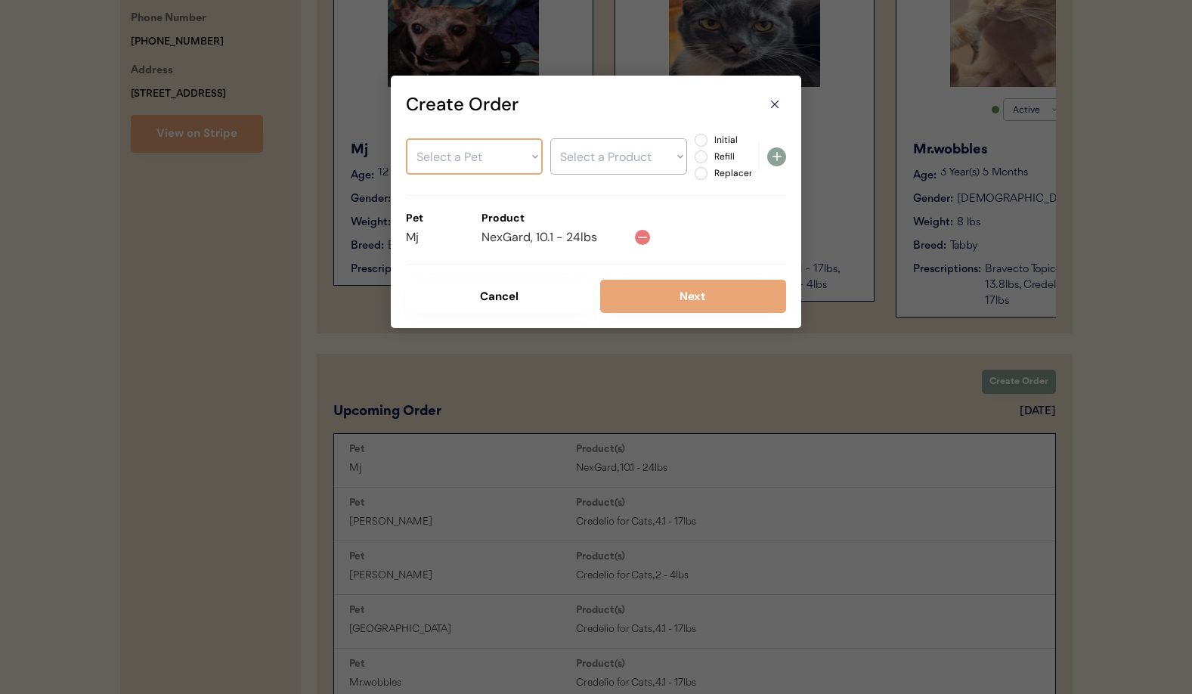
click at [454, 160] on select "Select a Pet Mj Oliver Mr.wobbles Salem" at bounding box center [474, 156] width 137 height 36
select select ""1348695171700984260__LOOKUP__1756137182705x245412096518127600""
click at [406, 138] on select "Select a Pet Mj Oliver Mr.wobbles Salem" at bounding box center [474, 156] width 137 height 36
click at [593, 166] on select "Select a Product Credelio for Cats, 4.1 - 17lbs Credelio for Cats, 2 - 4lbs" at bounding box center [618, 156] width 137 height 36
select select ""1348695171700984260__LOOKUP__1756251801458x302437615426338800""
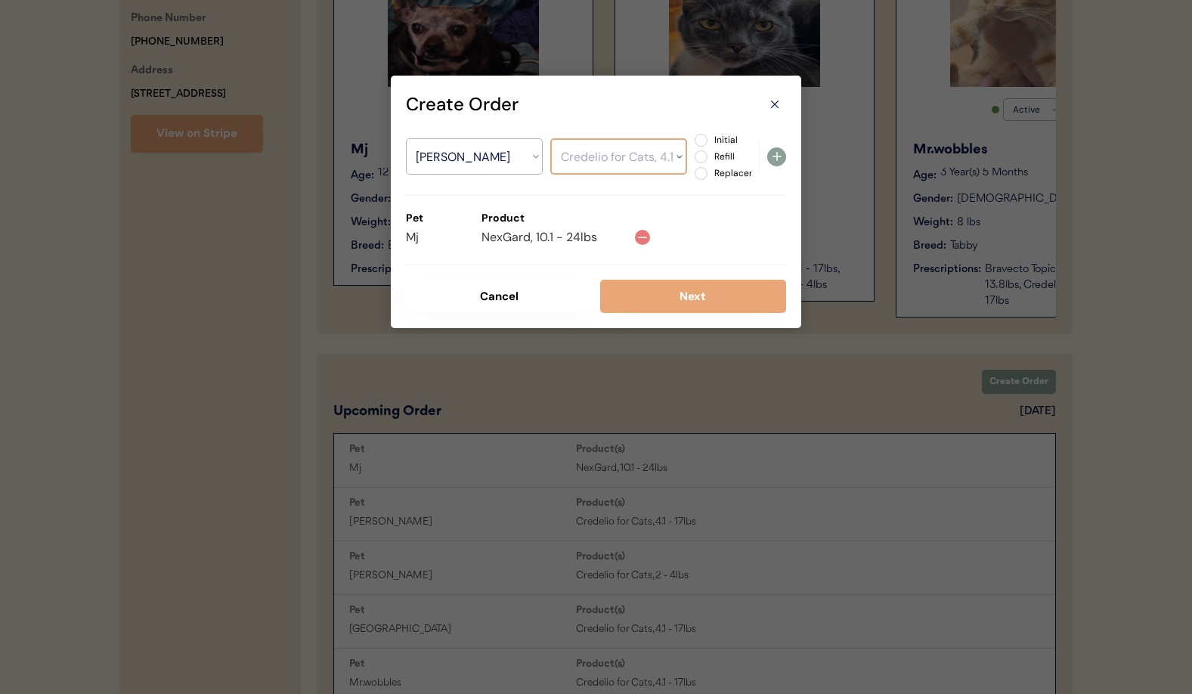
click at [550, 138] on select "Select a Product Credelio for Cats, 4.1 - 17lbs Credelio for Cats, 2 - 4lbs" at bounding box center [618, 156] width 137 height 36
drag, startPoint x: 703, startPoint y: 141, endPoint x: 739, endPoint y: 149, distance: 37.1
click at [710, 141] on label "Initial" at bounding box center [743, 139] width 67 height 9
click at [693, 141] on input "Initial" at bounding box center [688, 140] width 10 height 10
radio input "true"
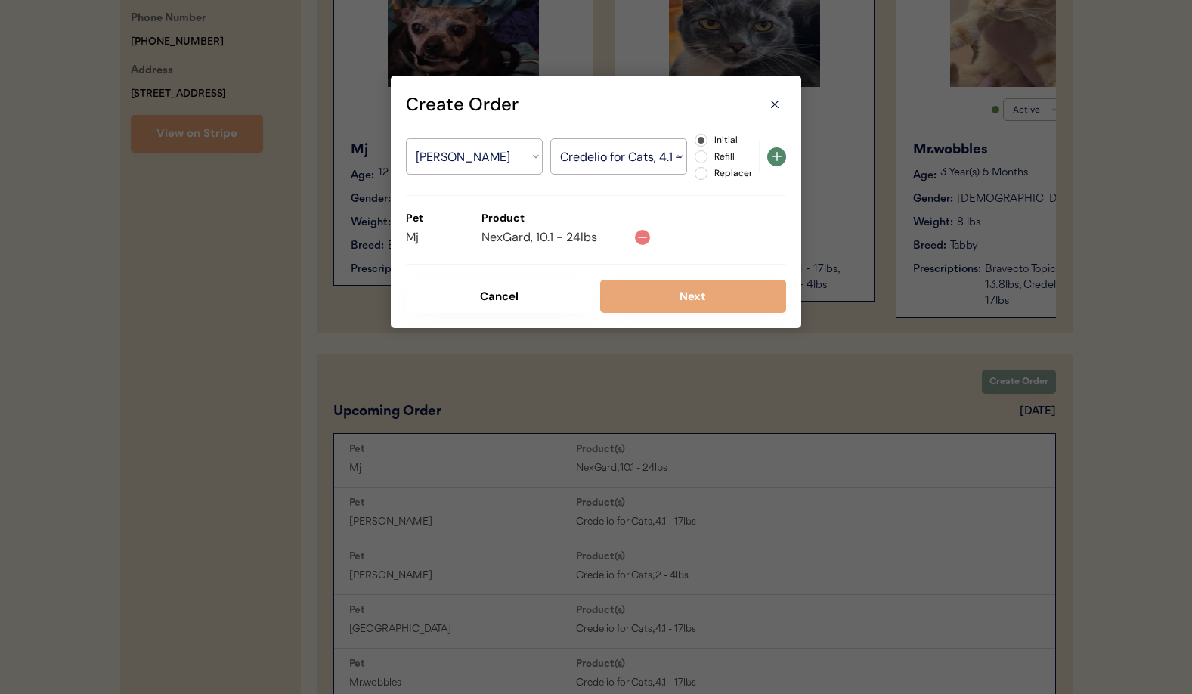
click at [773, 158] on icon at bounding box center [777, 156] width 18 height 18
select select ""PLACEHOLDER_1427118222253""
radio input "false"
select select ""PLACEHOLDER_1427118222253""
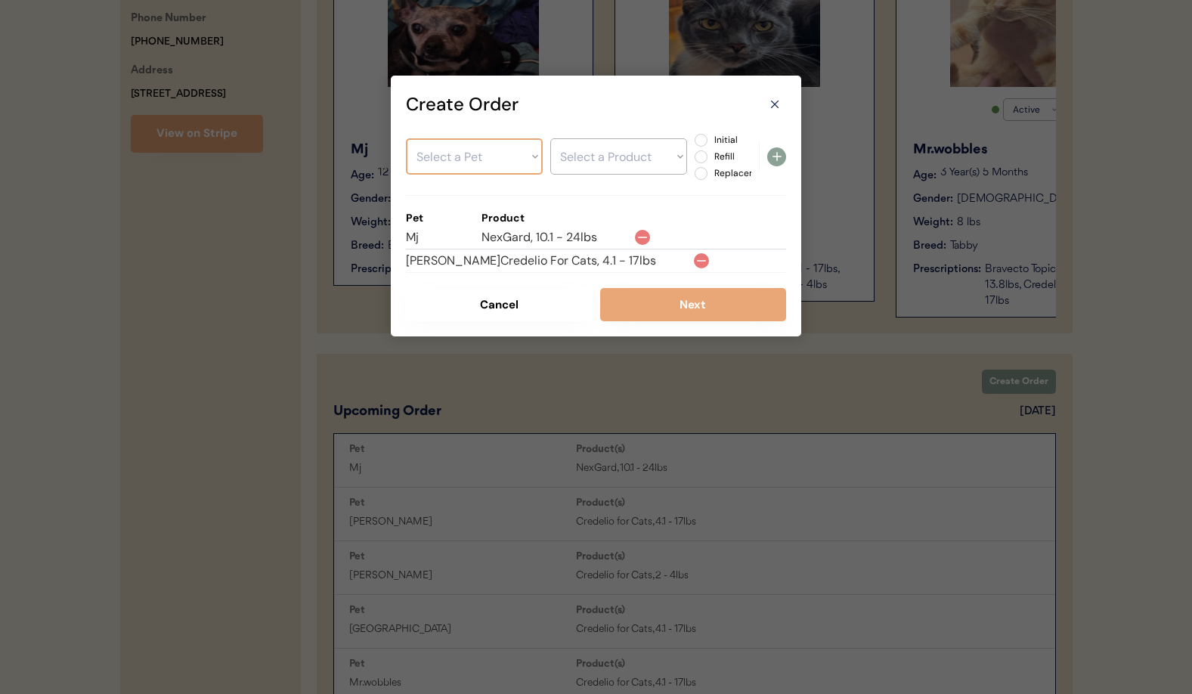
click at [479, 160] on select "Select a Pet Mj Oliver Mr.wobbles Salem" at bounding box center [474, 156] width 137 height 36
select select ""1348695171700984260__LOOKUP__1756137182705x245412096518127600""
click at [406, 138] on select "Select a Pet Mj Oliver Mr.wobbles Salem" at bounding box center [474, 156] width 137 height 36
click at [615, 162] on select "Select a Product" at bounding box center [618, 156] width 137 height 36
select select ""1348695171700984260__LOOKUP__1756251824968x279989631769116670""
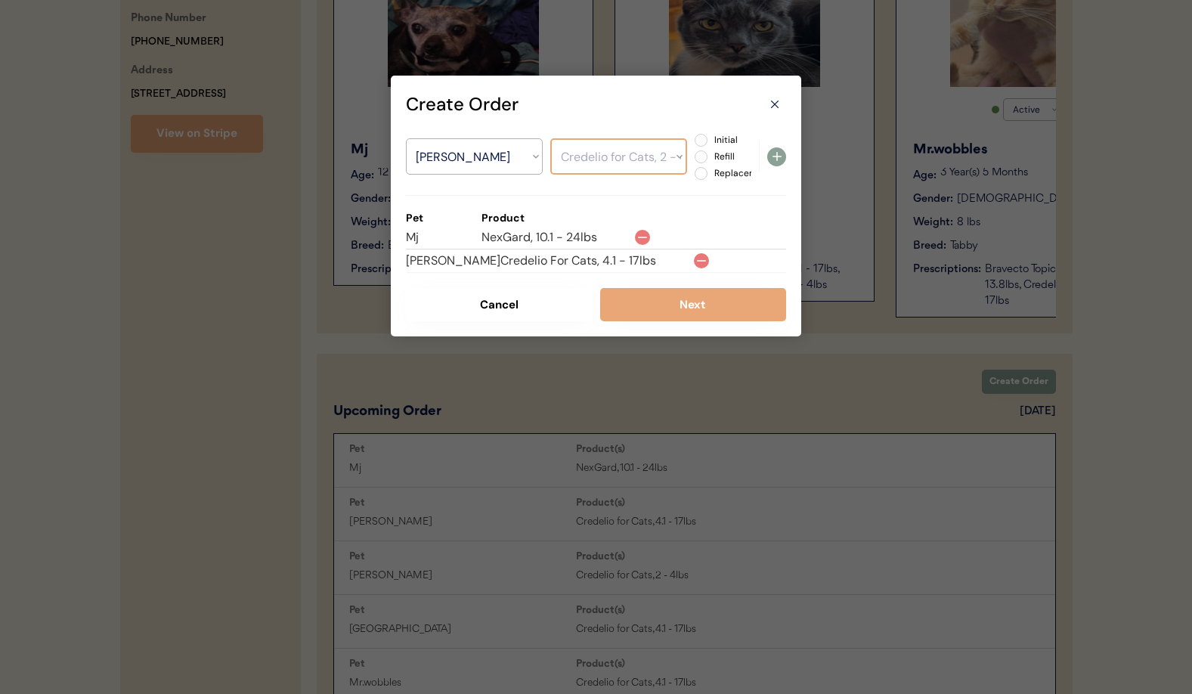
click at [550, 138] on select "Select a Product Credelio for Cats, 4.1 - 17lbs Credelio for Cats, 2 - 4lbs" at bounding box center [618, 156] width 137 height 36
click at [710, 141] on label "Initial" at bounding box center [743, 139] width 67 height 9
click at [693, 141] on input "Initial" at bounding box center [688, 140] width 10 height 10
radio input "true"
click at [773, 156] on icon at bounding box center [777, 156] width 18 height 18
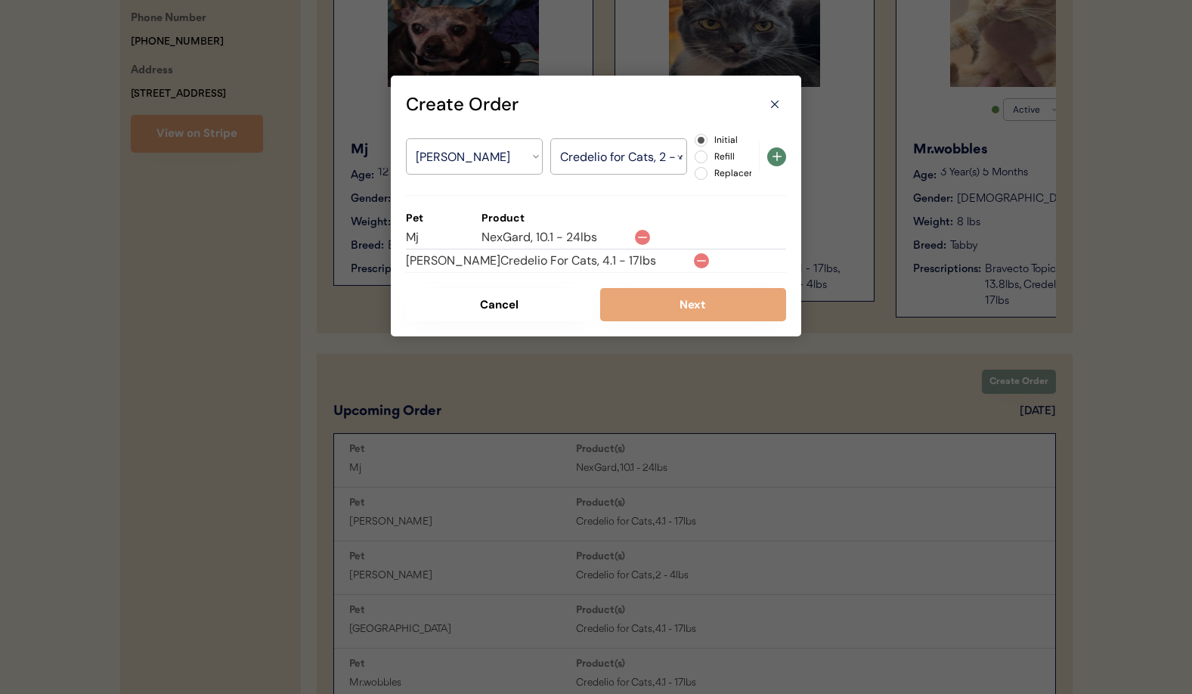
select select ""PLACEHOLDER_1427118222253""
radio input "false"
select select ""PLACEHOLDER_1427118222253""
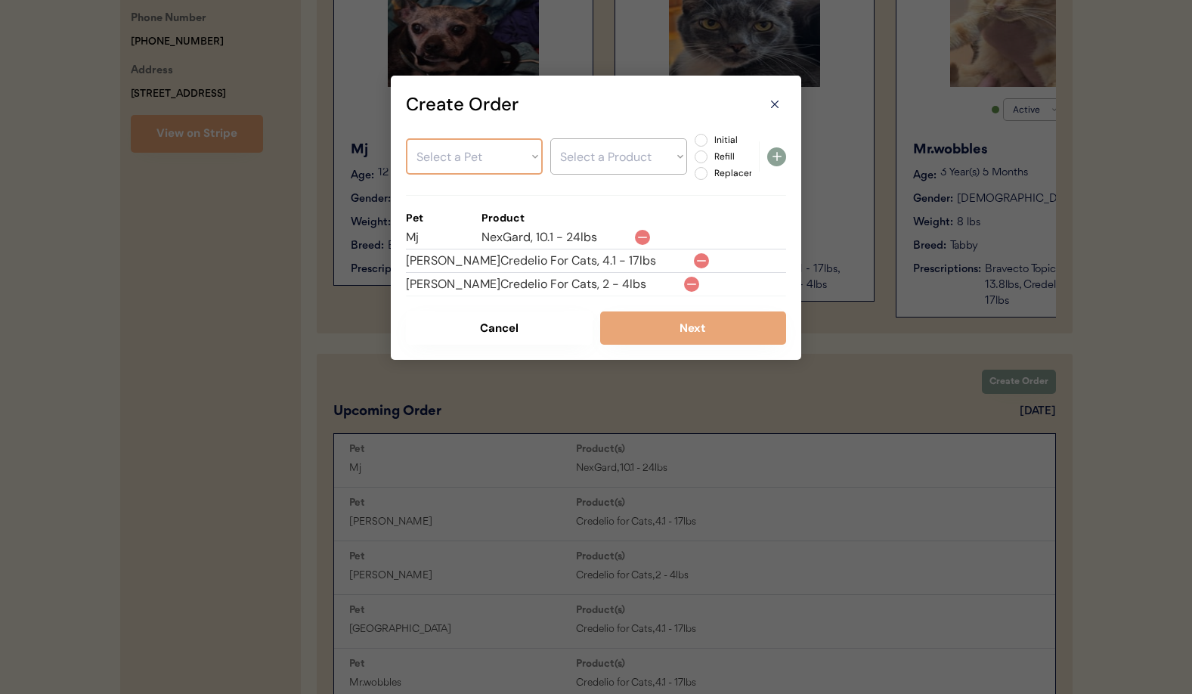
click at [440, 160] on select "Select a Pet Mj Oliver Mr.wobbles Salem" at bounding box center [474, 156] width 137 height 36
select select ""1348695171700984260__LOOKUP__1756137239698x789798891144872000""
click at [406, 138] on select "Select a Pet Mj Oliver Mr.wobbles Salem" at bounding box center [474, 156] width 137 height 36
click at [616, 166] on select "Select a Product" at bounding box center [618, 156] width 137 height 36
select select ""1348695171700984260__LOOKUP__1756781493535x354545993709518850""
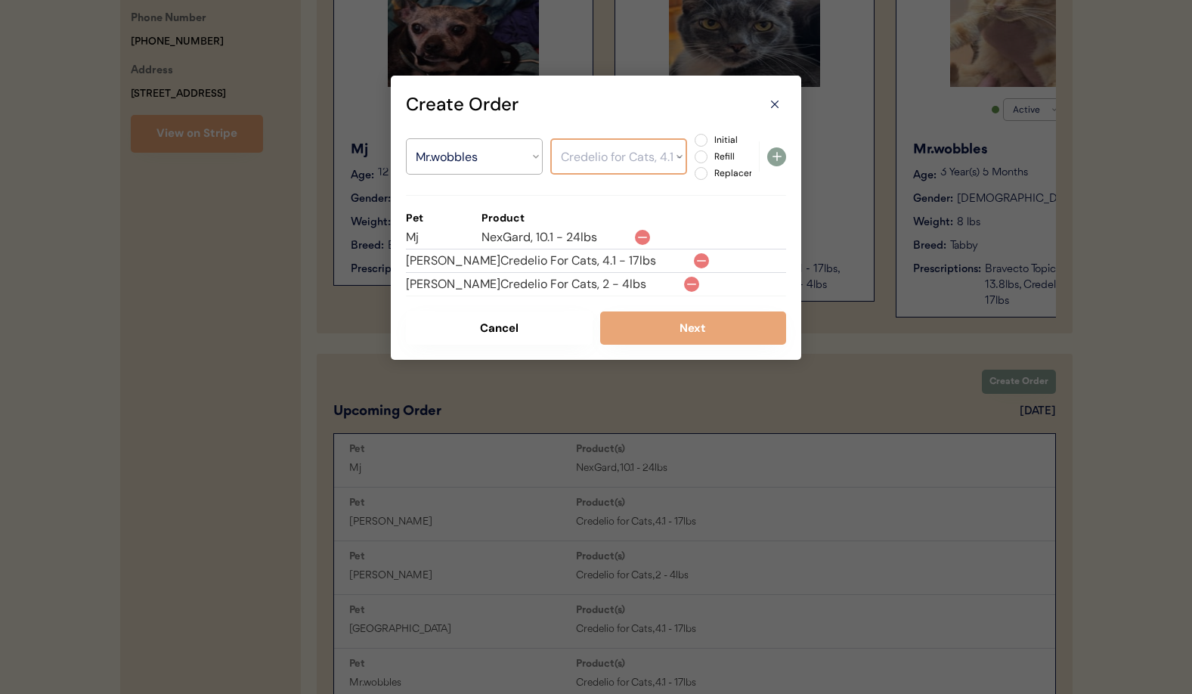
click at [550, 138] on select "Select a Product Bravecto Topical for Cats, 6.2 - 13.8lbs Credelio for Cats, 4.…" at bounding box center [618, 156] width 137 height 36
click at [710, 140] on label "Initial" at bounding box center [743, 139] width 67 height 9
click at [693, 140] on input "Initial" at bounding box center [688, 140] width 10 height 10
radio input "true"
click at [778, 161] on icon at bounding box center [777, 156] width 18 height 18
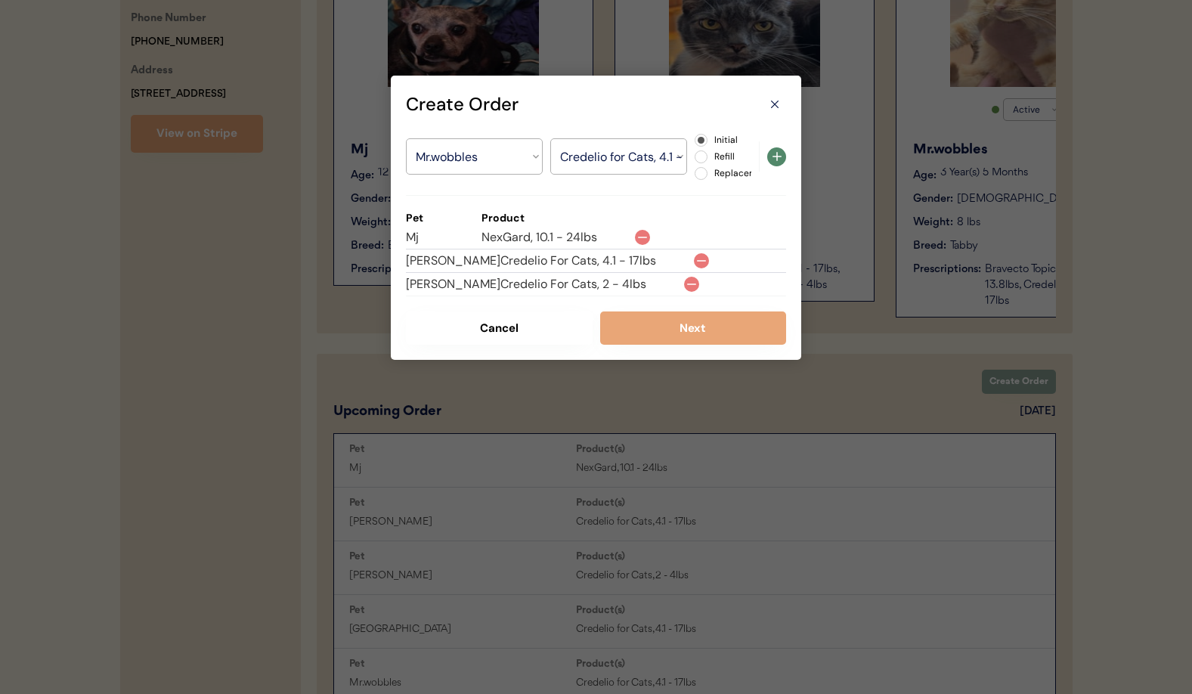
select select ""PLACEHOLDER_1427118222253""
radio input "false"
select select ""PLACEHOLDER_1427118222253""
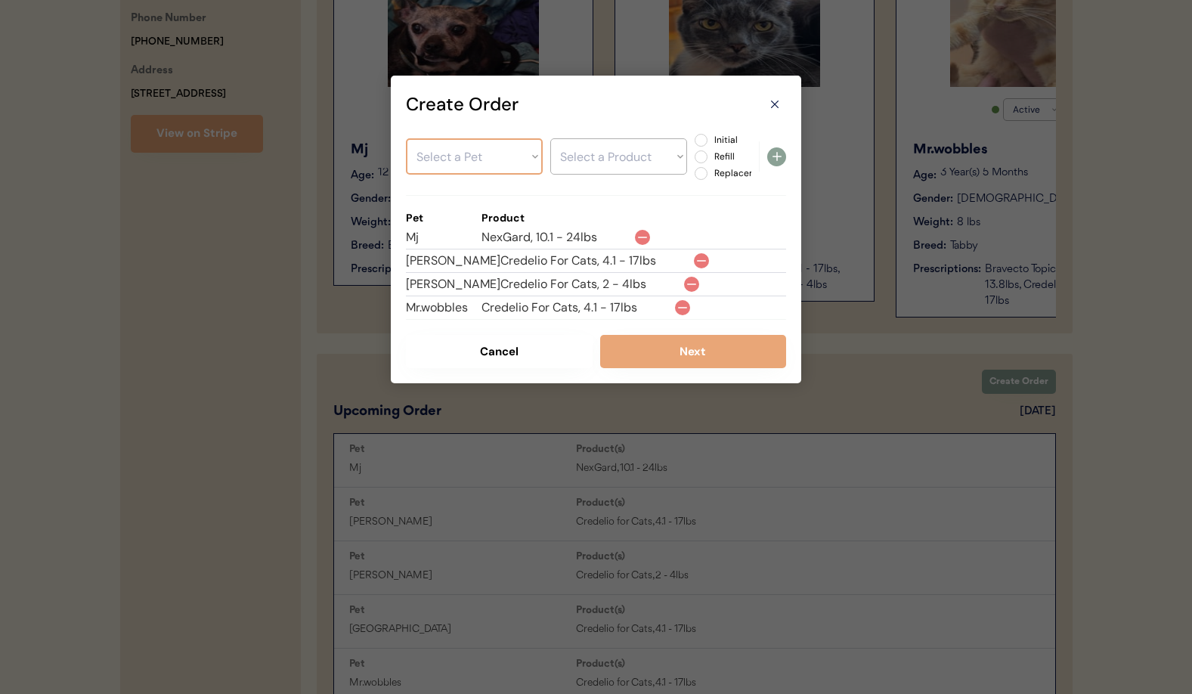
click at [469, 156] on select "Select a Pet Mj Oliver Mr.wobbles Salem" at bounding box center [474, 156] width 137 height 36
select select ""1348695171700984260__LOOKUP__1756137282208x121098459433140220""
click at [406, 138] on select "Select a Pet Mj Oliver Mr.wobbles Salem" at bounding box center [474, 156] width 137 height 36
click at [597, 162] on select "Select a Product Credelio for Cats, 4.1 - 17lbs" at bounding box center [618, 156] width 137 height 36
select select ""1348695171700984260__LOOKUP__1756251895122x483306927433449500""
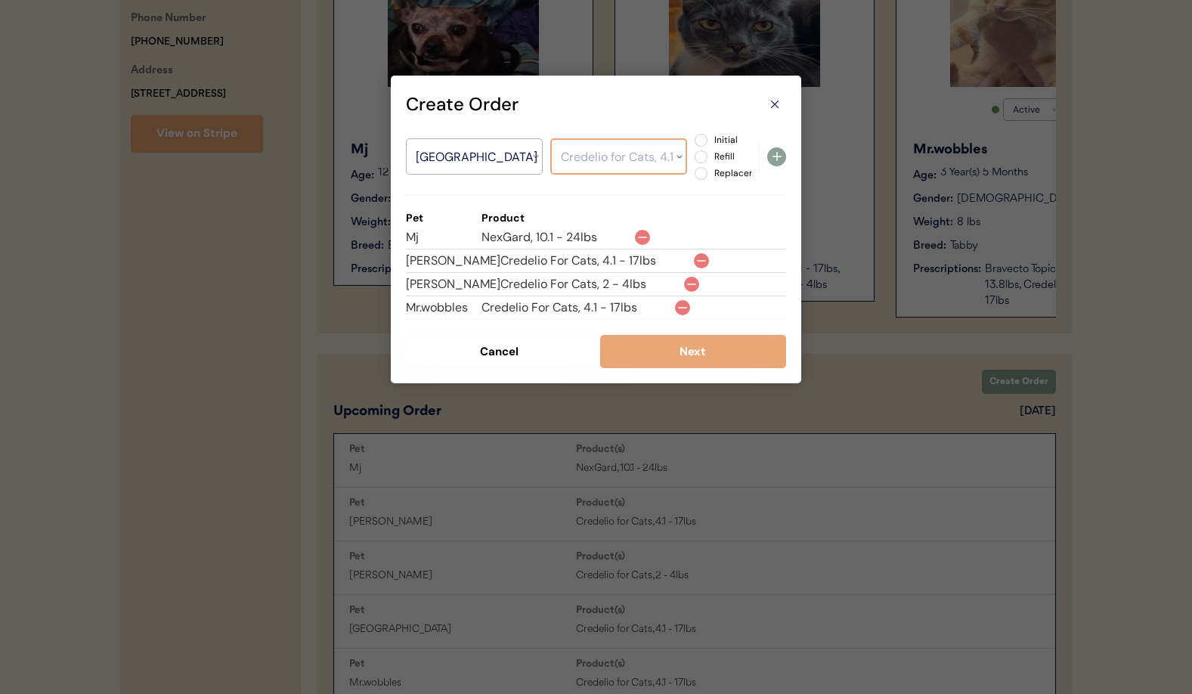
click at [550, 138] on select "Select a Product Credelio for Cats, 4.1 - 17lbs" at bounding box center [618, 156] width 137 height 36
click at [710, 139] on label "Initial" at bounding box center [743, 139] width 67 height 9
click at [693, 139] on input "Initial" at bounding box center [688, 140] width 10 height 10
radio input "true"
drag, startPoint x: 776, startPoint y: 156, endPoint x: 781, endPoint y: 178, distance: 22.6
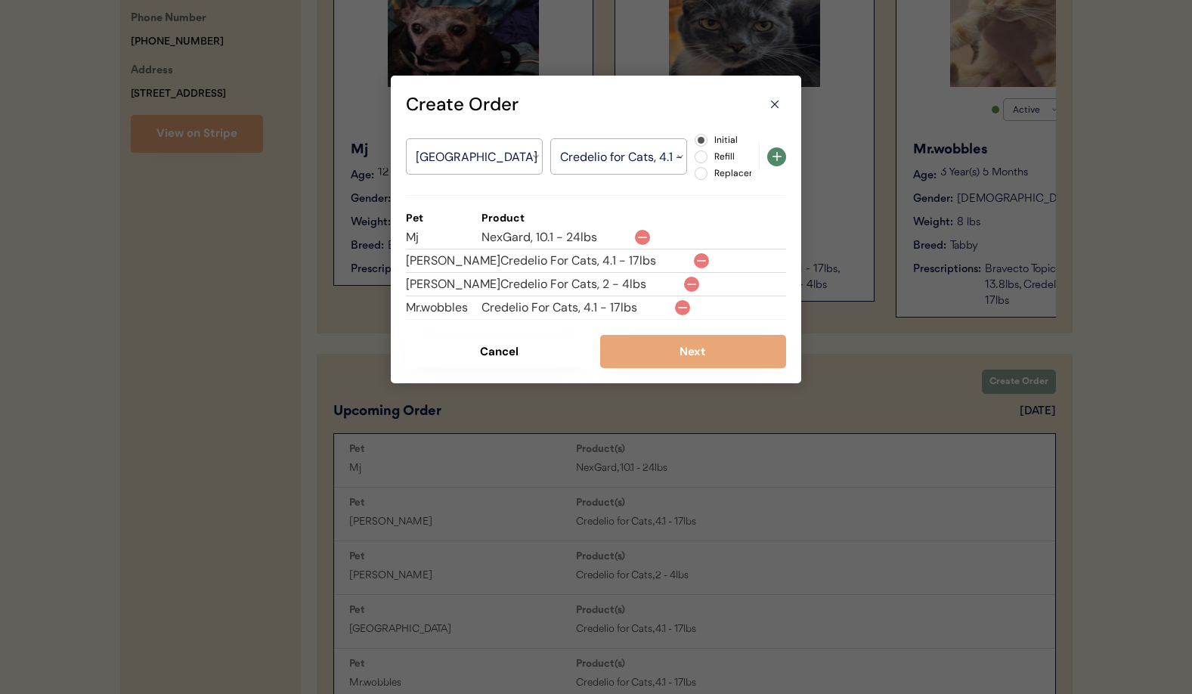
click at [776, 156] on use at bounding box center [777, 156] width 9 height 9
select select ""PLACEHOLDER_1427118222253""
radio input "false"
select select ""PLACEHOLDER_1427118222253""
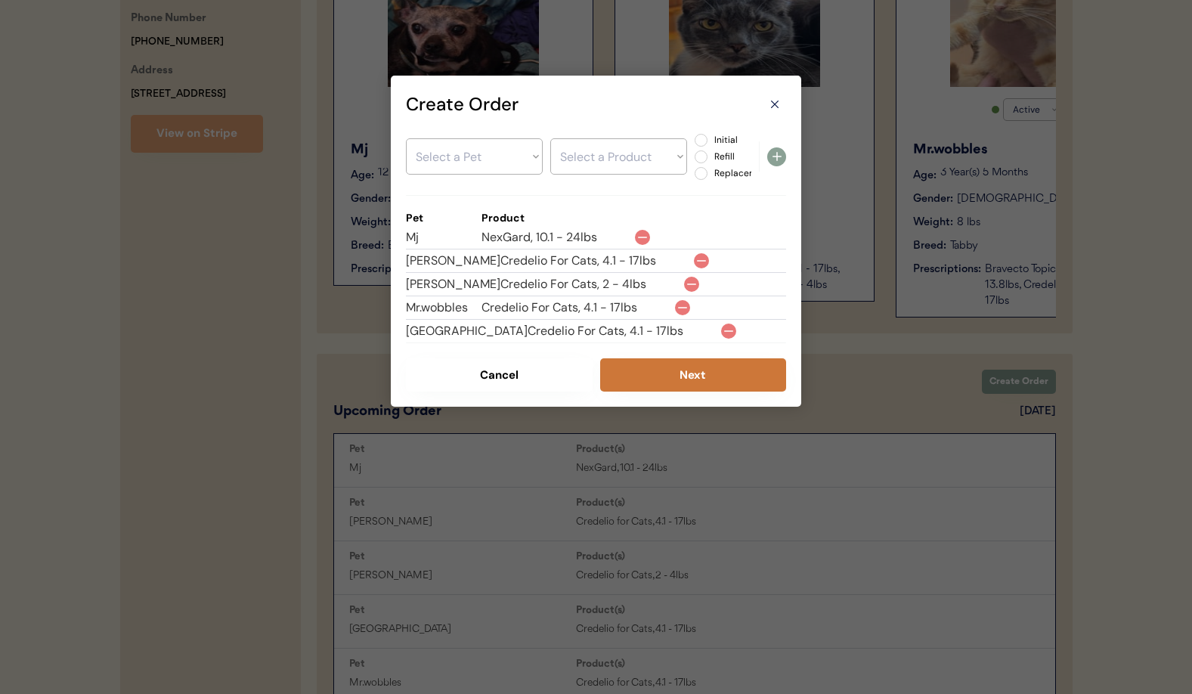
click at [699, 381] on button "Next" at bounding box center [693, 374] width 187 height 33
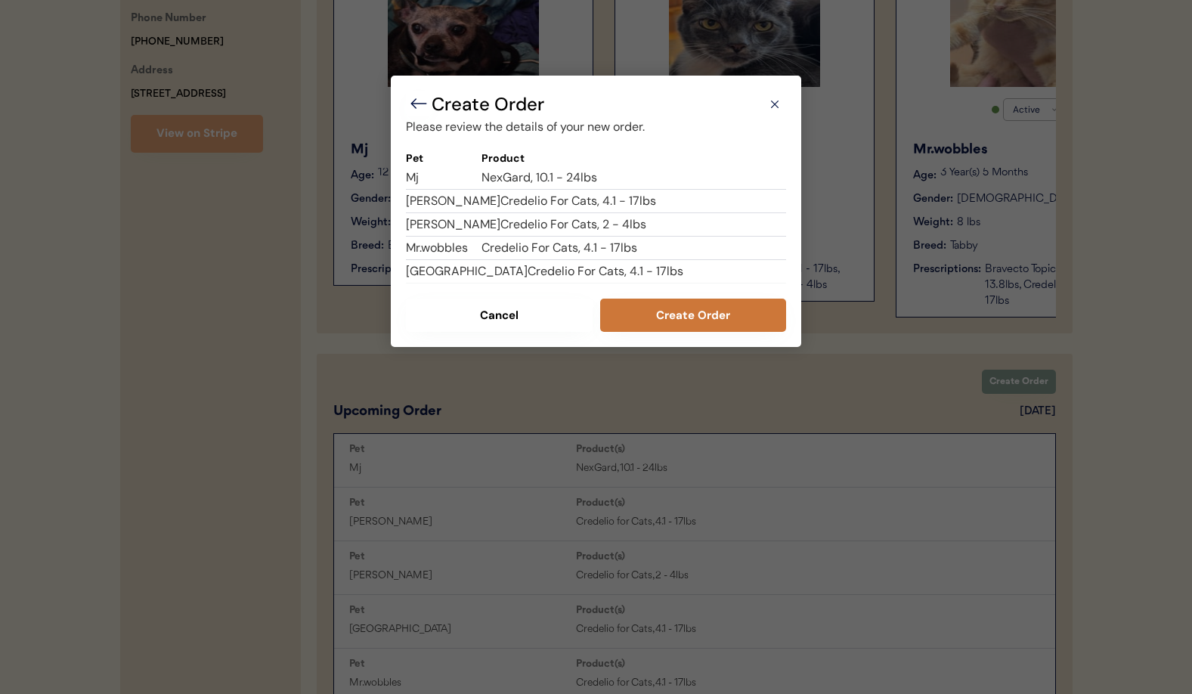
click at [683, 324] on button "Create Order" at bounding box center [693, 315] width 187 height 33
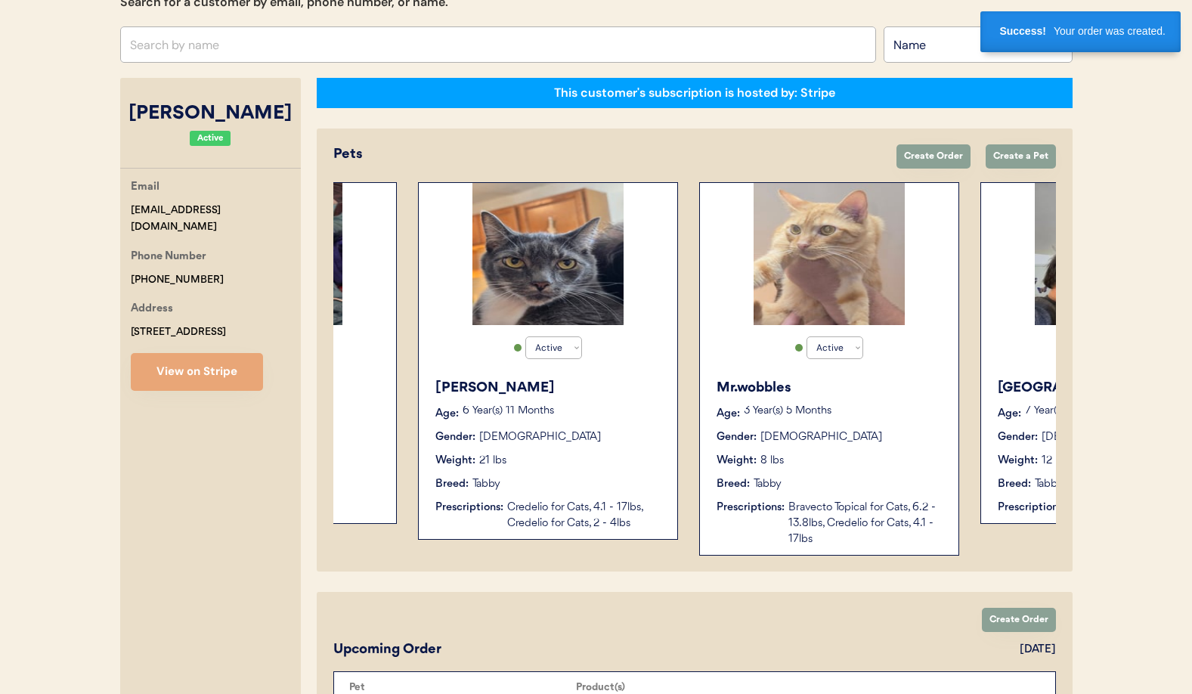
scroll to position [0, 317]
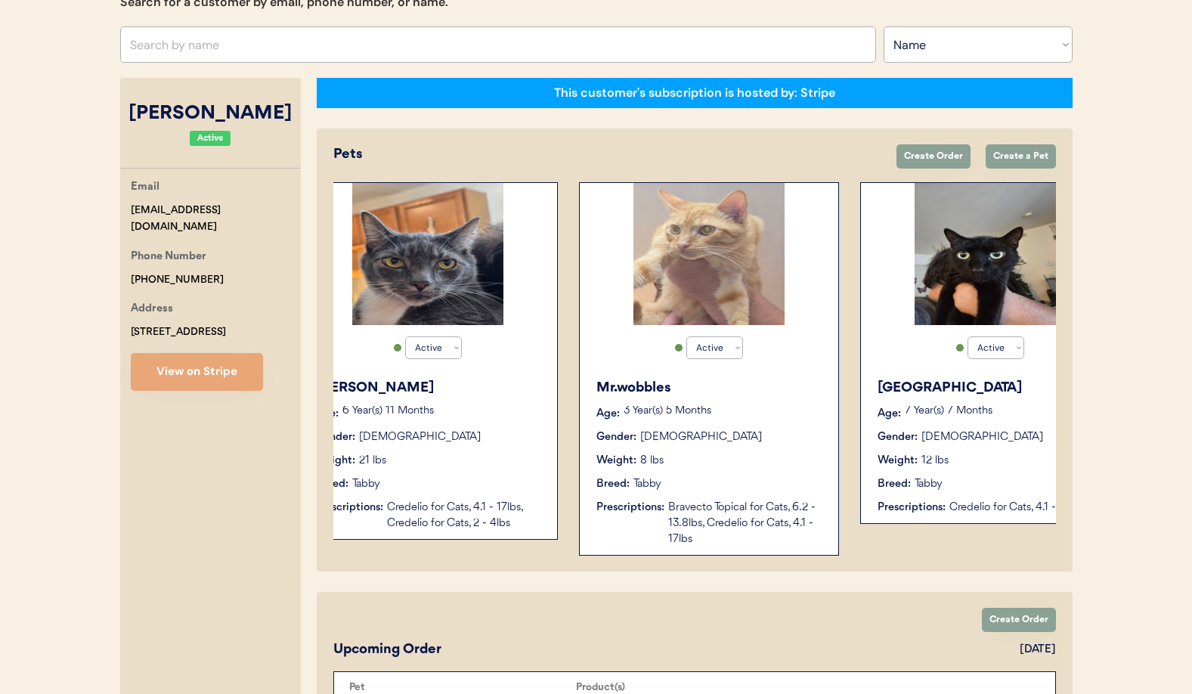
click at [772, 427] on div "Mr.wobbles Age: 3 Year(s) 5 Months Gender: Male Weight: 8 lbs Breed: Tabby Pres…" at bounding box center [708, 462] width 243 height 184
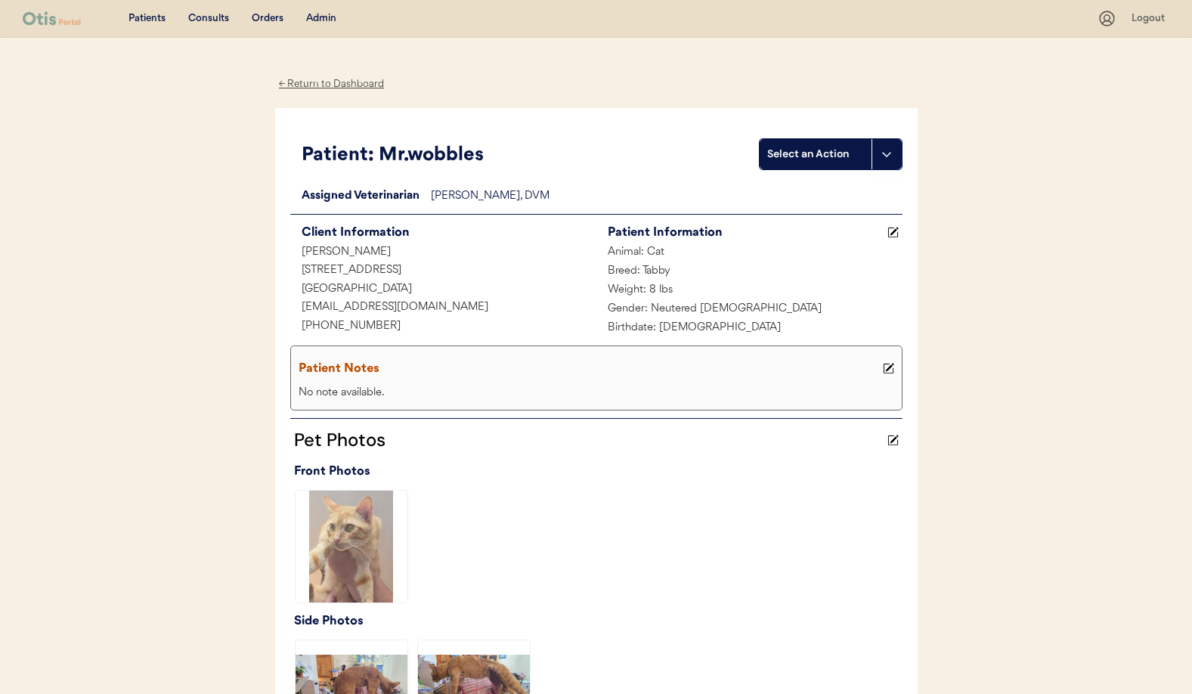
drag, startPoint x: 305, startPoint y: 83, endPoint x: 328, endPoint y: 107, distance: 32.6
click at [305, 83] on div "← Return to Dashboard" at bounding box center [331, 84] width 113 height 17
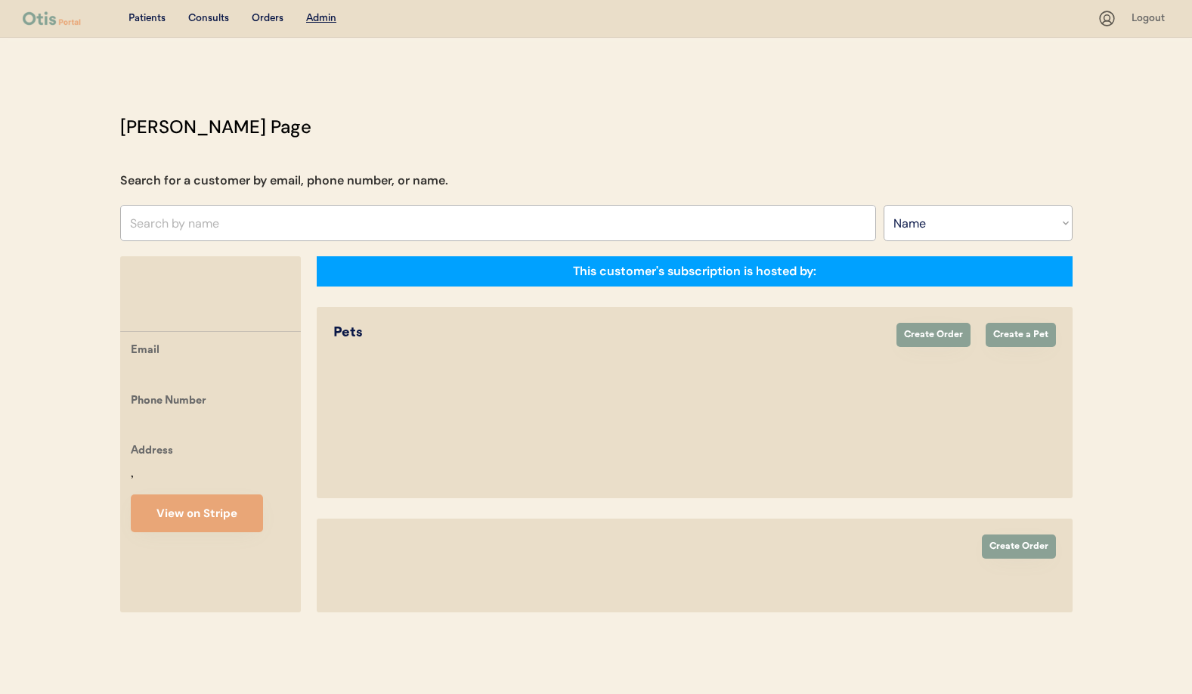
select select ""Name""
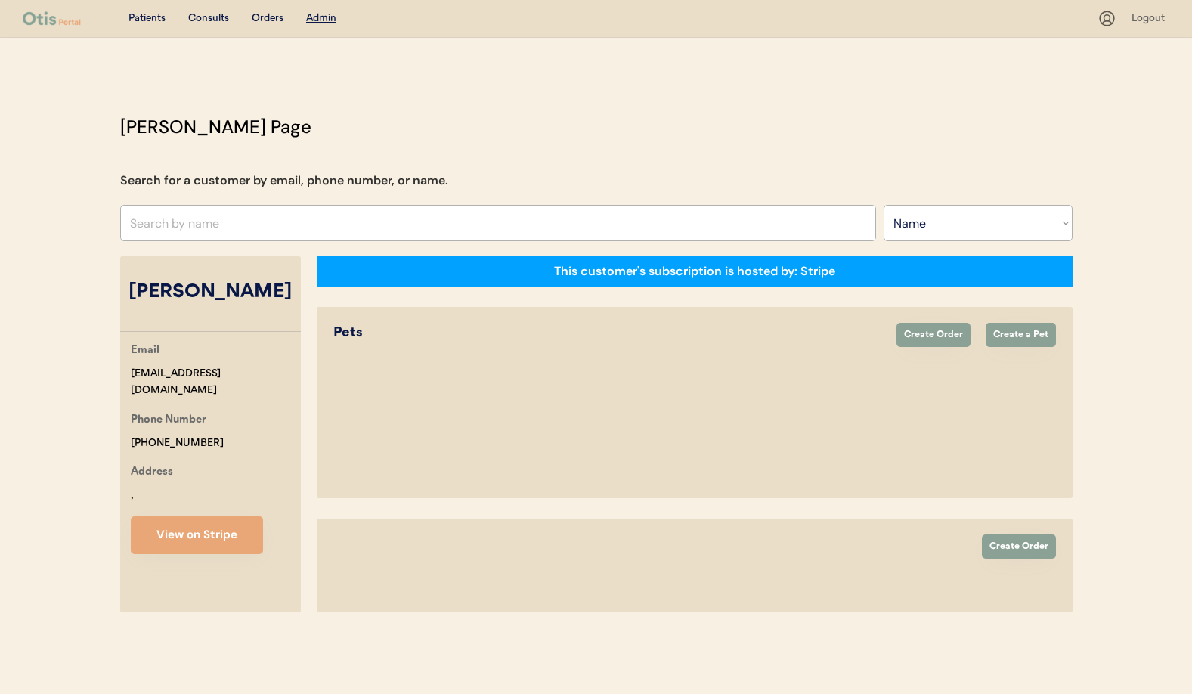
select select "true"
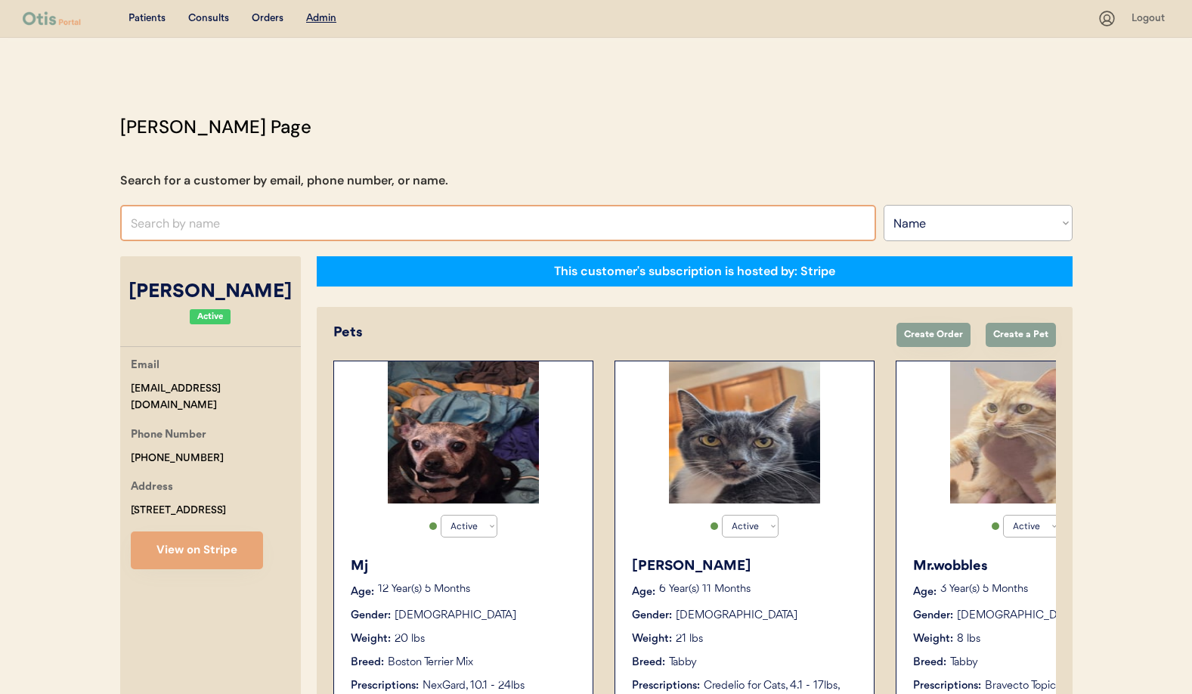
click at [265, 218] on input "text" at bounding box center [498, 223] width 756 height 36
type input "Em"
type input "Emily Rosebush"
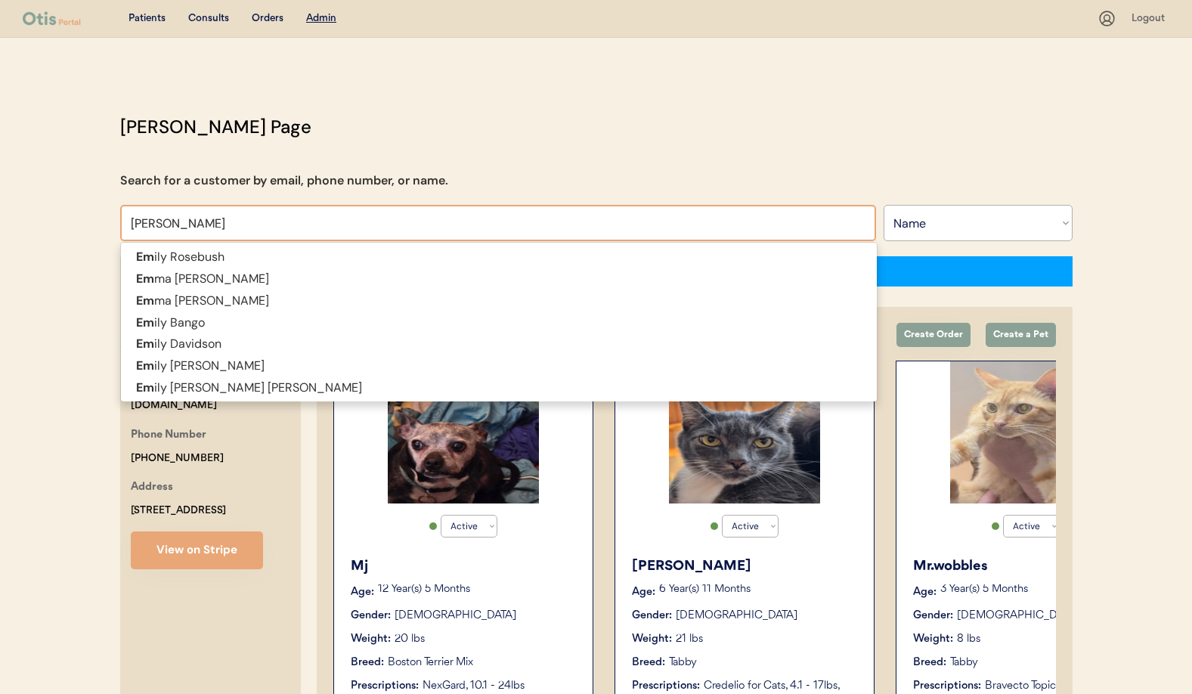
type input "Emily"
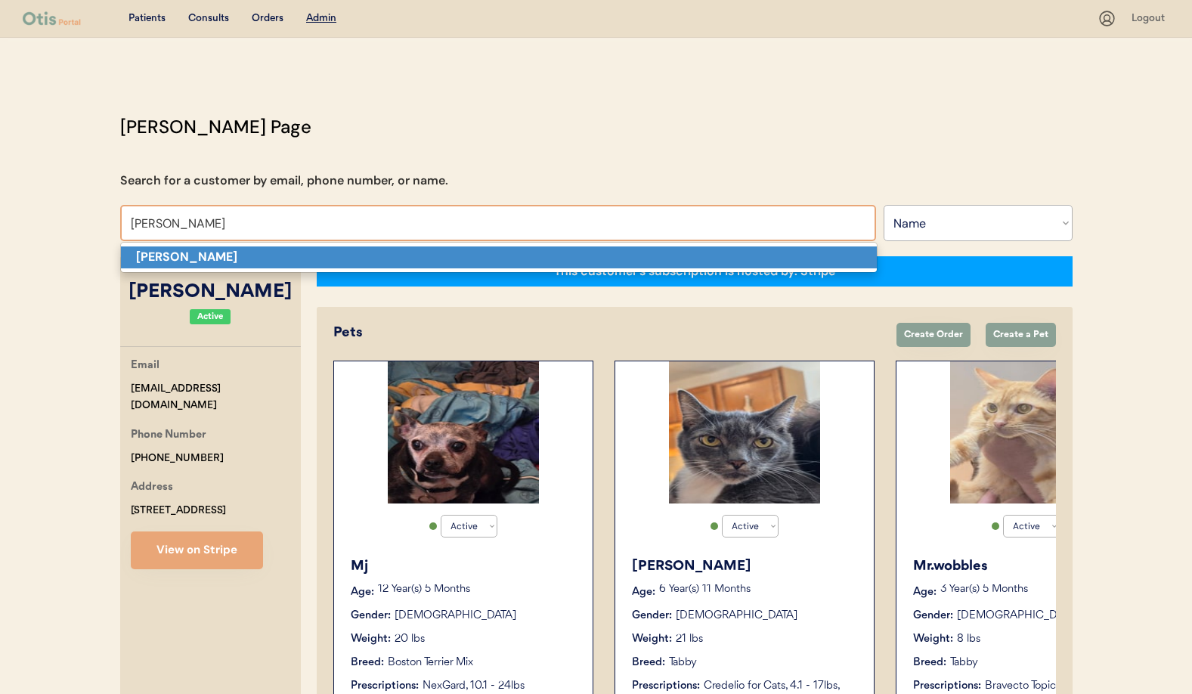
click at [225, 255] on p "[PERSON_NAME]" at bounding box center [499, 257] width 756 height 22
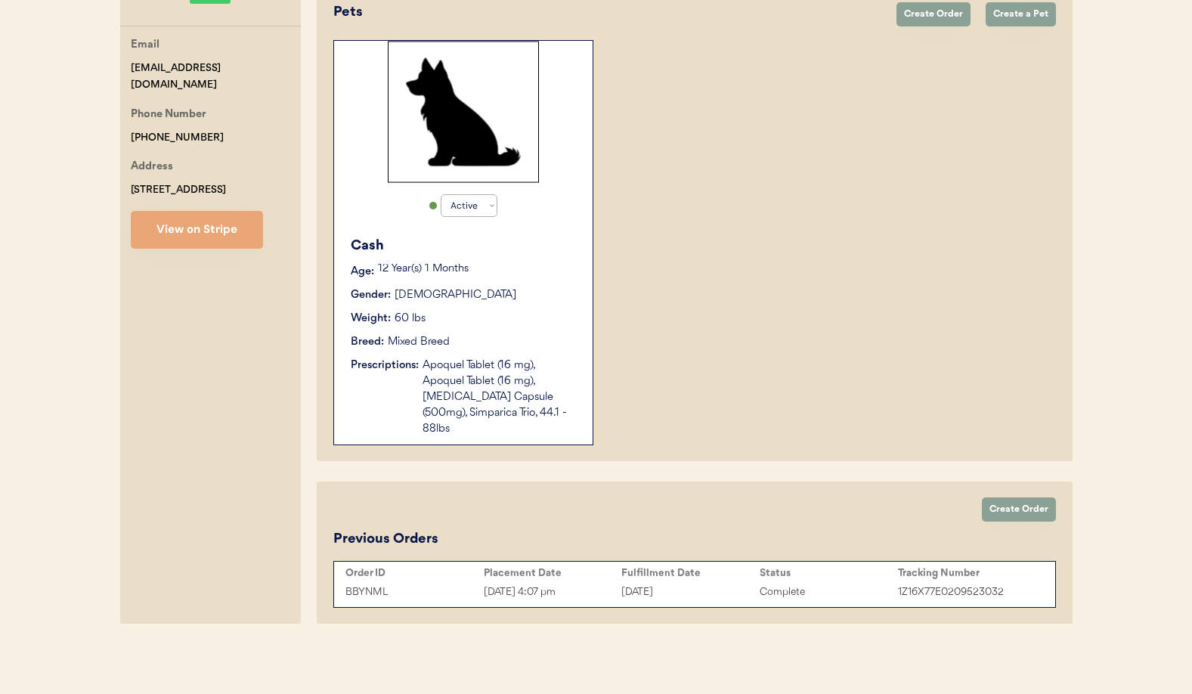
scroll to position [305, 0]
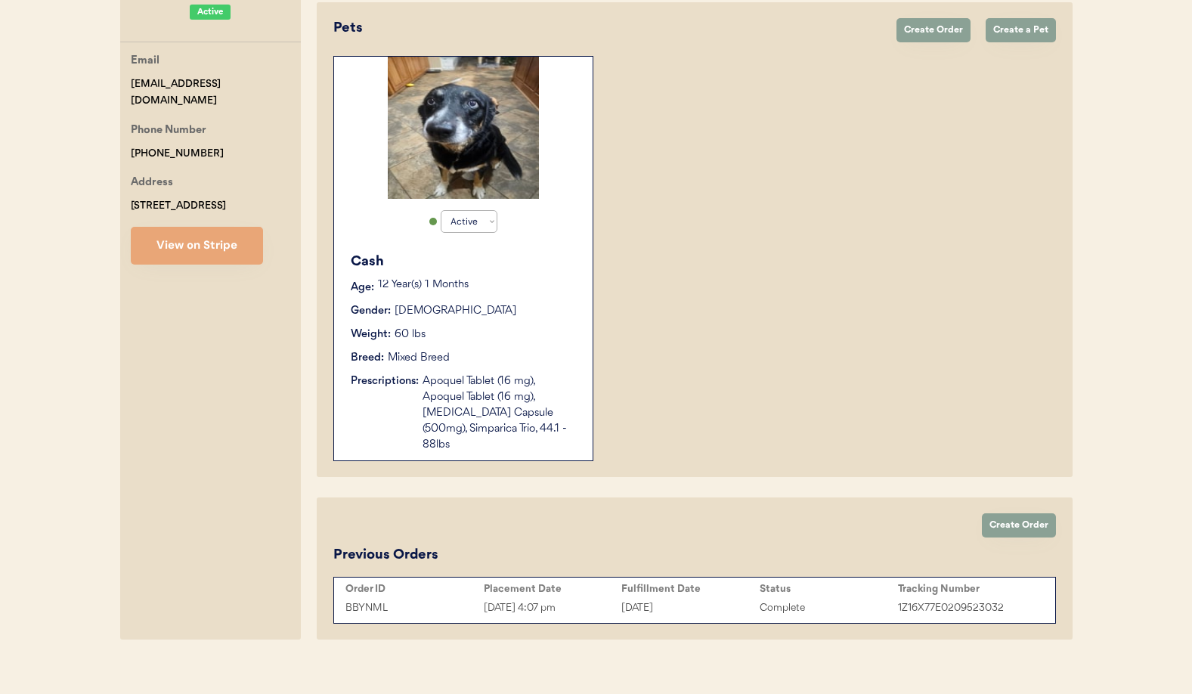
type input "[PERSON_NAME]"
click at [507, 600] on div "Aug 14, 2025 4:07 pm" at bounding box center [553, 608] width 138 height 17
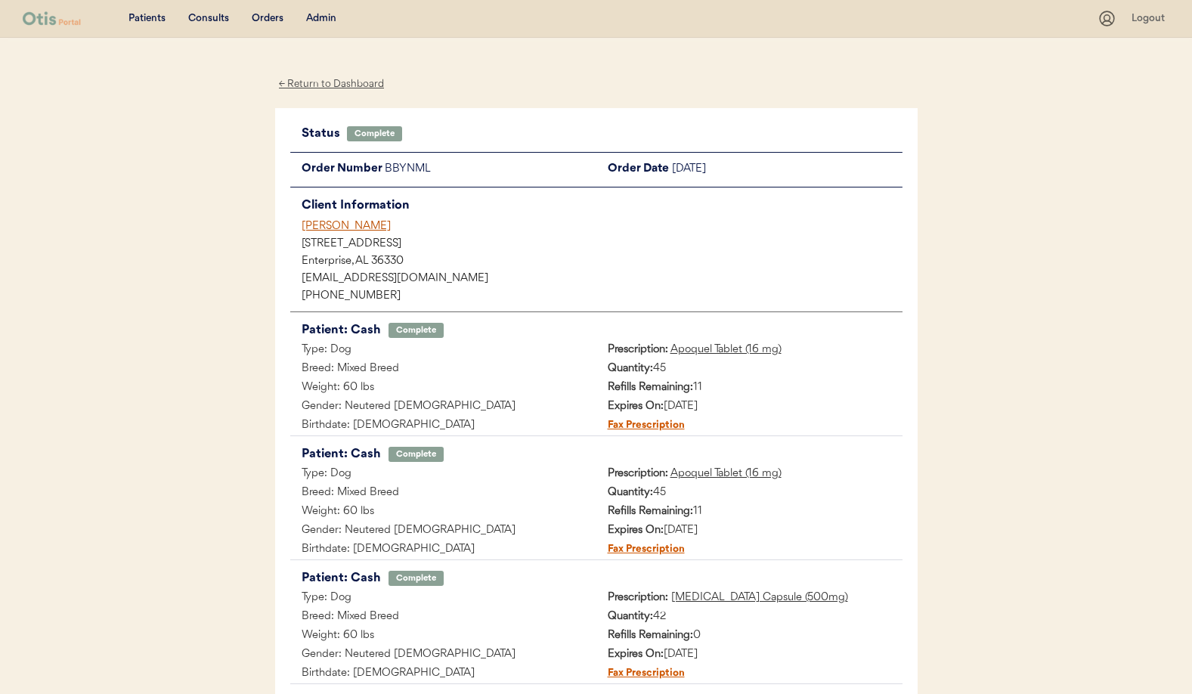
click at [345, 81] on div "← Return to Dashboard" at bounding box center [331, 84] width 113 height 17
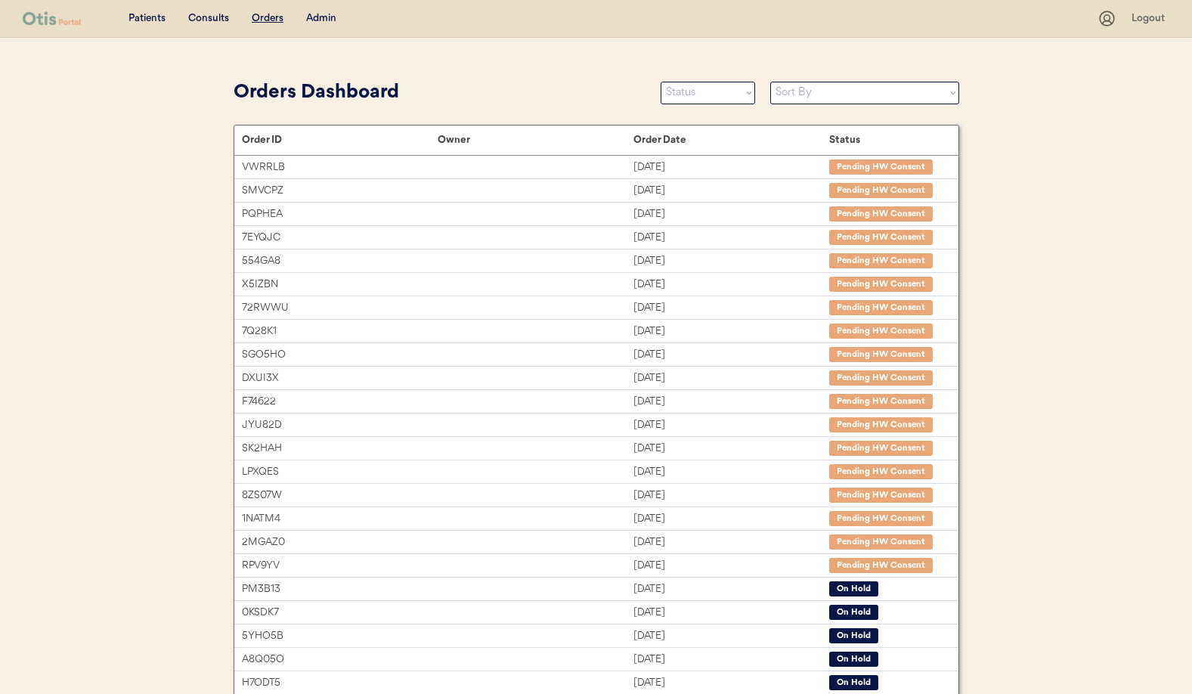
click at [318, 17] on div "Admin" at bounding box center [321, 18] width 30 height 15
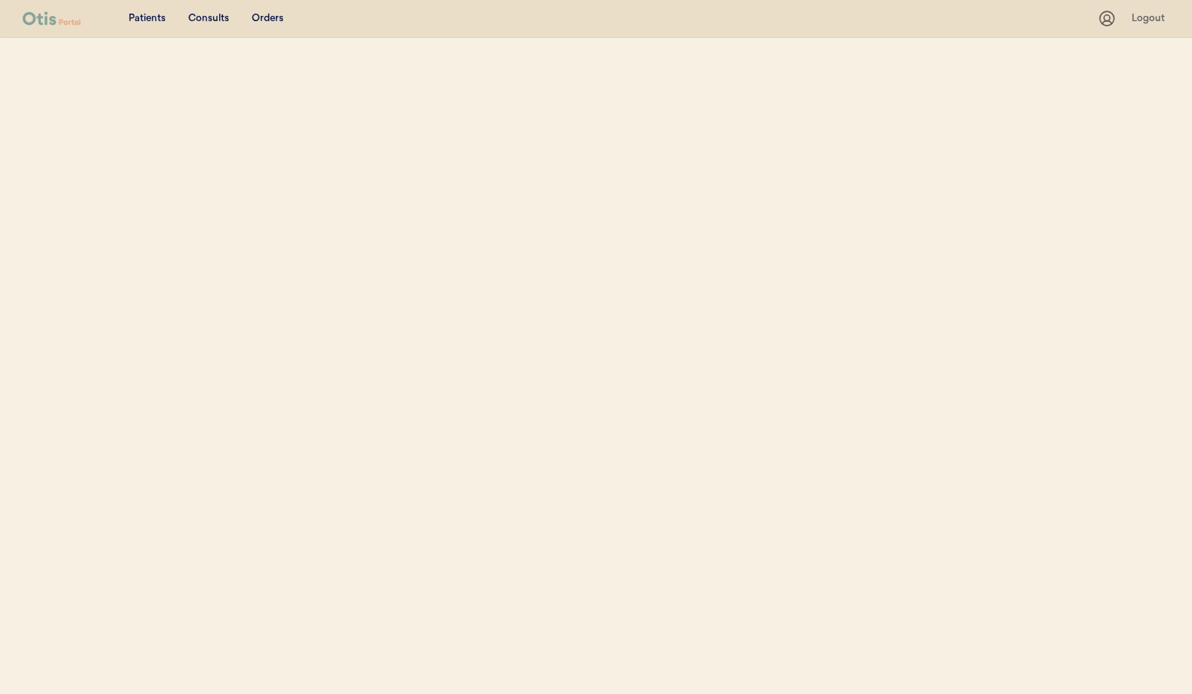
select select ""Name""
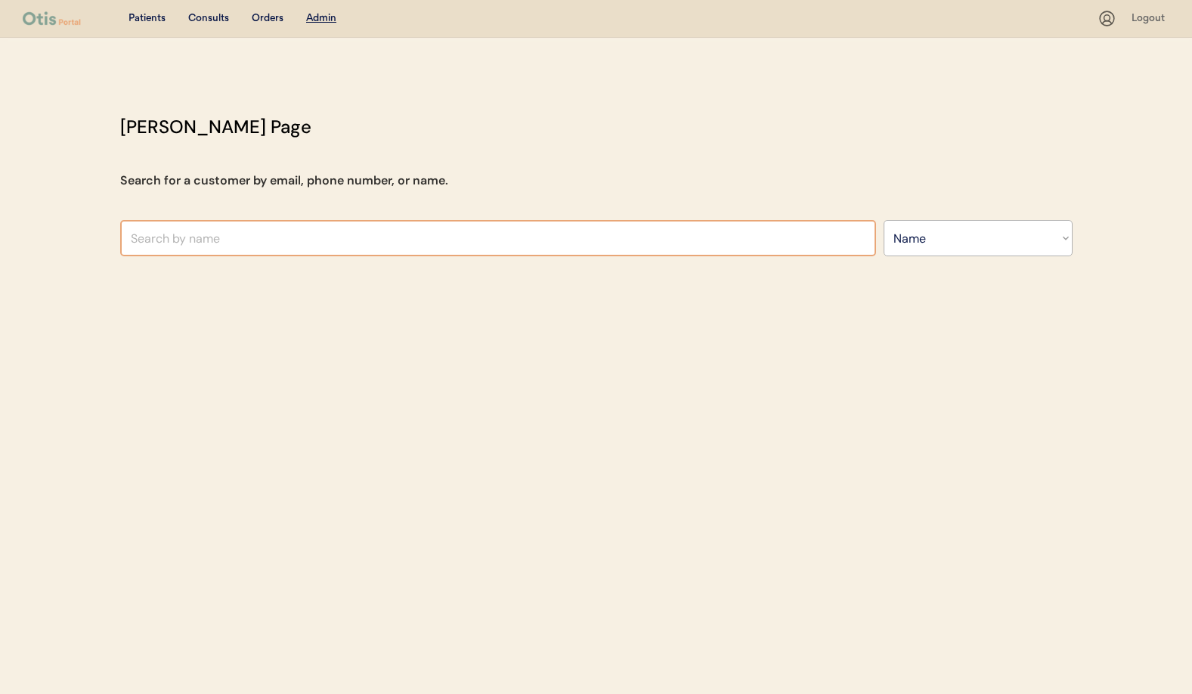
click at [239, 245] on input "text" at bounding box center [498, 238] width 756 height 36
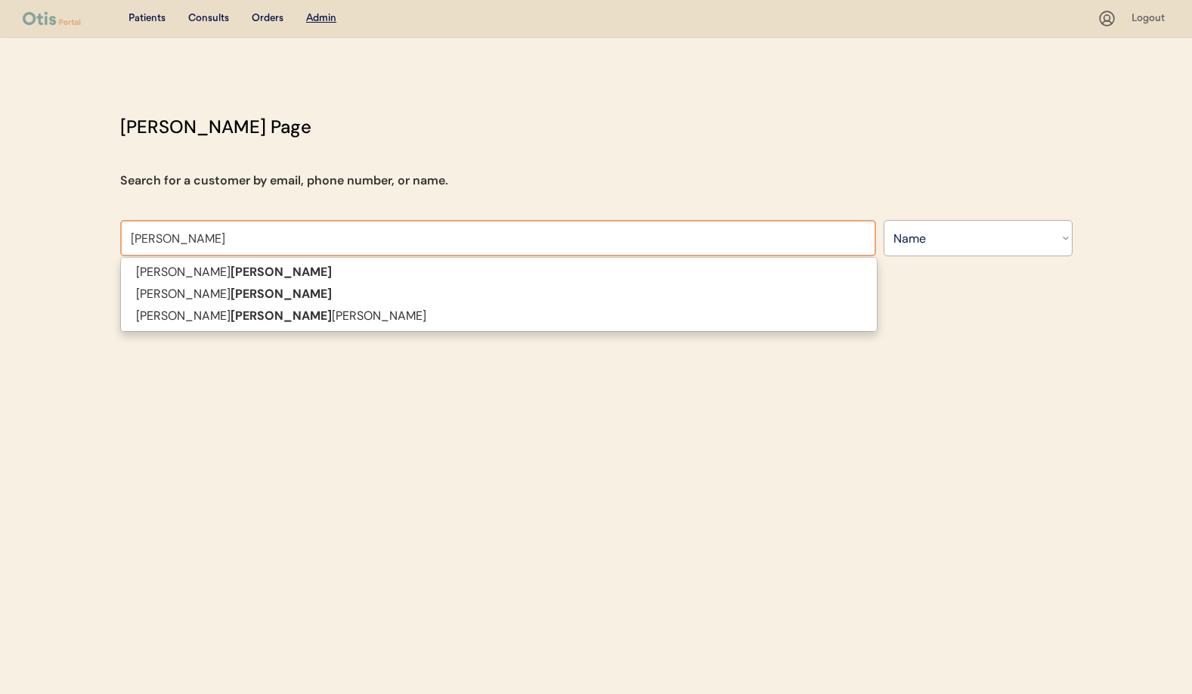
click at [256, 328] on span "rachel k klein Vanessa Klein Rachel Klein schmidt" at bounding box center [499, 294] width 758 height 75
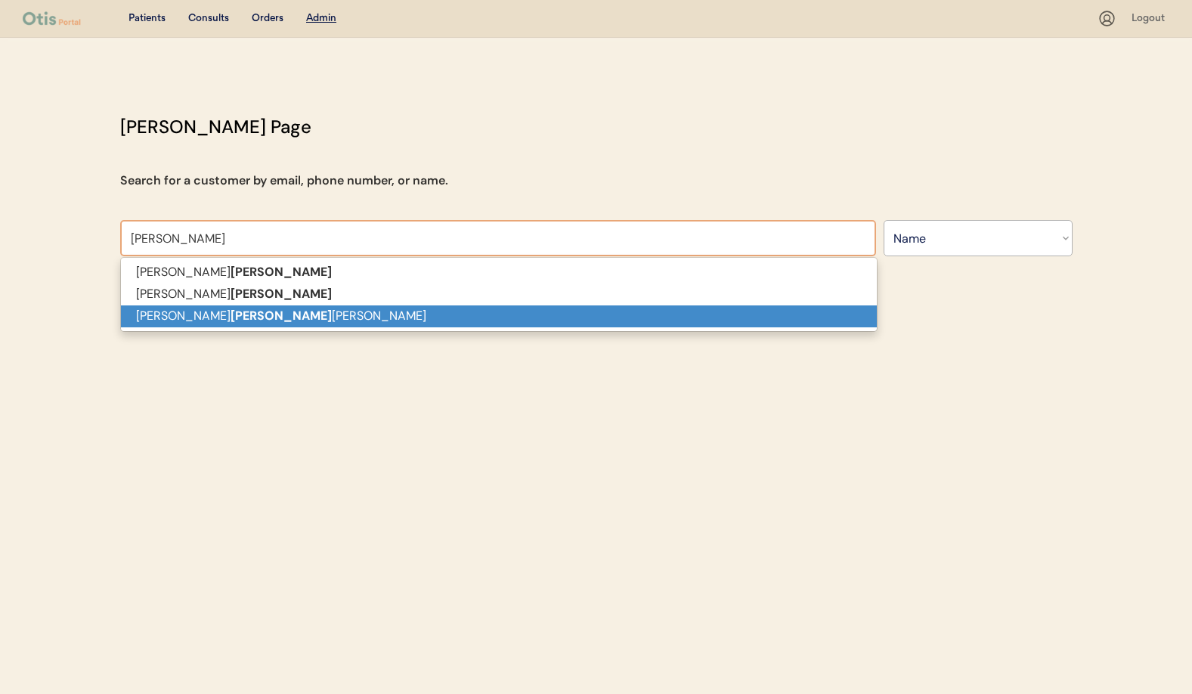
click at [251, 321] on p "Rachel Klein schmidt" at bounding box center [499, 316] width 756 height 22
type input "Rachel Kleinschmidt"
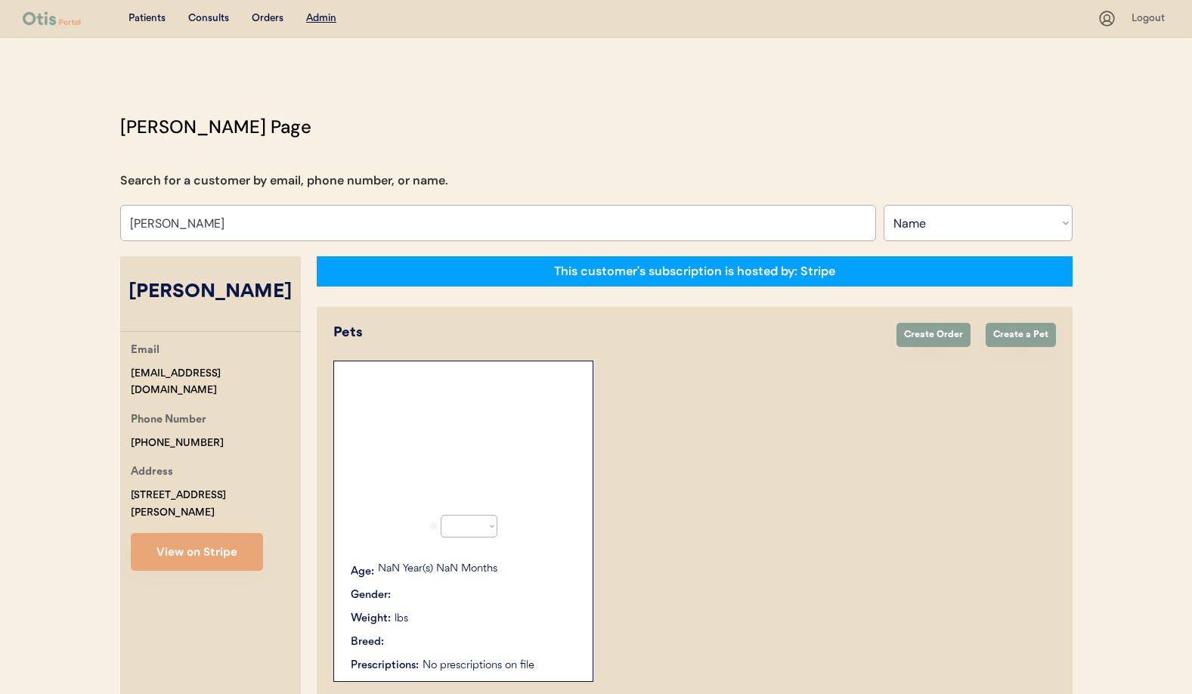
select select "true"
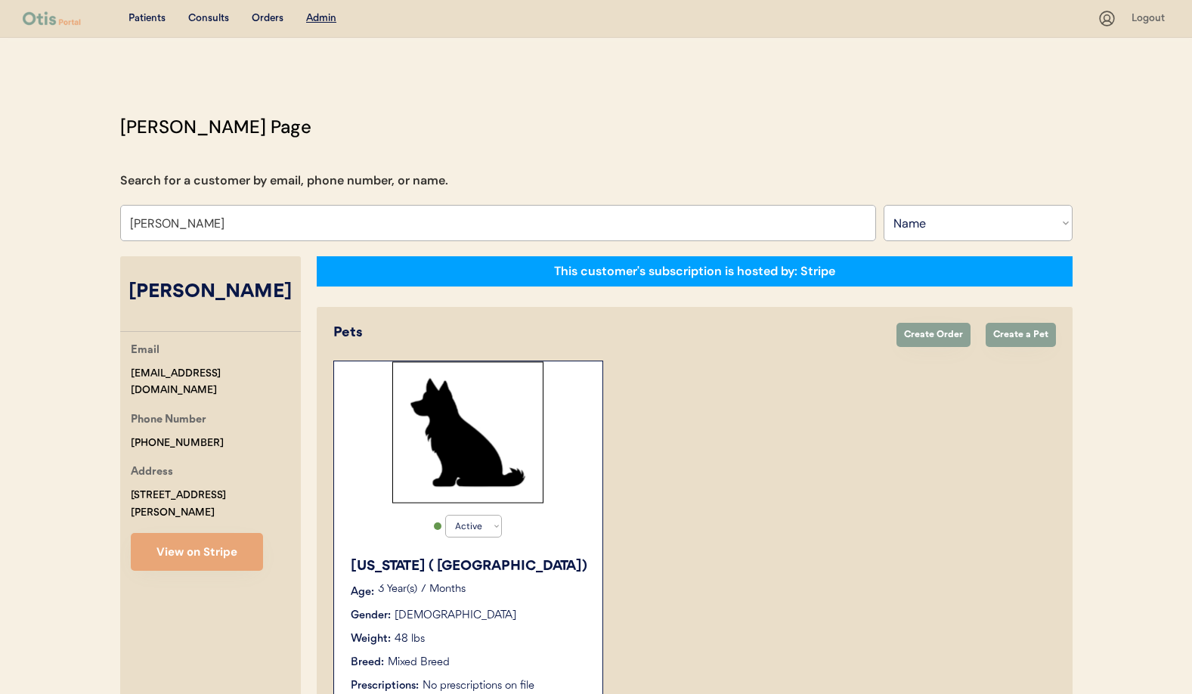
scroll to position [95, 0]
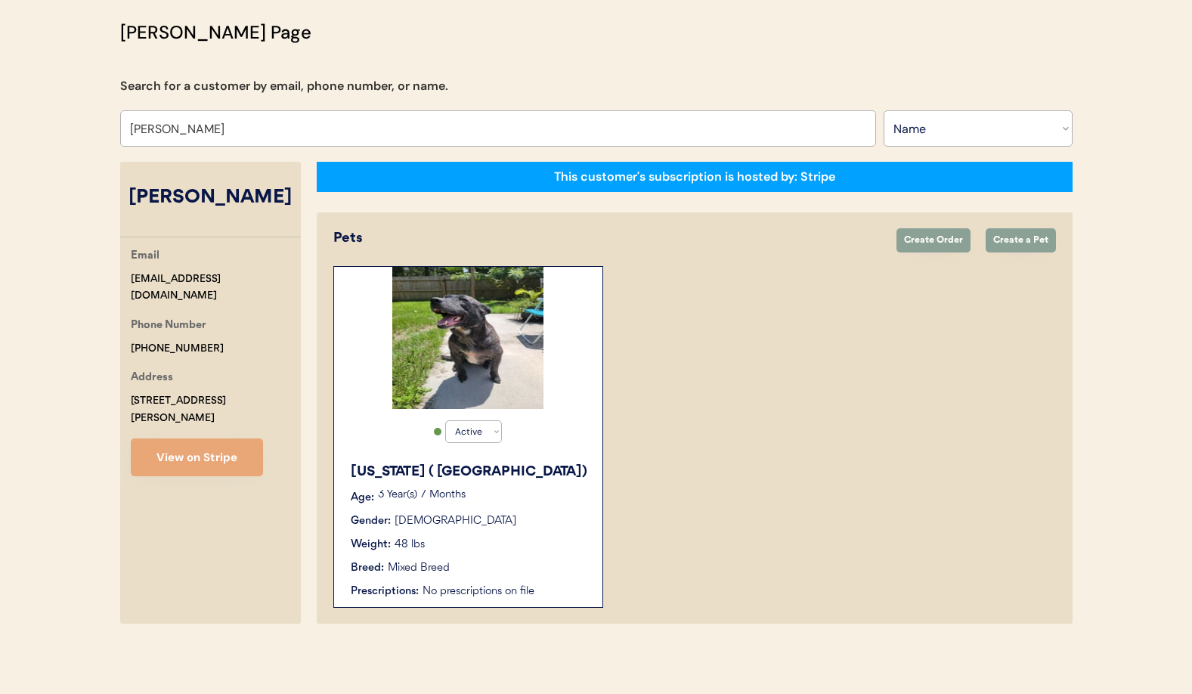
type input "Rachel Kleinschmidt"
click at [532, 482] on div "California ( Cali)" at bounding box center [469, 472] width 237 height 20
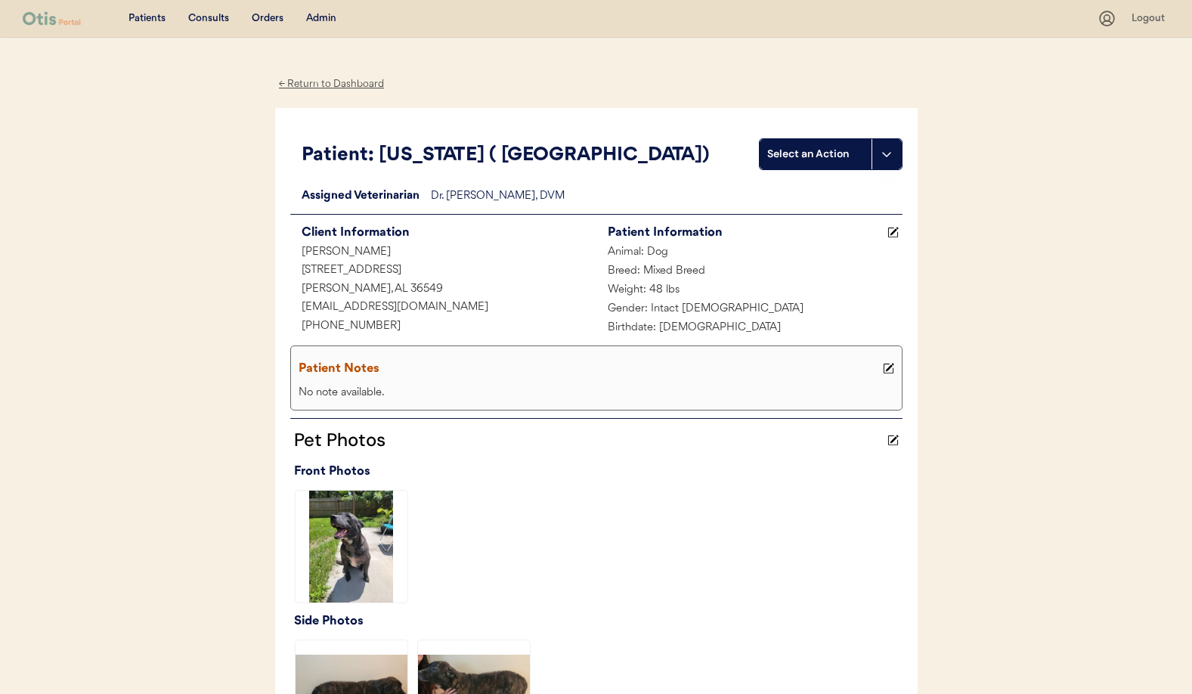
click at [311, 85] on div "← Return to Dashboard" at bounding box center [331, 84] width 113 height 17
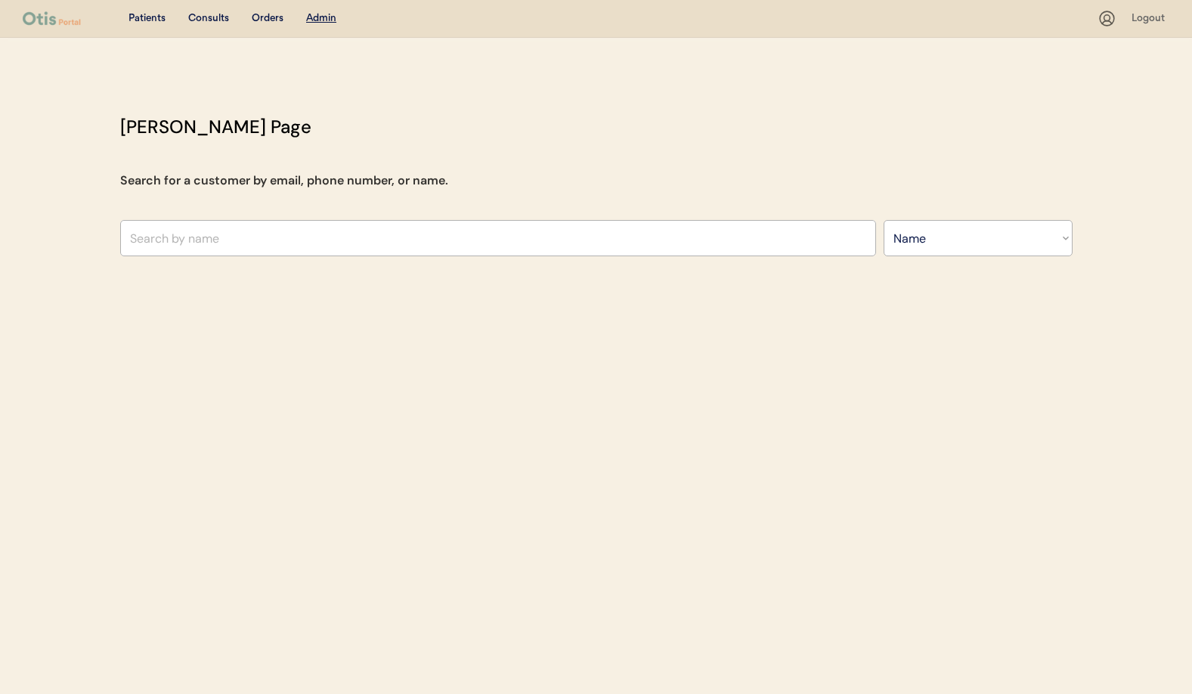
select select ""Name""
click at [246, 236] on input "text" at bounding box center [498, 238] width 756 height 36
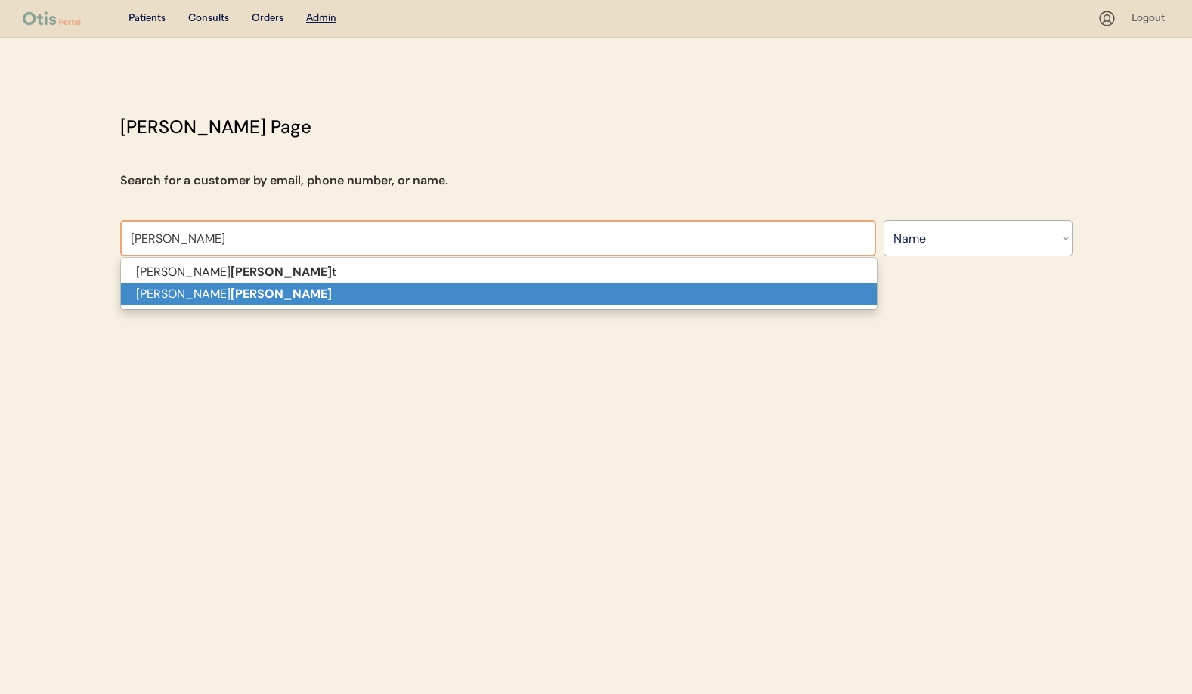
click at [243, 296] on p "[PERSON_NAME]" at bounding box center [499, 295] width 756 height 22
type input "[PERSON_NAME]"
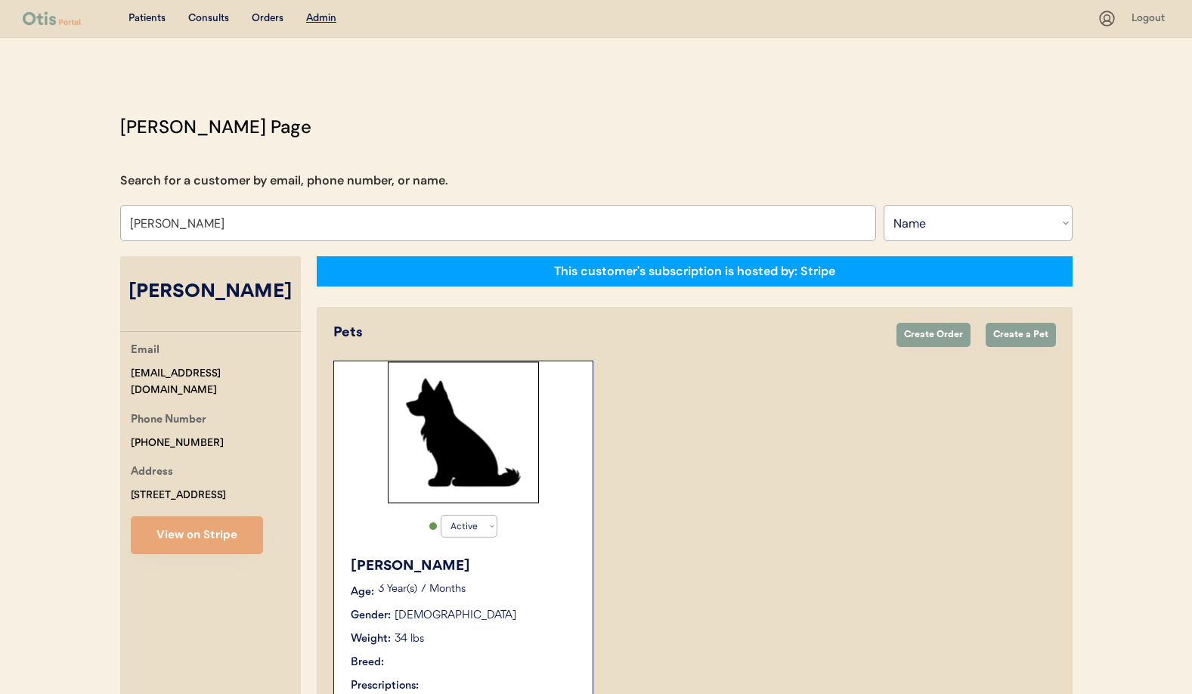
select select "true"
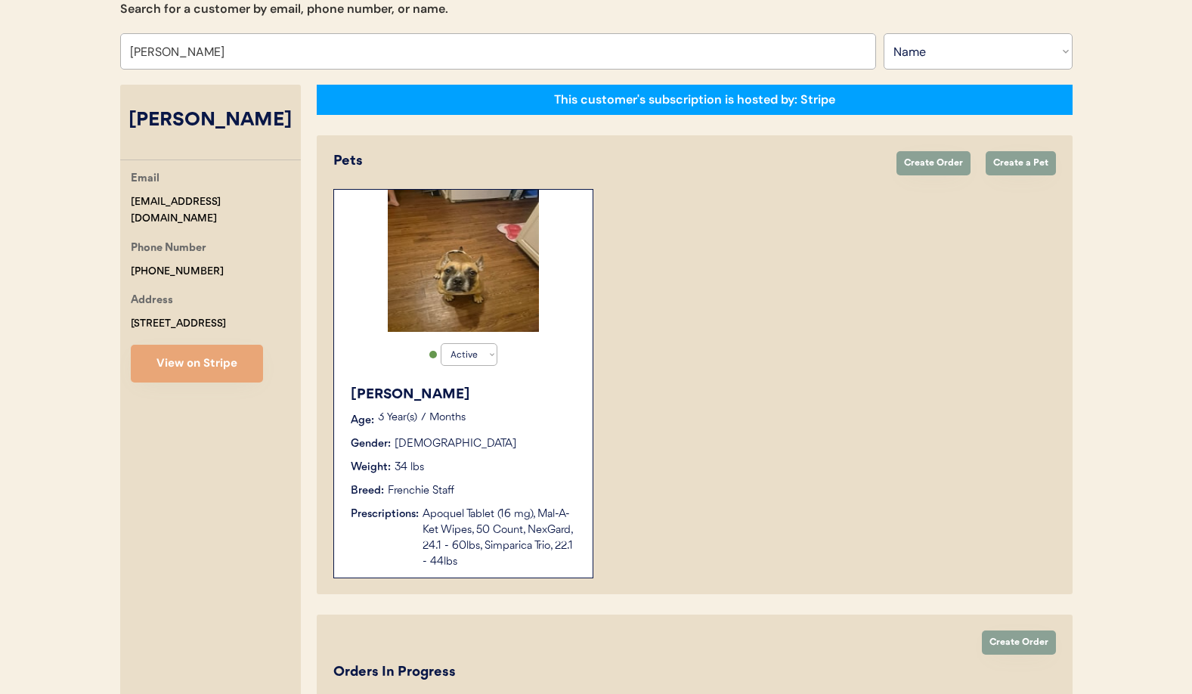
scroll to position [169, 0]
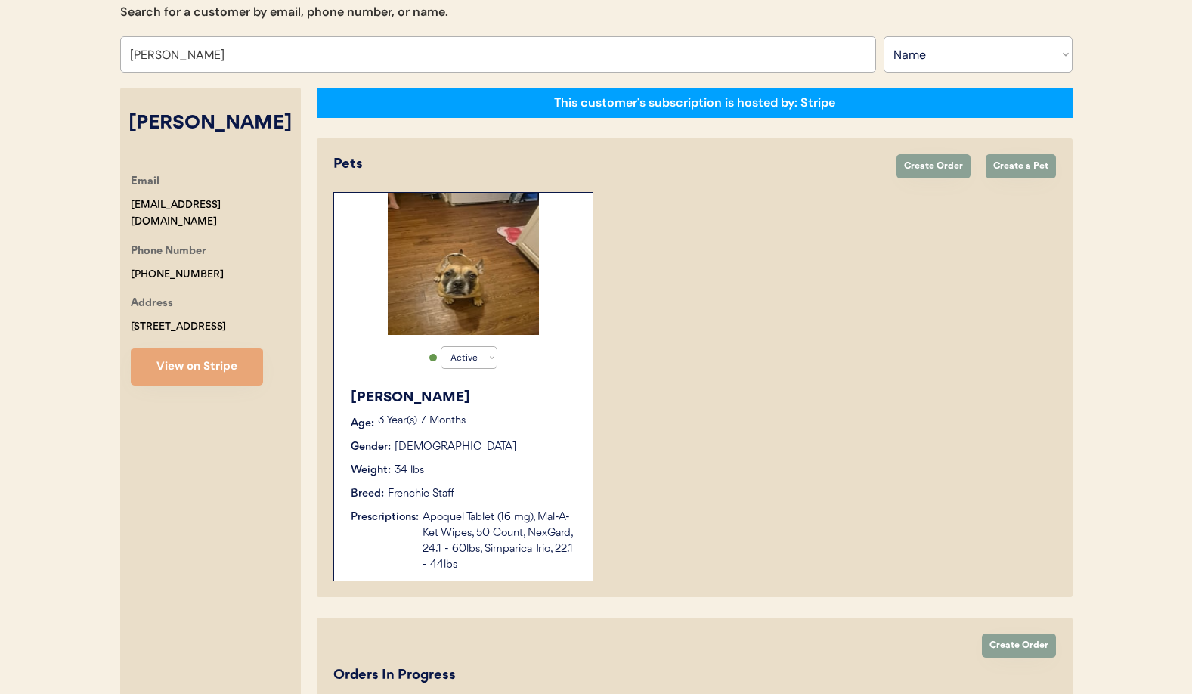
type input "[PERSON_NAME]"
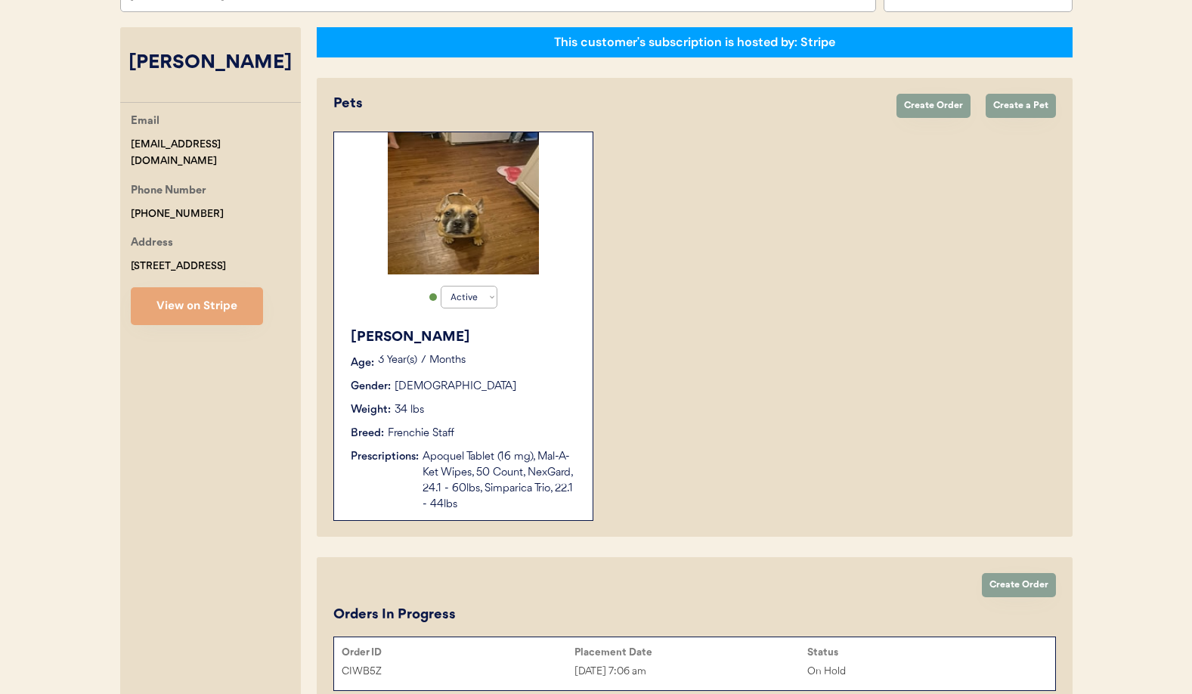
scroll to position [243, 0]
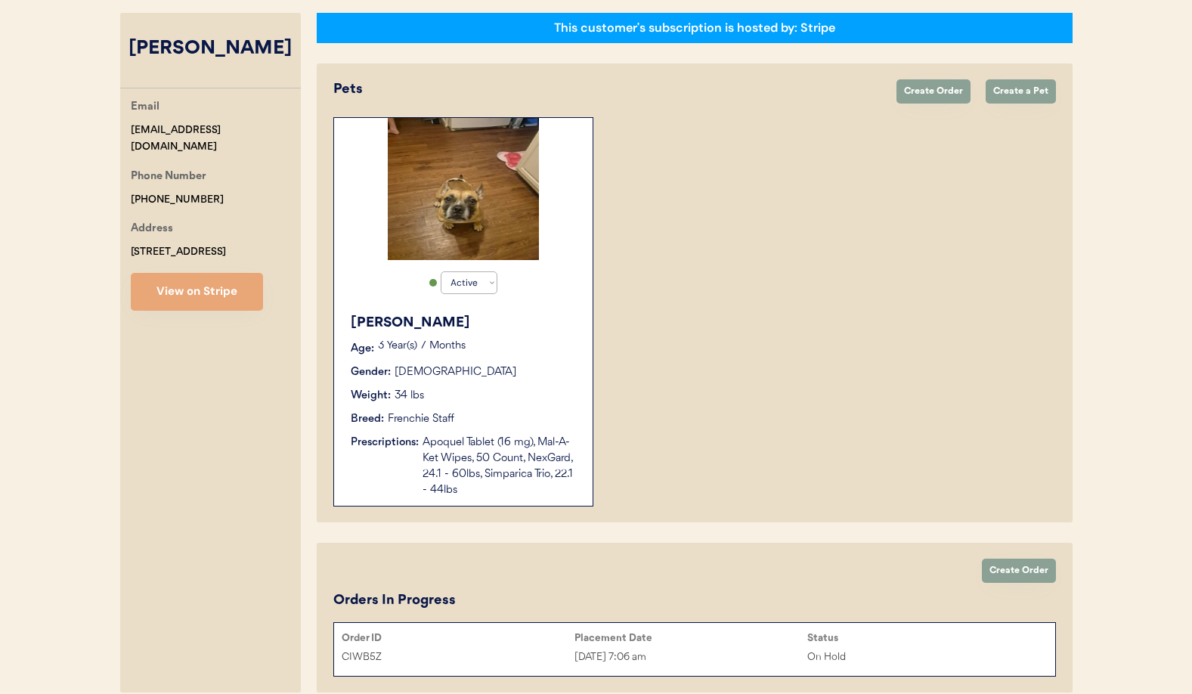
click at [535, 365] on div "Gender: [DEMOGRAPHIC_DATA]" at bounding box center [464, 372] width 227 height 16
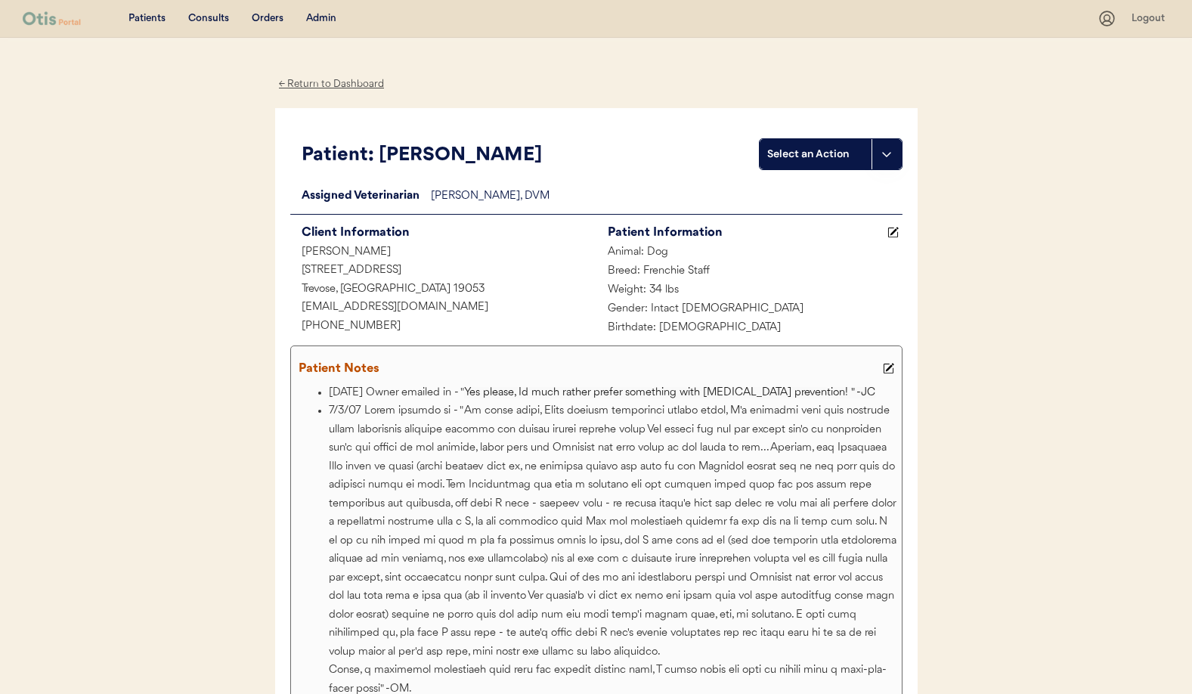
click at [330, 82] on div "← Return to Dashboard" at bounding box center [331, 84] width 113 height 17
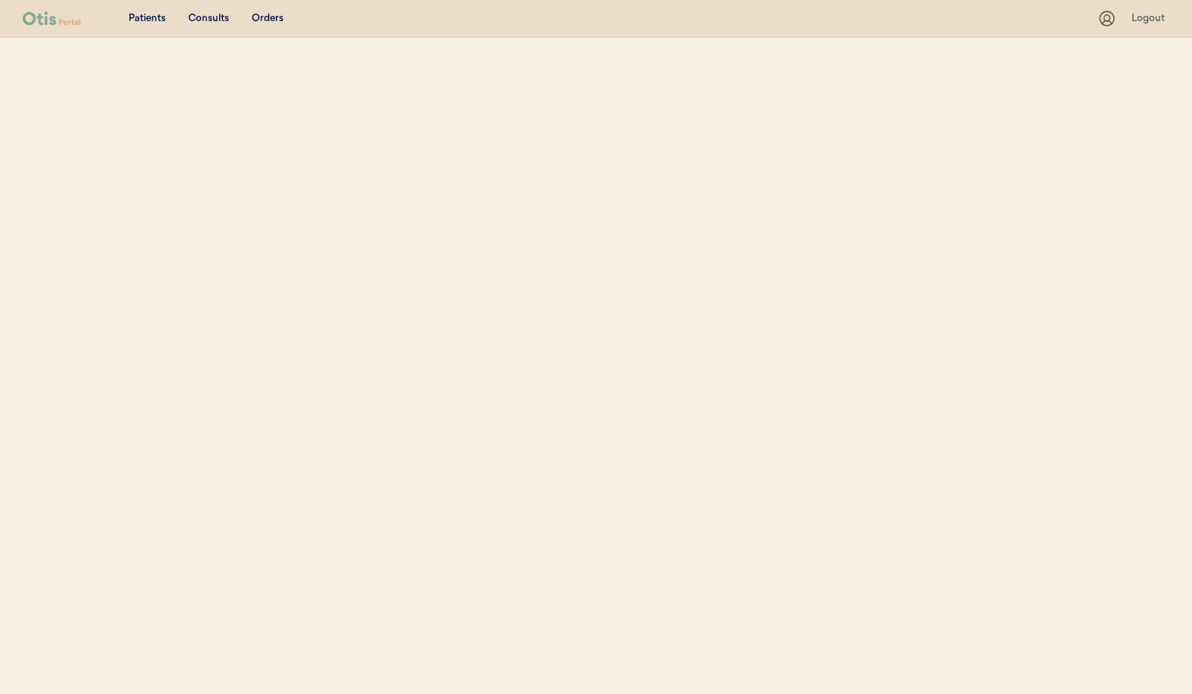
select select ""Name""
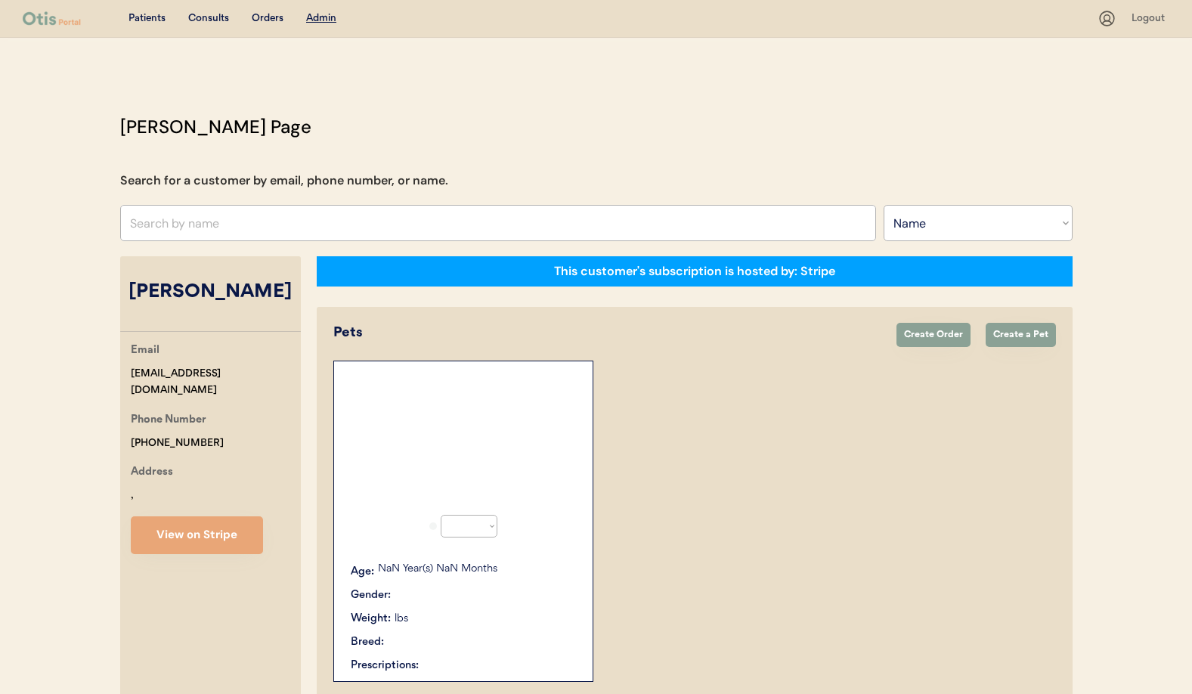
scroll to position [188, 0]
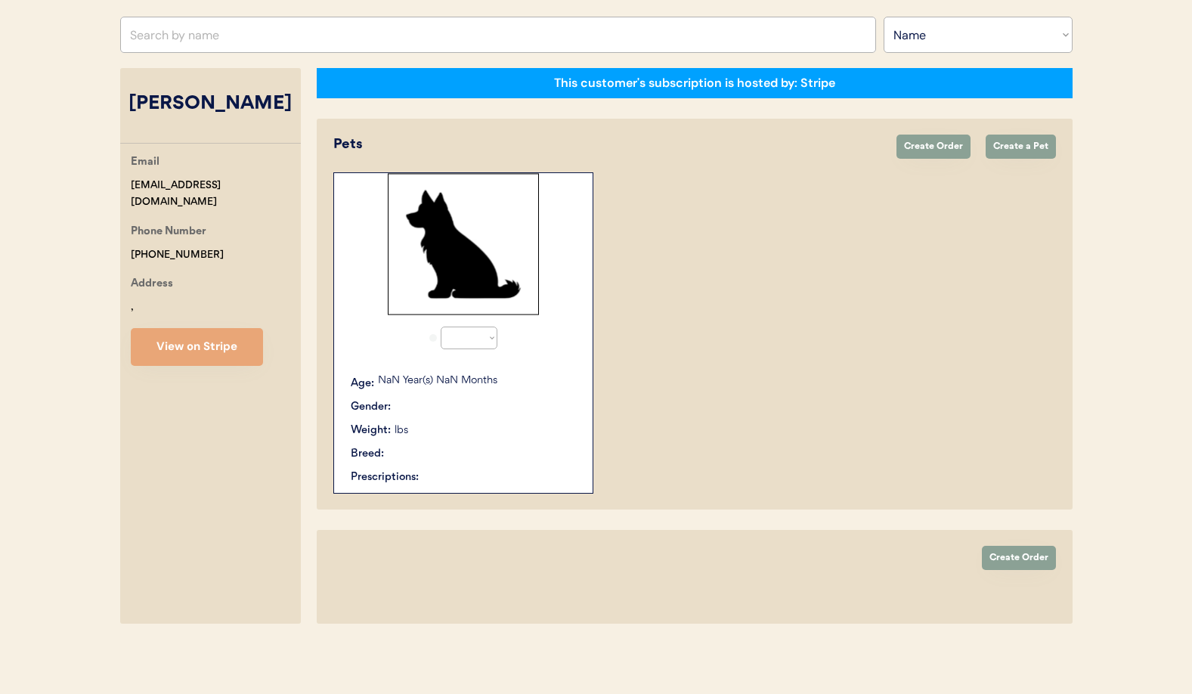
select select "true"
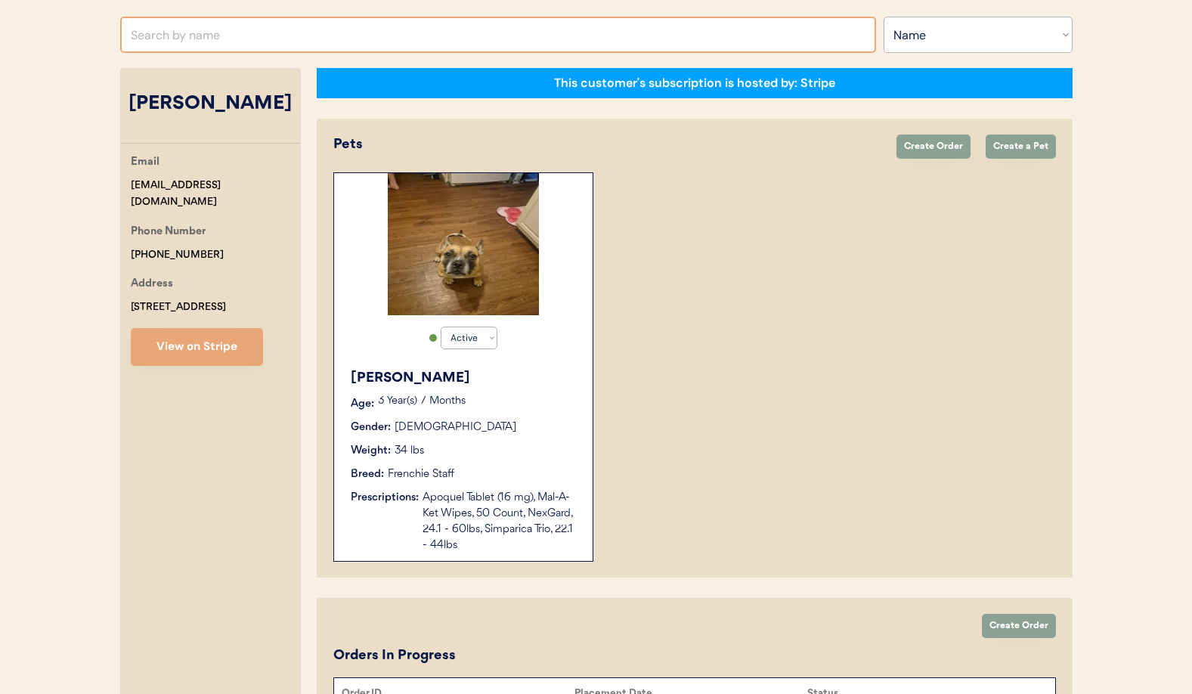
click at [208, 36] on input "text" at bounding box center [498, 35] width 756 height 36
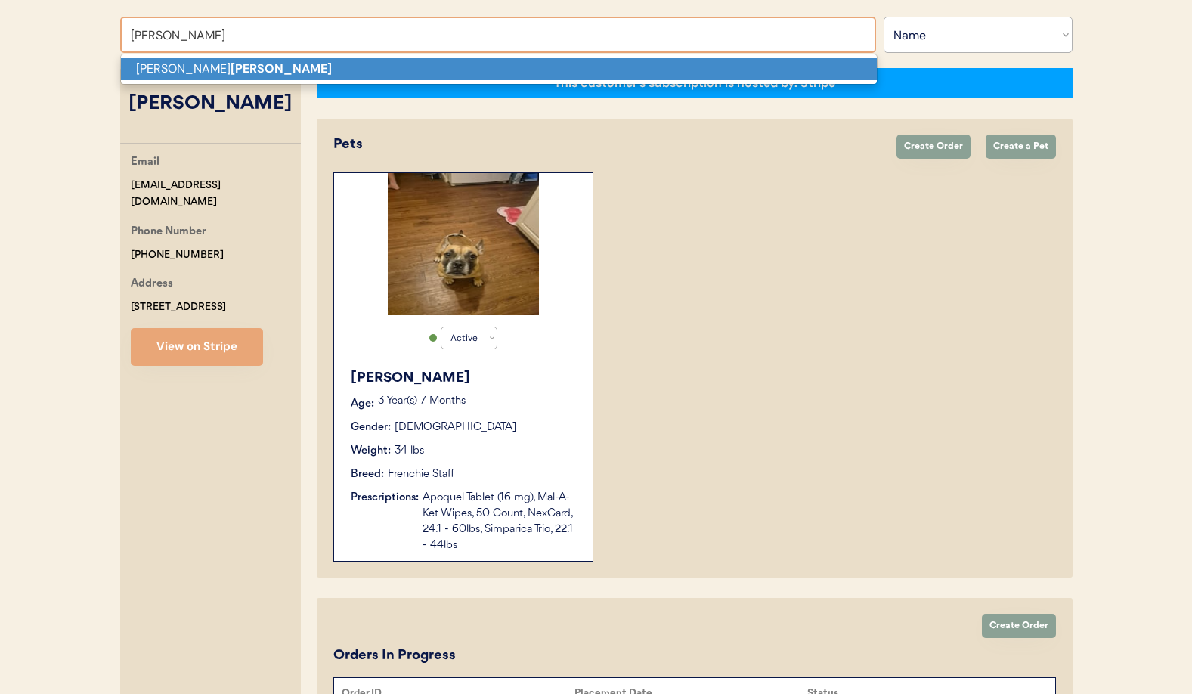
drag, startPoint x: 215, startPoint y: 73, endPoint x: 277, endPoint y: 70, distance: 62.1
click at [214, 73] on p "[PERSON_NAME]" at bounding box center [499, 69] width 756 height 22
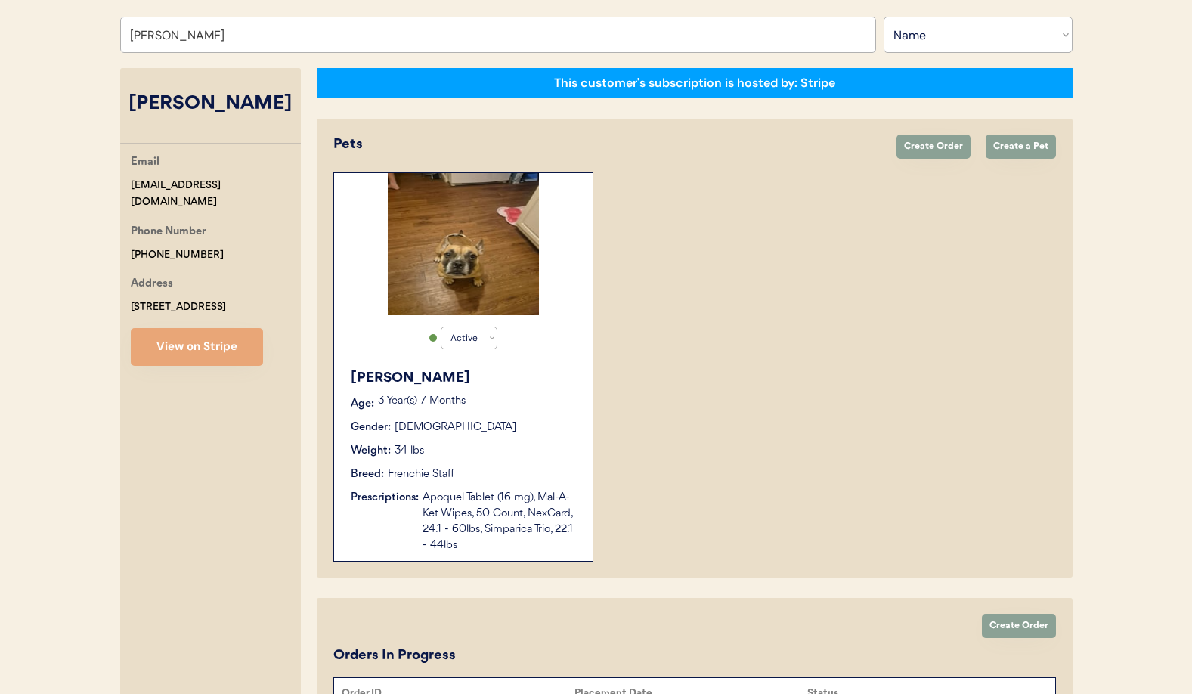
type input "[PERSON_NAME]"
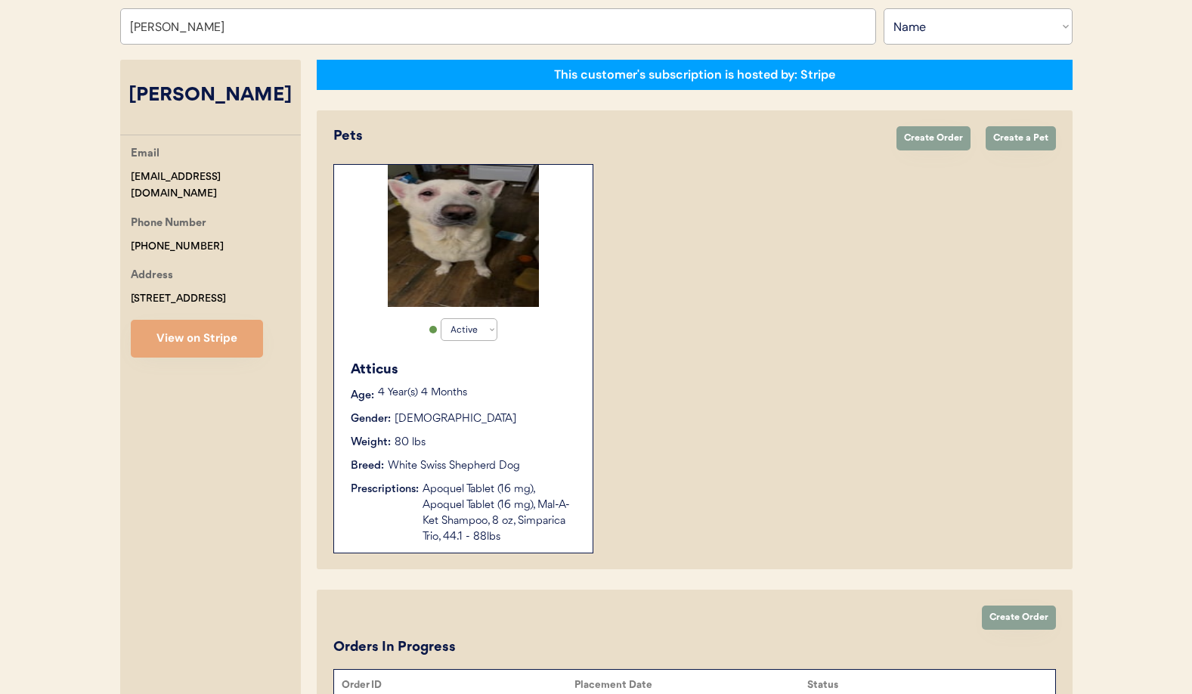
scroll to position [280, 0]
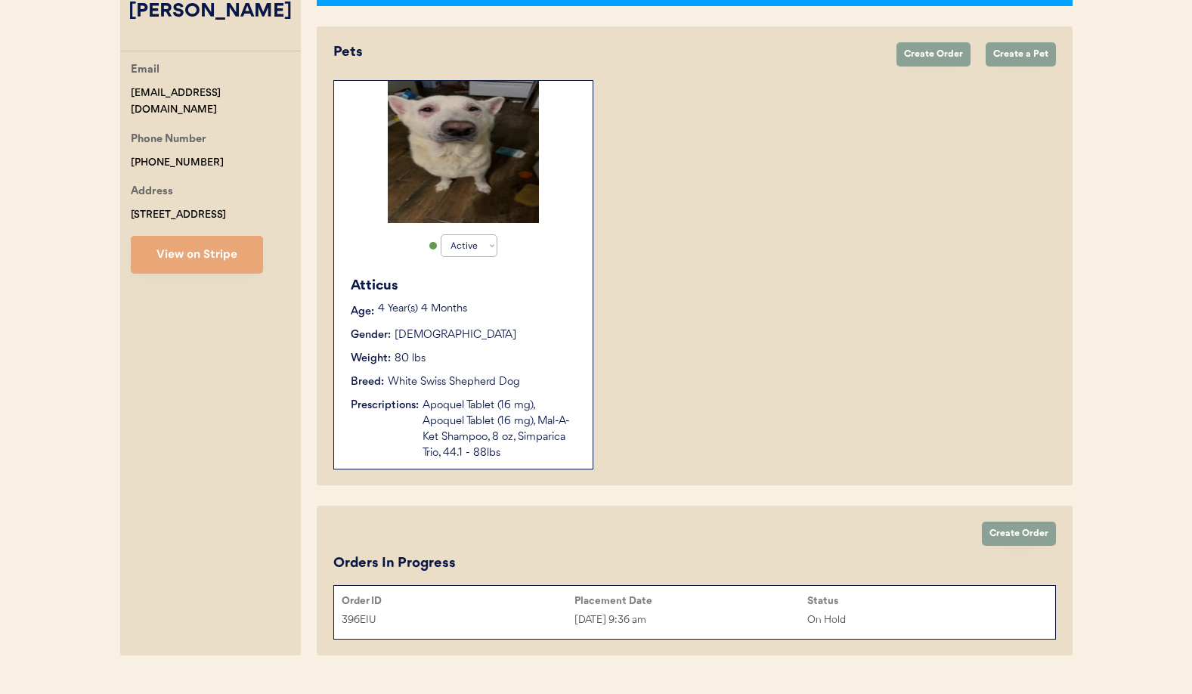
click at [503, 438] on div "Apoquel Tablet (16 mg), Apoquel Tablet (16 mg), Mal-A-Ket Shampoo, 8 oz, Simpar…" at bounding box center [500, 430] width 155 height 64
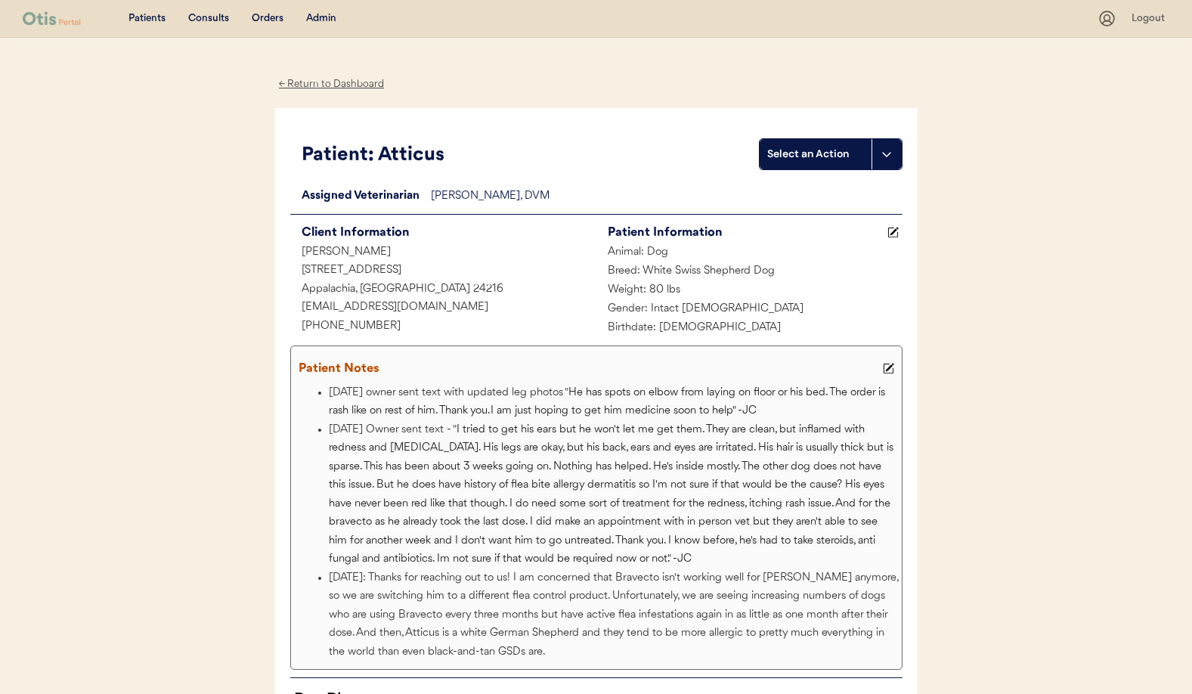
click at [306, 83] on div "← Return to Dashboard" at bounding box center [331, 84] width 113 height 17
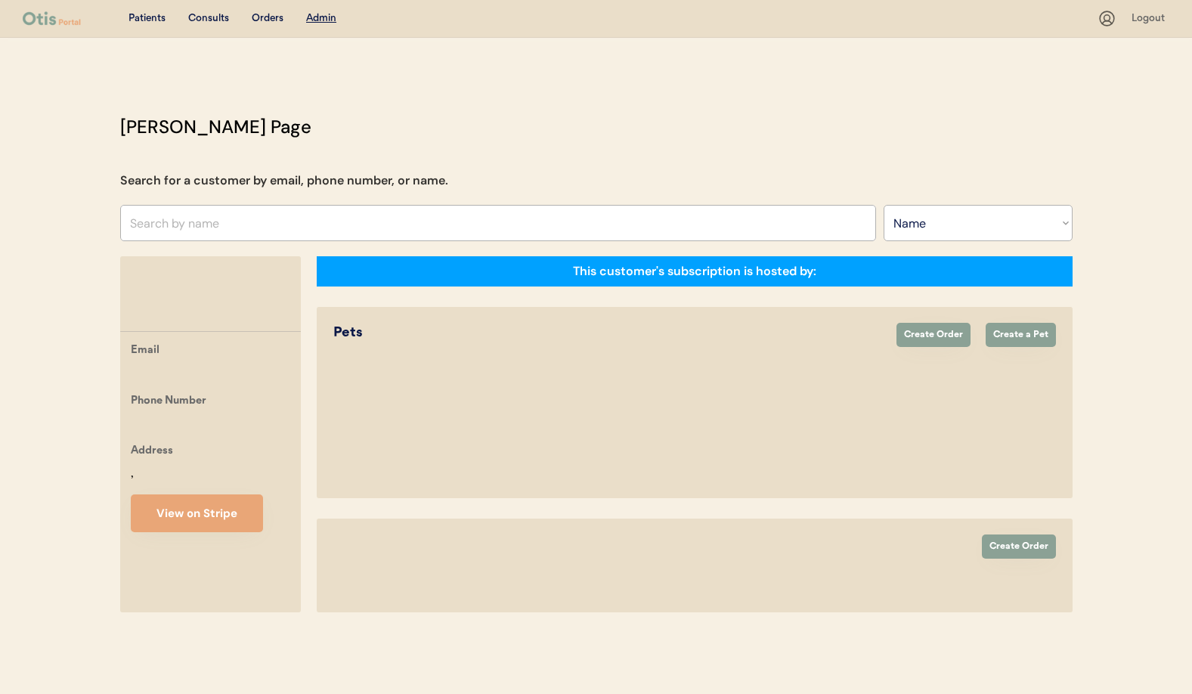
select select ""Name""
select select "true"
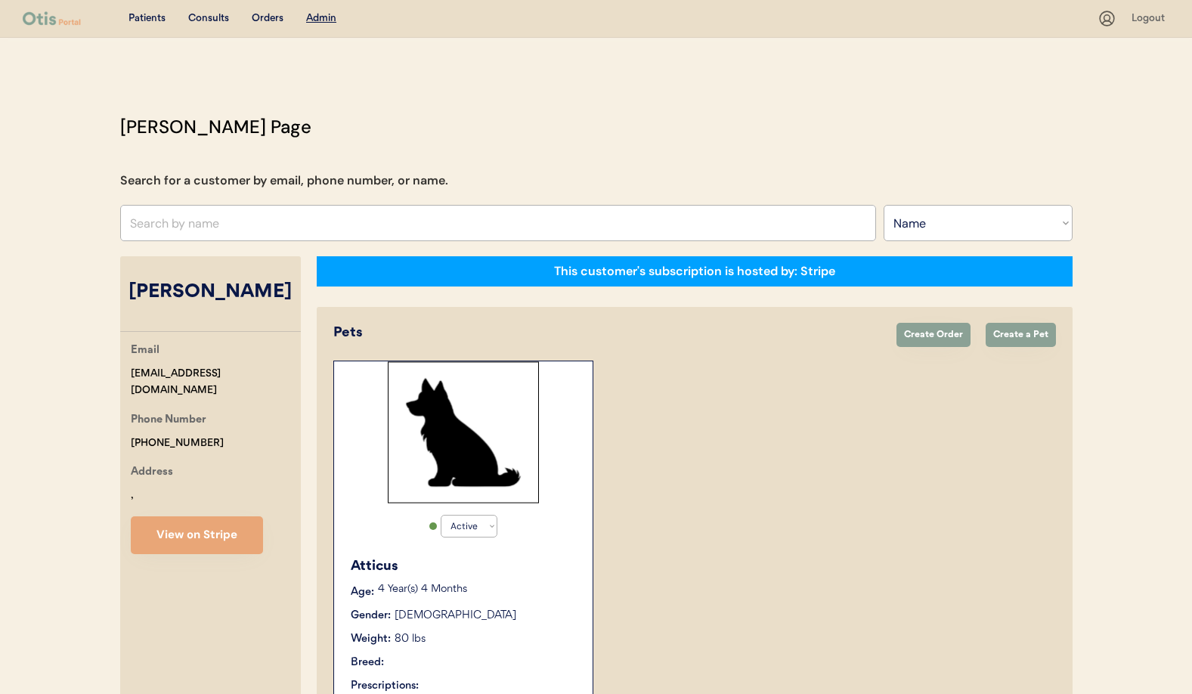
scroll to position [265, 0]
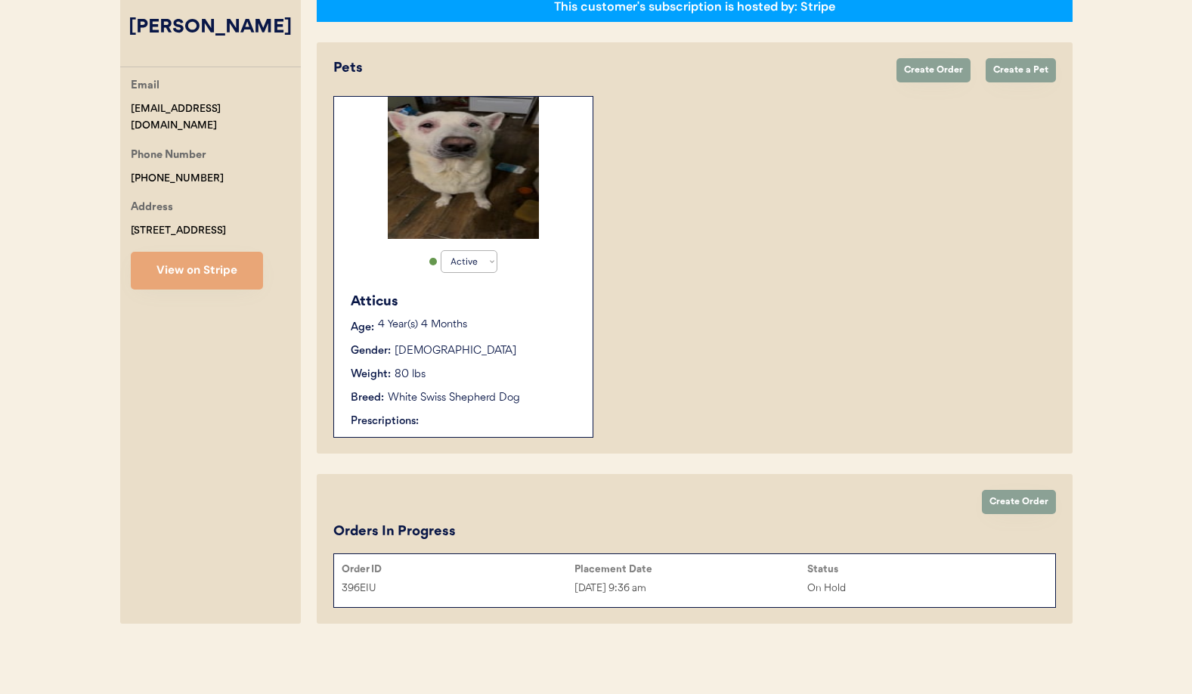
click at [333, 212] on div "Active Active Inactive Atticus Age: 4 Year(s) 4 Months Gender: Male Weight: 80 …" at bounding box center [463, 267] width 260 height 342
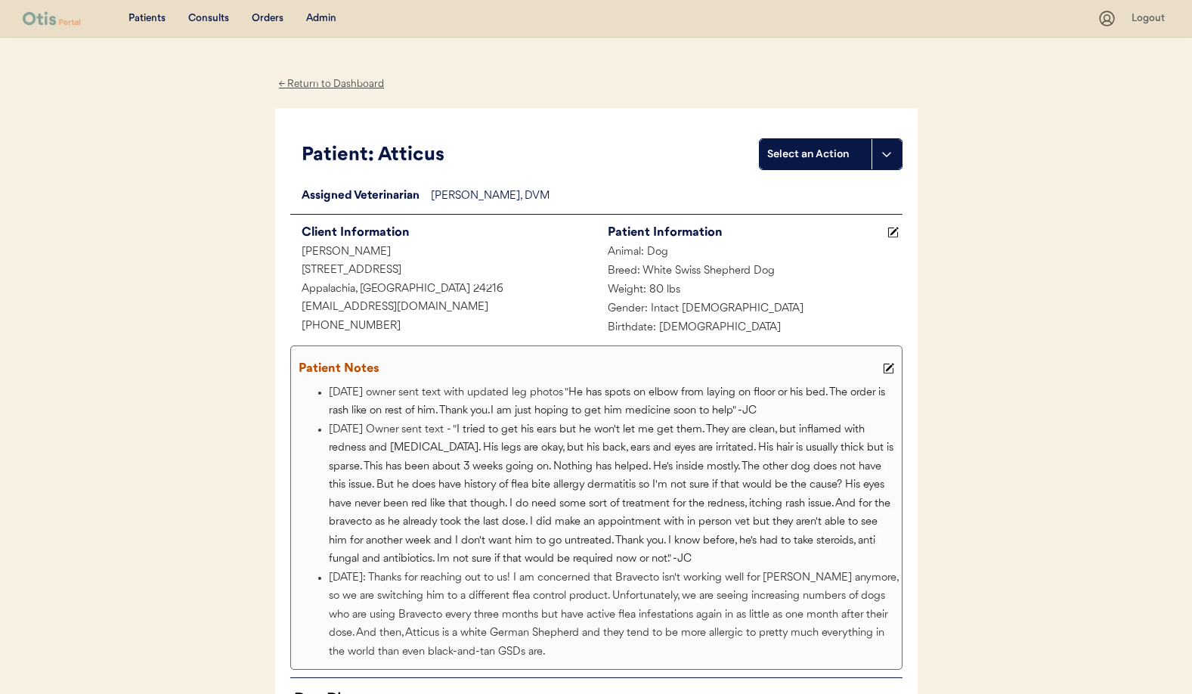
click at [311, 85] on div "← Return to Dashboard" at bounding box center [331, 84] width 113 height 17
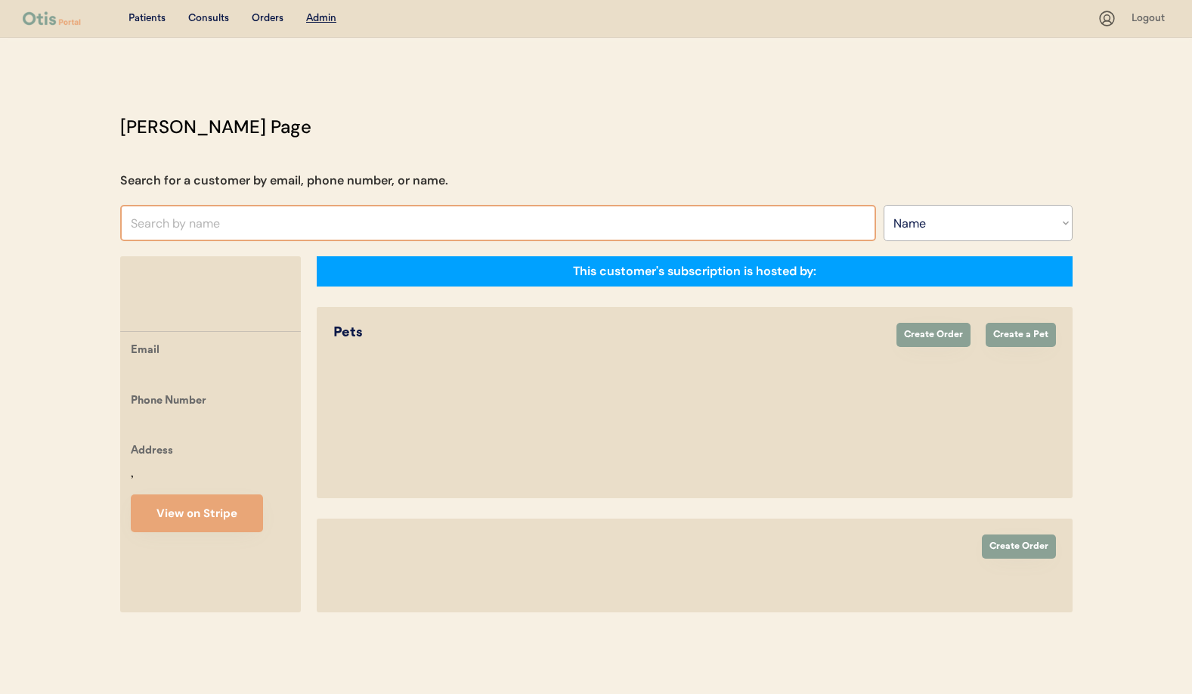
select select ""Name""
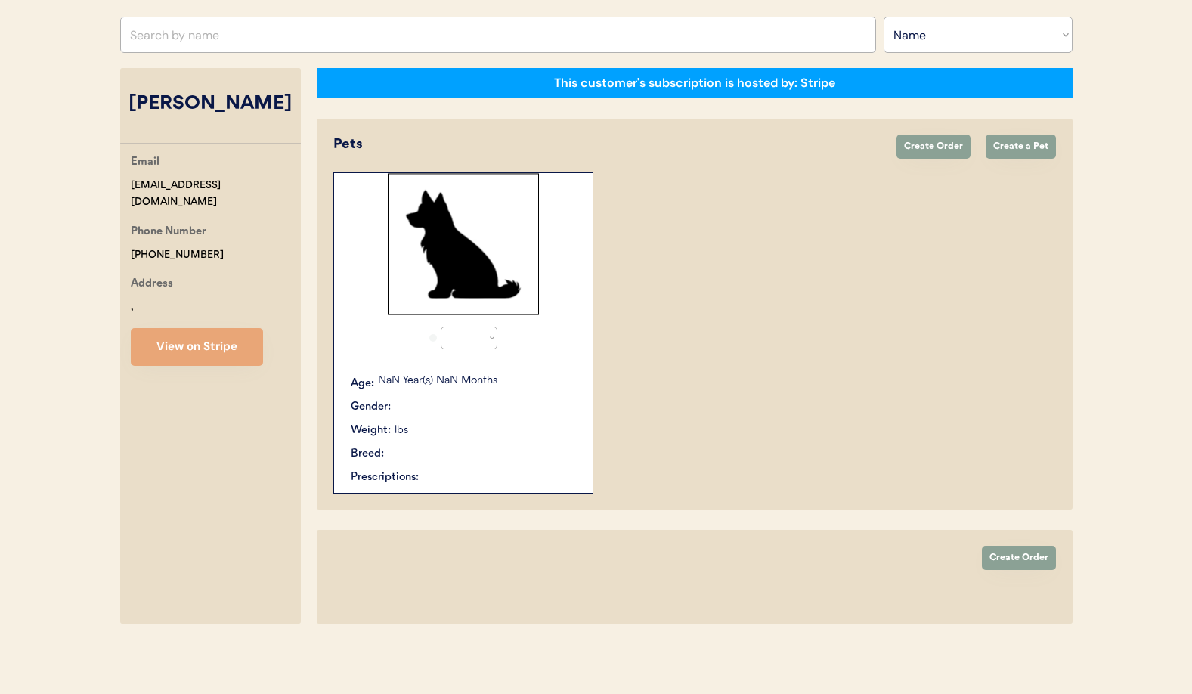
select select "true"
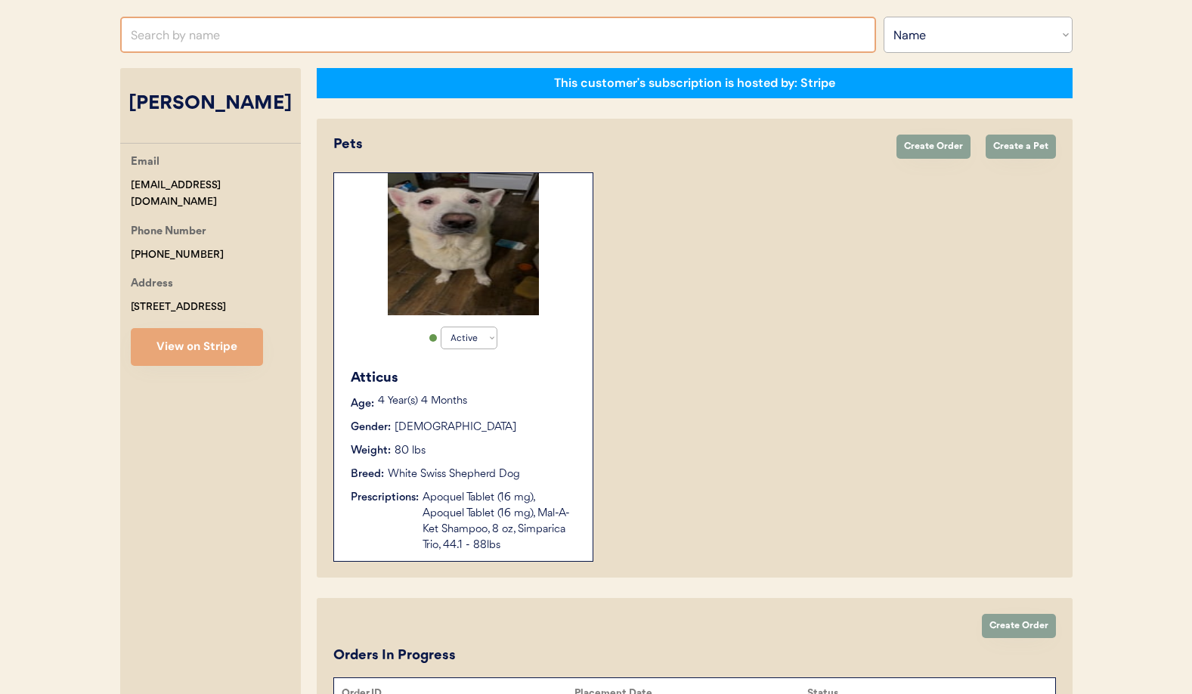
click at [178, 39] on input "text" at bounding box center [498, 35] width 756 height 36
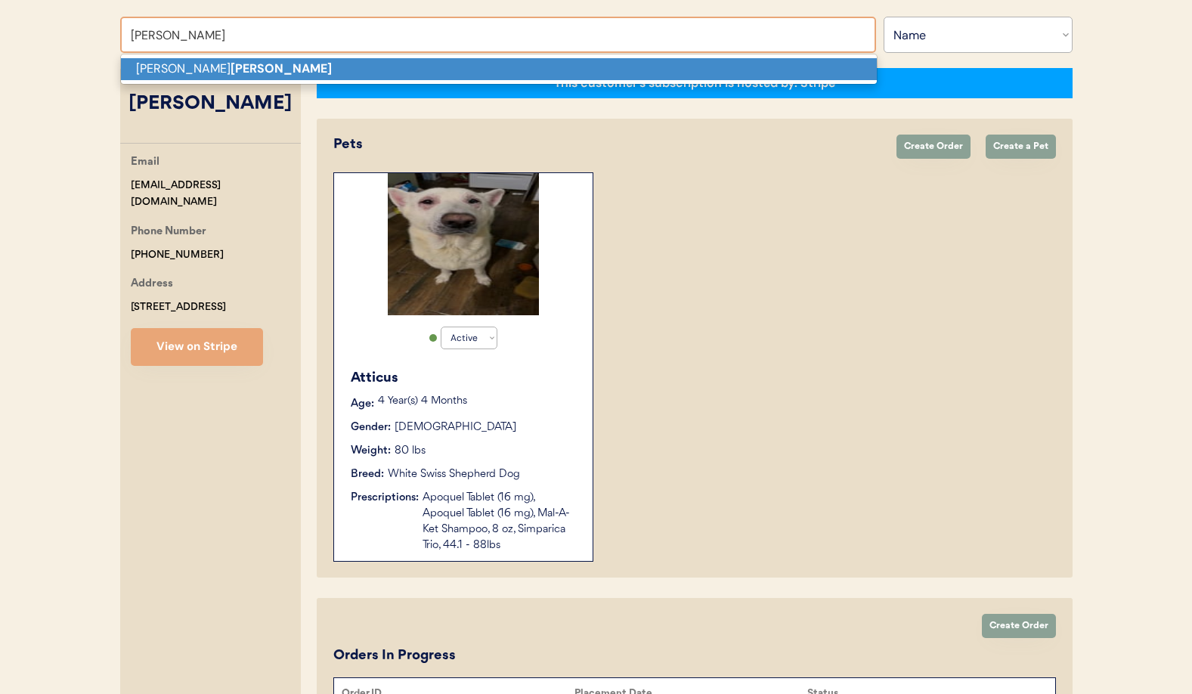
click at [231, 70] on strong "Bussie" at bounding box center [281, 68] width 101 height 16
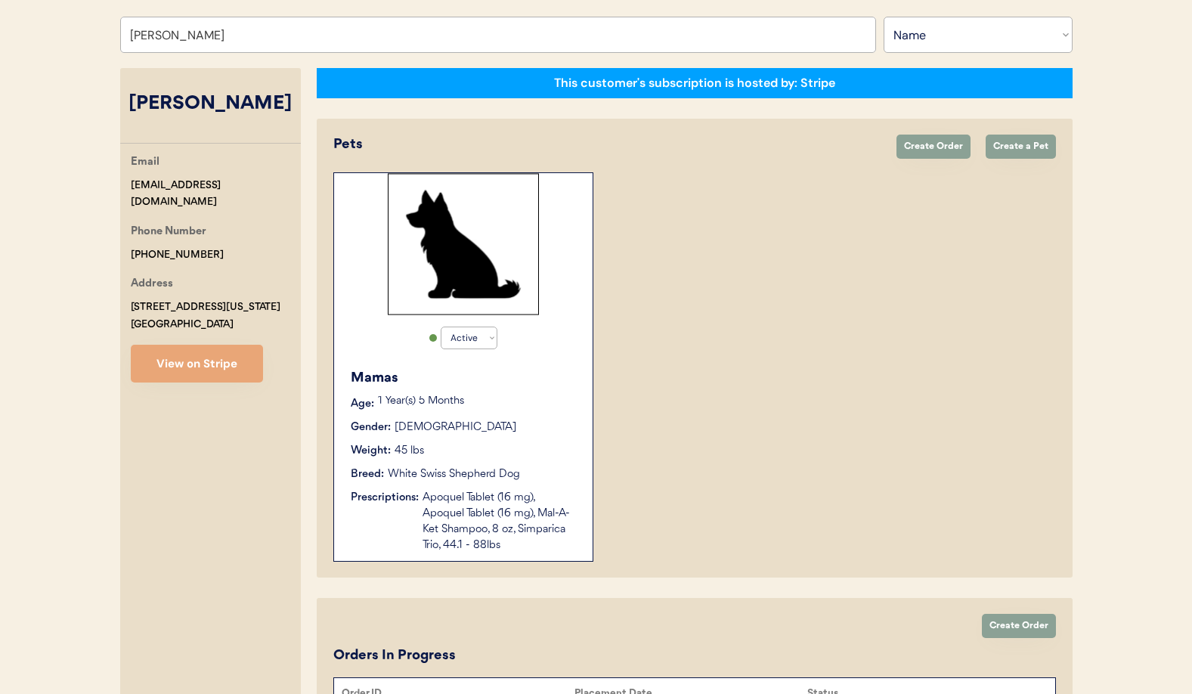
scroll to position [265, 0]
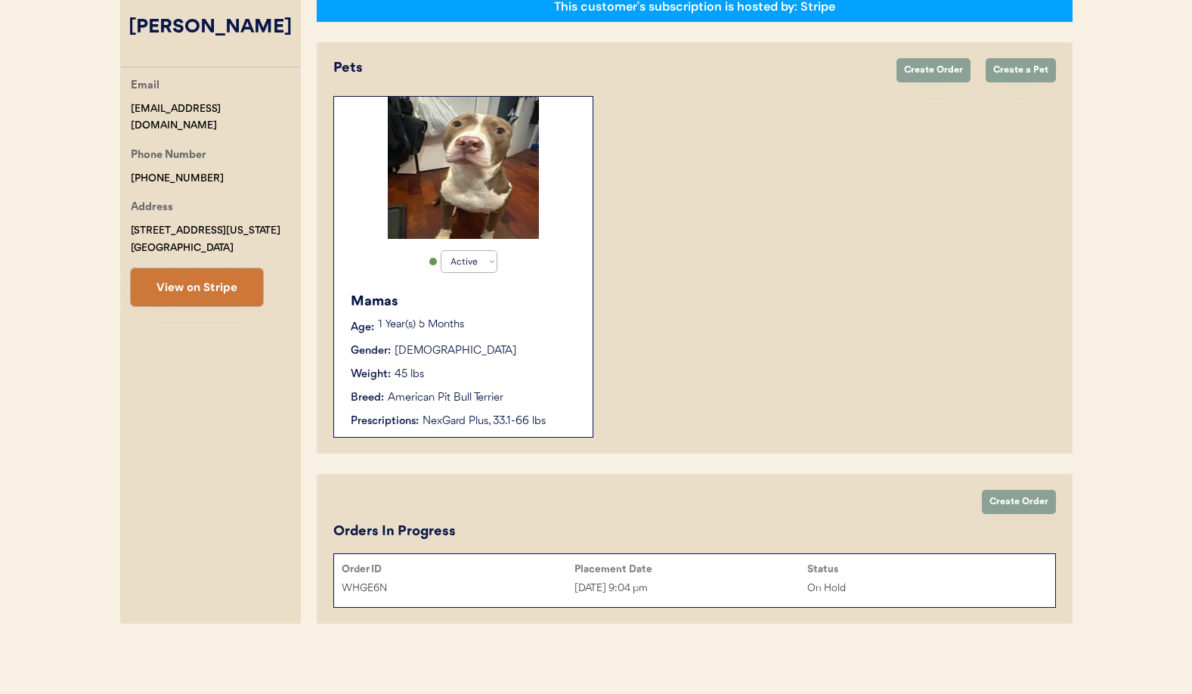
click at [214, 293] on button "View on Stripe" at bounding box center [197, 287] width 132 height 38
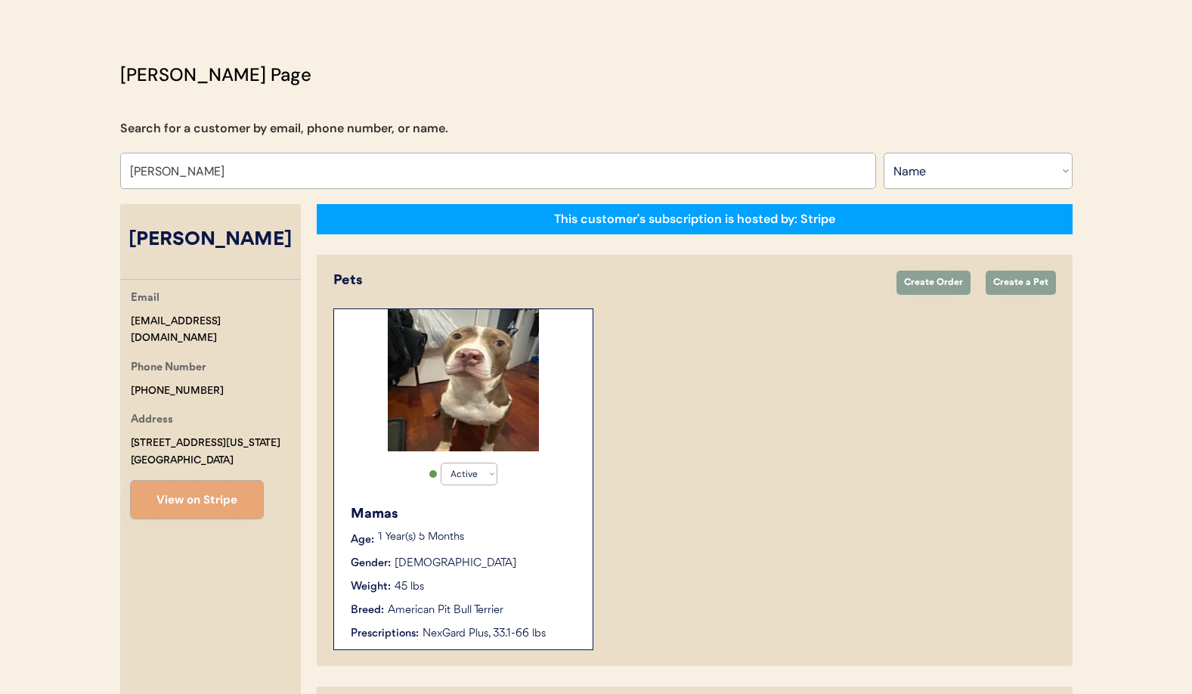
scroll to position [0, 0]
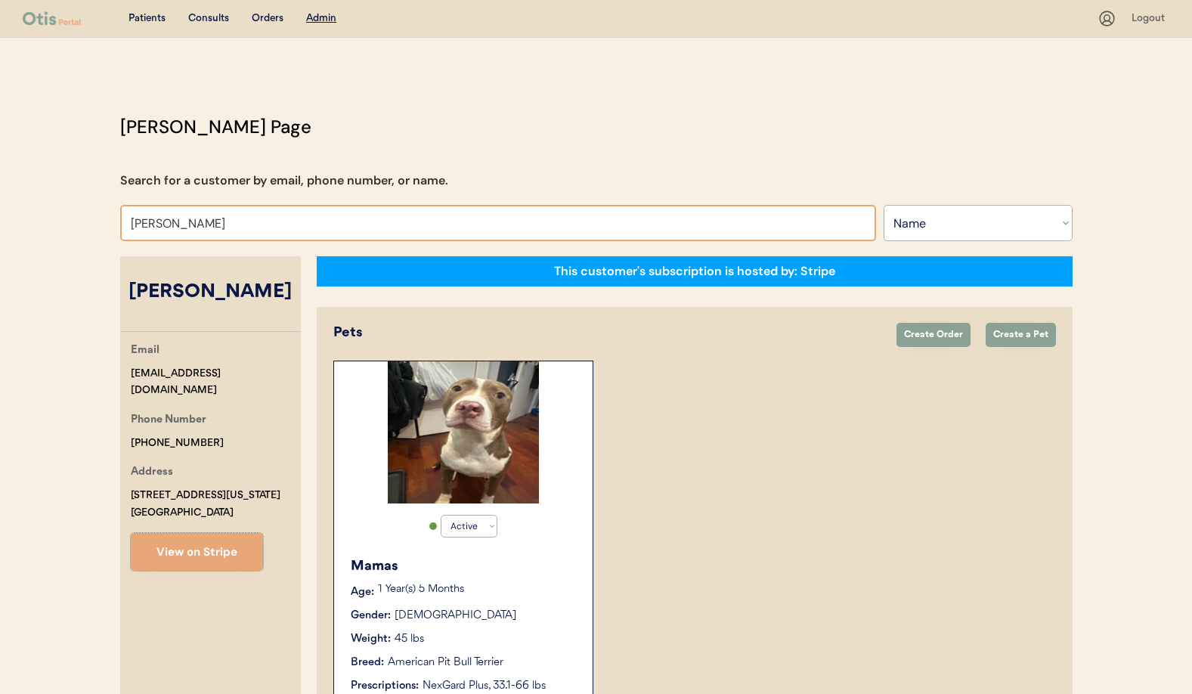
click at [222, 212] on input "Jasmine Bussie" at bounding box center [498, 223] width 756 height 36
drag, startPoint x: 232, startPoint y: 222, endPoint x: 8, endPoint y: 209, distance: 224.2
click at [8, 209] on div "Patients Consults Orders Admin Logout Otis Admin Page Search for a customer by …" at bounding box center [596, 479] width 1192 height 959
type input "Emily Martinez"
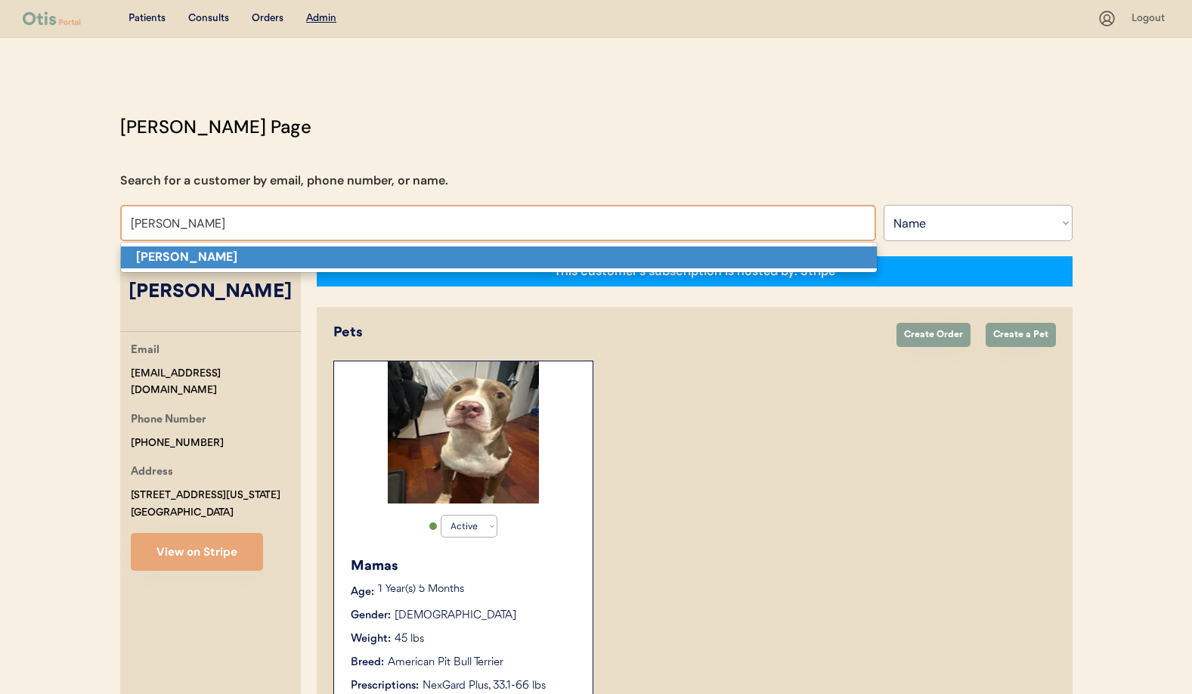
click at [147, 257] on strong "Emily Martinez" at bounding box center [186, 257] width 101 height 16
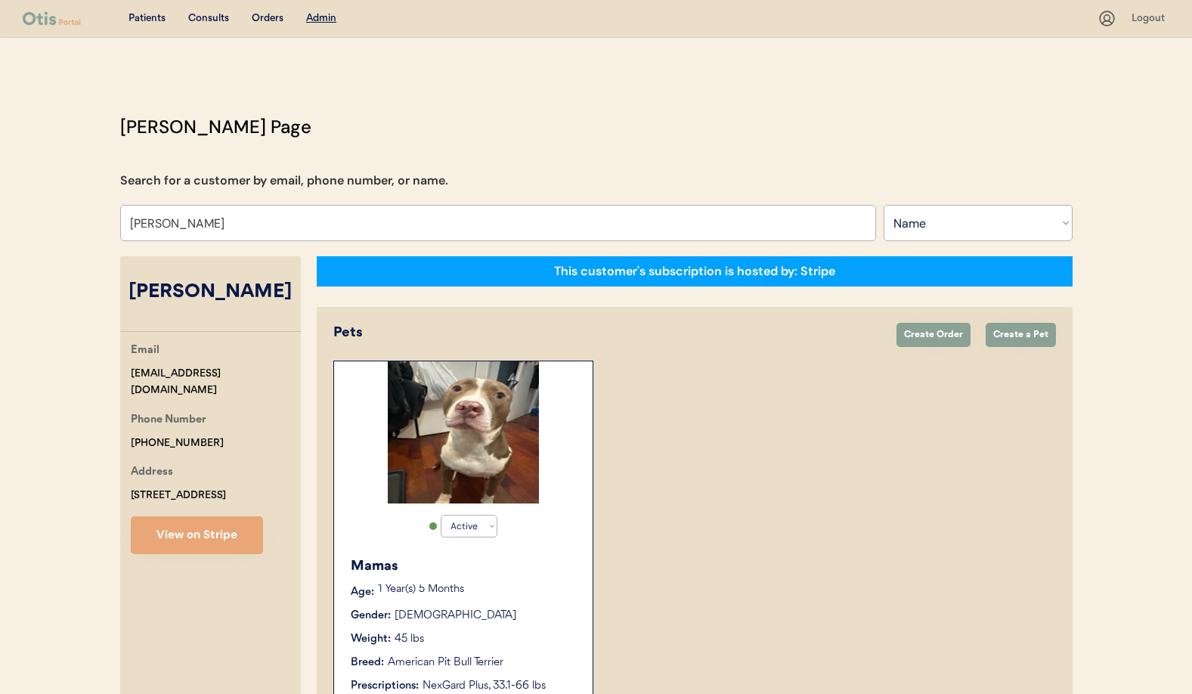
select select "true"
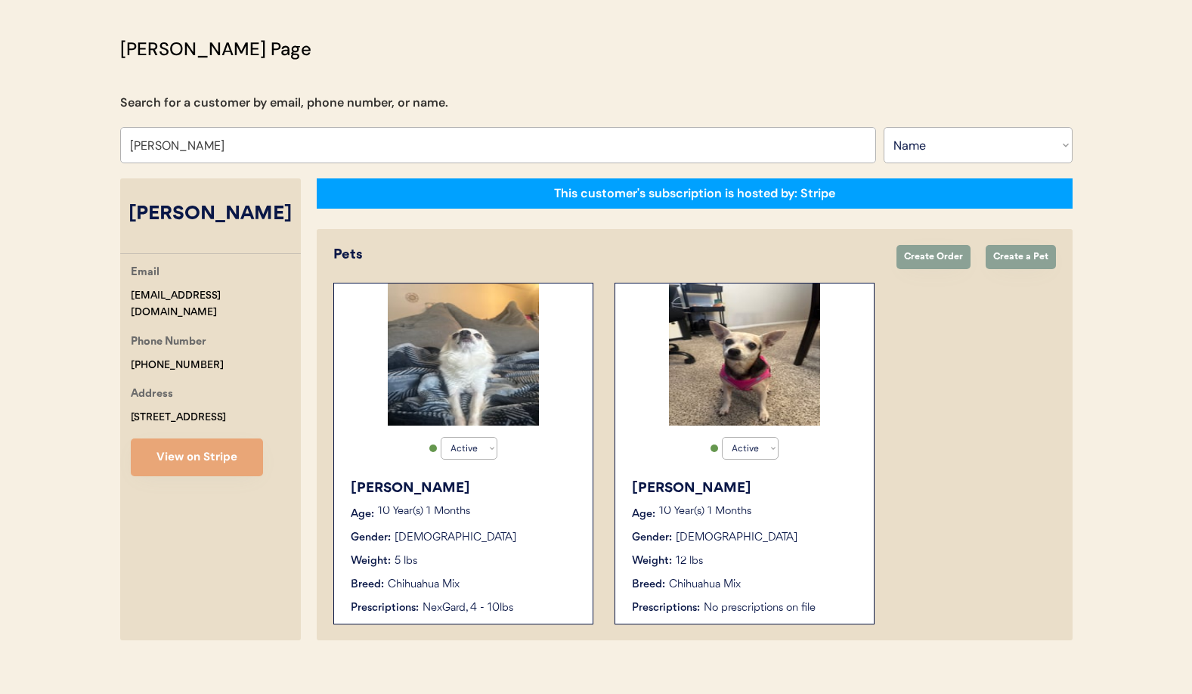
scroll to position [95, 0]
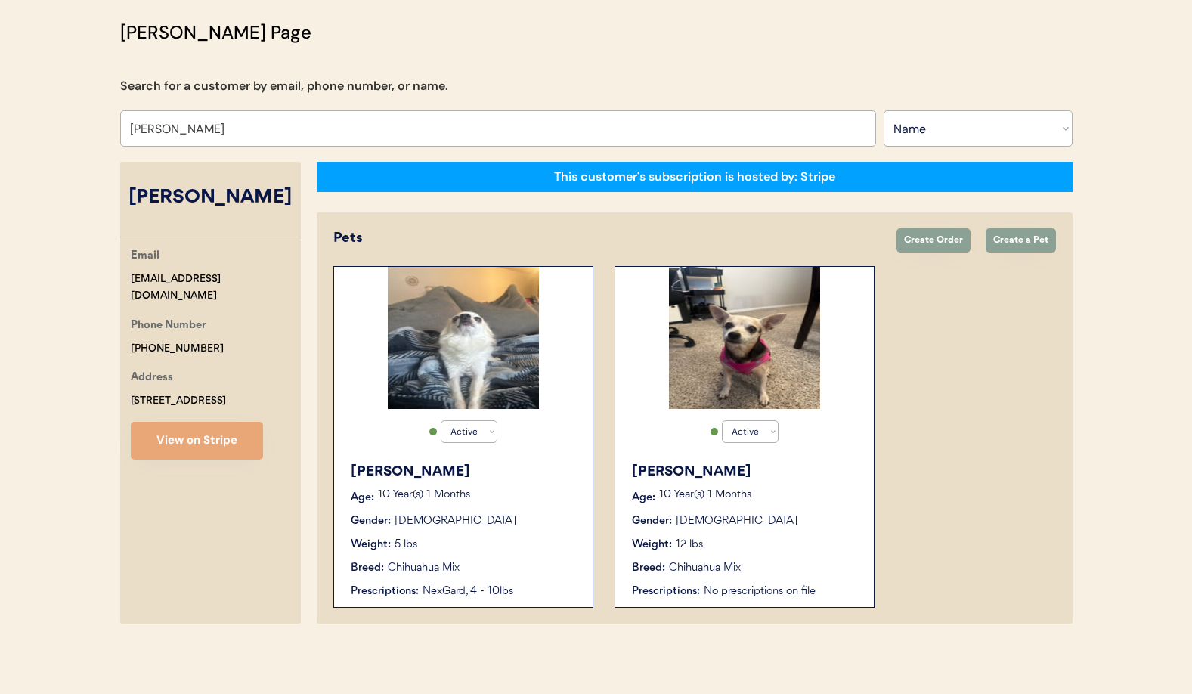
type input "Emily Martinez"
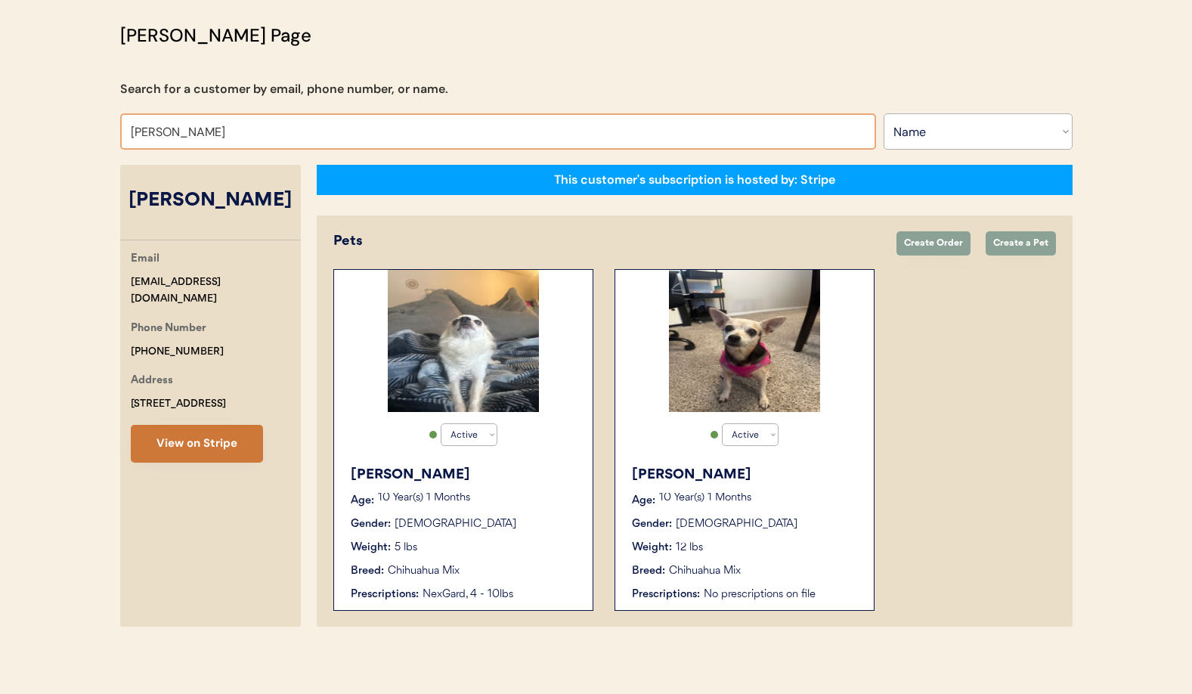
click at [197, 439] on button "View on Stripe" at bounding box center [197, 444] width 132 height 38
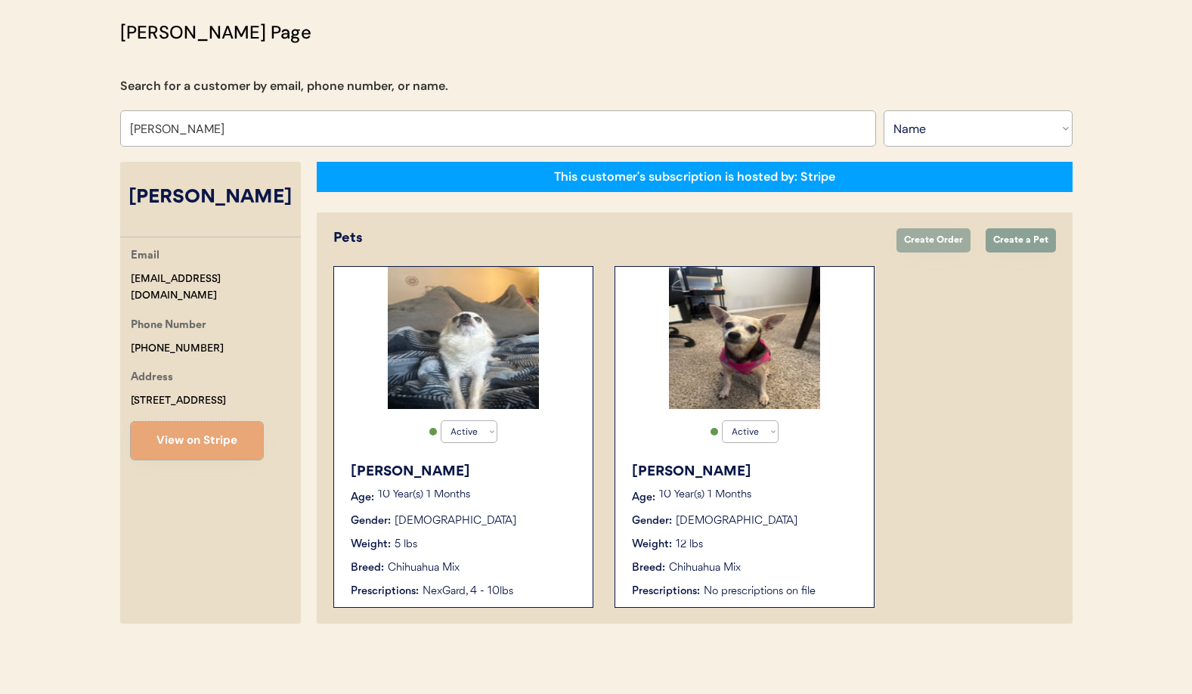
click at [937, 237] on button "Create Order" at bounding box center [934, 240] width 74 height 24
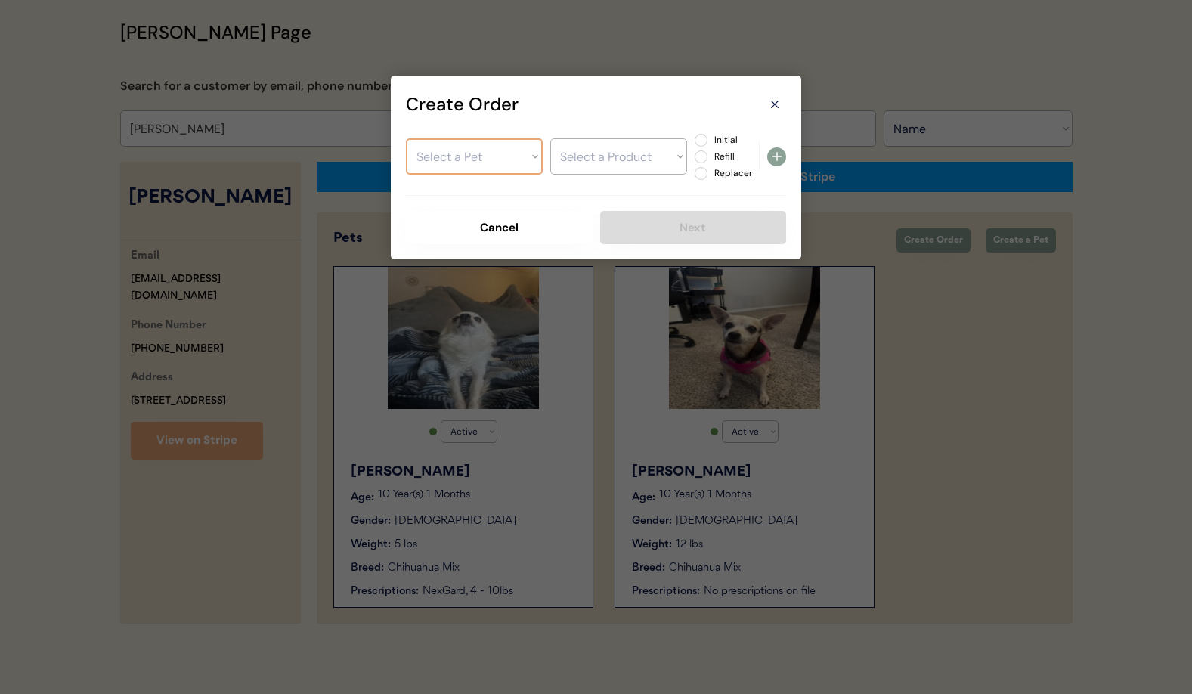
click at [473, 169] on select "Select a Pet Beth Ruth" at bounding box center [474, 156] width 137 height 36
select select ""1348695171700984260__LOOKUP__1755966140141x304318418308300800""
click at [406, 138] on select "Select a Pet Beth Ruth" at bounding box center [474, 156] width 137 height 36
click at [606, 160] on select "Select a Product NexGard, 4 - 10lbs" at bounding box center [618, 156] width 137 height 36
select select ""1348695171700984260__LOOKUP__1755975204393x227023026615746560""
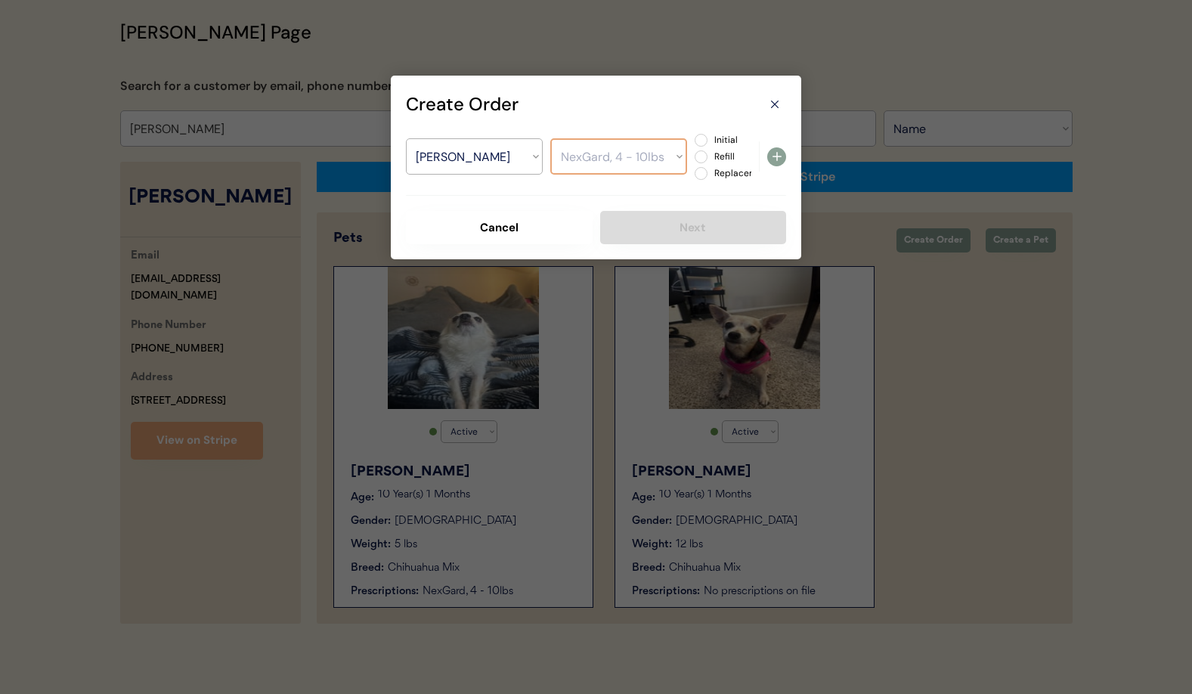
click at [550, 138] on select "Select a Product NexGard, 4 - 10lbs" at bounding box center [618, 156] width 137 height 36
click at [710, 142] on label "Initial" at bounding box center [743, 139] width 67 height 9
click at [693, 142] on input "Initial" at bounding box center [688, 140] width 10 height 10
radio input "true"
click at [779, 156] on use at bounding box center [777, 156] width 9 height 9
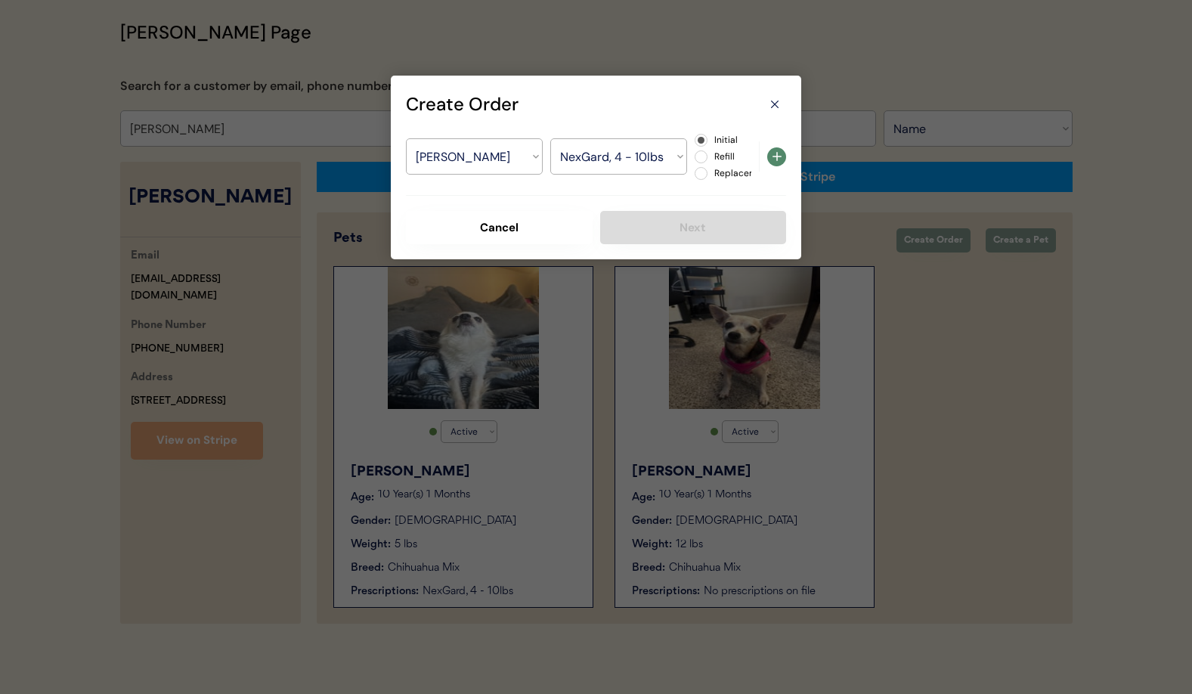
select select ""PLACEHOLDER_1427118222253""
radio input "false"
select select ""PLACEHOLDER_1427118222253""
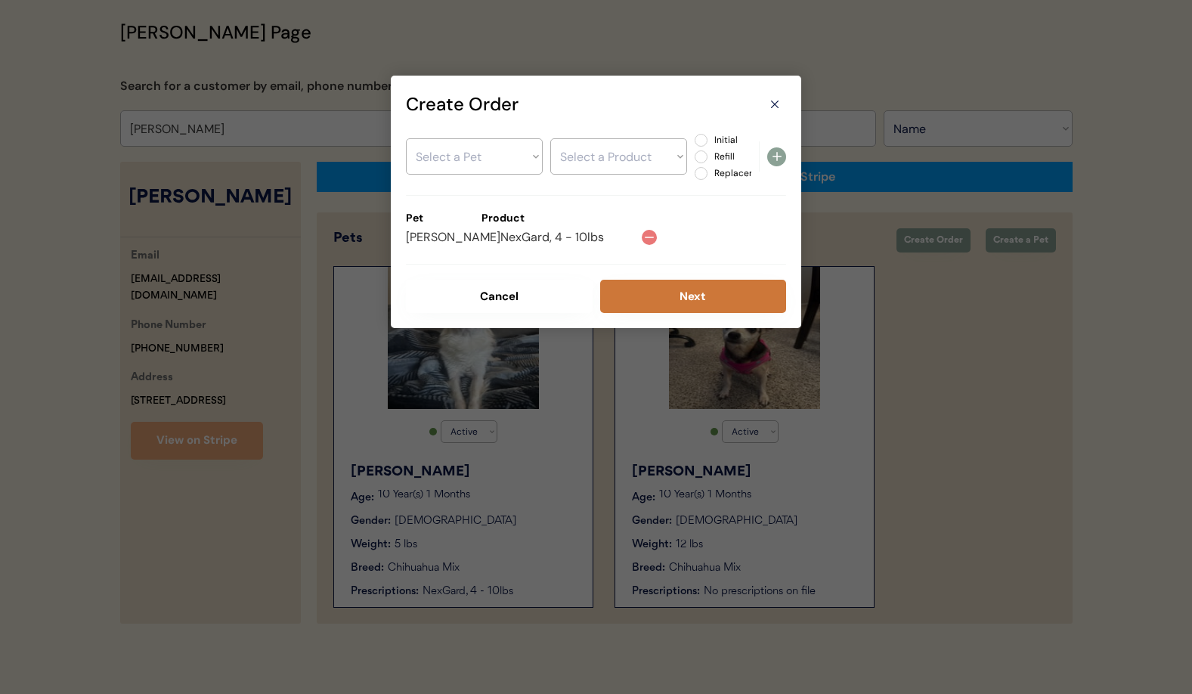
click at [706, 293] on button "Next" at bounding box center [693, 296] width 187 height 33
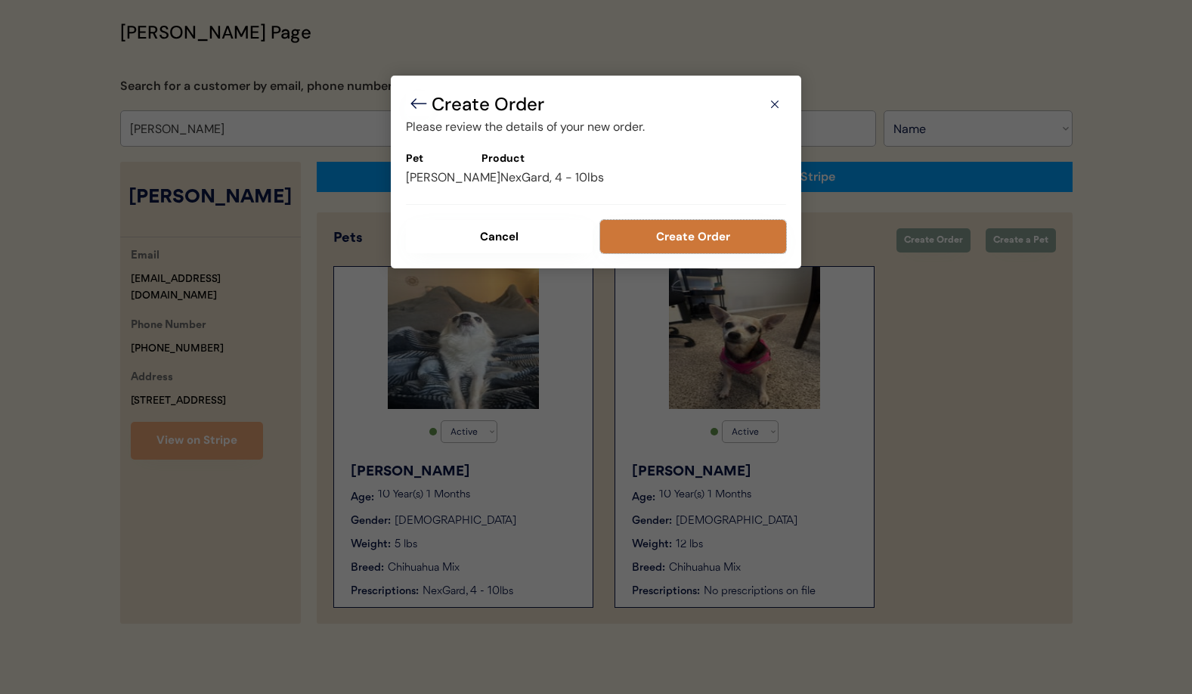
click at [675, 242] on button "Create Order" at bounding box center [693, 236] width 187 height 33
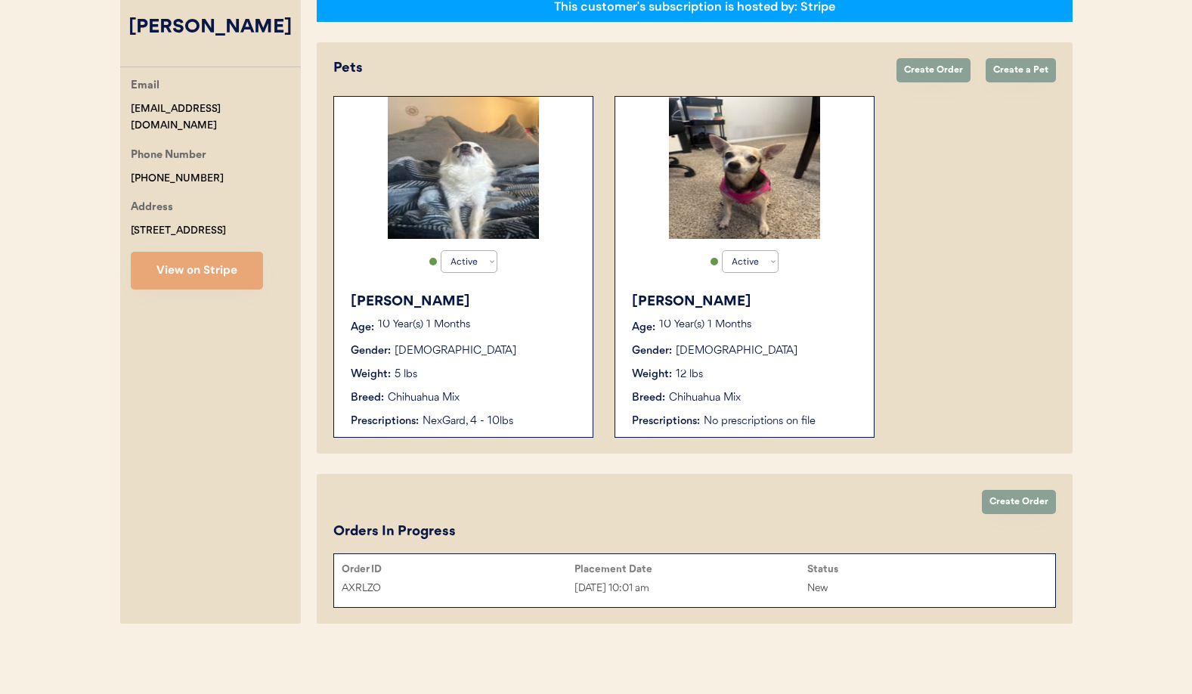
scroll to position [0, 0]
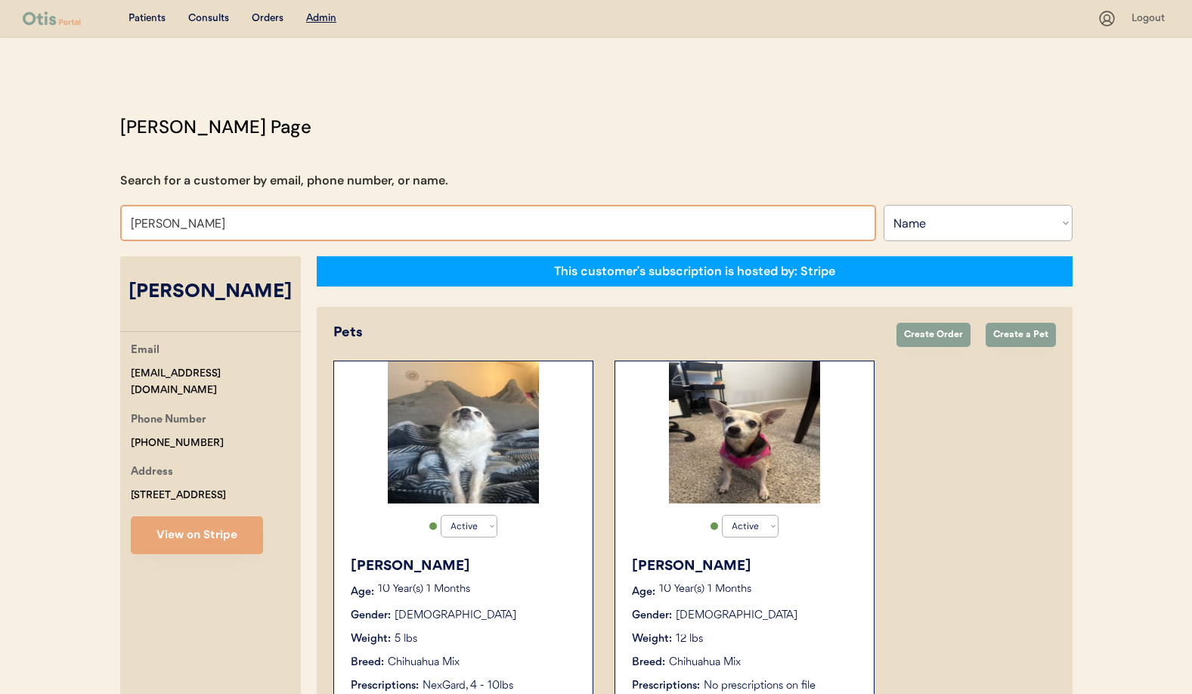
drag, startPoint x: 249, startPoint y: 224, endPoint x: 22, endPoint y: 219, distance: 226.9
click at [22, 219] on div "Patients Consults Orders Admin Logout Otis Admin Page Search for a customer by …" at bounding box center [596, 479] width 1192 height 959
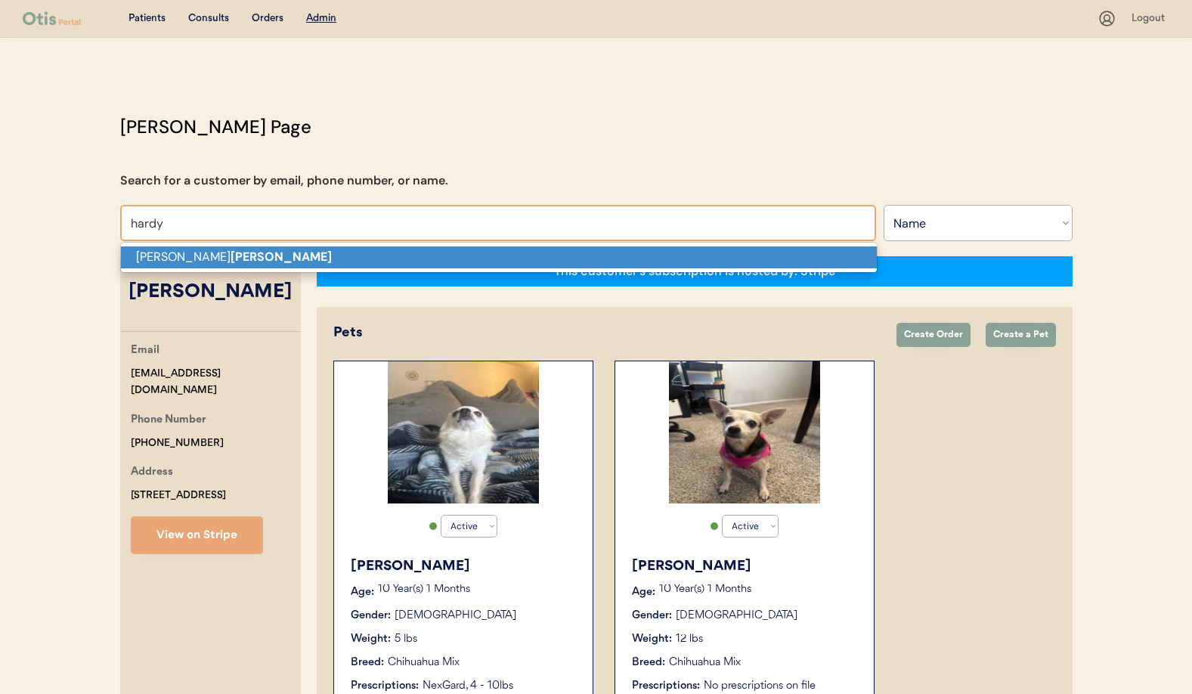
click at [231, 256] on strong "Hardy" at bounding box center [281, 257] width 101 height 16
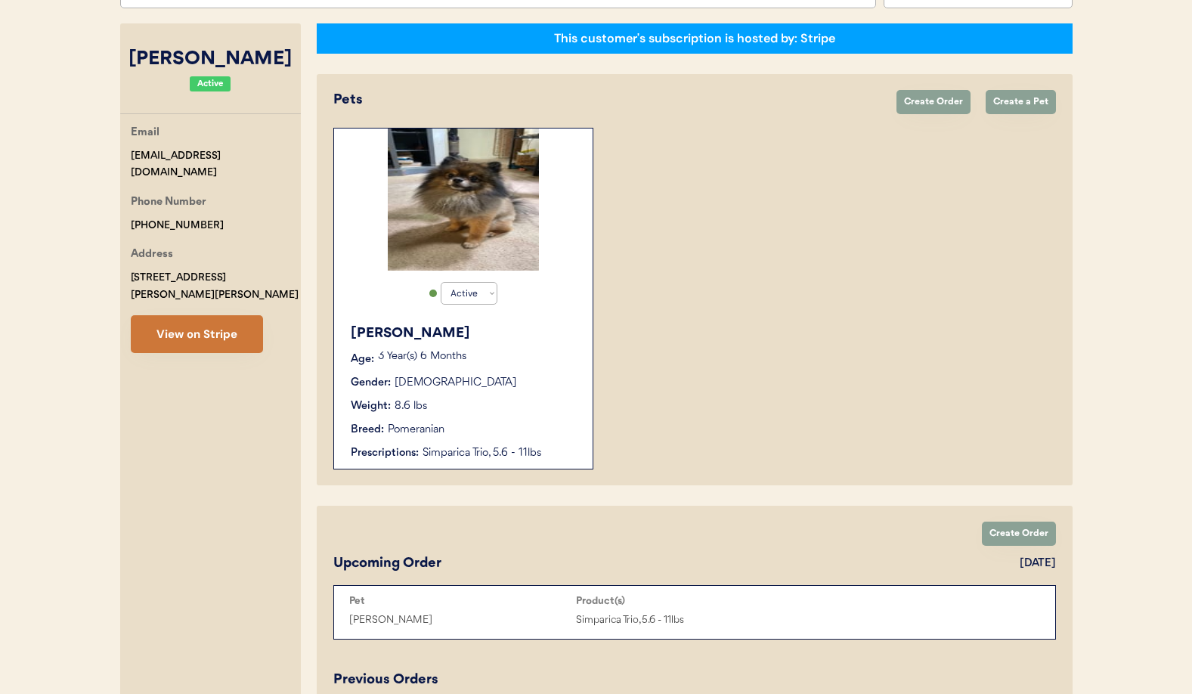
scroll to position [224, 0]
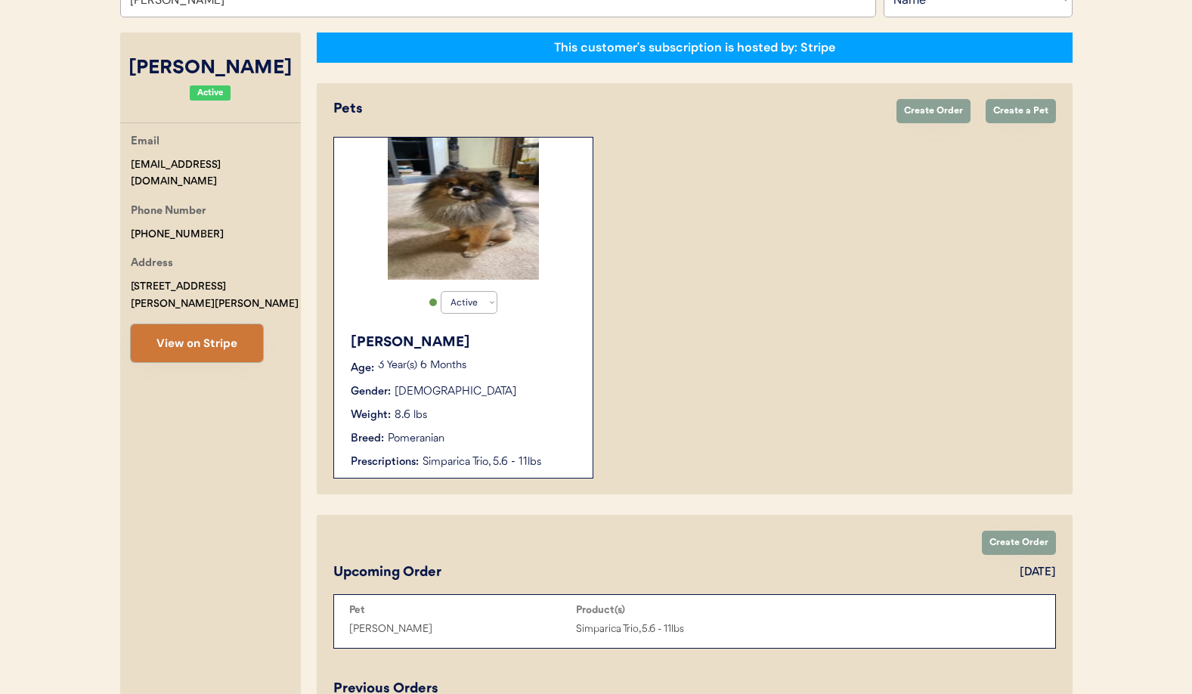
click at [183, 326] on button "View on Stripe" at bounding box center [197, 343] width 132 height 38
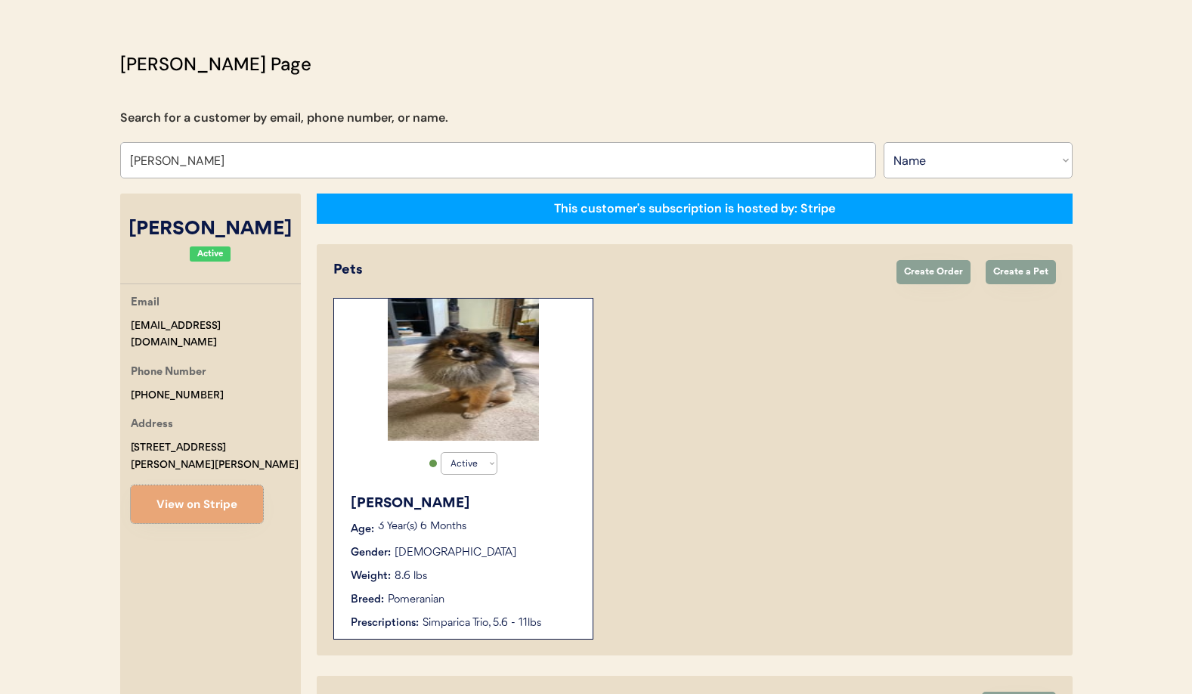
scroll to position [0, 0]
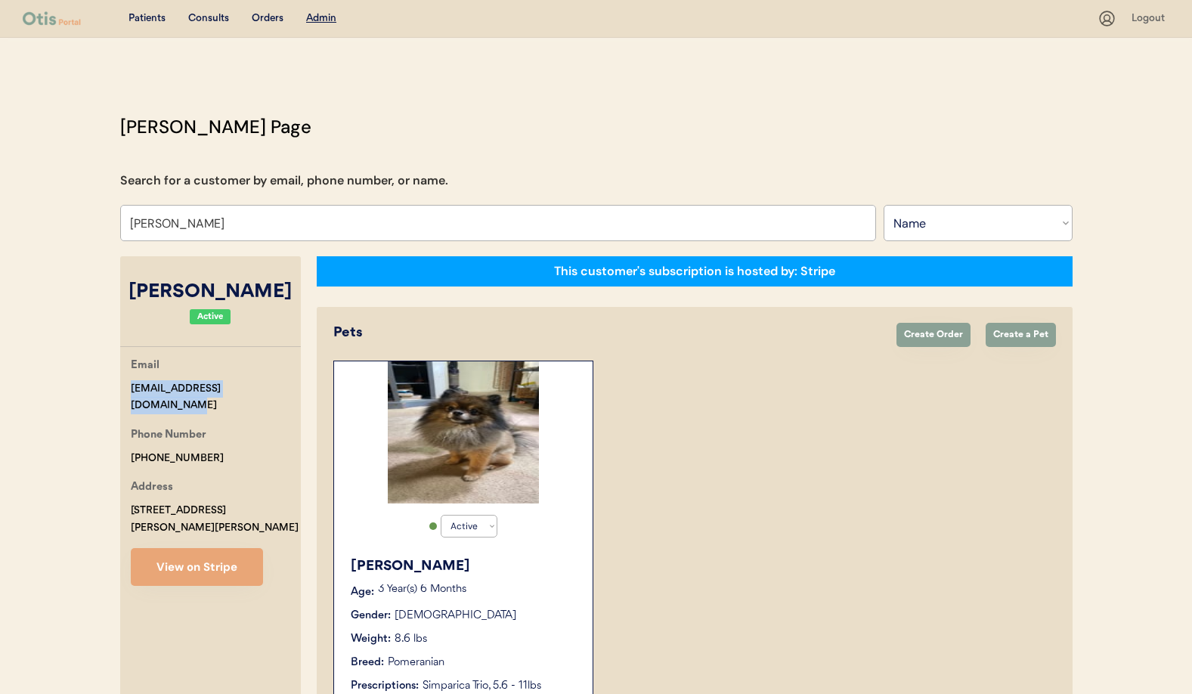
drag, startPoint x: 286, startPoint y: 388, endPoint x: 116, endPoint y: 391, distance: 169.4
copy div "wickedawesome141@gmail.com"
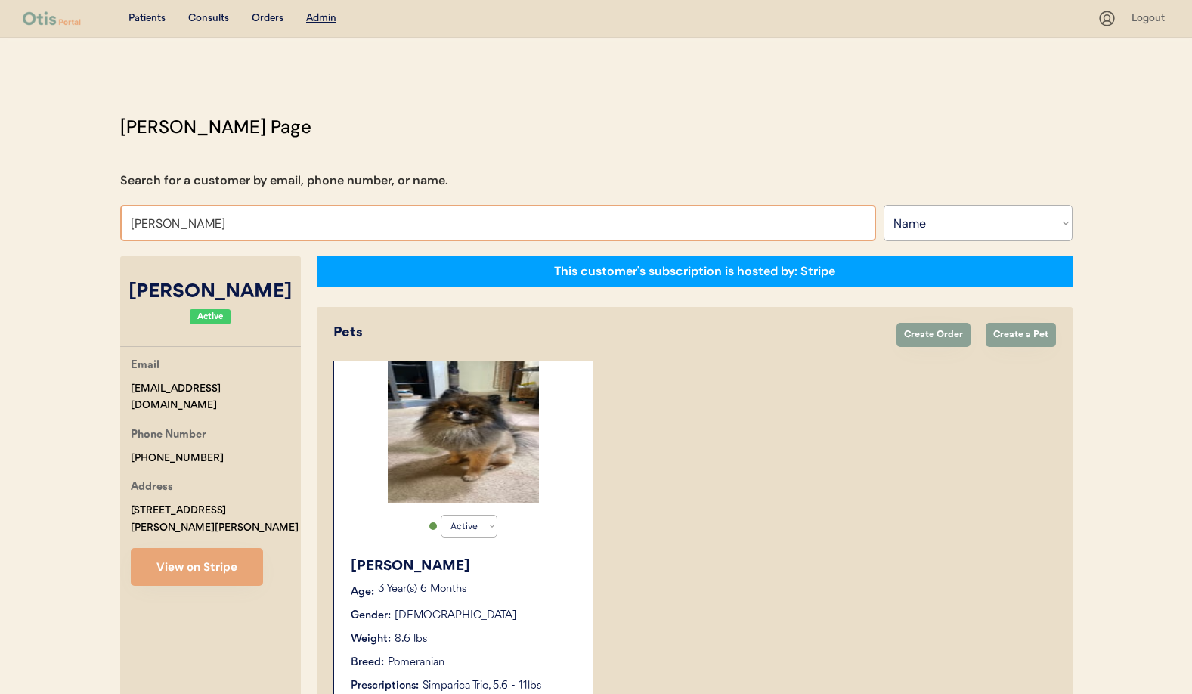
drag, startPoint x: 209, startPoint y: 226, endPoint x: 74, endPoint y: 218, distance: 134.8
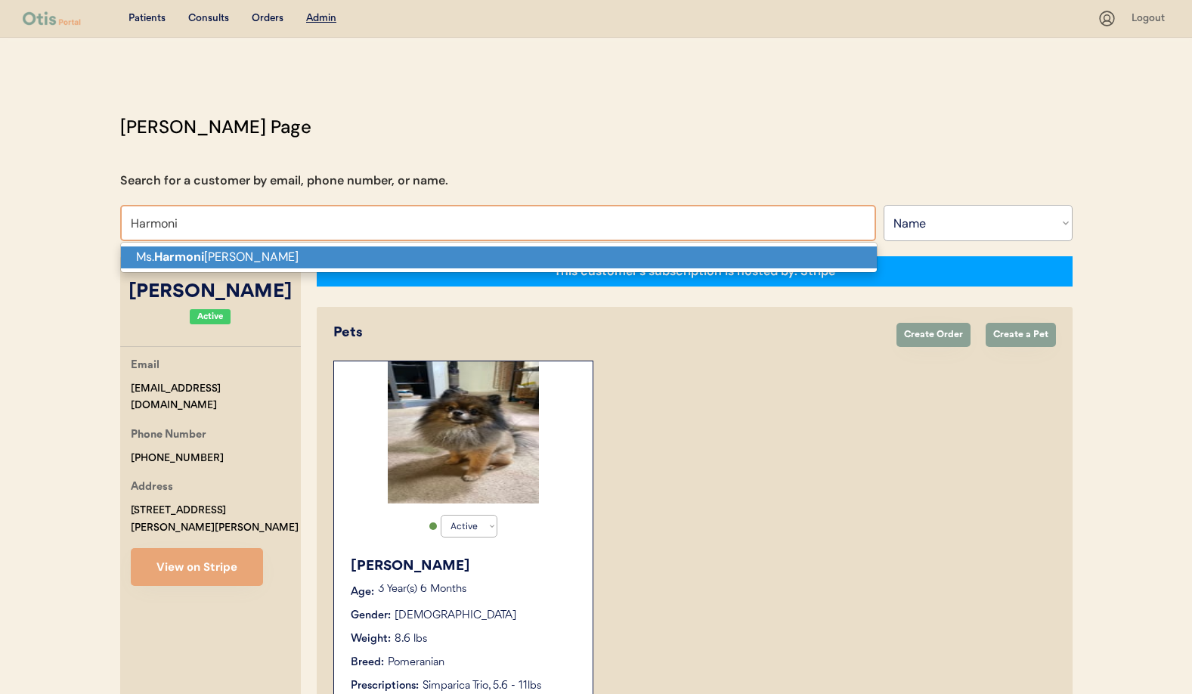
click at [169, 253] on strong "Harmoni" at bounding box center [179, 257] width 50 height 16
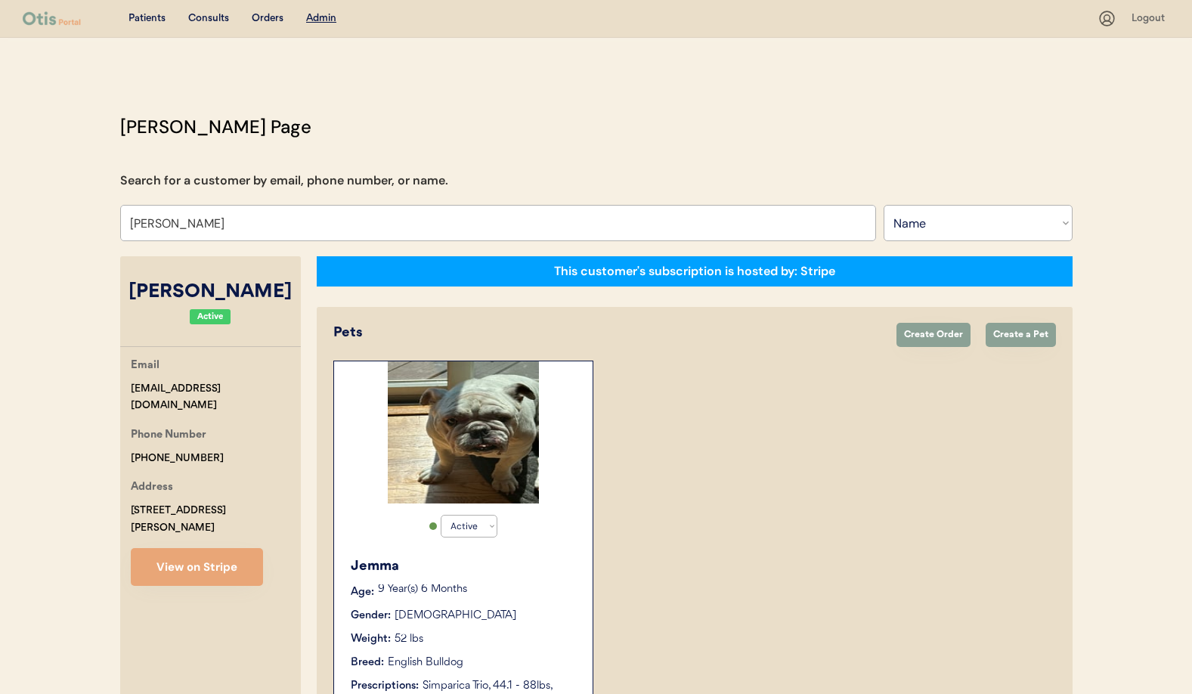
type input "[PERSON_NAME]"
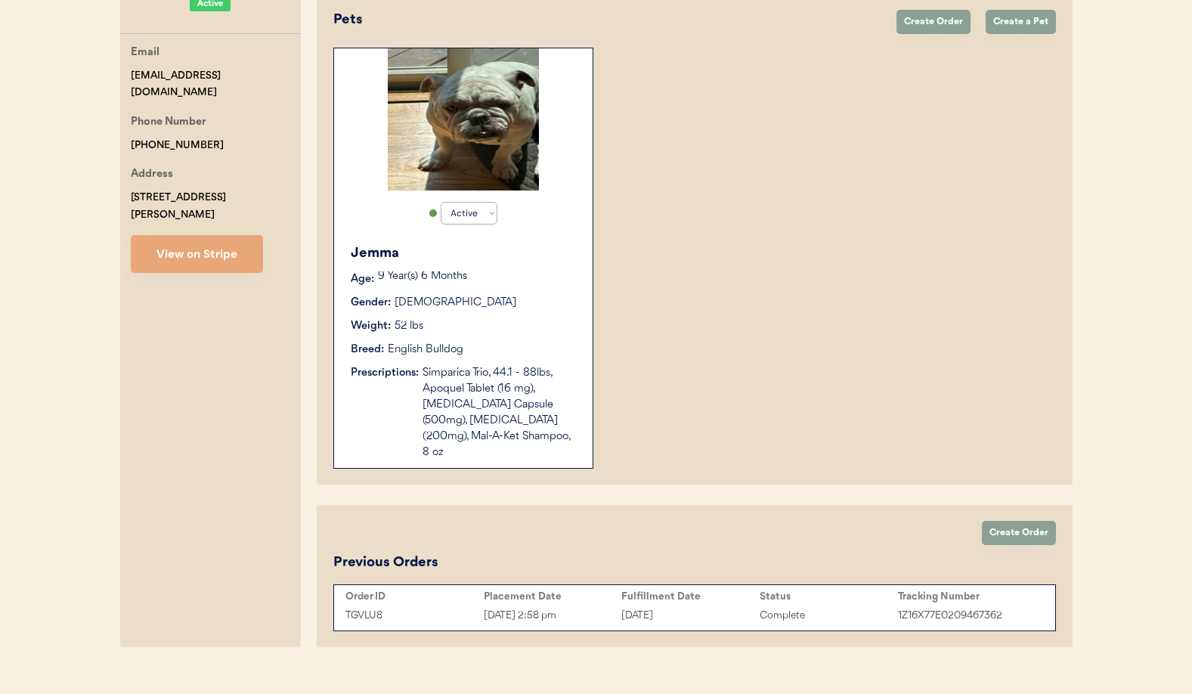
scroll to position [321, 0]
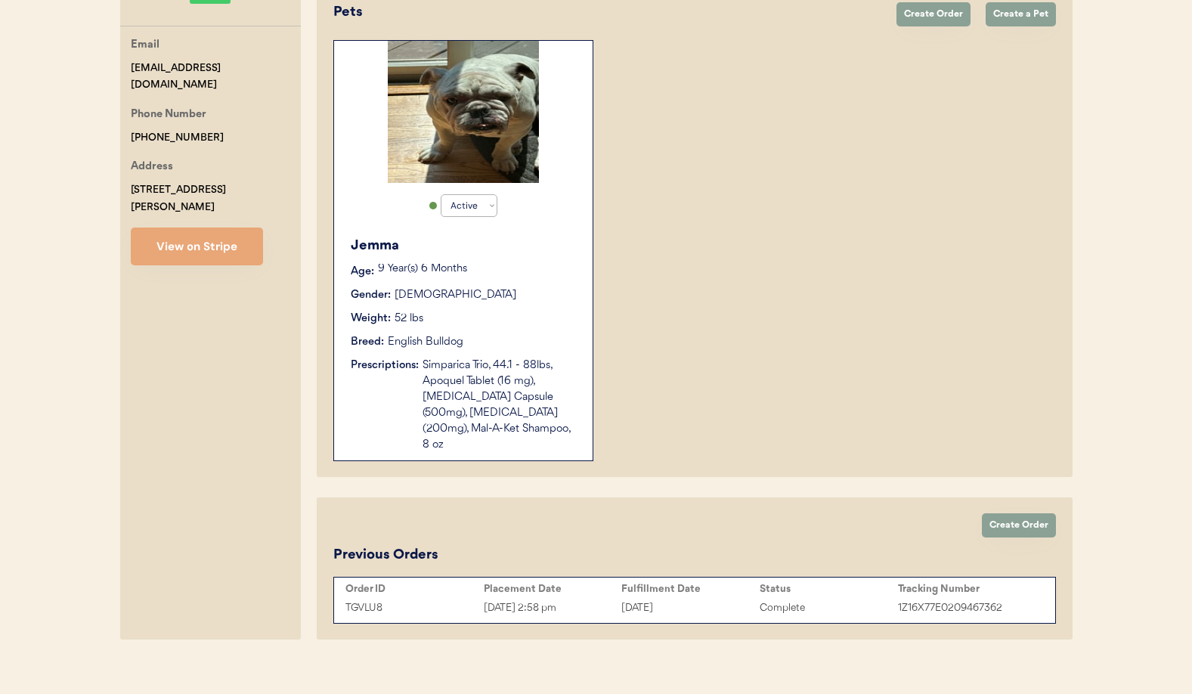
click at [489, 411] on div "Simparica Trio, 44.1 - 88lbs, Apoquel Tablet (16 mg), [MEDICAL_DATA] Capsule (5…" at bounding box center [500, 405] width 155 height 95
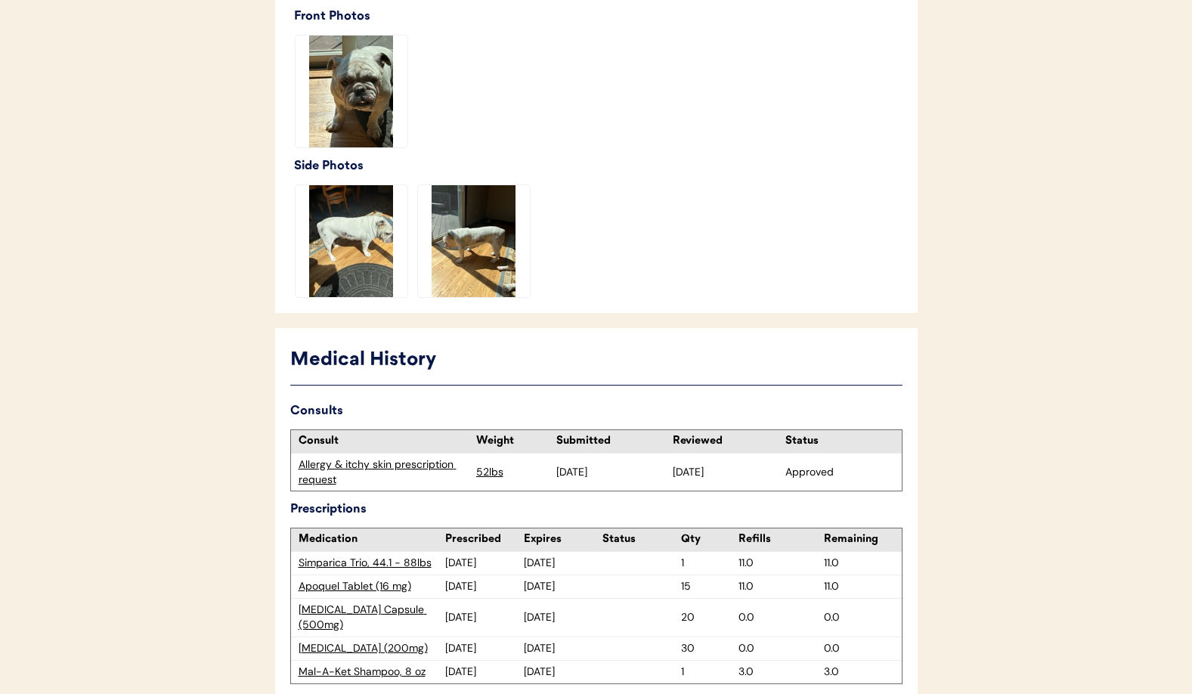
scroll to position [669, 0]
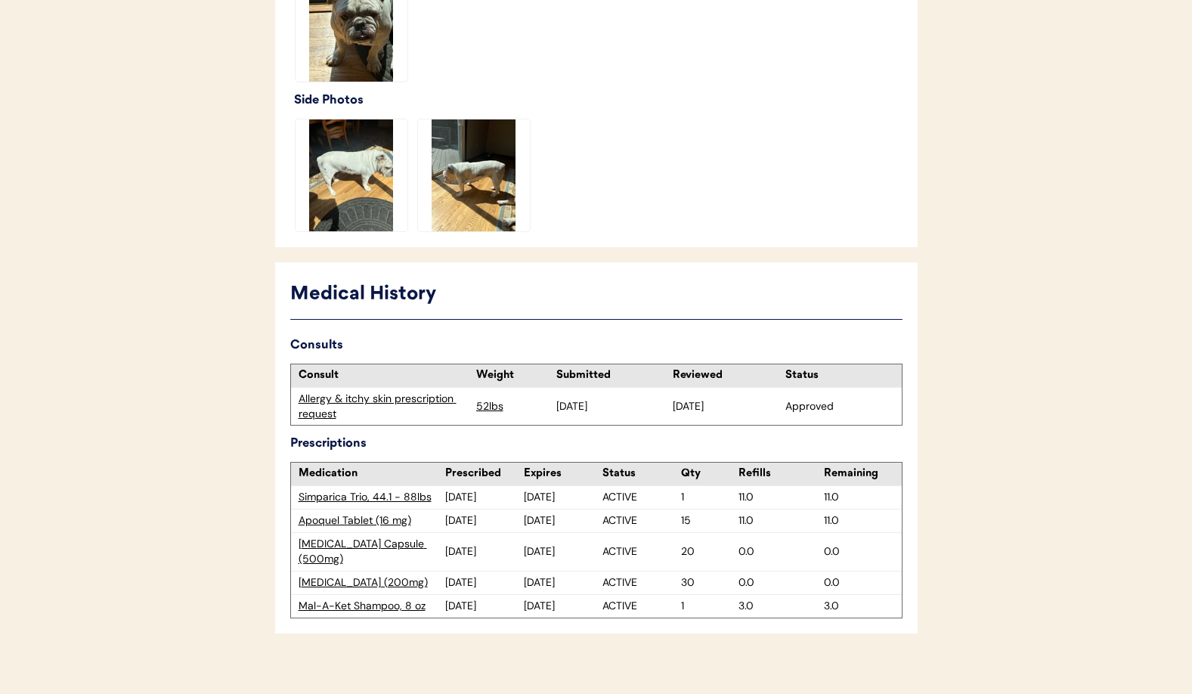
click at [360, 520] on div "Apoquel Tablet (16 mg)" at bounding box center [372, 520] width 147 height 15
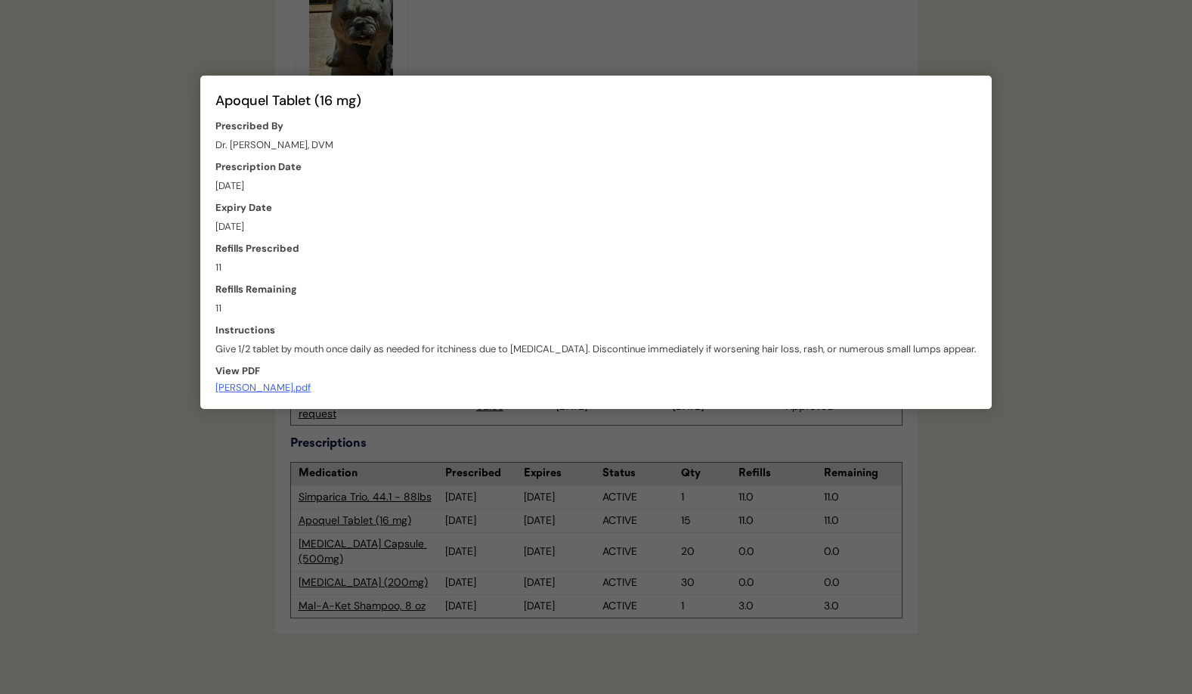
click at [1015, 435] on div at bounding box center [596, 347] width 1192 height 694
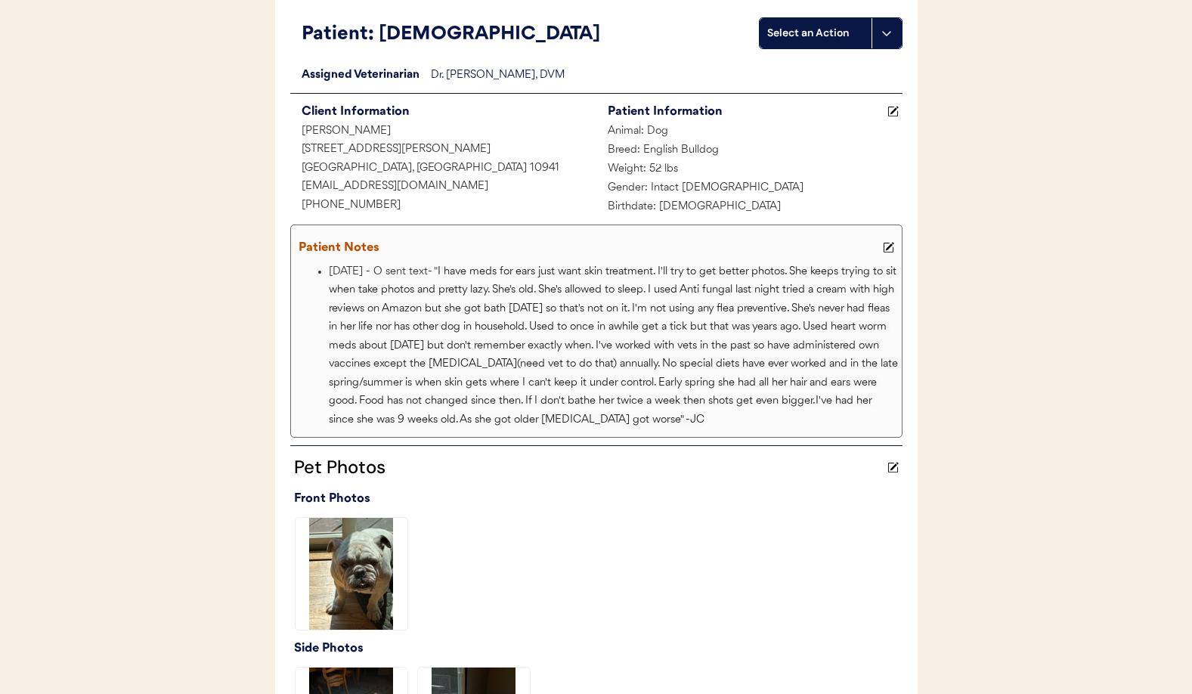
scroll to position [0, 0]
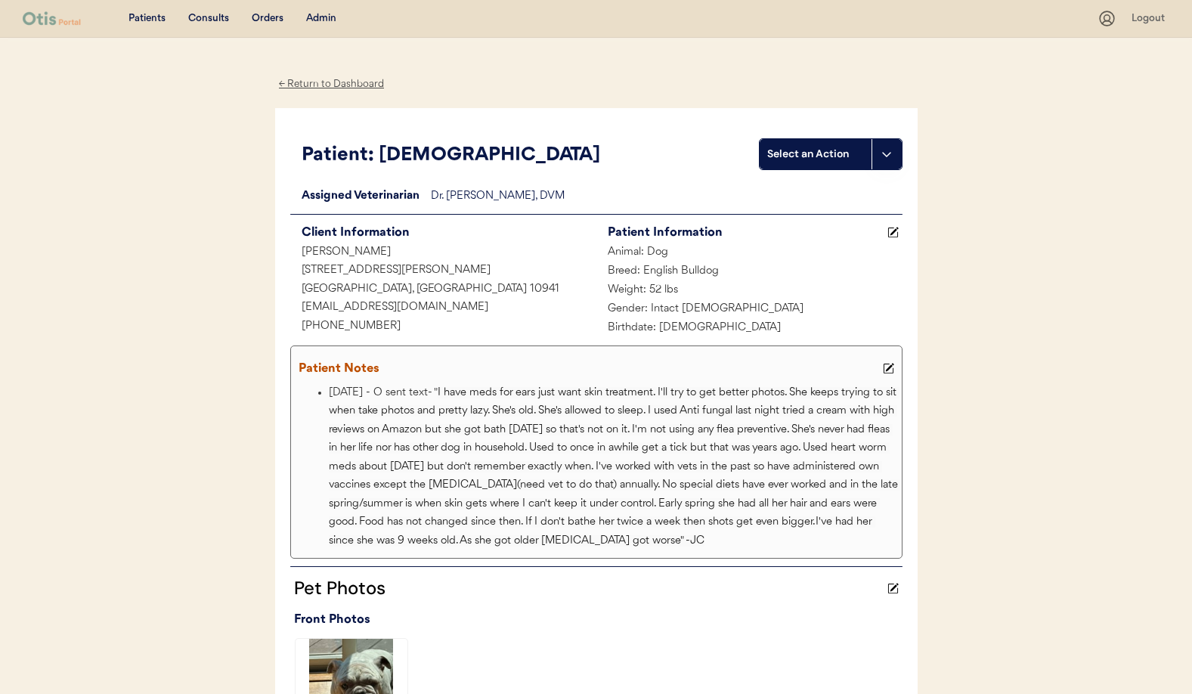
drag, startPoint x: 305, startPoint y: 85, endPoint x: 334, endPoint y: 131, distance: 54.1
click at [305, 85] on div "← Return to Dashboard" at bounding box center [331, 84] width 113 height 17
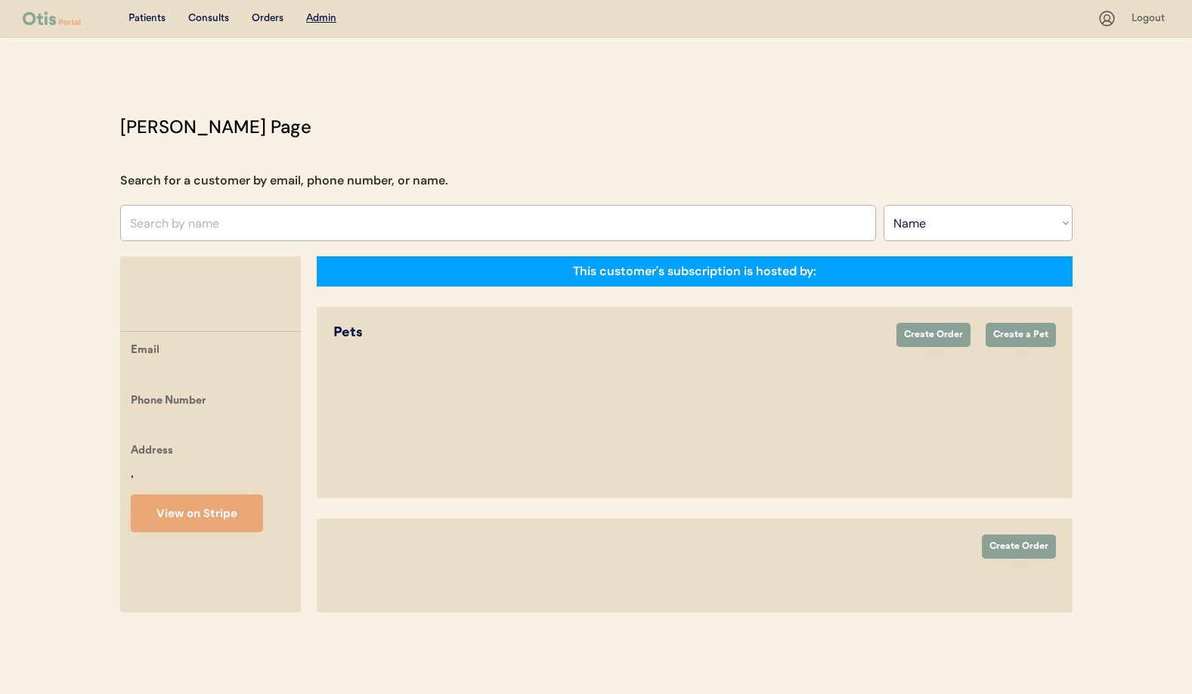
select select ""Name""
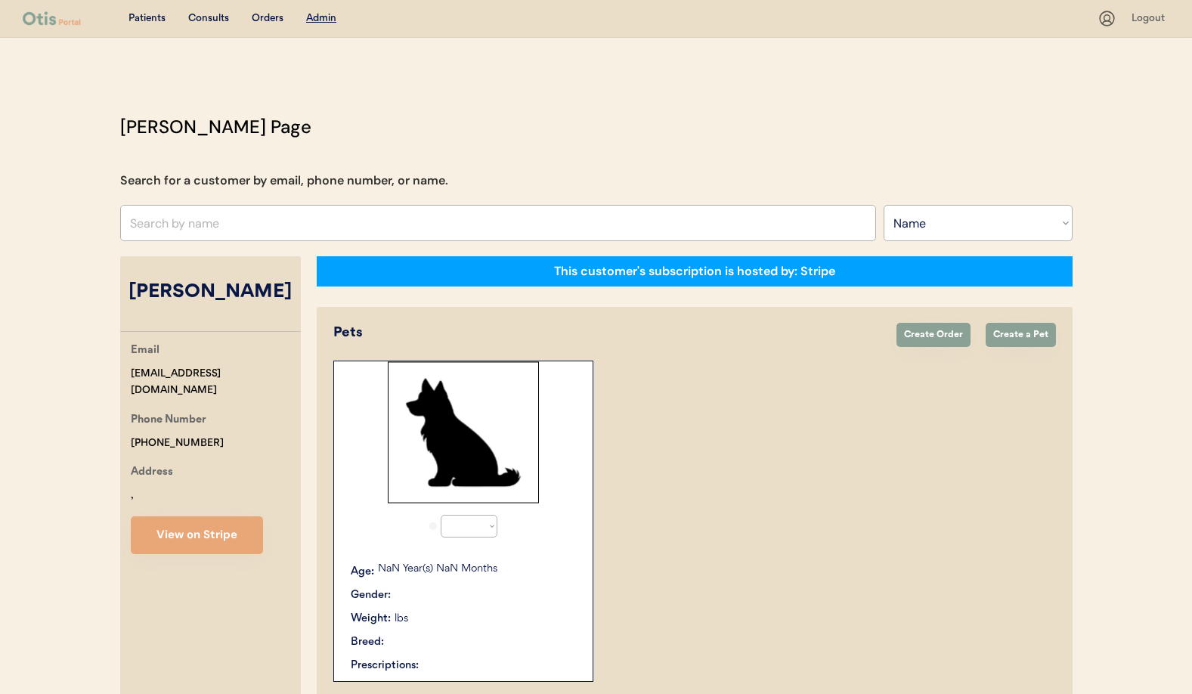
scroll to position [209, 0]
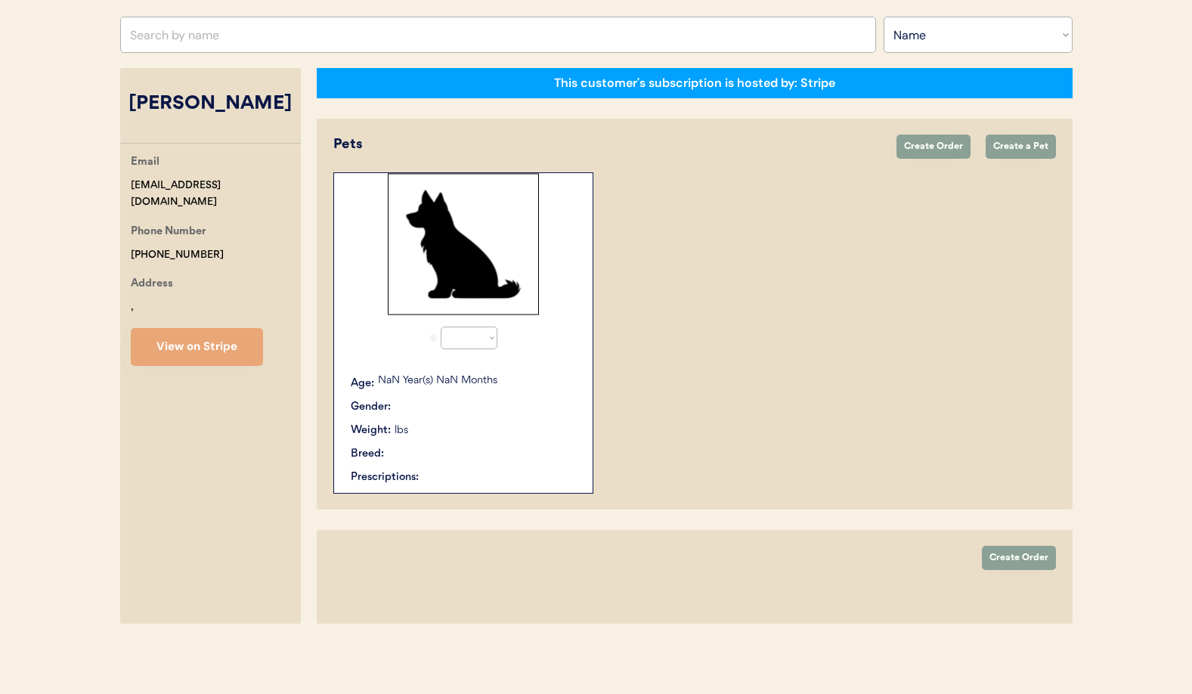
select select "true"
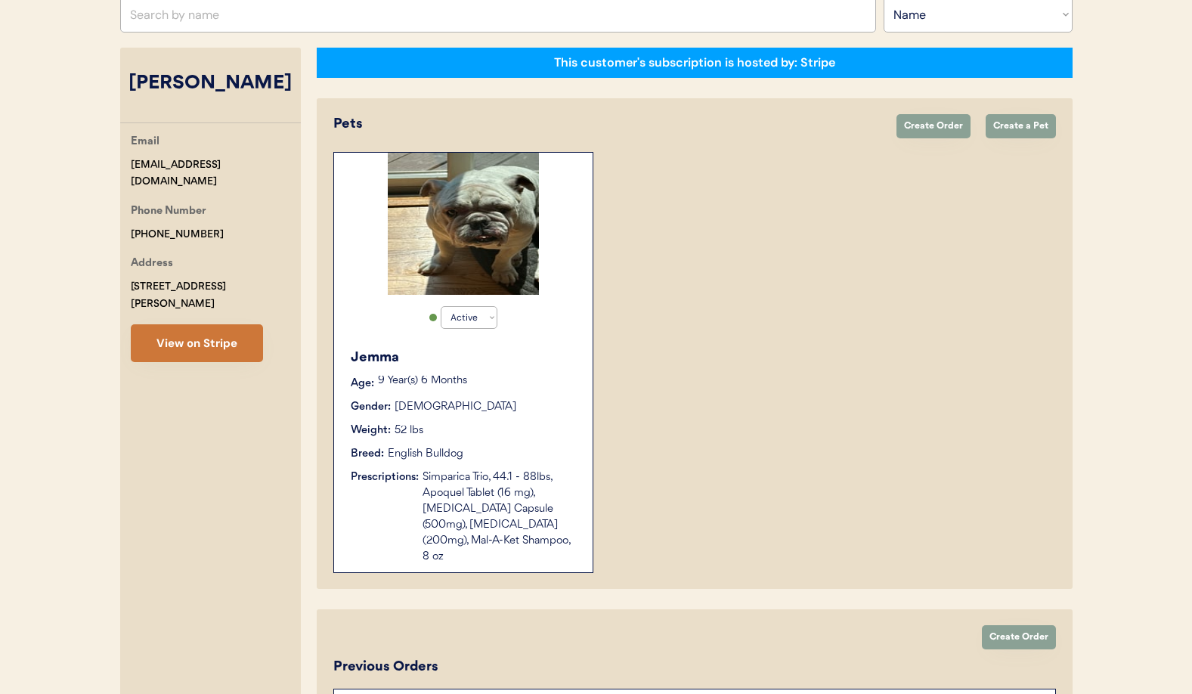
click at [179, 354] on button "View on Stripe" at bounding box center [197, 343] width 132 height 38
